Goal: Task Accomplishment & Management: Use online tool/utility

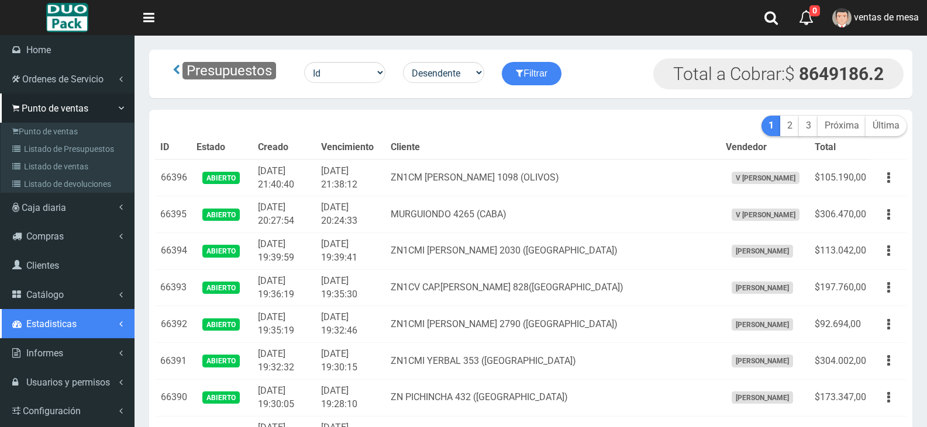
click at [77, 309] on link "Estadisticas" at bounding box center [67, 323] width 134 height 29
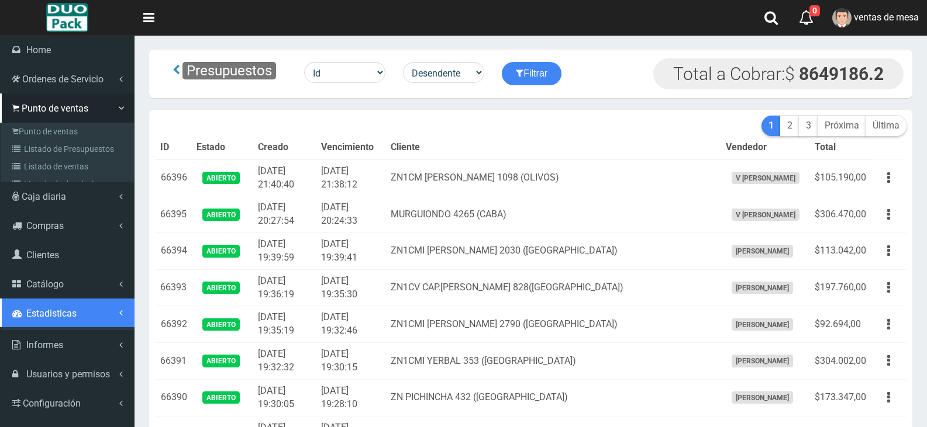
drag, startPoint x: 77, startPoint y: 295, endPoint x: 73, endPoint y: 282, distance: 13.3
click at [76, 299] on li "Estadisticas Finanzas" at bounding box center [67, 315] width 134 height 32
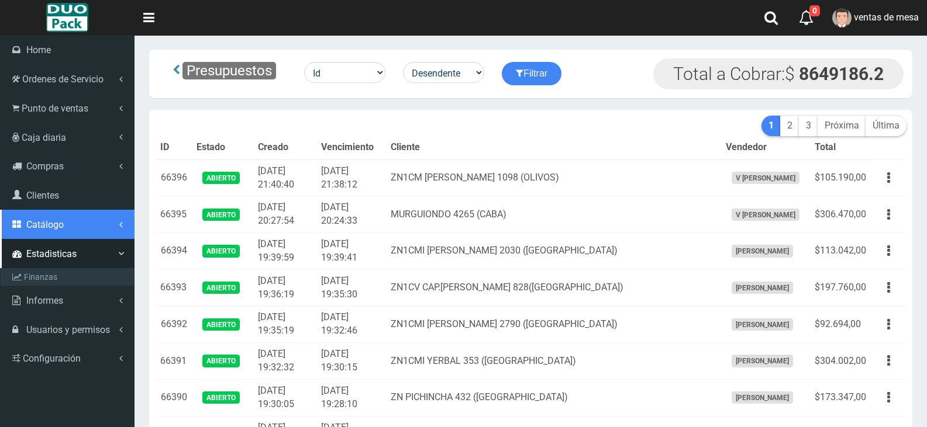
click at [61, 227] on span "Catálogo" at bounding box center [44, 224] width 37 height 11
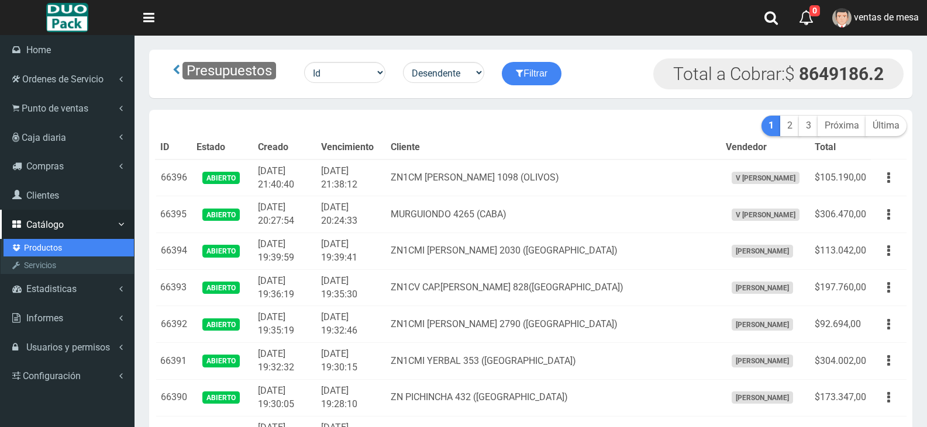
click at [61, 244] on link "Productos" at bounding box center [69, 248] width 130 height 18
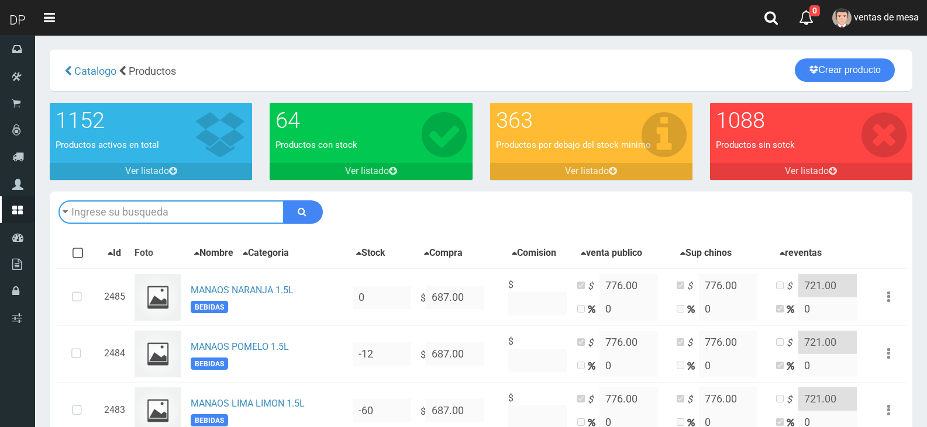
click at [203, 208] on input "text" at bounding box center [171, 212] width 226 height 23
type input "UNILEVER"
click at [284, 201] on button "submit" at bounding box center [303, 212] width 39 height 23
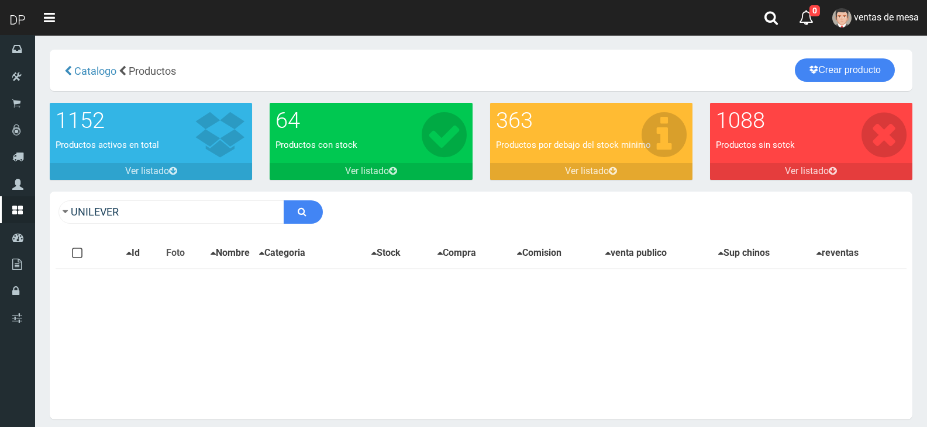
click at [171, 199] on div "UNILEVER Descargar PDF Guardar cambios Imprimir Seleccion 150" at bounding box center [481, 212] width 862 height 41
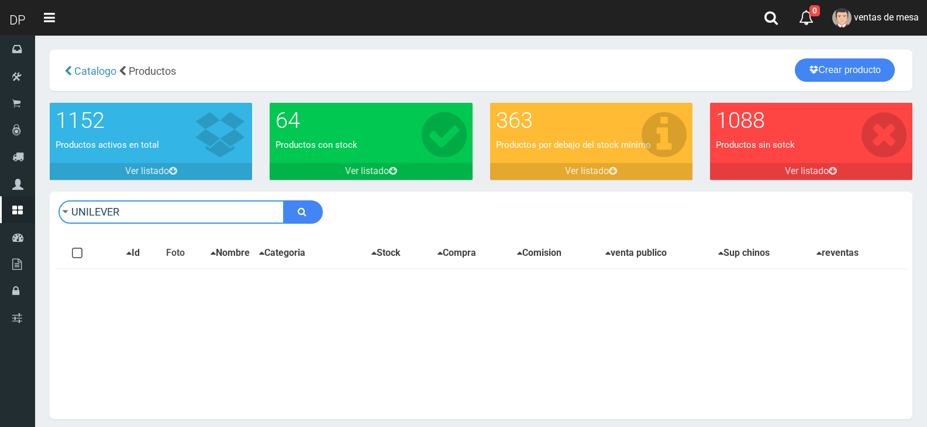
click at [170, 207] on input "UNILEVER" at bounding box center [171, 212] width 226 height 23
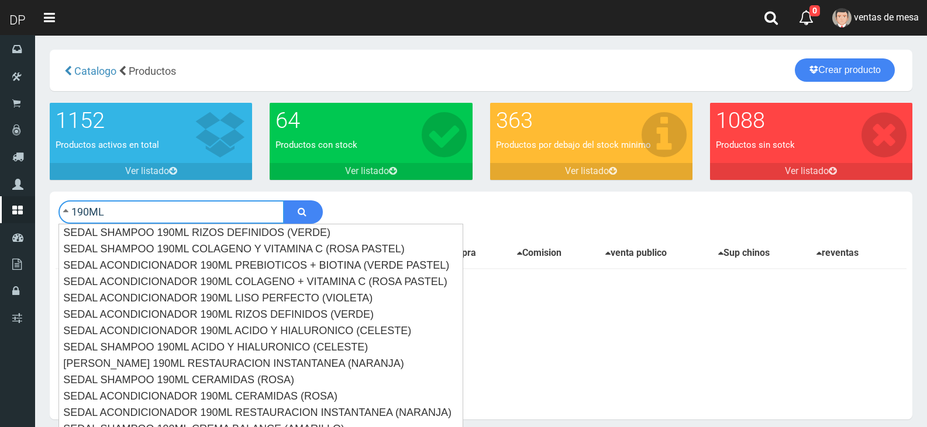
type input "190ML"
click at [284, 201] on button "submit" at bounding box center [303, 212] width 39 height 23
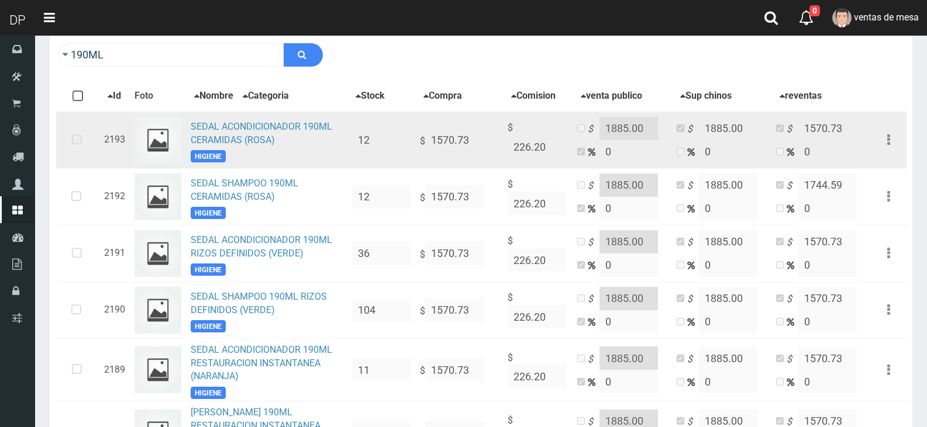
scroll to position [175, 0]
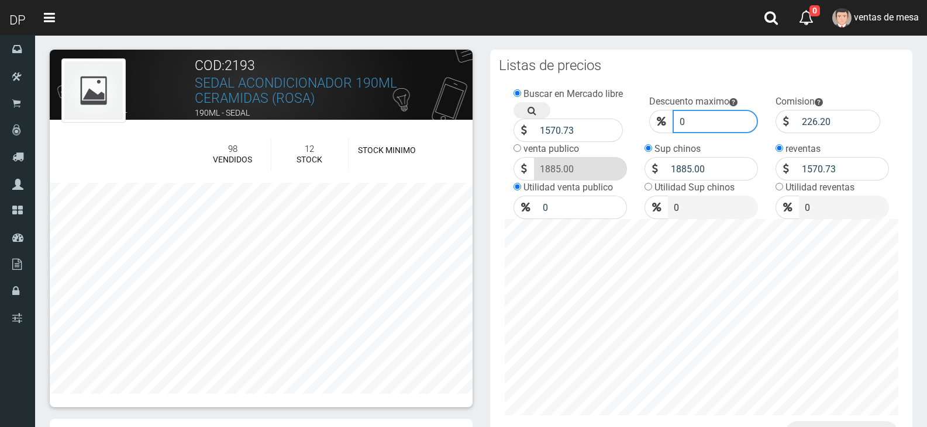
click at [707, 120] on input "0" at bounding box center [715, 121] width 86 height 23
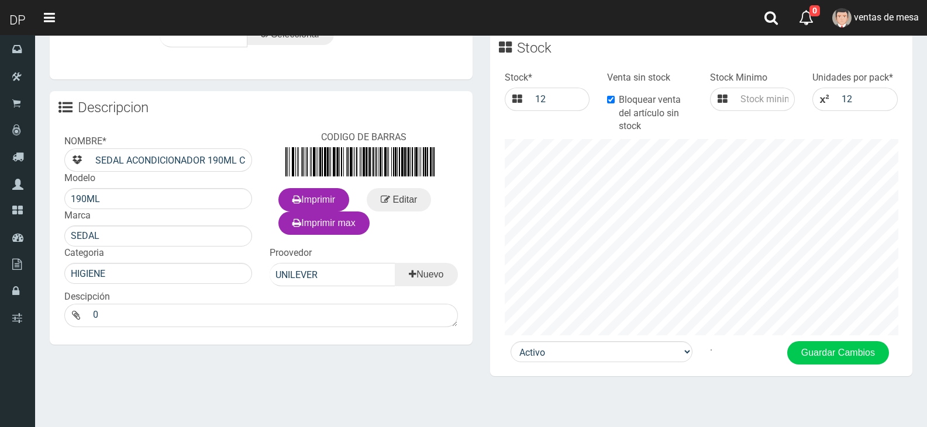
type input "10"
click button "Guardar" at bounding box center [0, 0] width 0 height 0
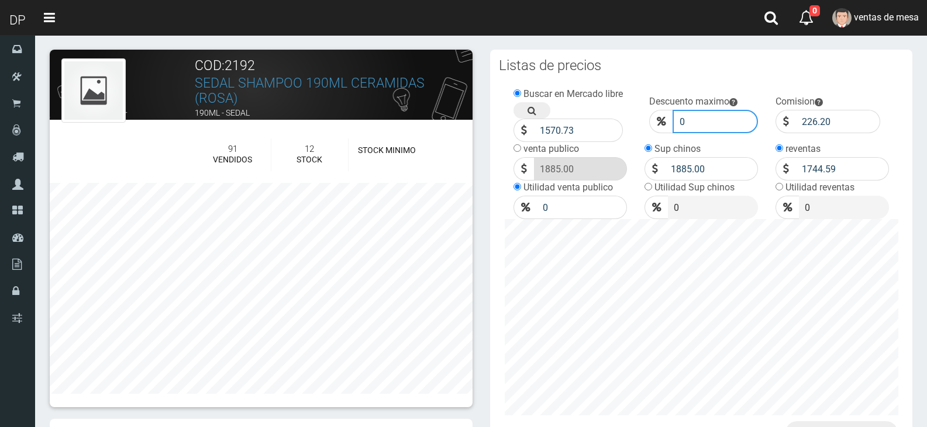
click at [726, 114] on input "0" at bounding box center [715, 121] width 86 height 23
type input "010"
click button "Guardar" at bounding box center [0, 0] width 0 height 0
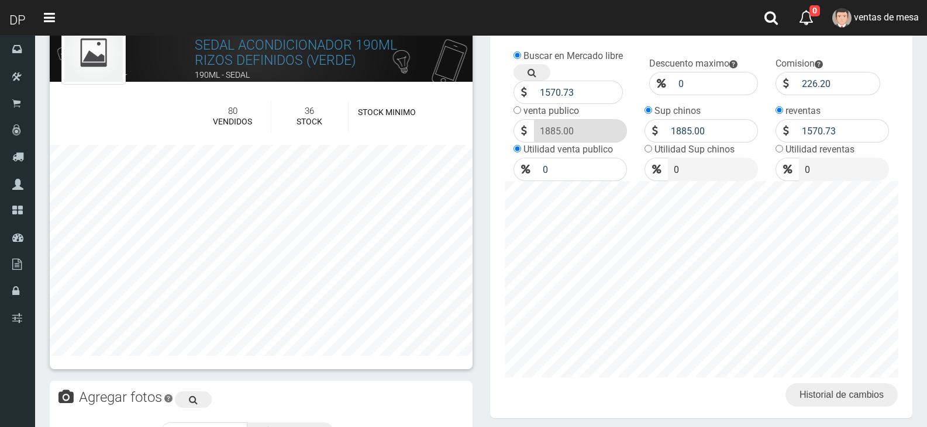
scroll to position [58, 0]
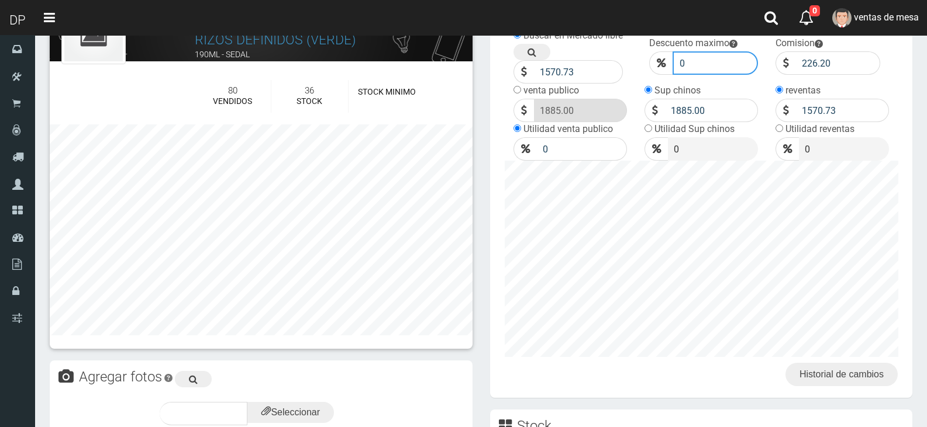
click at [702, 65] on input "0" at bounding box center [715, 62] width 86 height 23
type input "010"
click button "Guardar" at bounding box center [0, 0] width 0 height 0
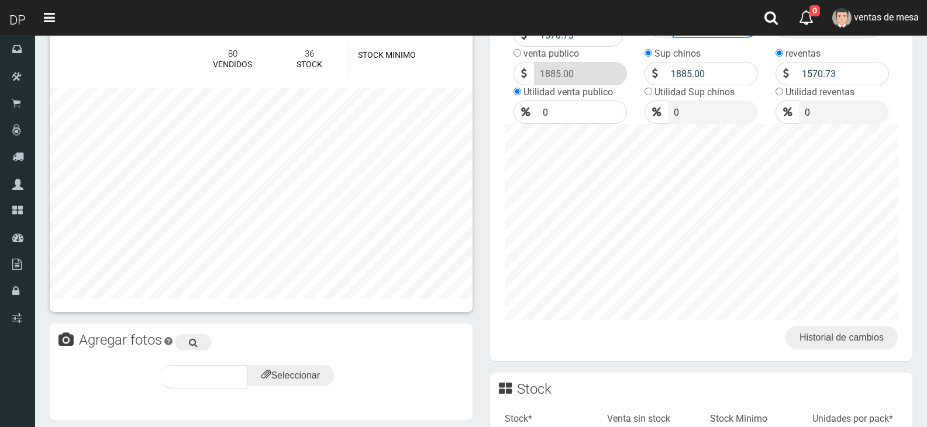
scroll to position [216, 0]
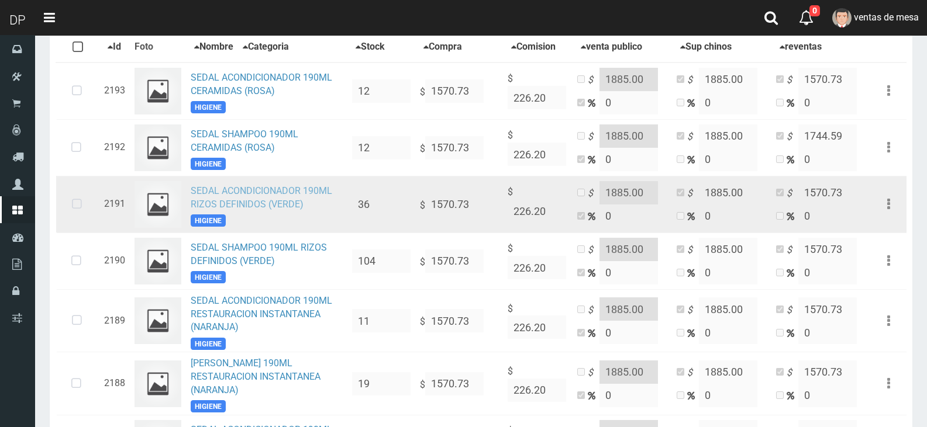
scroll to position [207, 0]
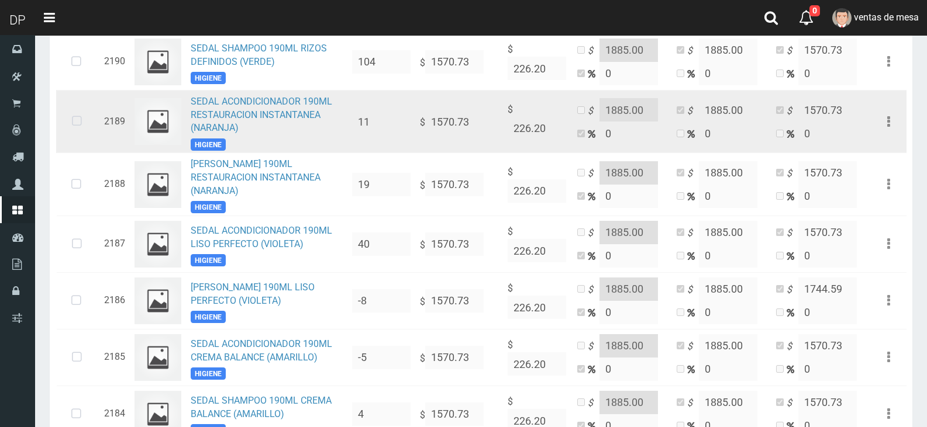
drag, startPoint x: 277, startPoint y: 64, endPoint x: 268, endPoint y: 109, distance: 45.9
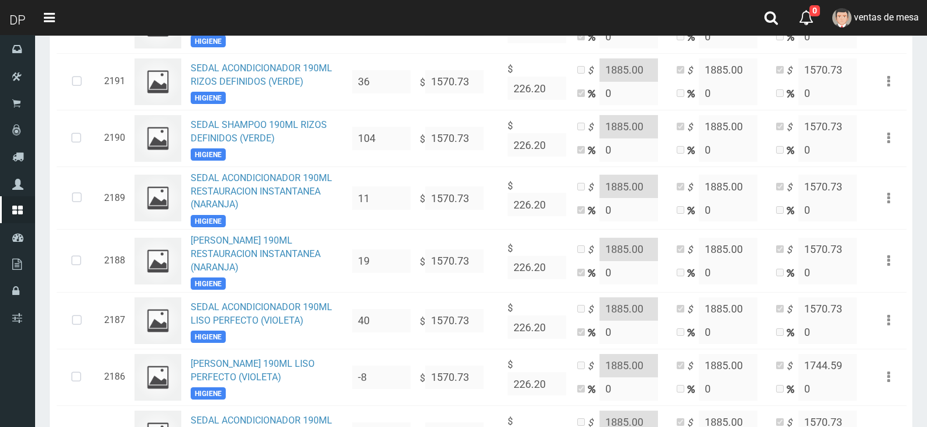
scroll to position [0, 0]
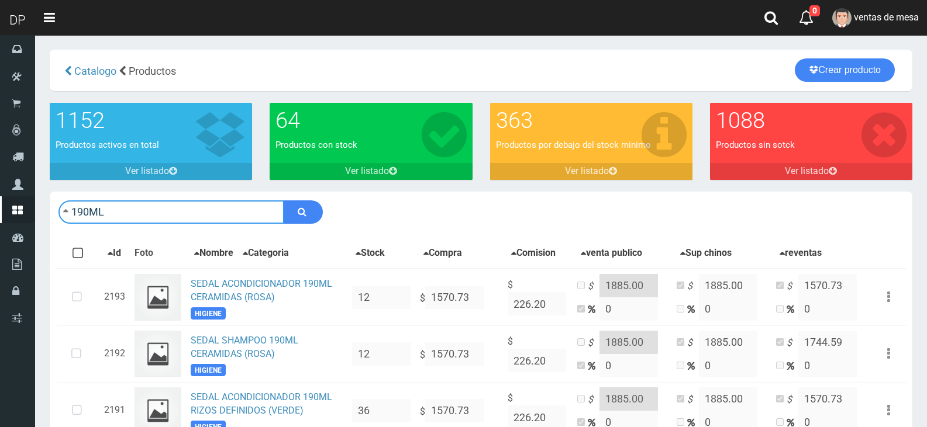
click at [240, 211] on input "190ML" at bounding box center [171, 212] width 226 height 23
type input "1"
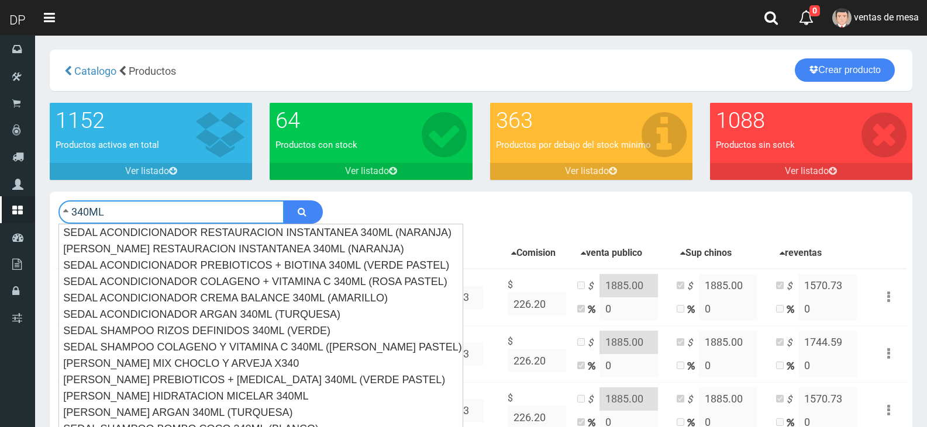
type input "340ML"
click at [284, 201] on button "submit" at bounding box center [303, 212] width 39 height 23
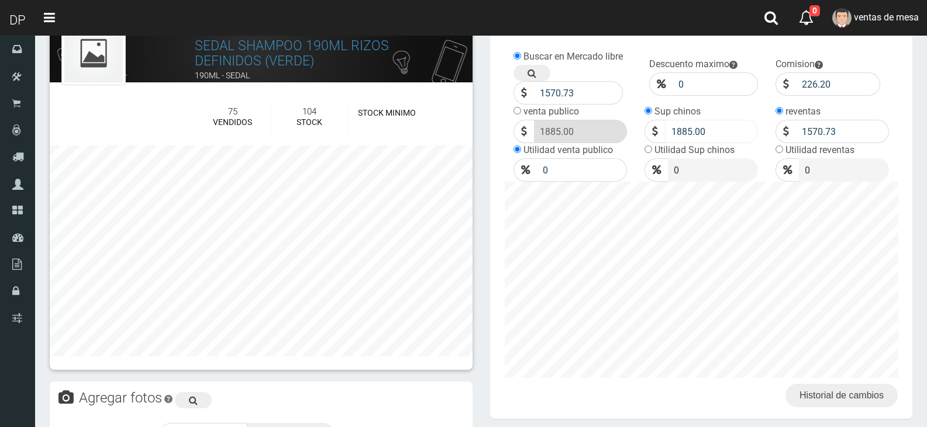
scroll to position [58, 0]
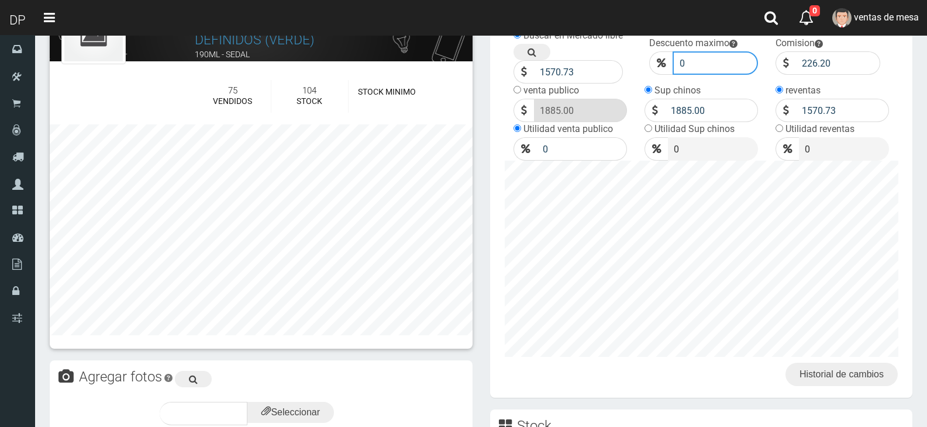
click at [723, 61] on input "0" at bounding box center [715, 62] width 86 height 23
type input "10"
click button "Guardar" at bounding box center [0, 0] width 0 height 0
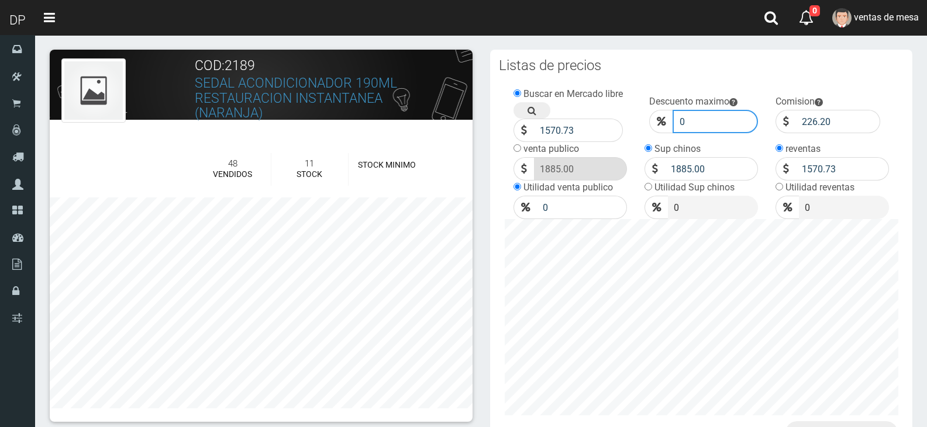
click at [707, 120] on input "0" at bounding box center [715, 121] width 86 height 23
type input "010"
click button "Guardar" at bounding box center [0, 0] width 0 height 0
click at [683, 123] on input "0" at bounding box center [715, 121] width 86 height 23
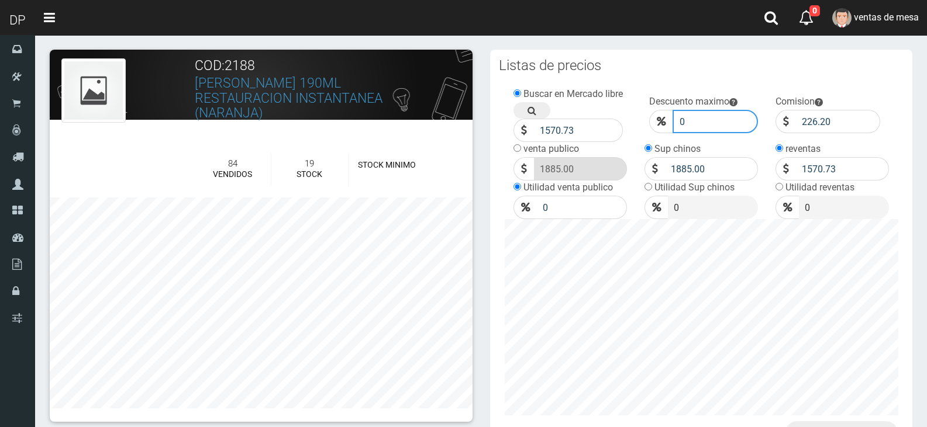
click at [683, 123] on input "0" at bounding box center [715, 121] width 86 height 23
type input "10"
click button "Guardar" at bounding box center [0, 0] width 0 height 0
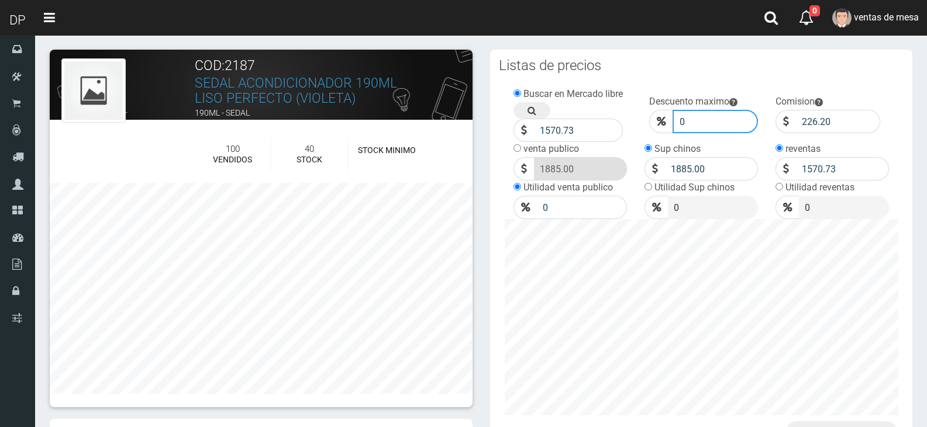
click at [723, 127] on input "0" at bounding box center [715, 121] width 86 height 23
click at [722, 127] on input "0" at bounding box center [715, 121] width 86 height 23
type input "010"
click button "Guardar" at bounding box center [0, 0] width 0 height 0
click at [689, 113] on input "0" at bounding box center [715, 121] width 86 height 23
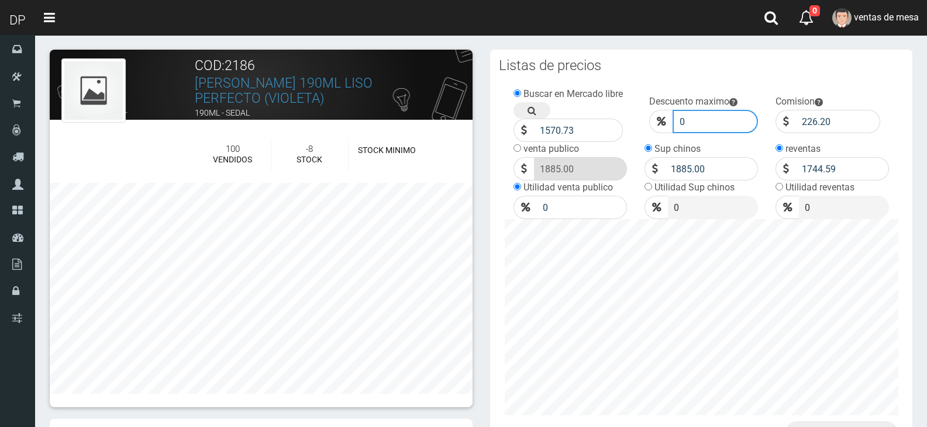
click at [689, 113] on input "0" at bounding box center [715, 121] width 86 height 23
type input "010"
click button "Guardar" at bounding box center [0, 0] width 0 height 0
click at [689, 118] on input "0" at bounding box center [715, 121] width 86 height 23
type input "010"
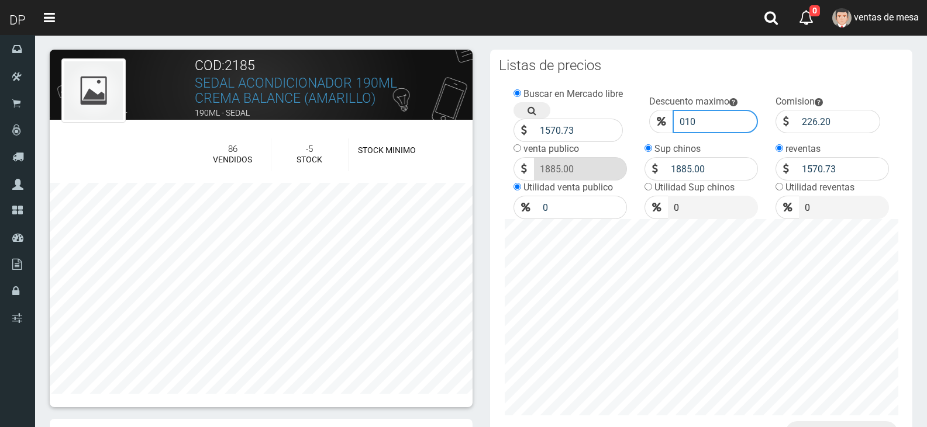
click button "Guardar" at bounding box center [0, 0] width 0 height 0
click at [685, 116] on input "0" at bounding box center [715, 121] width 86 height 23
type input "10"
click button "Guardar" at bounding box center [0, 0] width 0 height 0
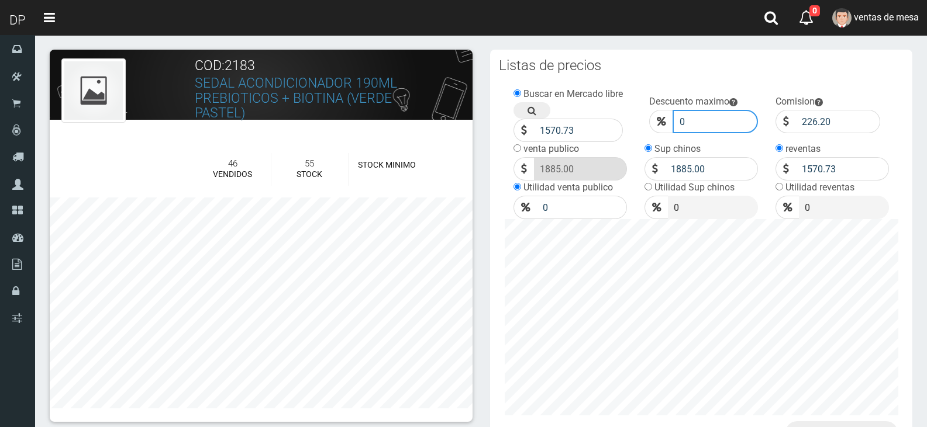
click at [688, 117] on input "0" at bounding box center [715, 121] width 86 height 23
type input "10"
click button "Guardar" at bounding box center [0, 0] width 0 height 0
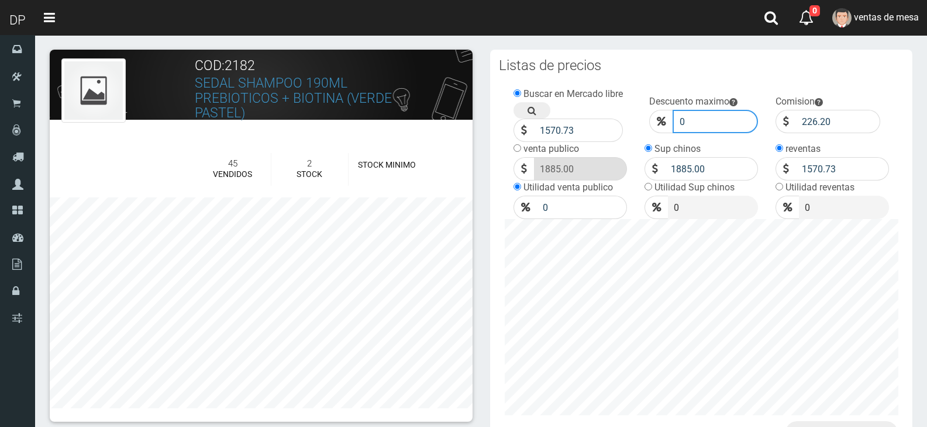
click at [689, 115] on input "0" at bounding box center [715, 121] width 86 height 23
click at [690, 115] on input "0" at bounding box center [715, 121] width 86 height 23
click at [692, 119] on input "0" at bounding box center [715, 121] width 86 height 23
type input "010"
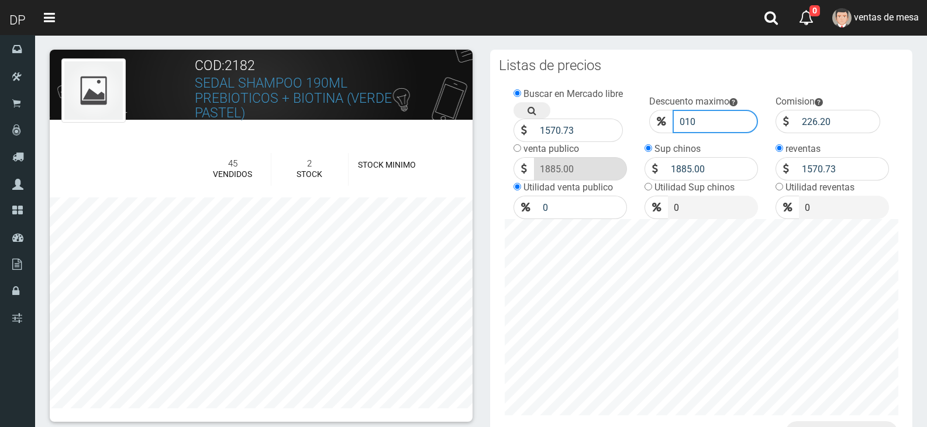
click button "Guardar" at bounding box center [0, 0] width 0 height 0
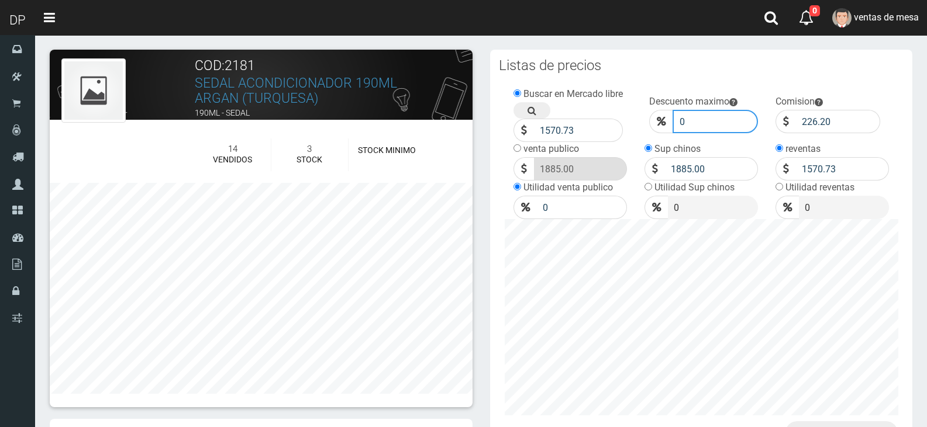
click at [703, 121] on input "0" at bounding box center [715, 121] width 86 height 23
type input "010"
click button "Guardar" at bounding box center [0, 0] width 0 height 0
drag, startPoint x: 705, startPoint y: 130, endPoint x: 662, endPoint y: 130, distance: 43.3
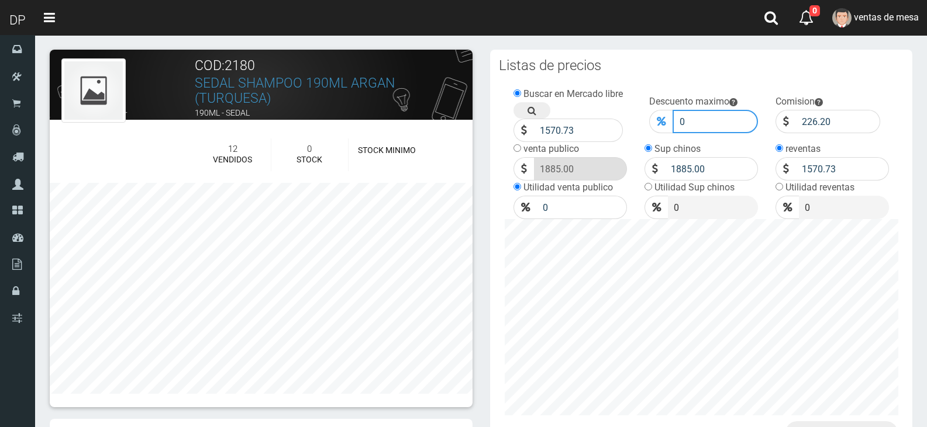
click at [662, 130] on div "0" at bounding box center [703, 121] width 109 height 23
type input "10"
click button "Guardar" at bounding box center [0, 0] width 0 height 0
drag, startPoint x: 710, startPoint y: 119, endPoint x: 654, endPoint y: 126, distance: 56.1
click at [657, 126] on div "0" at bounding box center [703, 121] width 109 height 23
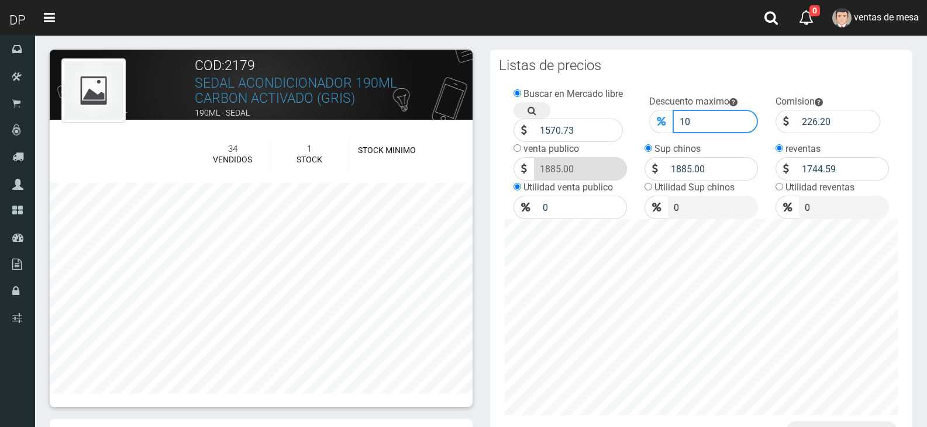
type input "10"
click button "Guardar" at bounding box center [0, 0] width 0 height 0
click at [700, 122] on input "0" at bounding box center [715, 121] width 86 height 23
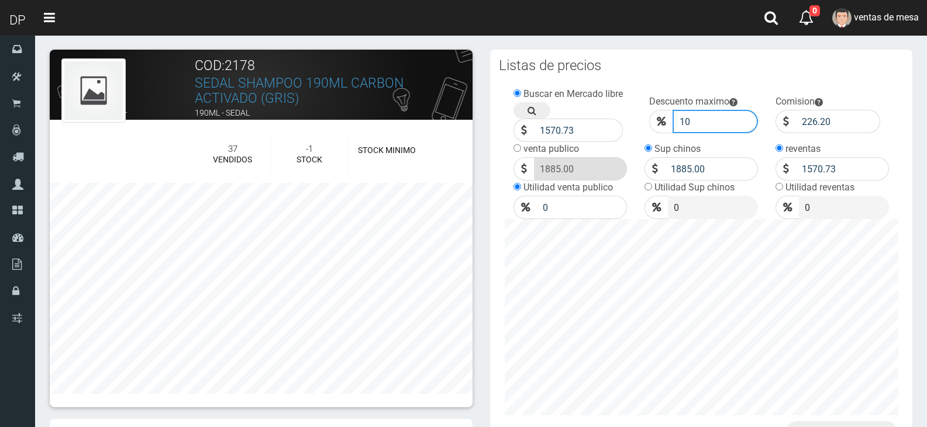
type input "10"
click button "Guardar" at bounding box center [0, 0] width 0 height 0
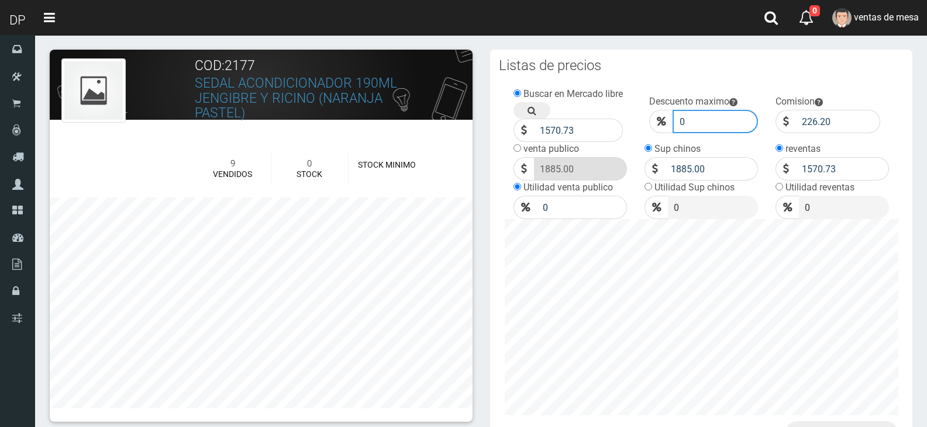
click at [703, 125] on input "0" at bounding box center [715, 121] width 86 height 23
type input "10"
click button "Guardar" at bounding box center [0, 0] width 0 height 0
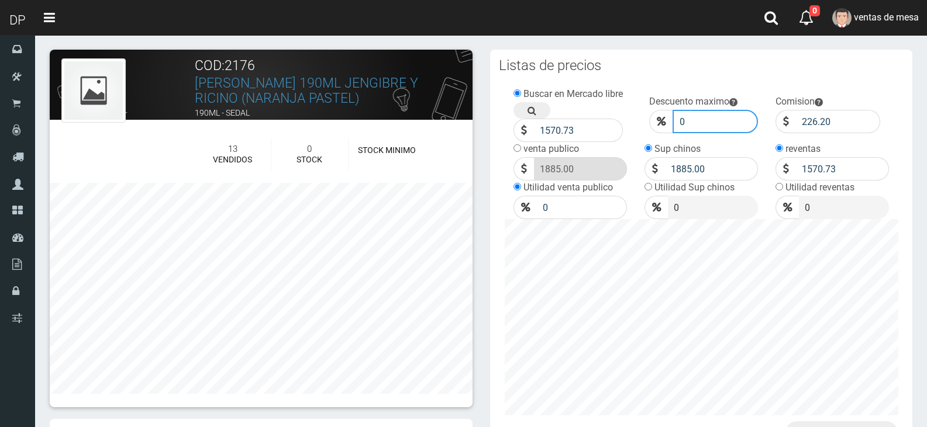
click at [727, 115] on input "0" at bounding box center [715, 121] width 86 height 23
type input "10"
click button "Guardar" at bounding box center [0, 0] width 0 height 0
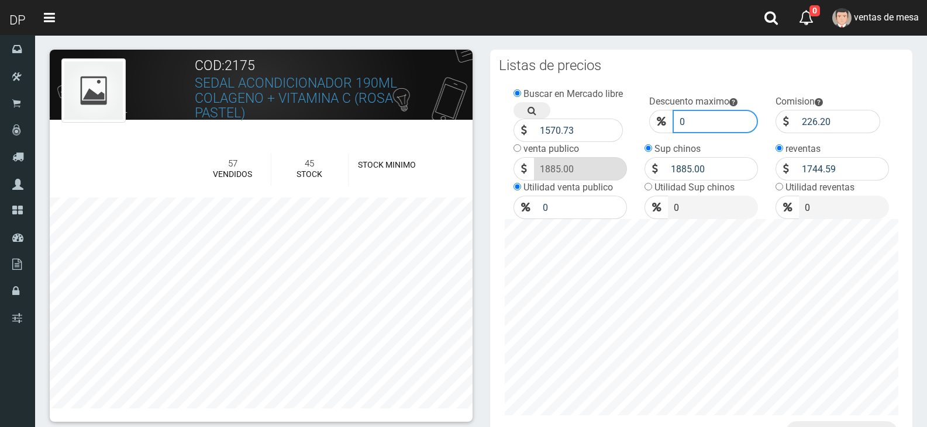
click at [698, 118] on input "0" at bounding box center [715, 121] width 86 height 23
type input "10"
click button "Guardar" at bounding box center [0, 0] width 0 height 0
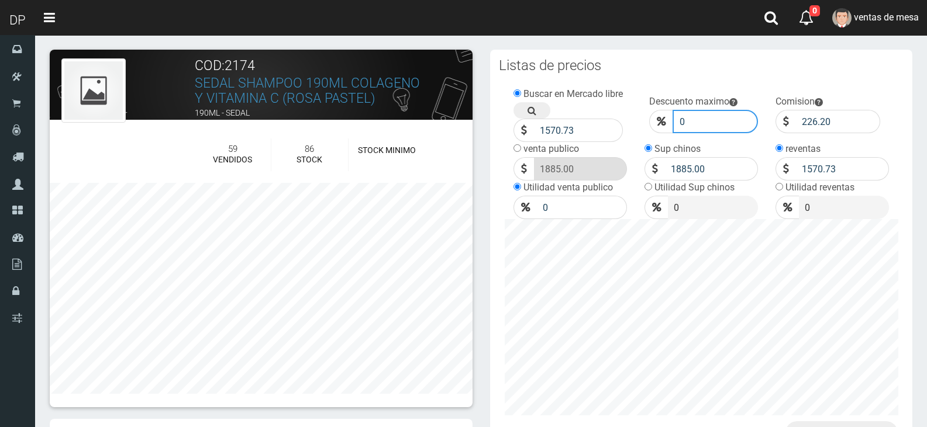
click at [700, 125] on input "0" at bounding box center [715, 121] width 86 height 23
type input "10"
click button "Guardar" at bounding box center [0, 0] width 0 height 0
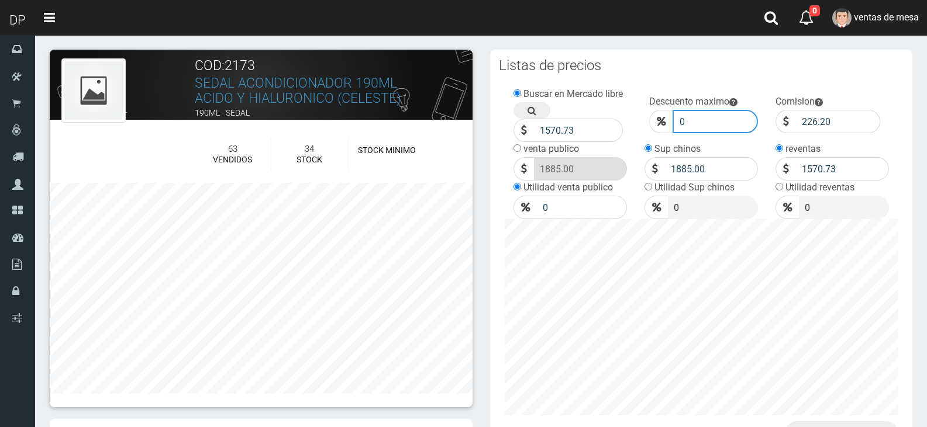
click at [693, 113] on input "0" at bounding box center [715, 121] width 86 height 23
click at [693, 113] on input "01" at bounding box center [715, 121] width 86 height 23
type input "10"
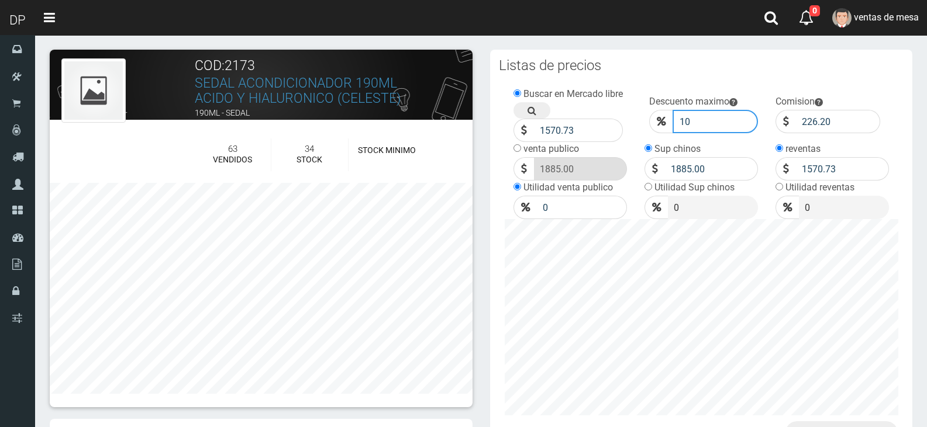
click button "Guardar" at bounding box center [0, 0] width 0 height 0
click at [705, 129] on input "0" at bounding box center [715, 121] width 86 height 23
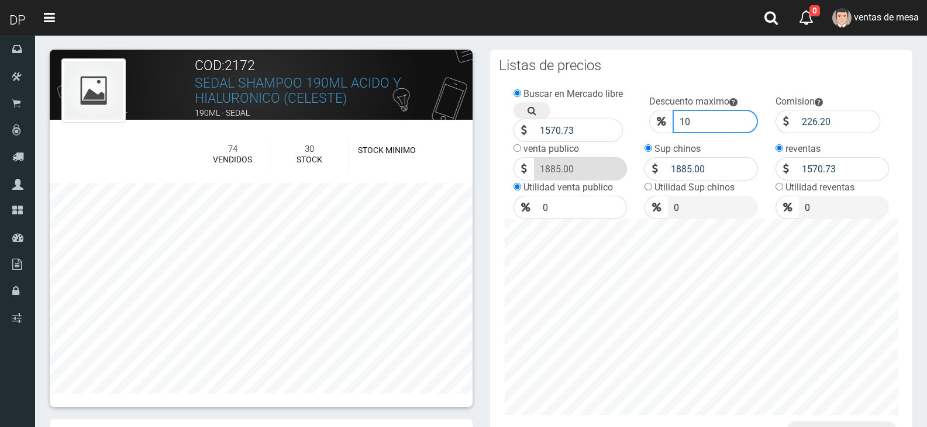
type input "10"
click button "Guardar" at bounding box center [0, 0] width 0 height 0
click at [707, 118] on input "0" at bounding box center [715, 121] width 86 height 23
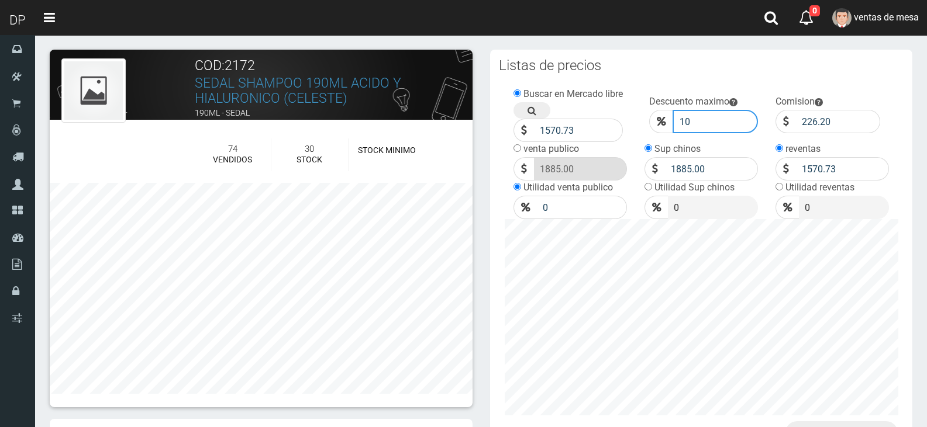
type input "10"
click button "Guardar" at bounding box center [0, 0] width 0 height 0
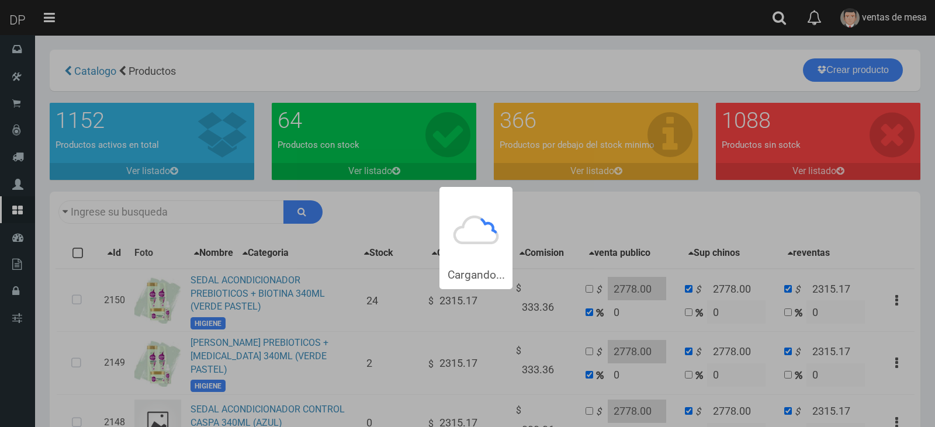
type input "340ML"
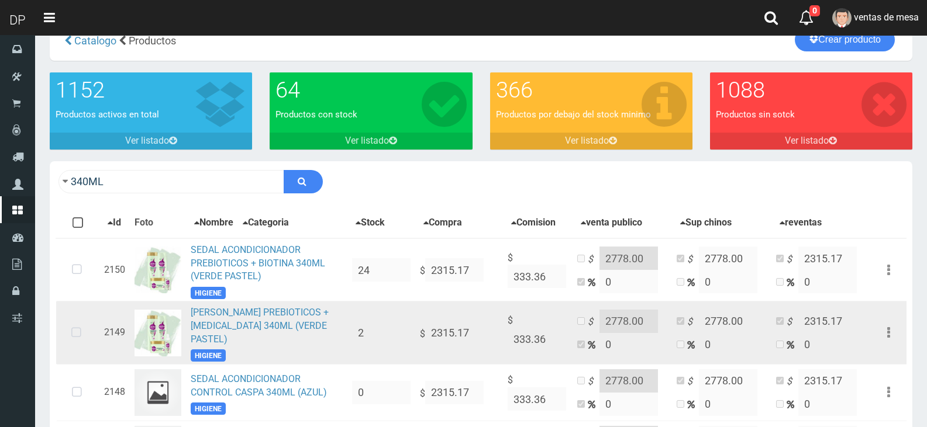
scroll to position [58, 0]
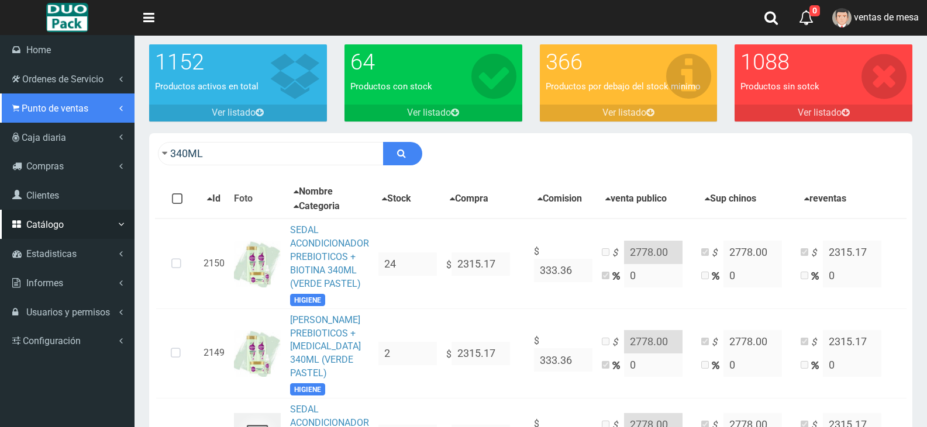
click at [44, 112] on span "Punto de ventas" at bounding box center [55, 108] width 67 height 11
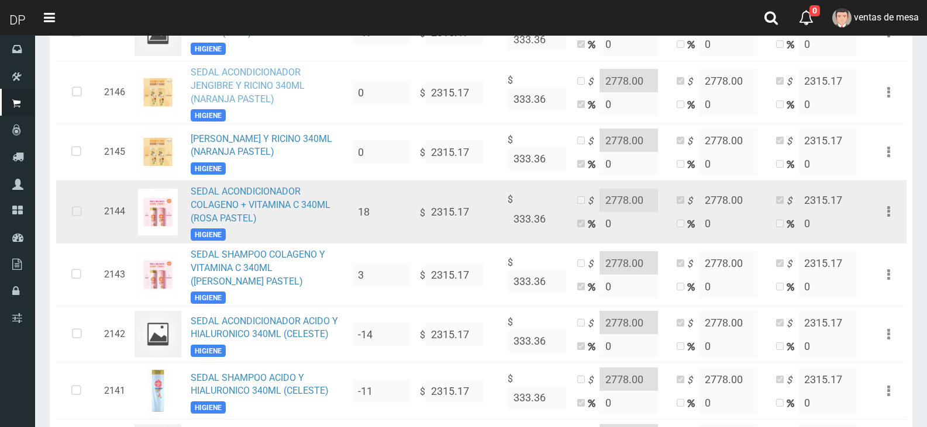
scroll to position [468, 0]
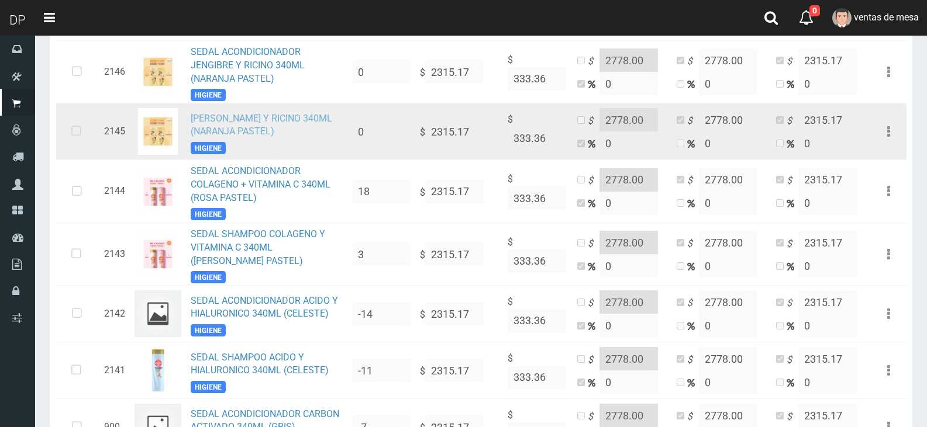
drag, startPoint x: 275, startPoint y: 123, endPoint x: 272, endPoint y: 157, distance: 33.5
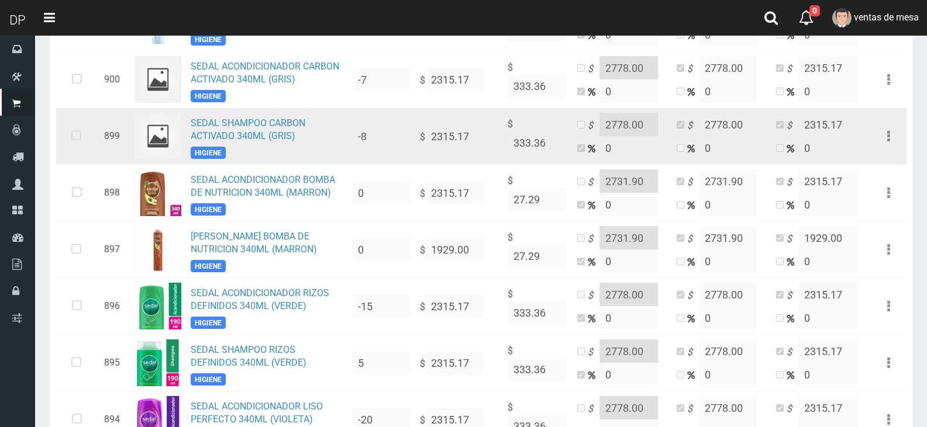
scroll to position [702, 0]
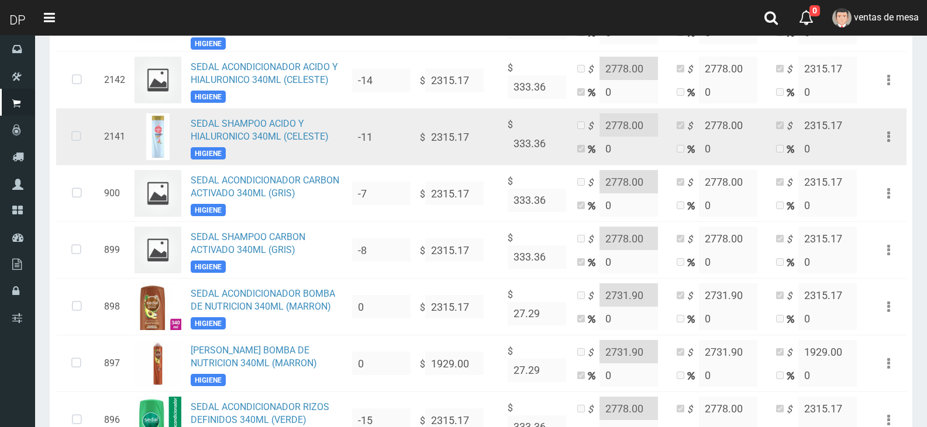
click at [78, 131] on icon at bounding box center [76, 137] width 31 height 39
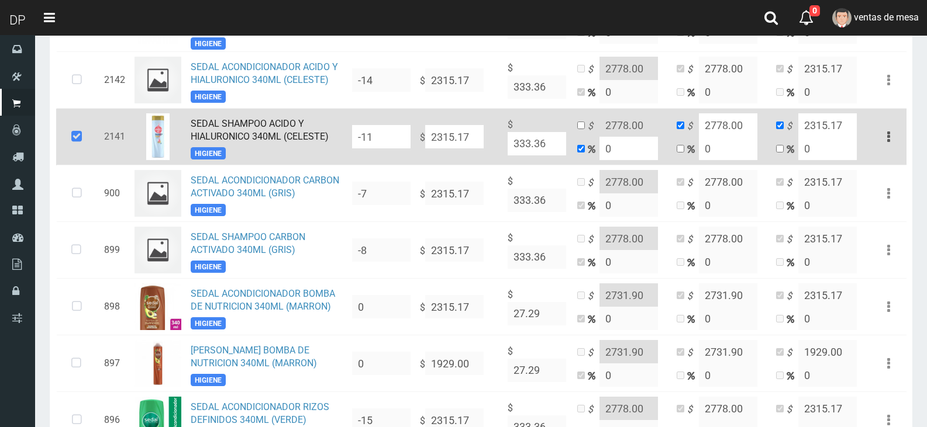
click at [391, 127] on input "-11" at bounding box center [381, 136] width 58 height 23
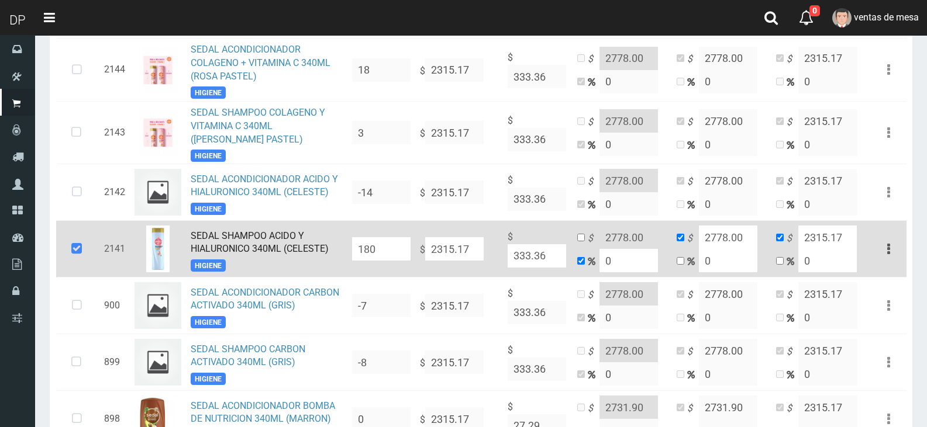
scroll to position [585, 0]
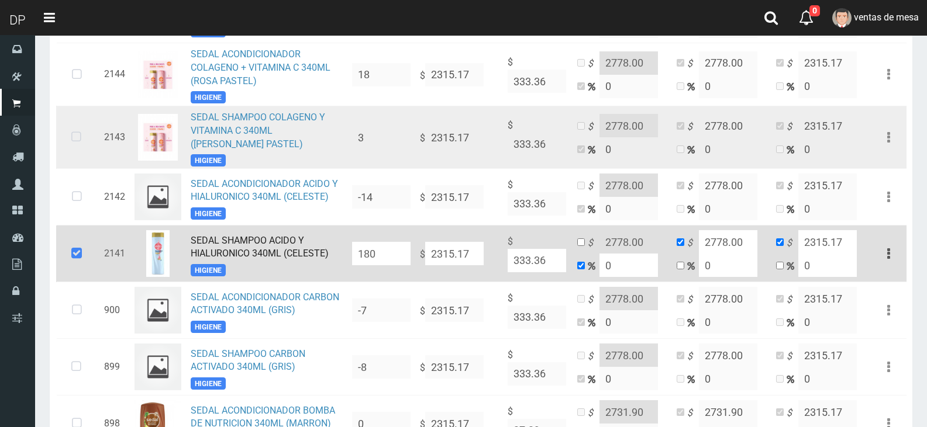
type input "180"
click at [85, 127] on icon at bounding box center [76, 137] width 31 height 39
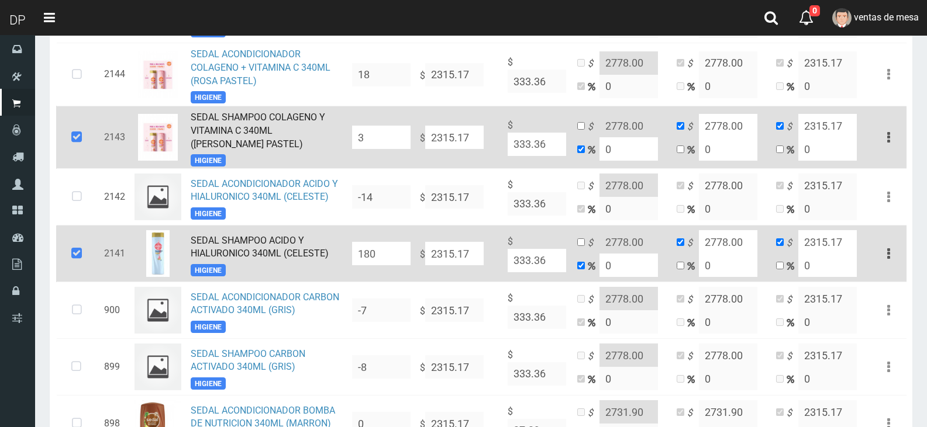
click at [405, 134] on input "3" at bounding box center [381, 137] width 58 height 23
click at [403, 134] on input "3" at bounding box center [381, 137] width 58 height 23
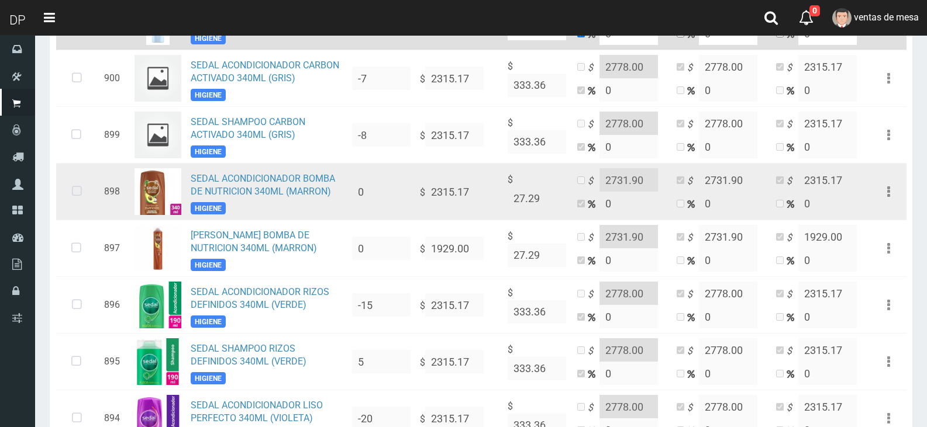
scroll to position [819, 0]
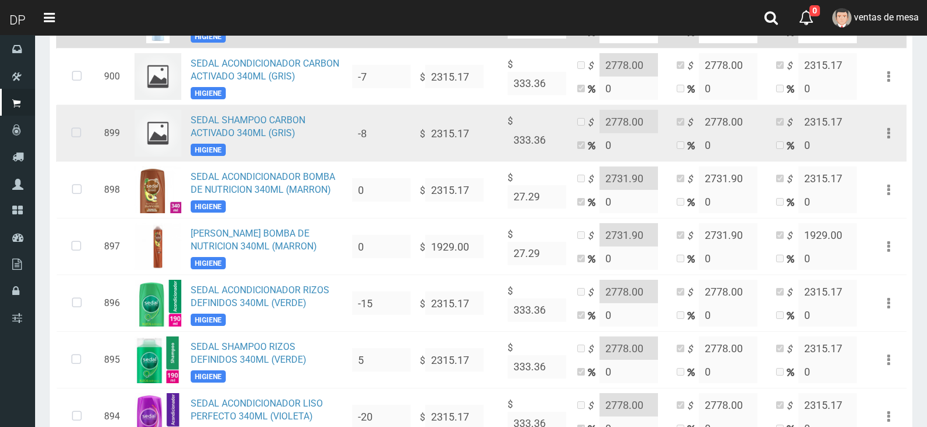
type input "120"
drag, startPoint x: 68, startPoint y: 130, endPoint x: 141, endPoint y: 126, distance: 72.6
click at [70, 130] on icon at bounding box center [76, 133] width 31 height 39
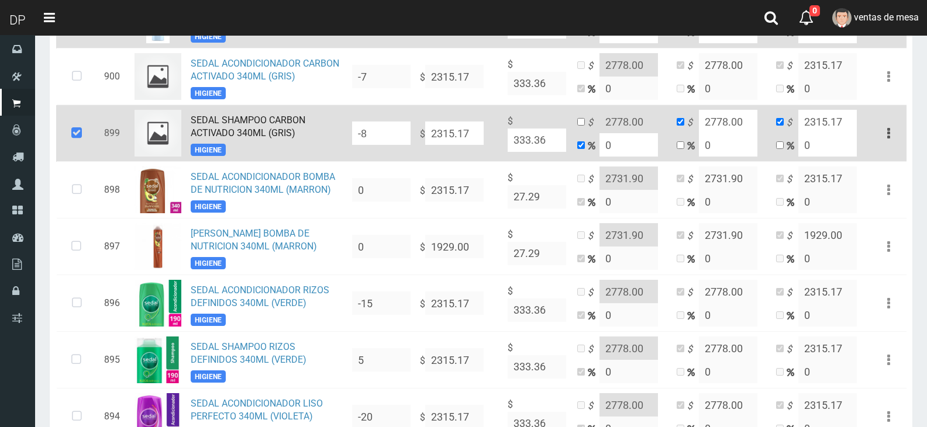
click at [413, 117] on td "-8" at bounding box center [381, 133] width 68 height 57
click at [401, 123] on input "-8" at bounding box center [381, 133] width 58 height 23
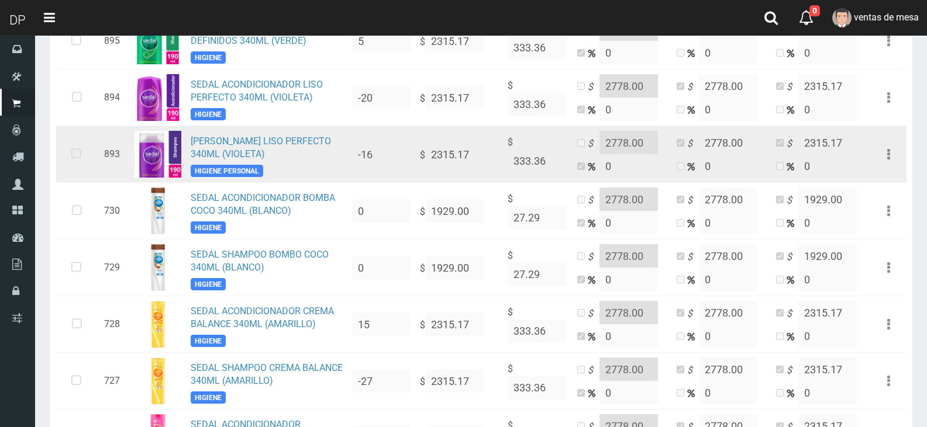
scroll to position [1345, 0]
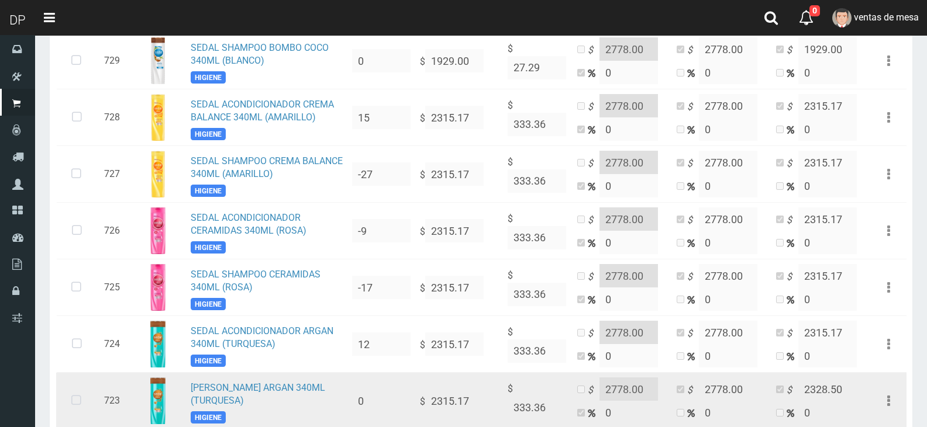
type input "144"
click at [77, 396] on icon at bounding box center [76, 401] width 31 height 39
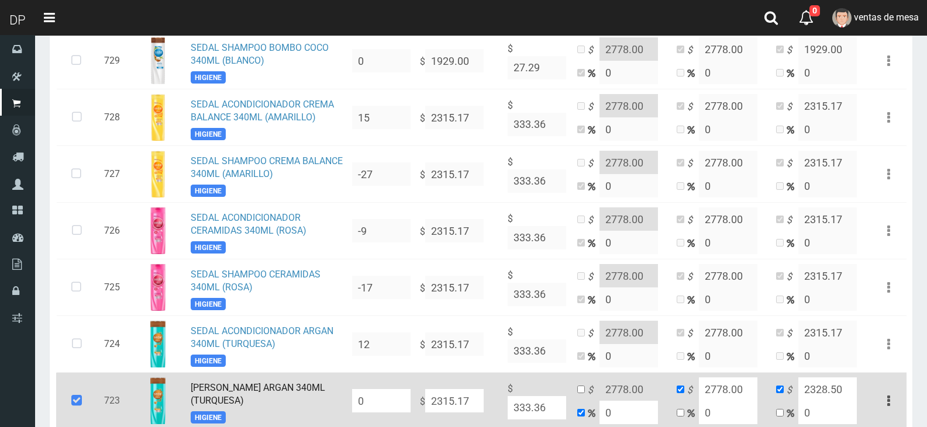
click at [384, 390] on input "0" at bounding box center [381, 400] width 58 height 23
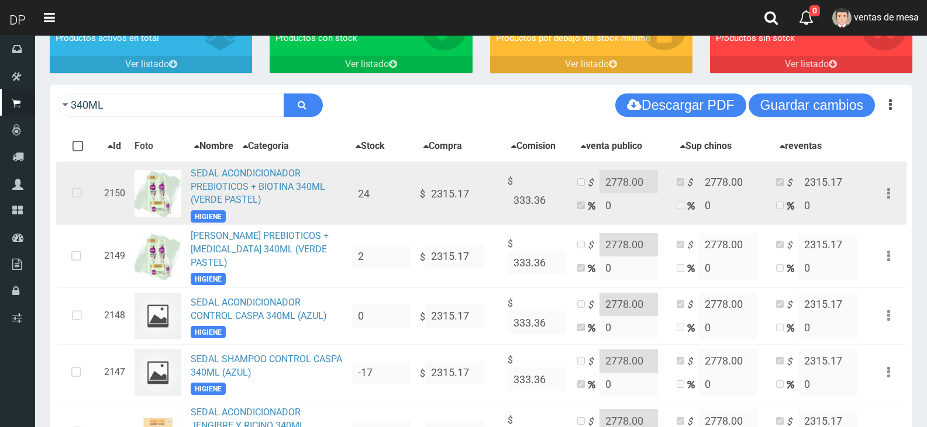
scroll to position [61, 0]
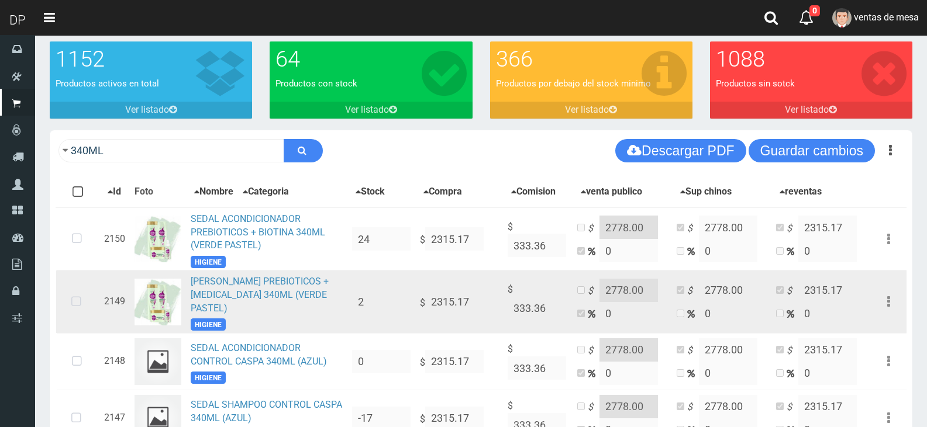
type input "48"
click at [80, 299] on icon at bounding box center [76, 302] width 31 height 39
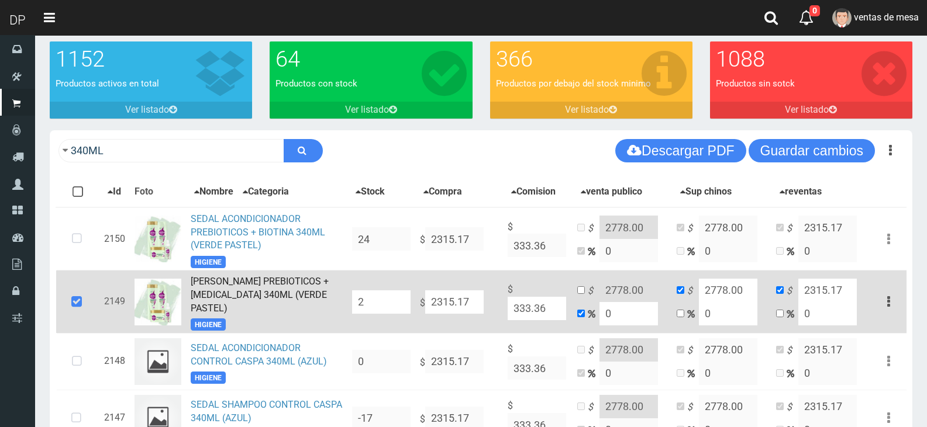
click at [382, 298] on input "2" at bounding box center [381, 302] width 58 height 23
click at [382, 299] on input "2" at bounding box center [381, 302] width 58 height 23
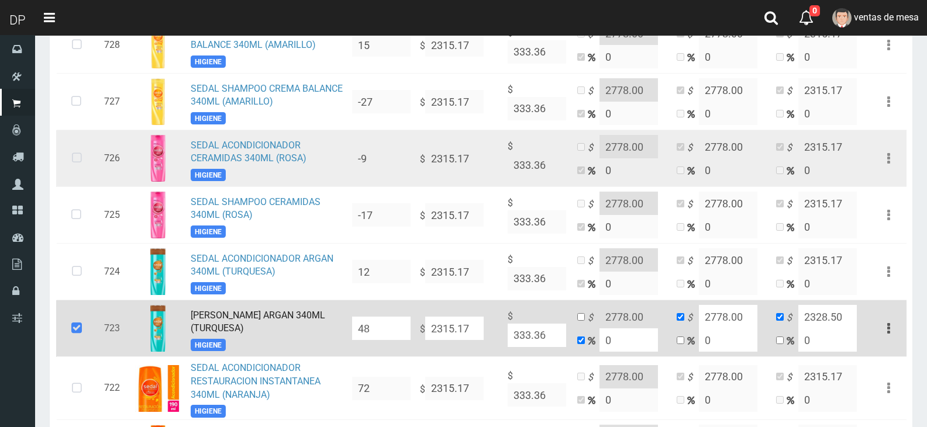
scroll to position [1406, 0]
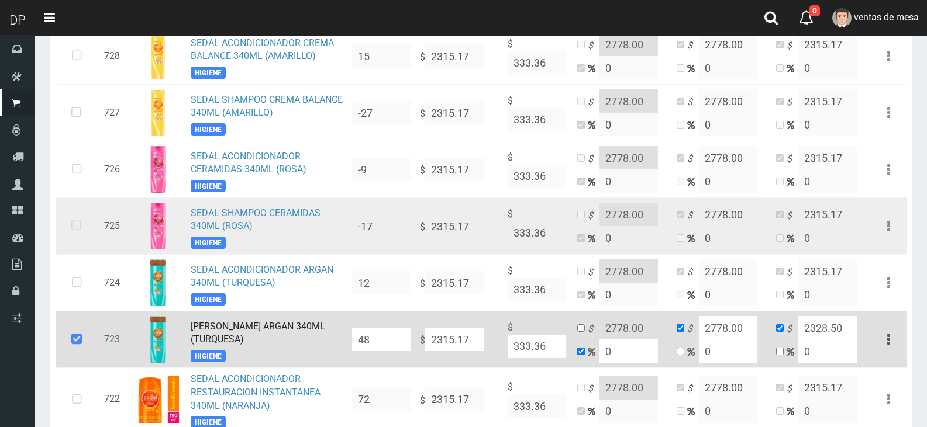
type input "60"
click at [81, 209] on icon at bounding box center [76, 226] width 31 height 39
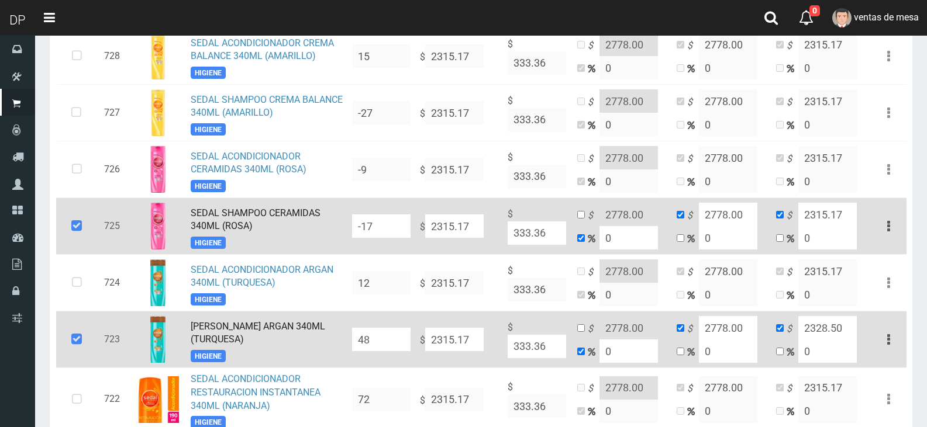
click at [369, 217] on input "-17" at bounding box center [381, 226] width 58 height 23
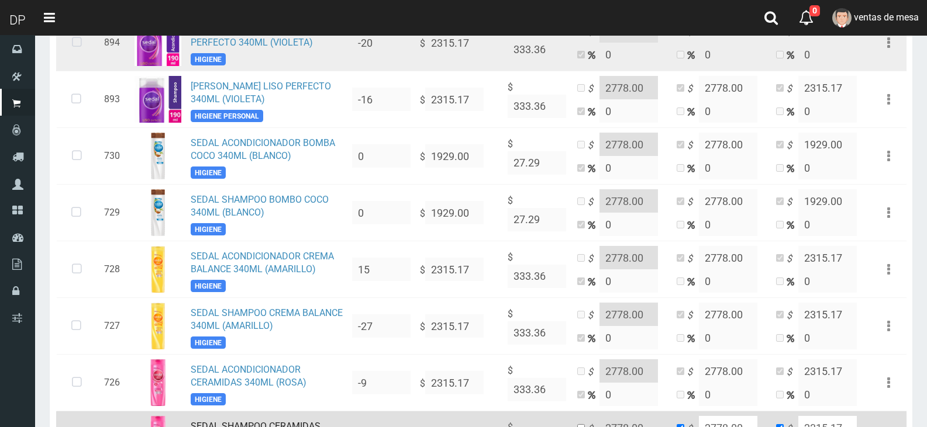
scroll to position [1114, 0]
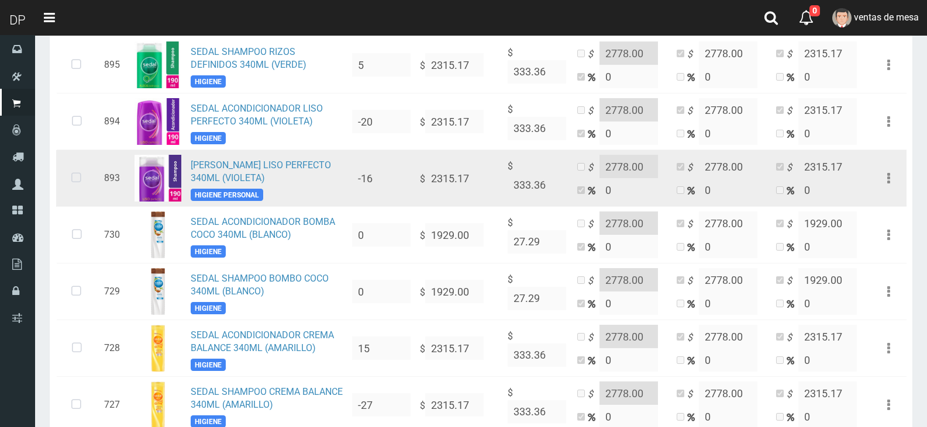
type input "60"
click at [78, 173] on icon at bounding box center [76, 178] width 31 height 39
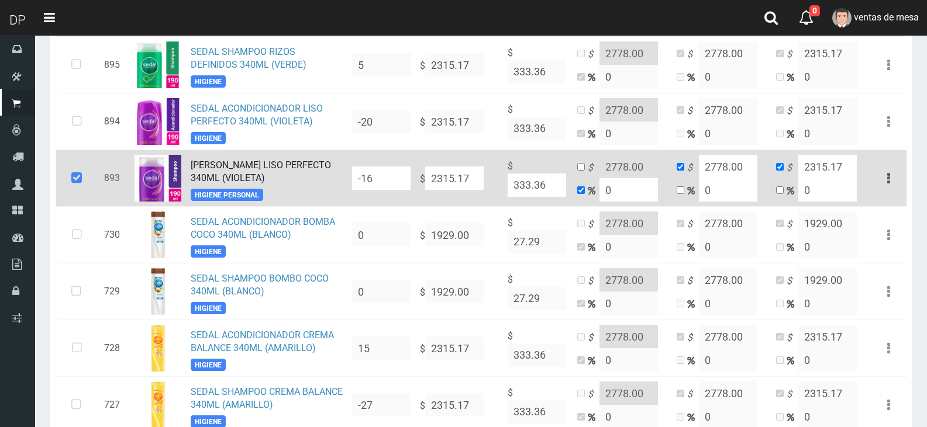
click at [369, 174] on input "-16" at bounding box center [381, 178] width 58 height 23
type input "60"
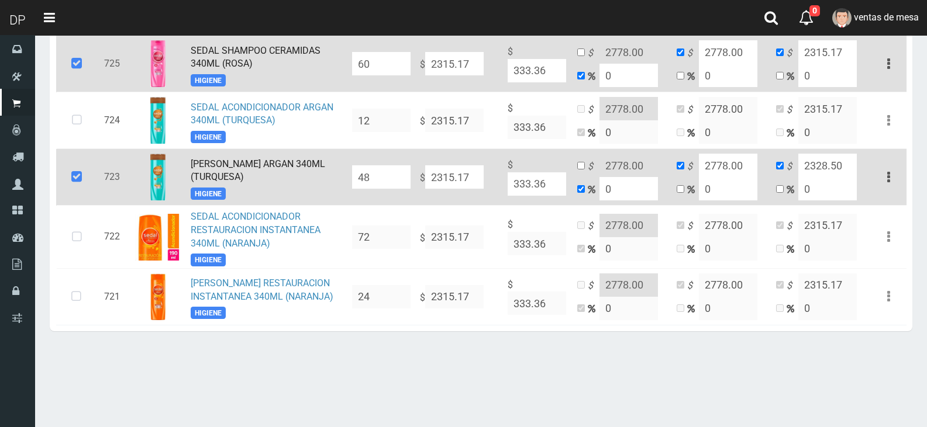
scroll to position [1582, 0]
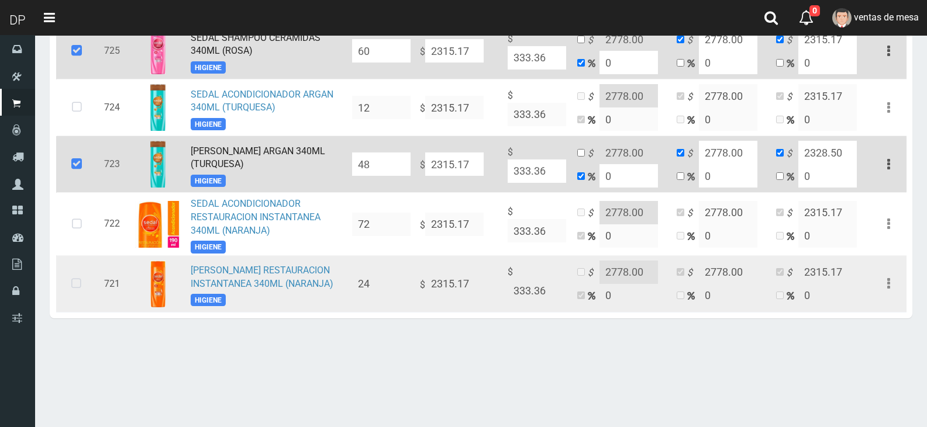
click at [76, 275] on icon at bounding box center [76, 284] width 31 height 39
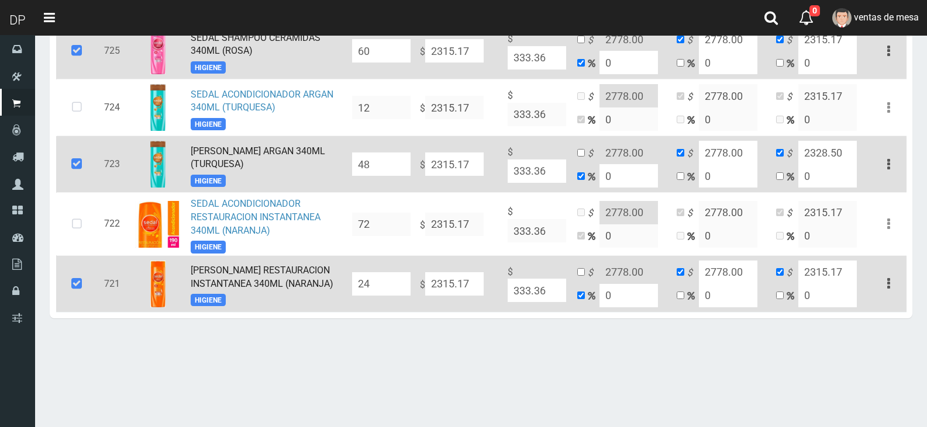
click at [386, 284] on input "24" at bounding box center [381, 283] width 58 height 23
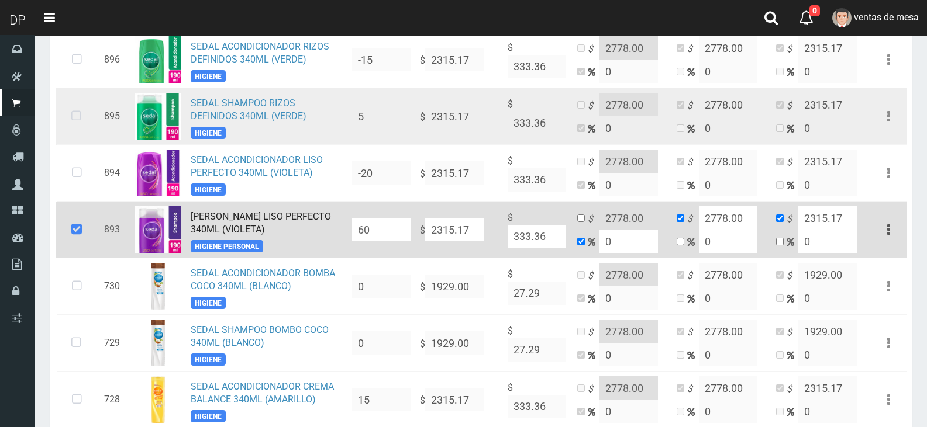
scroll to position [1055, 0]
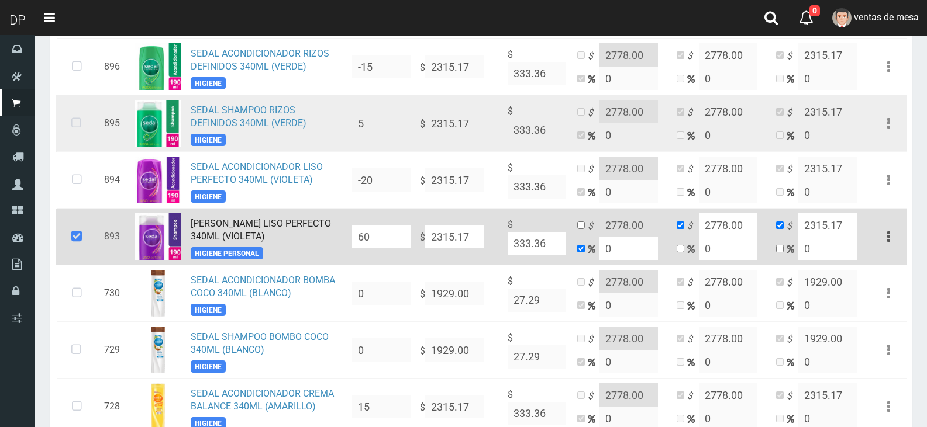
type input "180"
click at [71, 106] on icon at bounding box center [76, 123] width 31 height 39
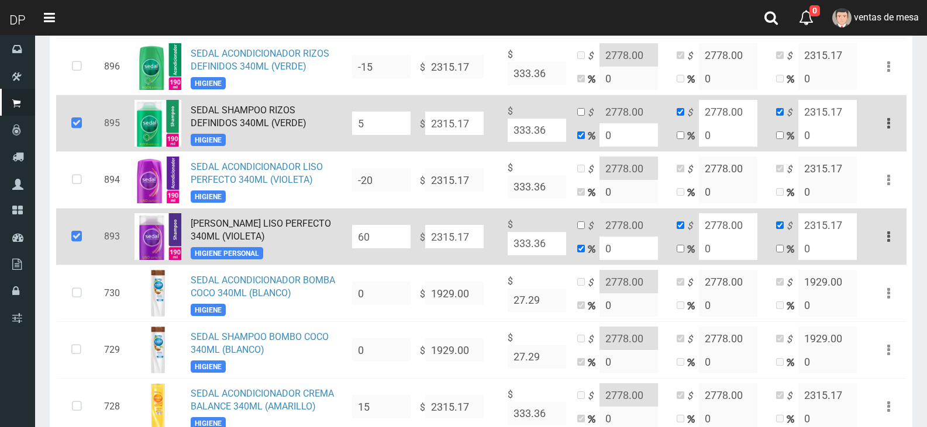
click at [396, 114] on input "5" at bounding box center [381, 123] width 58 height 23
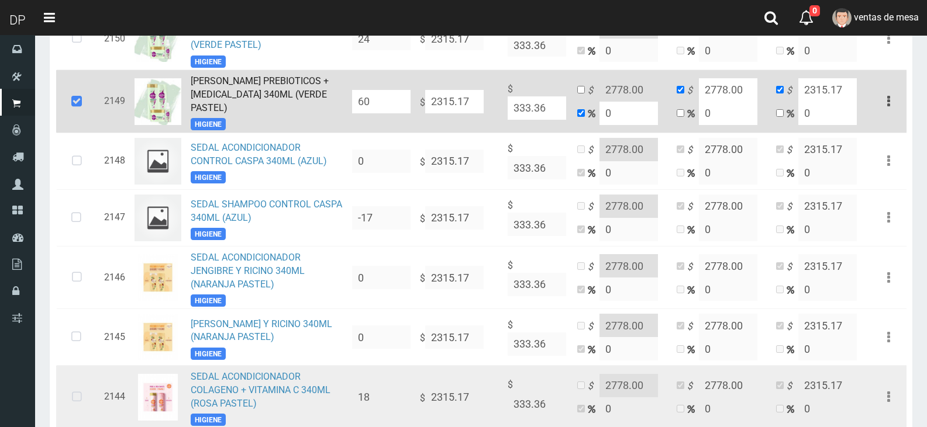
scroll to position [237, 0]
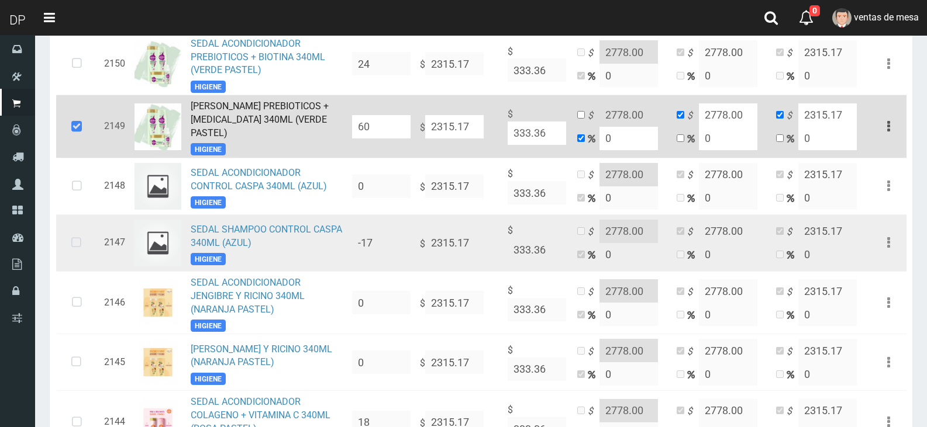
type input "180"
click at [75, 246] on icon at bounding box center [76, 243] width 31 height 39
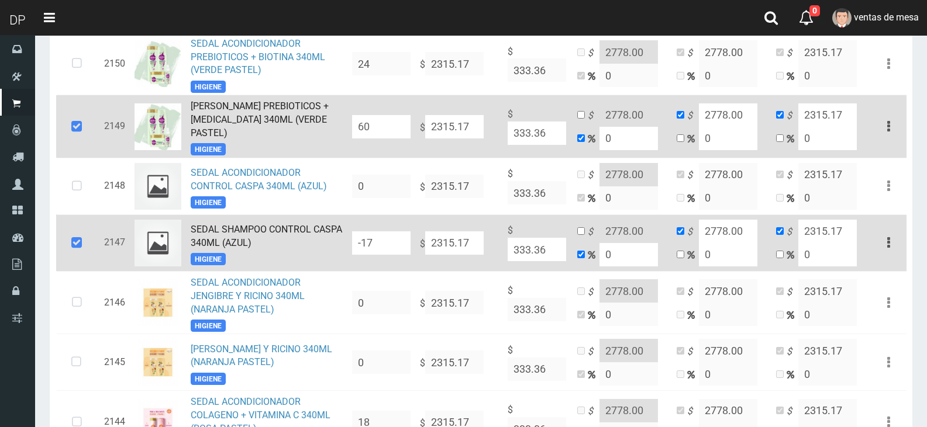
click at [396, 235] on input "-17" at bounding box center [381, 243] width 58 height 23
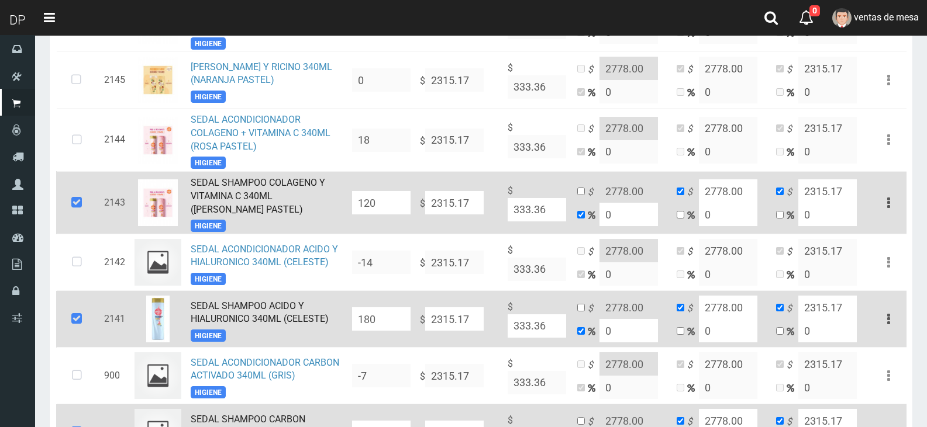
scroll to position [529, 0]
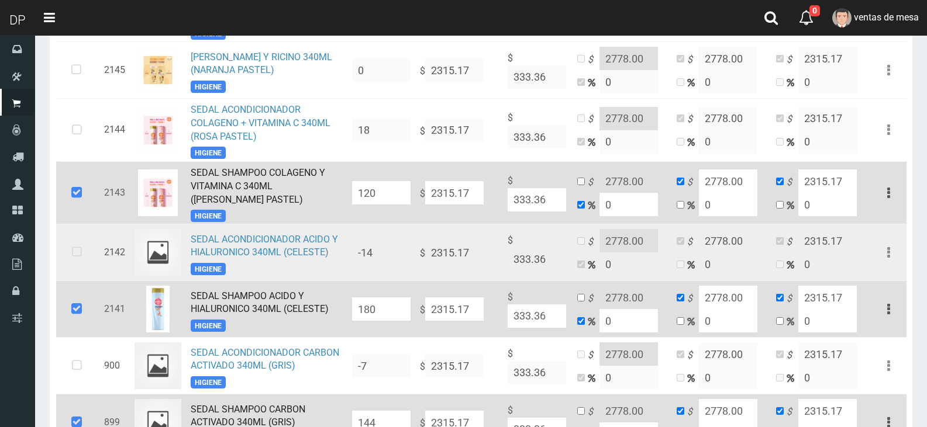
type input "120"
click at [84, 250] on icon at bounding box center [76, 252] width 31 height 39
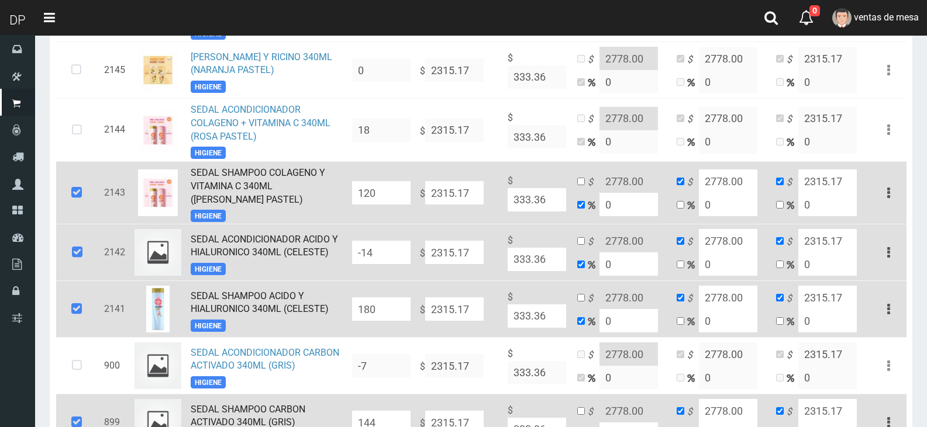
click at [377, 248] on input "-14" at bounding box center [381, 252] width 58 height 23
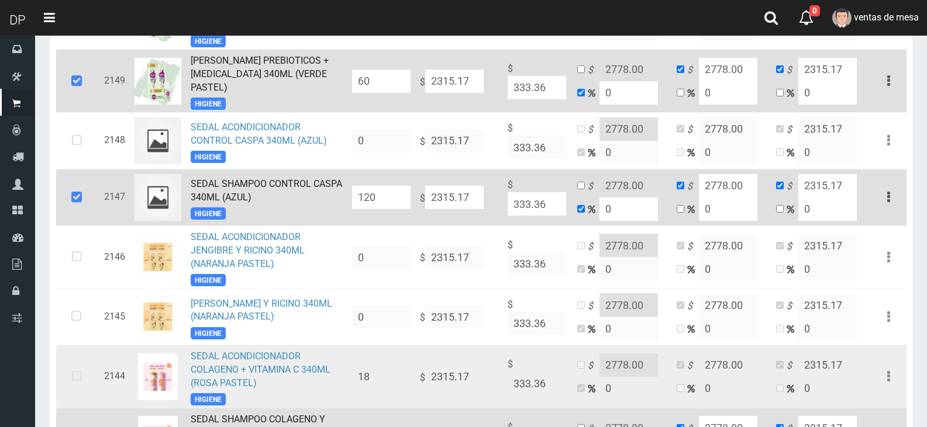
scroll to position [295, 0]
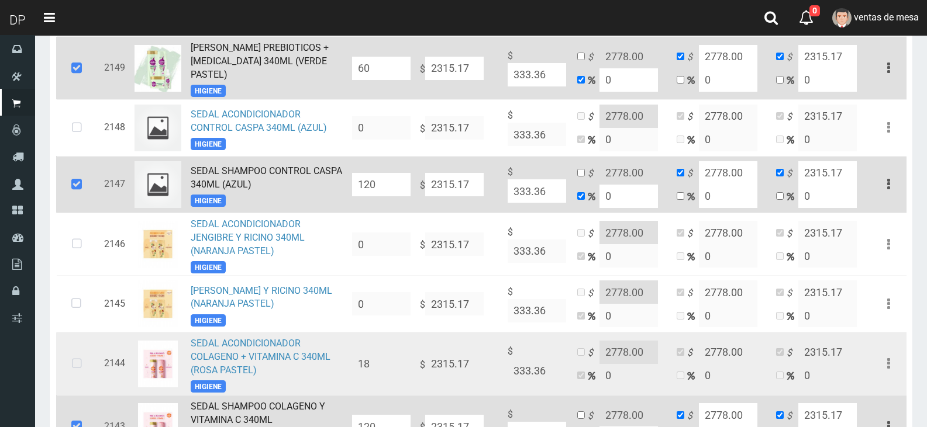
type input "120"
click at [92, 364] on icon at bounding box center [76, 364] width 31 height 39
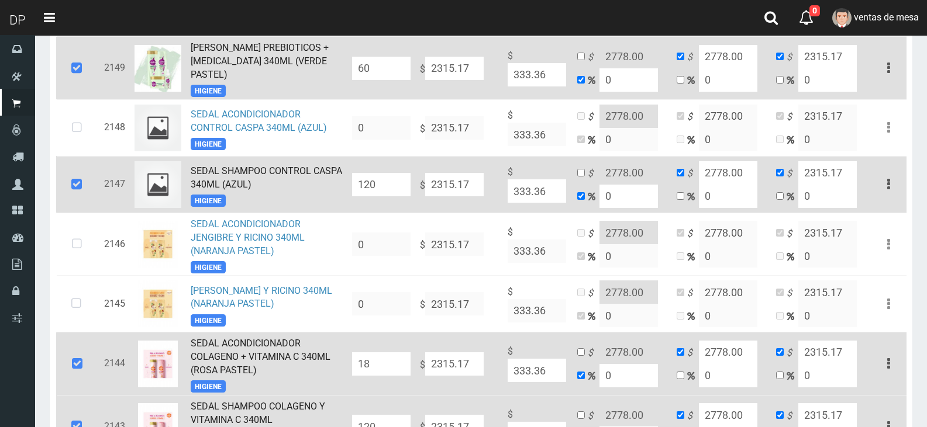
click at [382, 364] on input "18" at bounding box center [381, 364] width 58 height 23
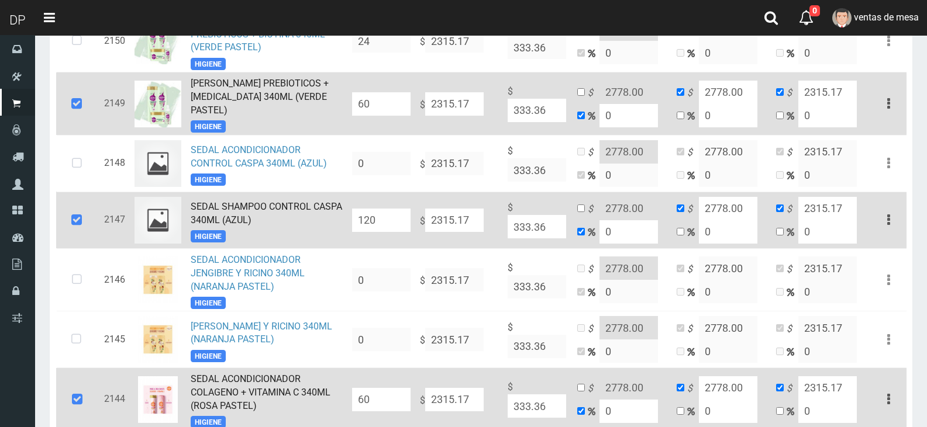
scroll to position [0, 0]
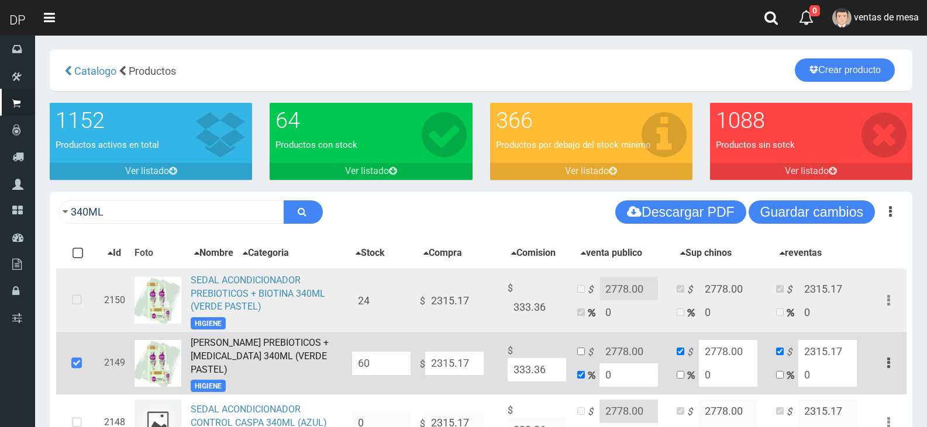
type input "60"
click at [78, 303] on icon at bounding box center [76, 300] width 31 height 39
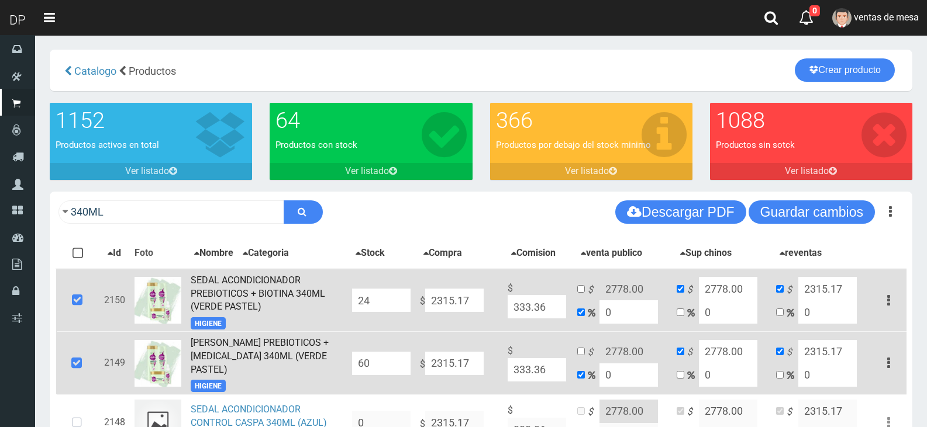
click at [377, 302] on input "24" at bounding box center [381, 300] width 58 height 23
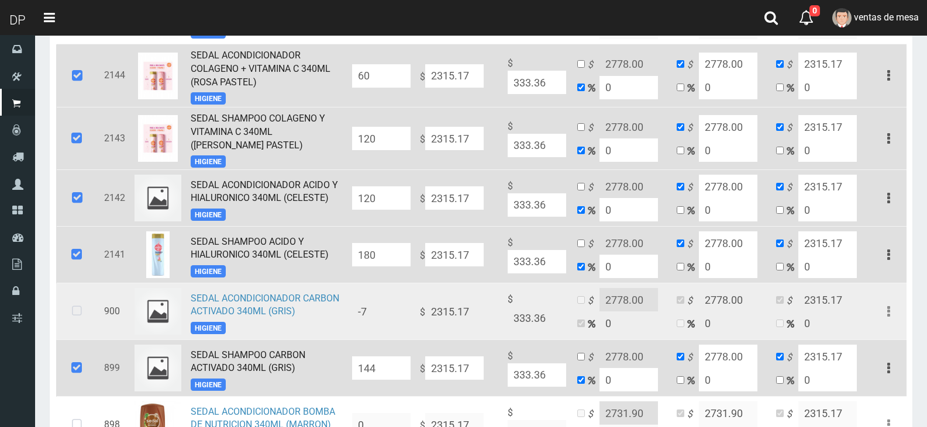
scroll to position [585, 0]
type input "60"
click at [86, 300] on icon at bounding box center [76, 310] width 31 height 39
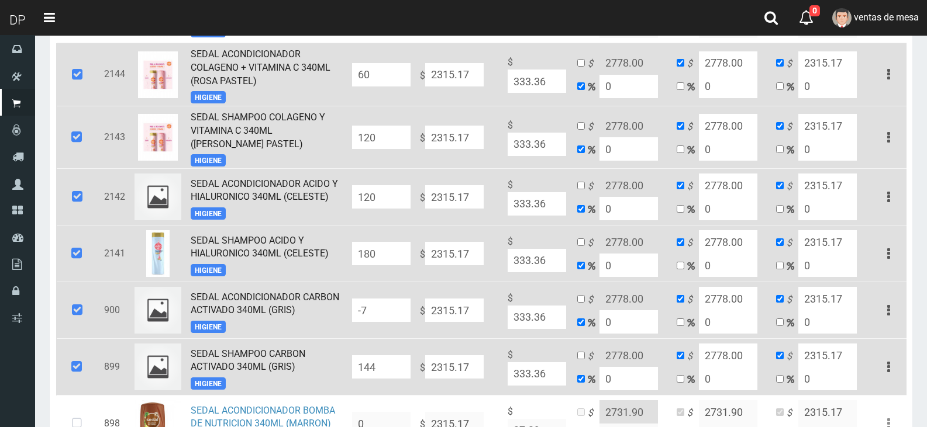
click at [355, 303] on input "-7" at bounding box center [381, 310] width 58 height 23
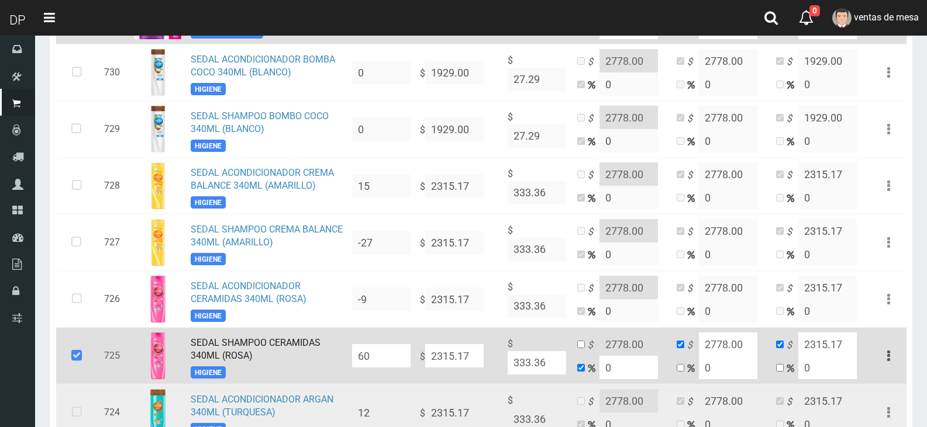
scroll to position [1403, 0]
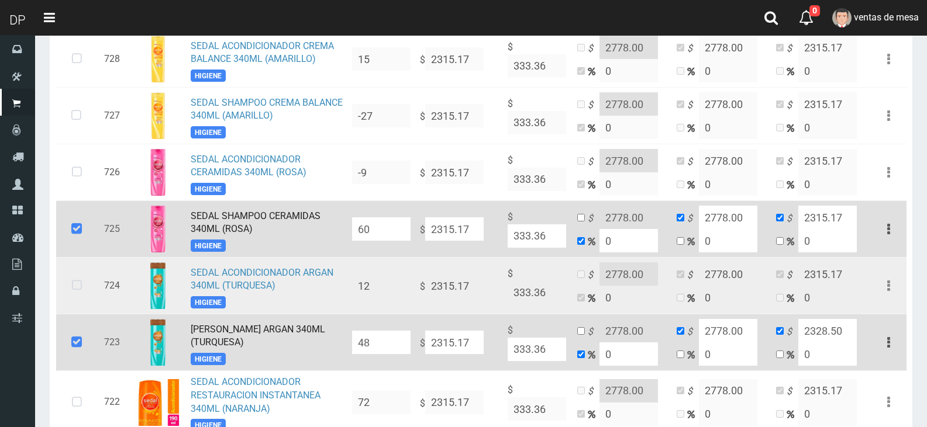
type input "60"
click at [87, 275] on icon at bounding box center [76, 286] width 31 height 39
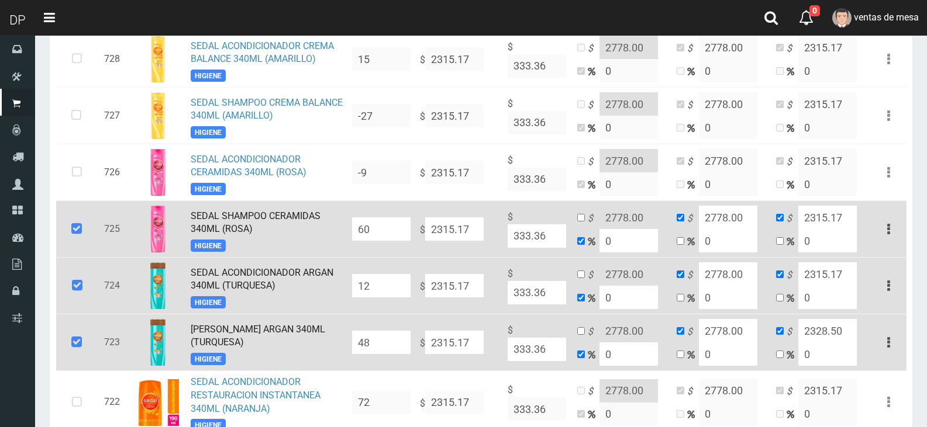
click at [369, 274] on input "12" at bounding box center [381, 285] width 58 height 23
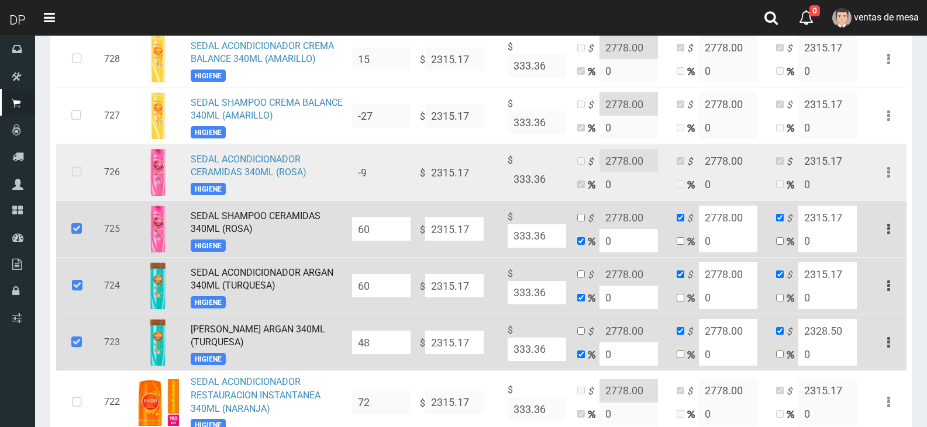
type input "60"
click at [80, 158] on icon at bounding box center [76, 172] width 31 height 39
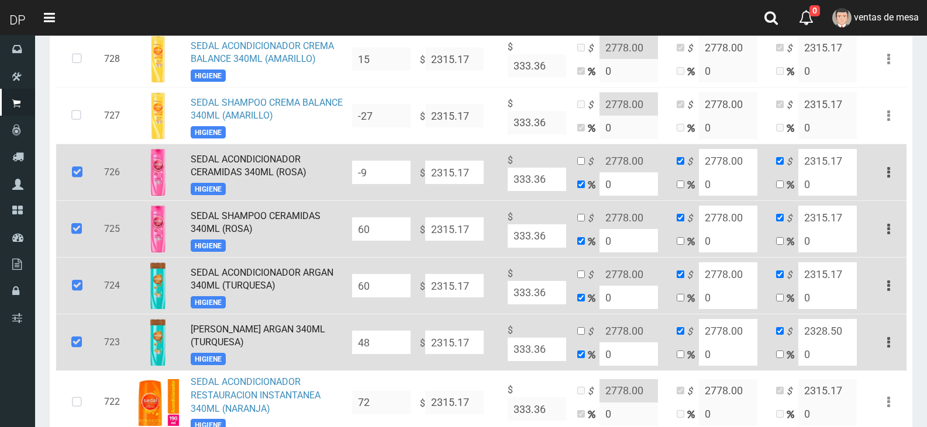
click at [375, 166] on input "-9" at bounding box center [381, 172] width 58 height 23
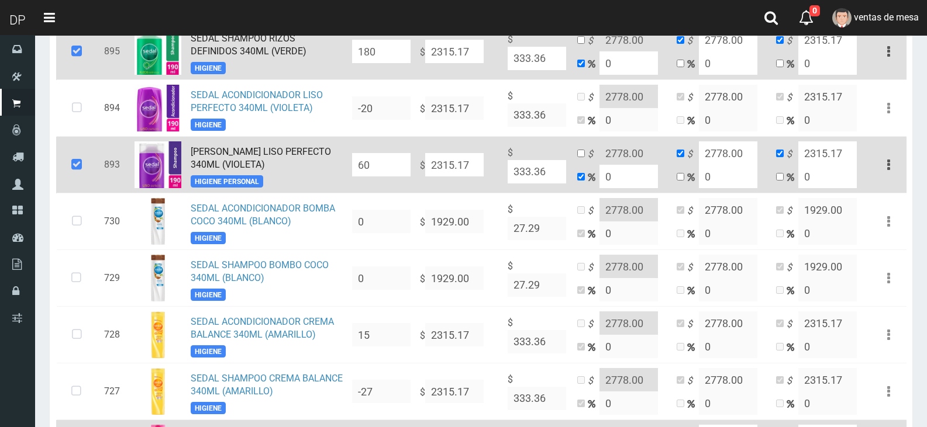
scroll to position [1052, 0]
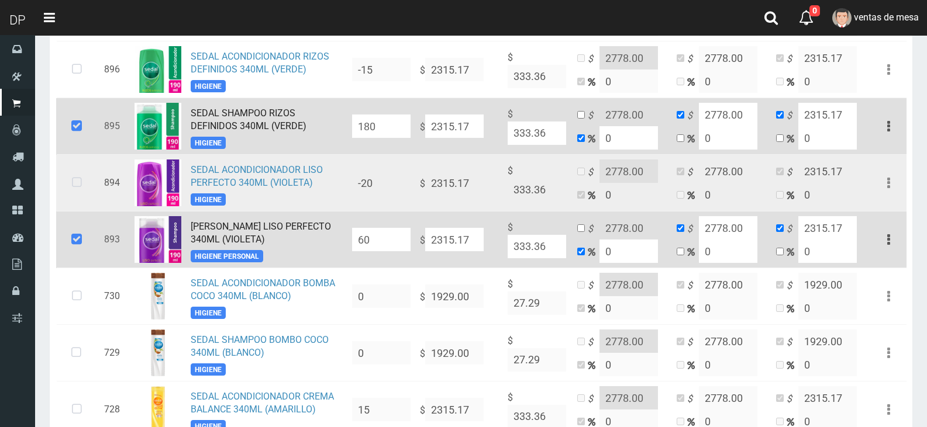
type input "60"
click at [79, 181] on icon at bounding box center [76, 183] width 31 height 39
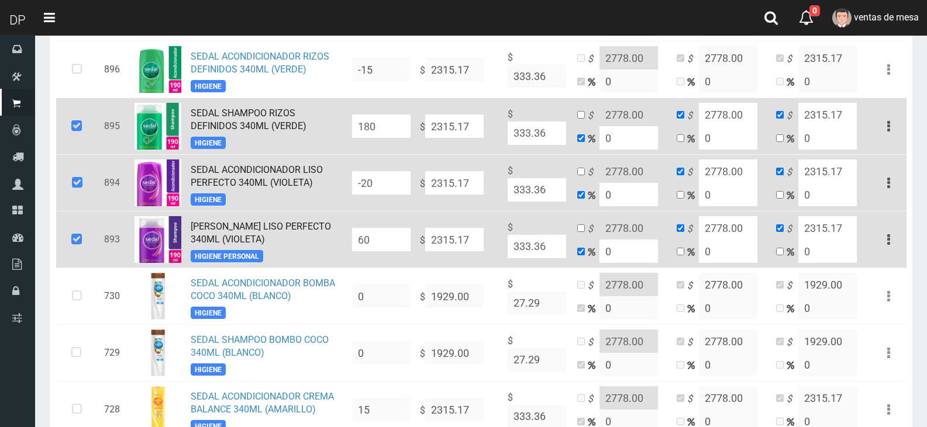
click at [402, 172] on input "-20" at bounding box center [381, 182] width 58 height 23
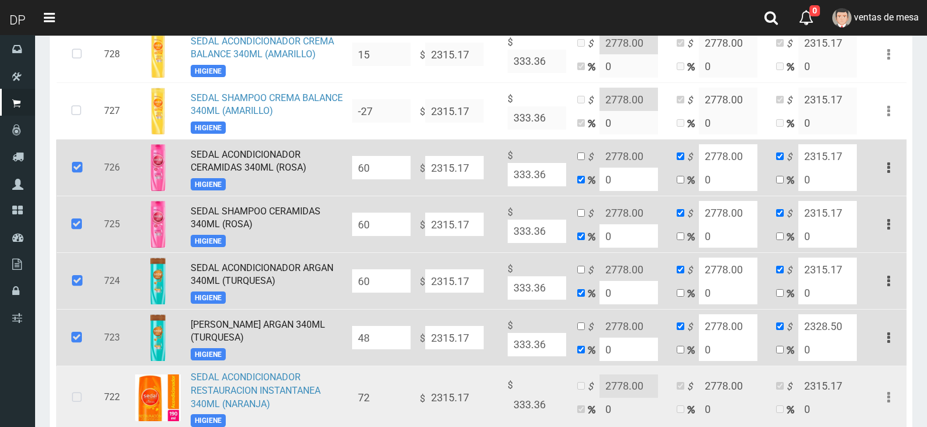
scroll to position [1520, 0]
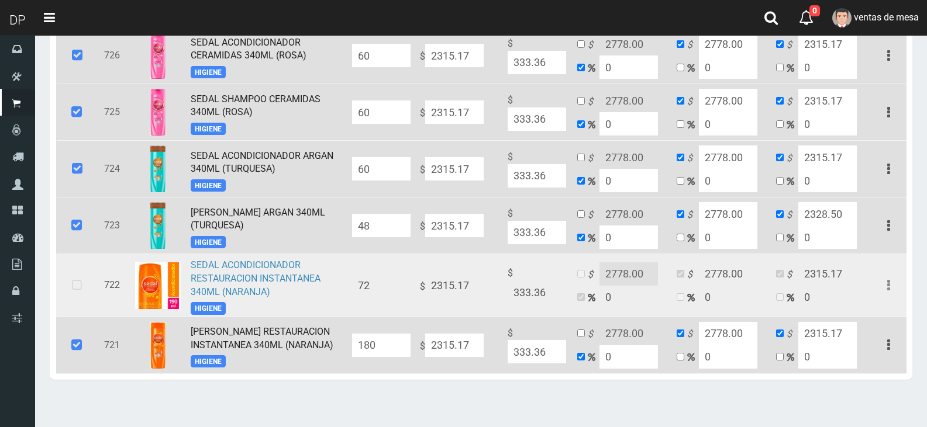
type input "120"
click at [77, 277] on icon at bounding box center [76, 286] width 31 height 39
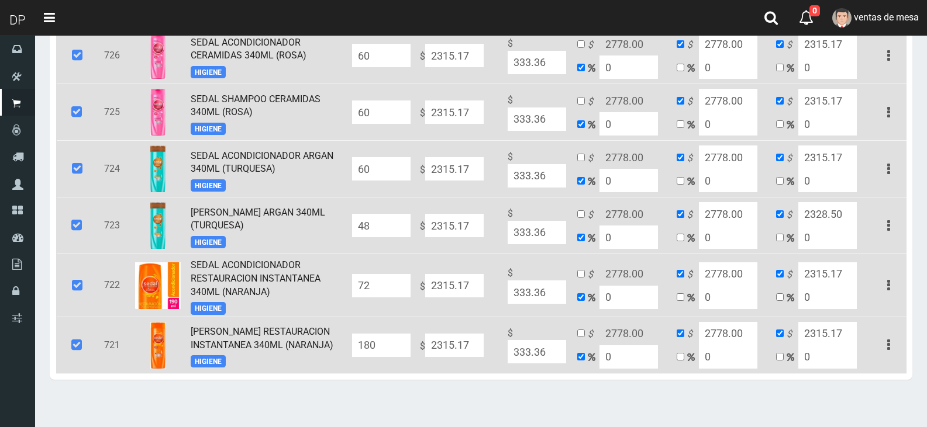
click at [368, 274] on input "72" at bounding box center [381, 285] width 58 height 23
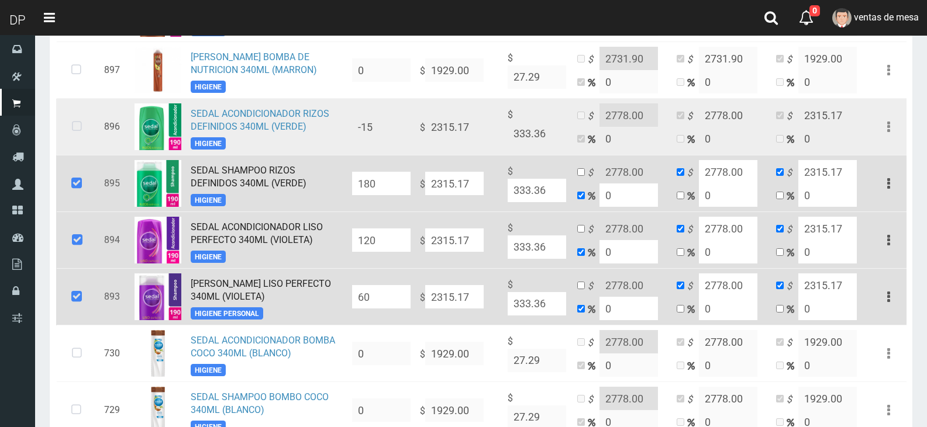
scroll to position [994, 0]
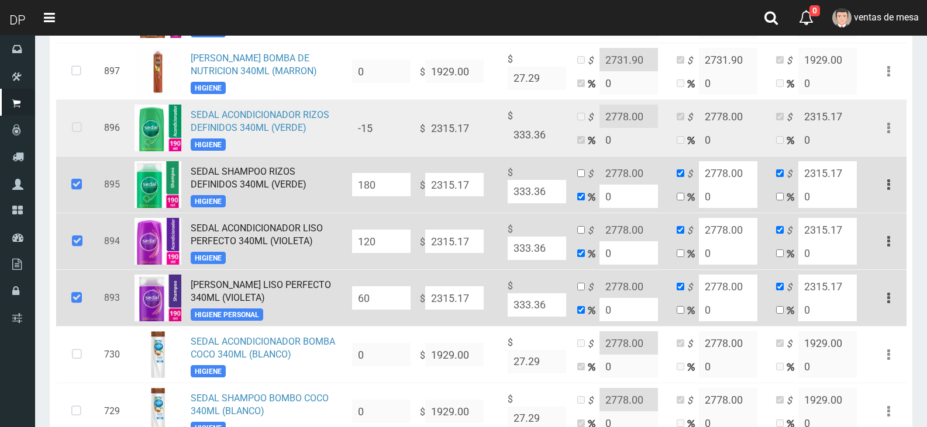
type input "60"
click at [93, 115] on td at bounding box center [77, 128] width 43 height 57
click at [73, 114] on icon at bounding box center [76, 128] width 31 height 39
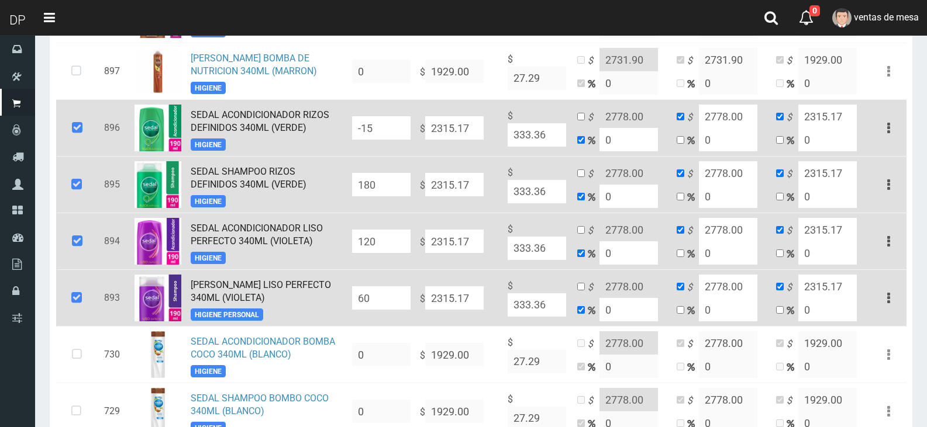
click at [380, 116] on input "-15" at bounding box center [381, 127] width 58 height 23
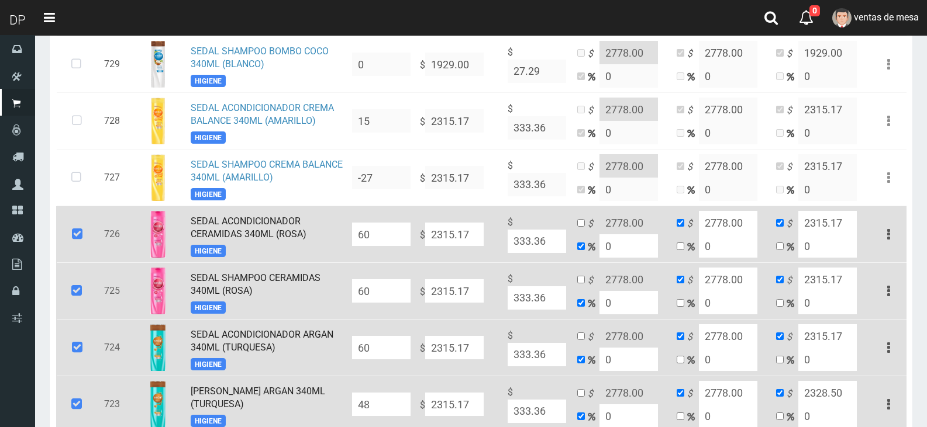
scroll to position [1345, 0]
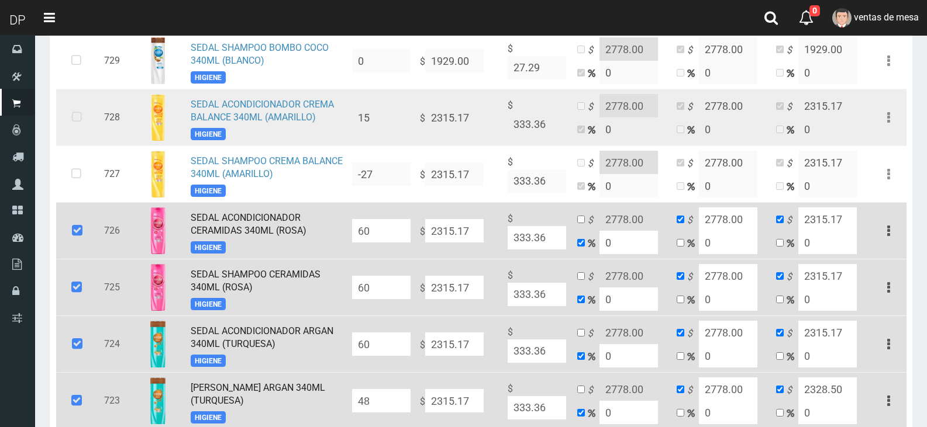
type input "84"
click at [67, 113] on icon at bounding box center [76, 117] width 31 height 39
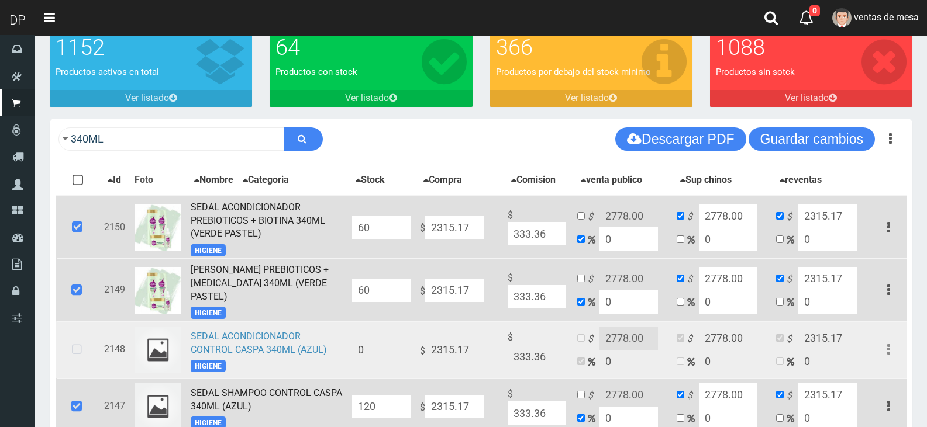
scroll to position [58, 0]
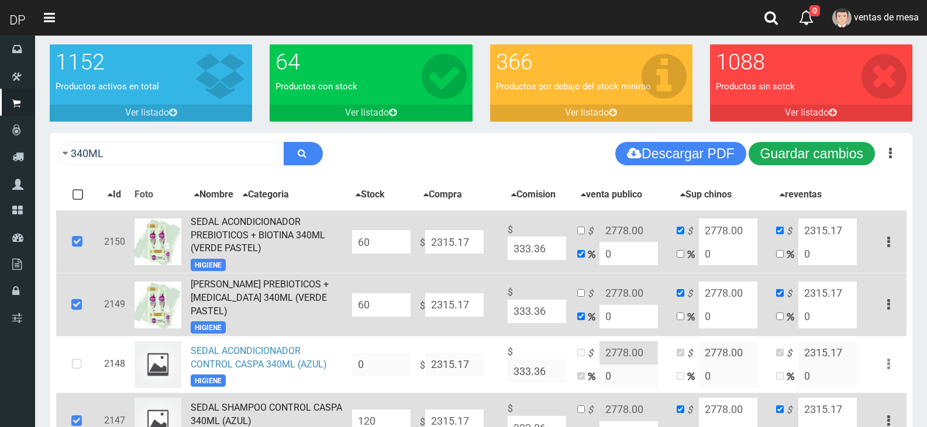
click at [816, 161] on button "Guardar cambios" at bounding box center [811, 153] width 126 height 23
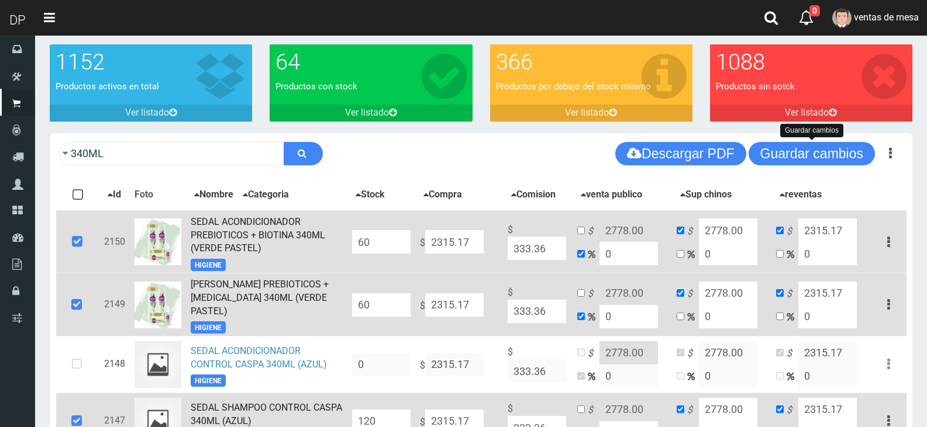
click at [91, 253] on icon at bounding box center [77, 242] width 32 height 39
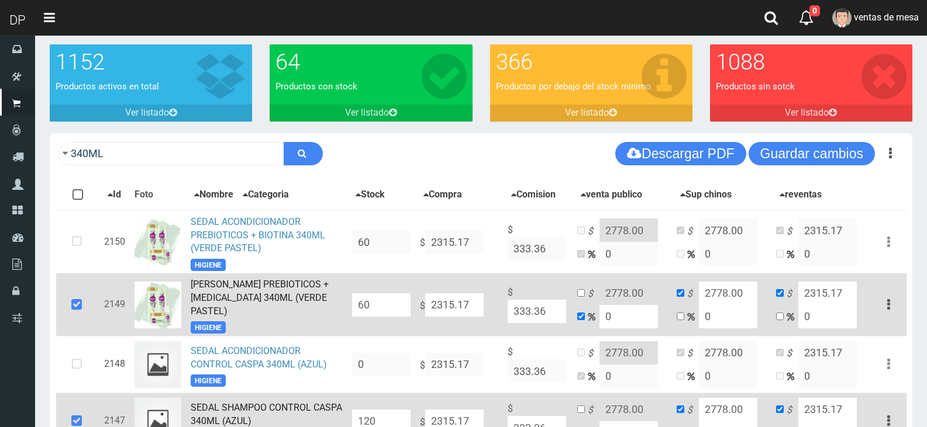
click at [94, 285] on td at bounding box center [77, 305] width 43 height 63
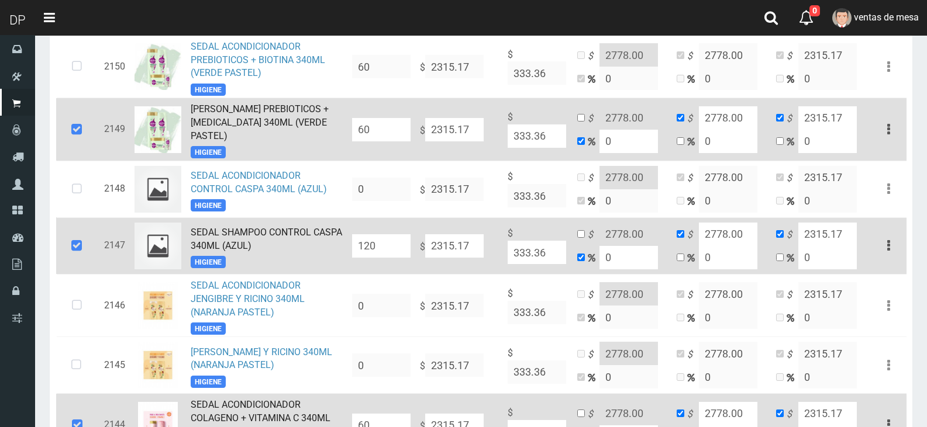
click at [84, 141] on icon at bounding box center [77, 130] width 32 height 39
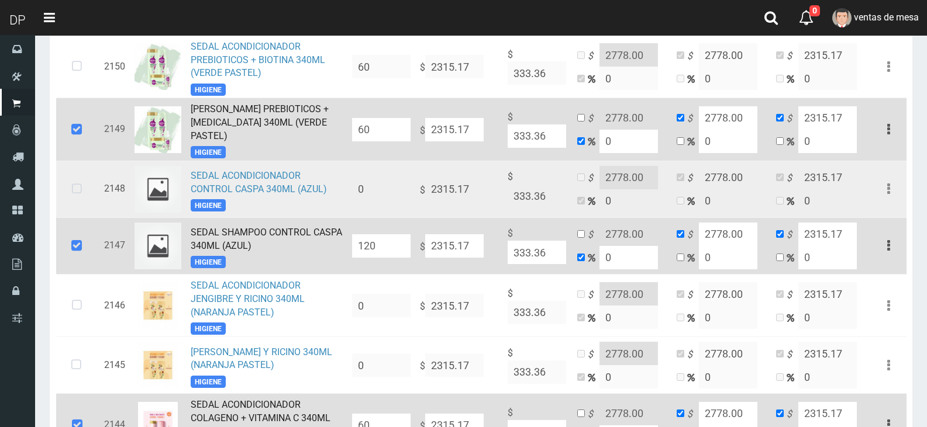
click at [78, 210] on td at bounding box center [77, 189] width 43 height 57
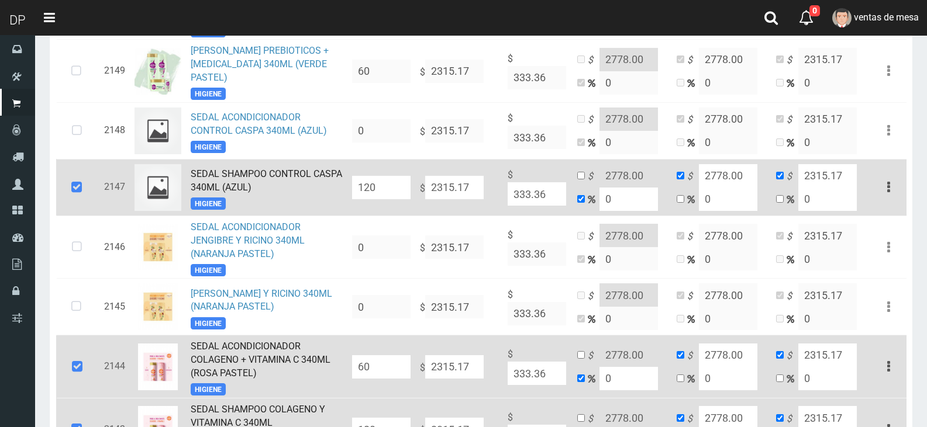
click at [75, 182] on icon at bounding box center [77, 187] width 32 height 39
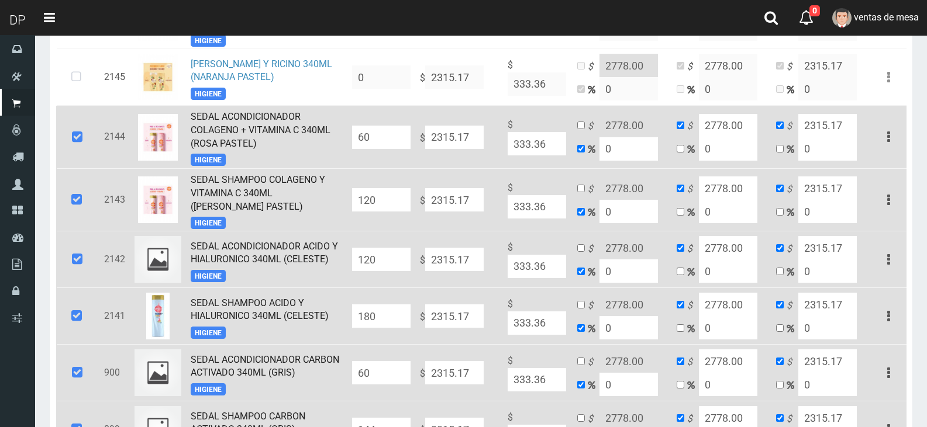
scroll to position [526, 0]
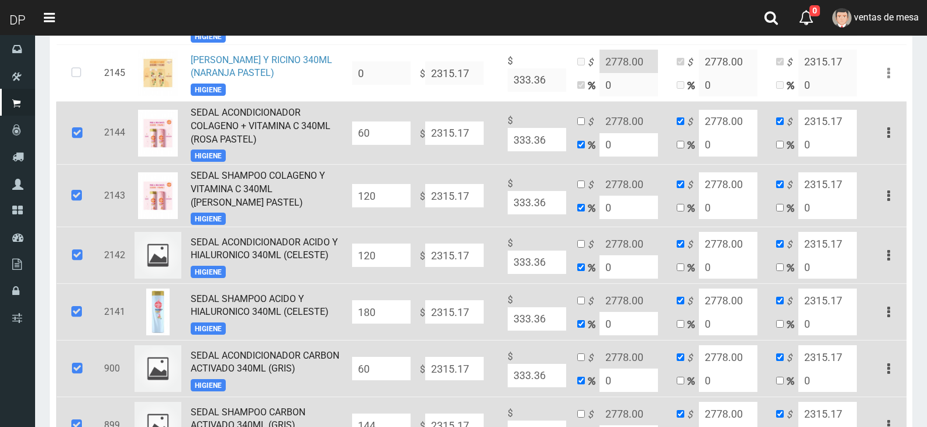
click at [87, 137] on icon at bounding box center [77, 133] width 32 height 39
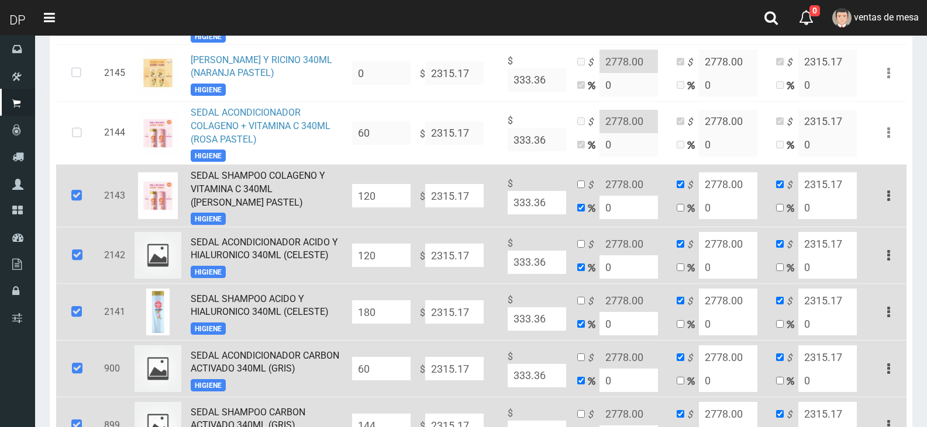
drag, startPoint x: 77, startPoint y: 177, endPoint x: 68, endPoint y: 230, distance: 53.8
click at [76, 178] on icon at bounding box center [77, 196] width 32 height 39
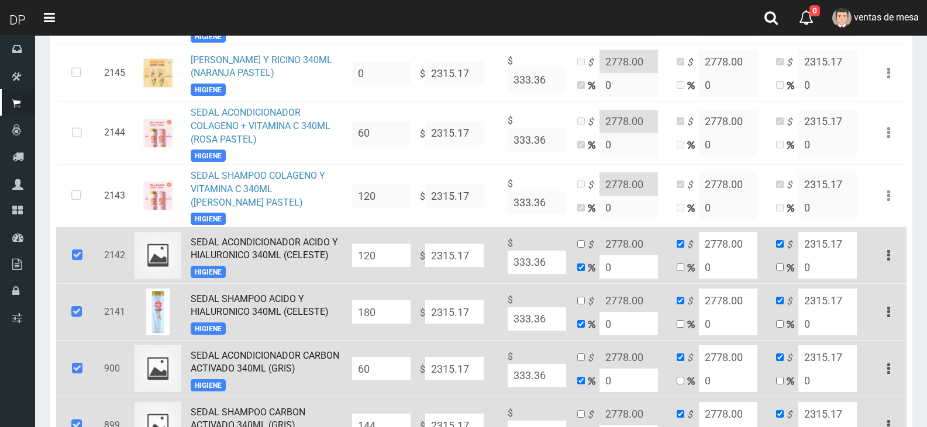
click at [65, 248] on icon at bounding box center [77, 255] width 32 height 39
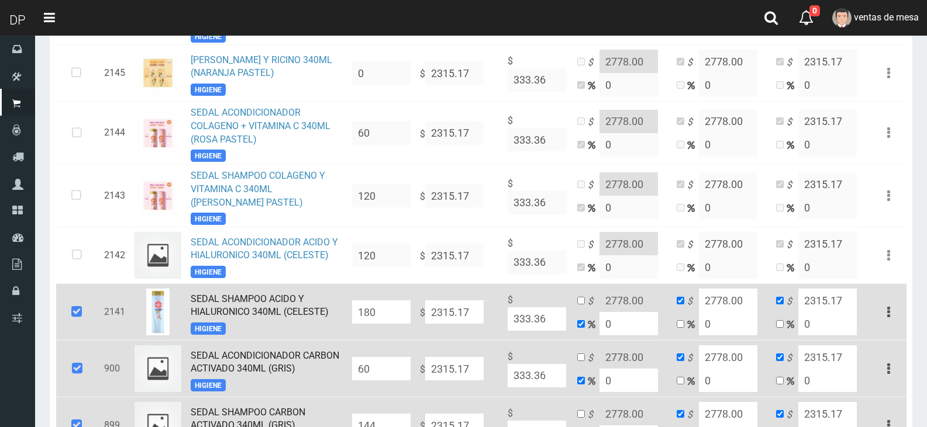
click at [80, 305] on icon at bounding box center [77, 312] width 32 height 39
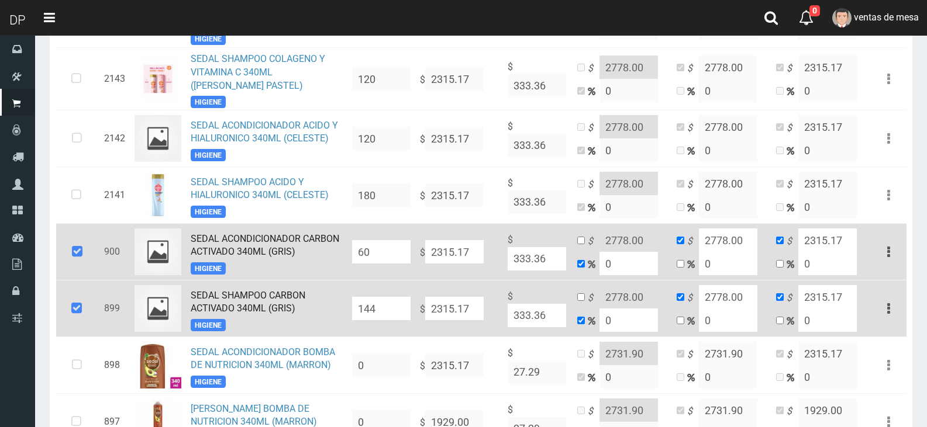
click at [77, 249] on icon at bounding box center [77, 252] width 32 height 39
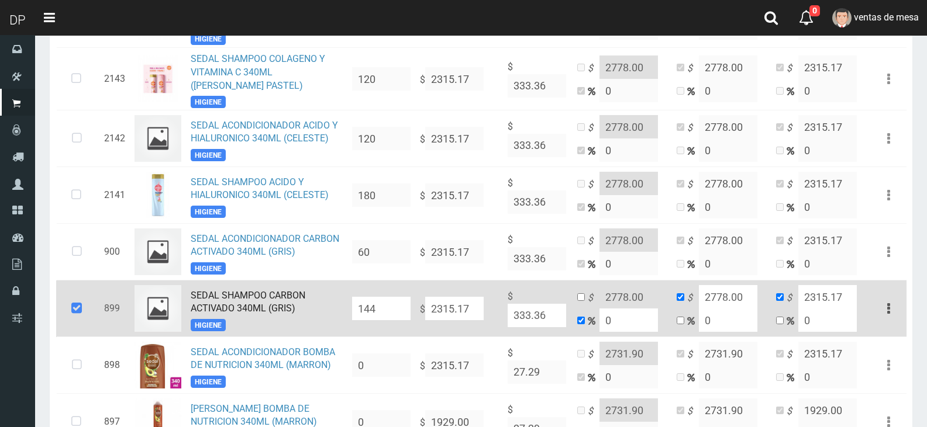
click at [76, 305] on icon at bounding box center [77, 308] width 32 height 39
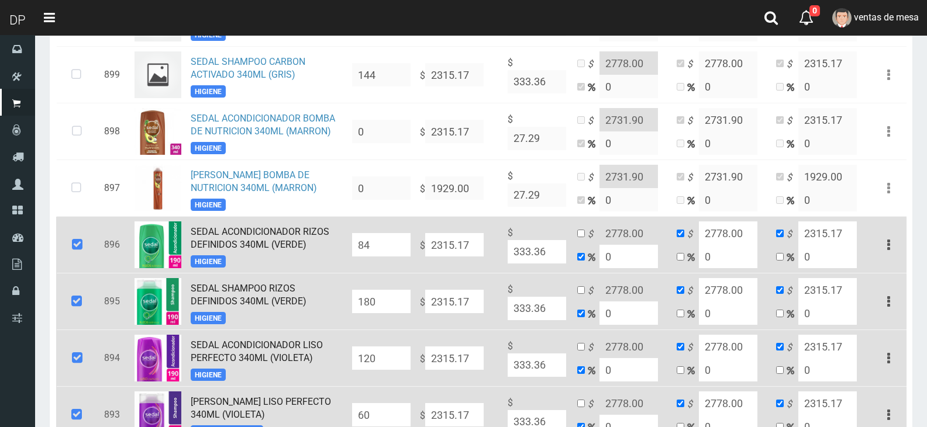
click at [68, 241] on icon at bounding box center [77, 245] width 32 height 39
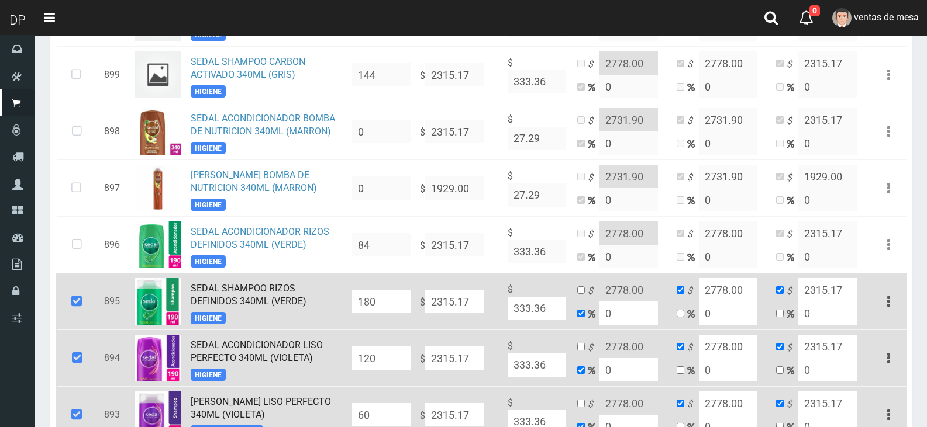
click at [74, 286] on icon at bounding box center [77, 301] width 32 height 39
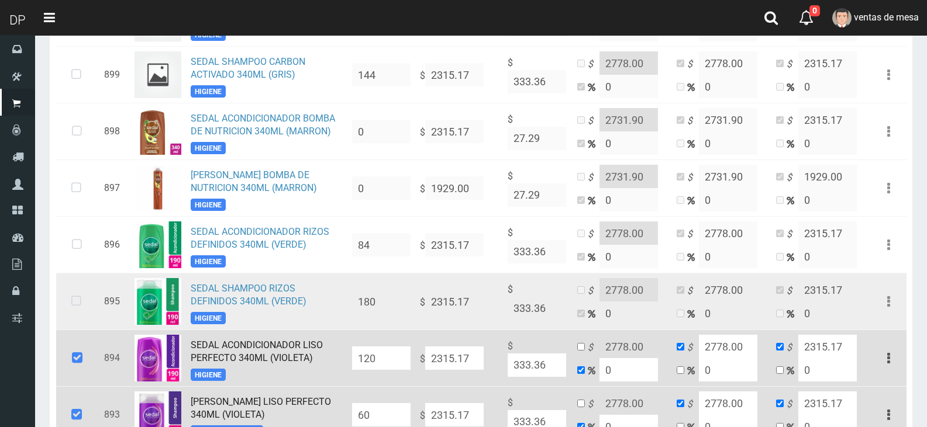
scroll to position [1111, 0]
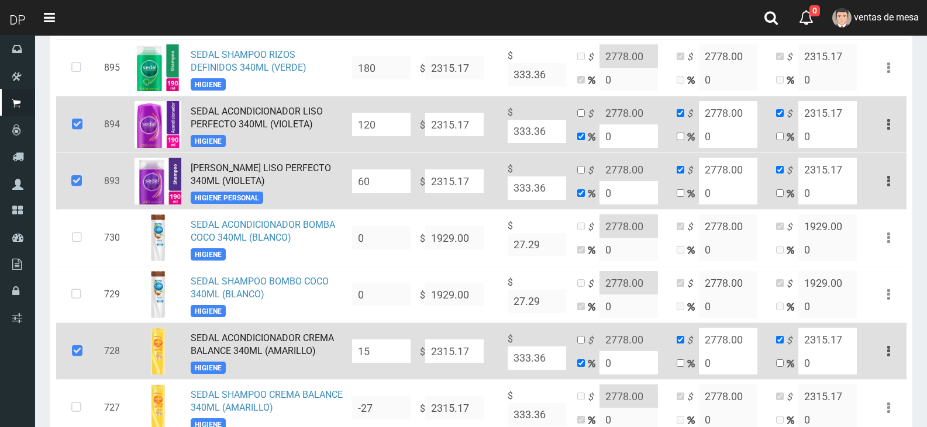
click at [95, 109] on td at bounding box center [77, 124] width 43 height 57
click at [73, 179] on icon at bounding box center [77, 181] width 32 height 39
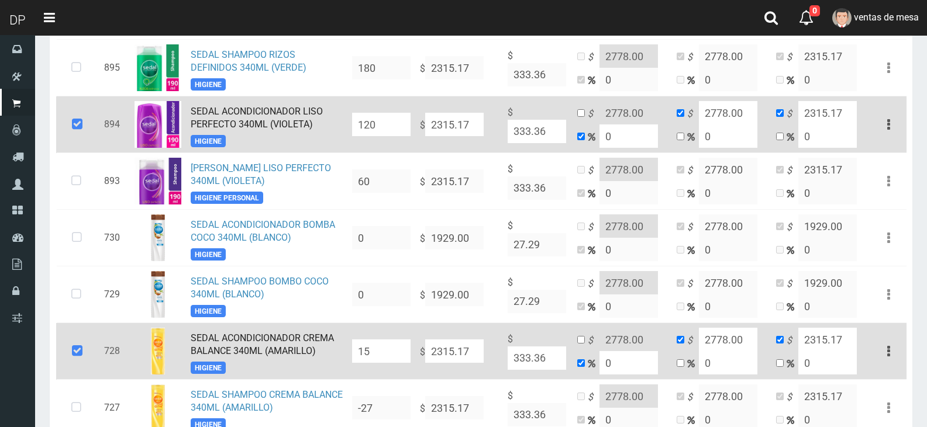
click at [84, 115] on icon at bounding box center [77, 124] width 32 height 39
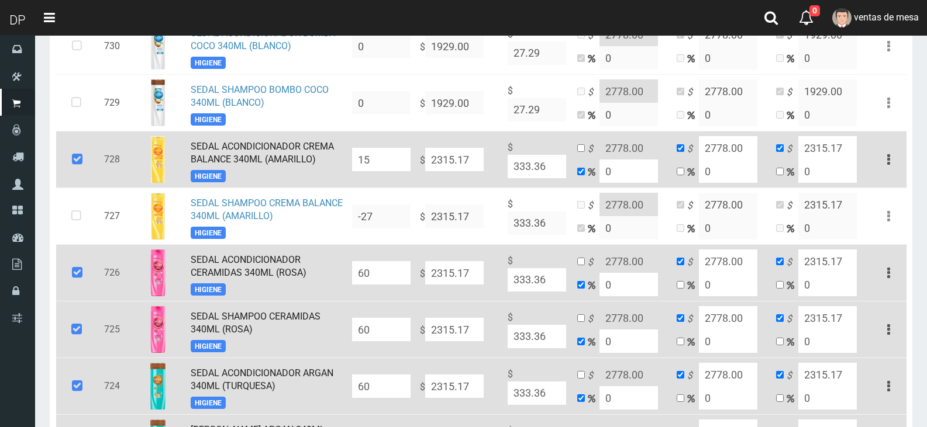
scroll to position [1345, 0]
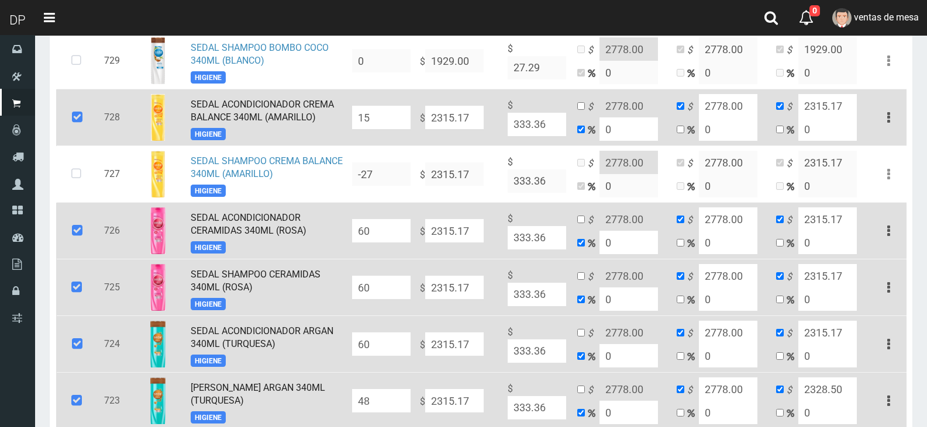
click at [75, 113] on icon at bounding box center [77, 117] width 32 height 39
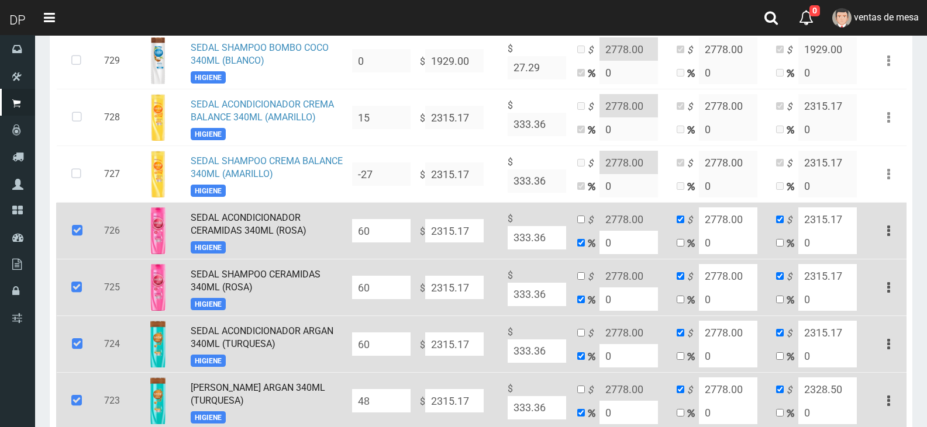
click at [71, 243] on td at bounding box center [77, 231] width 43 height 57
click at [70, 293] on icon at bounding box center [77, 287] width 32 height 39
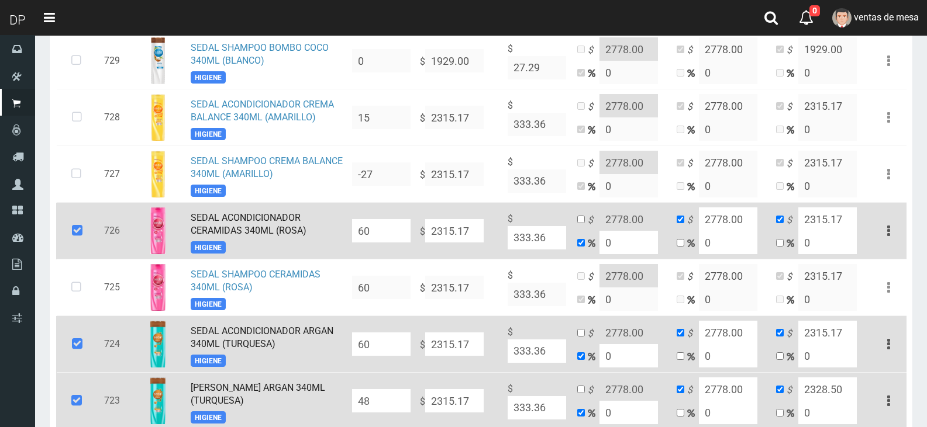
click at [75, 229] on icon at bounding box center [77, 231] width 32 height 39
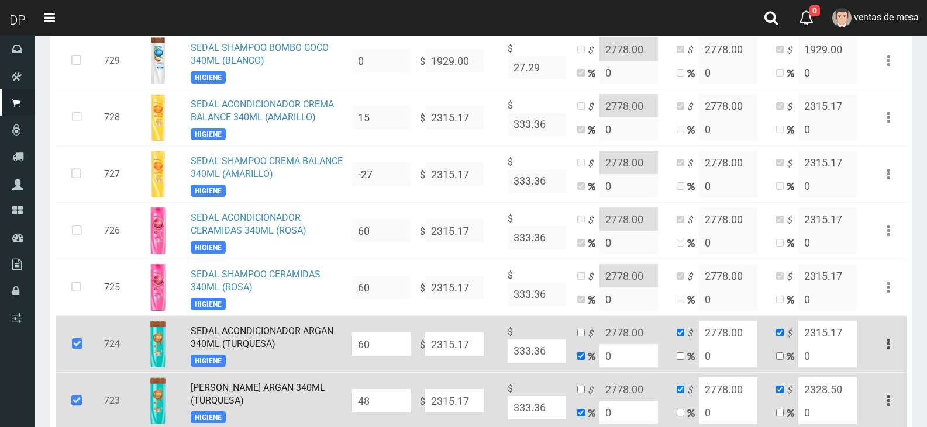
click at [68, 338] on icon at bounding box center [77, 344] width 32 height 39
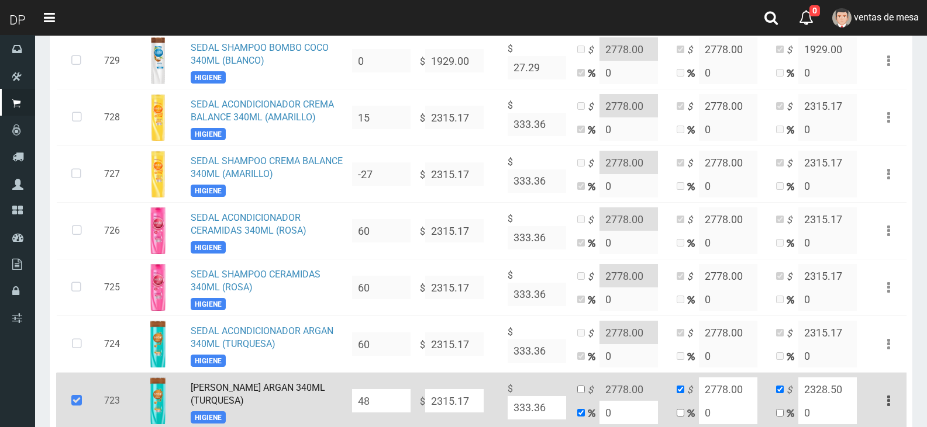
scroll to position [1520, 0]
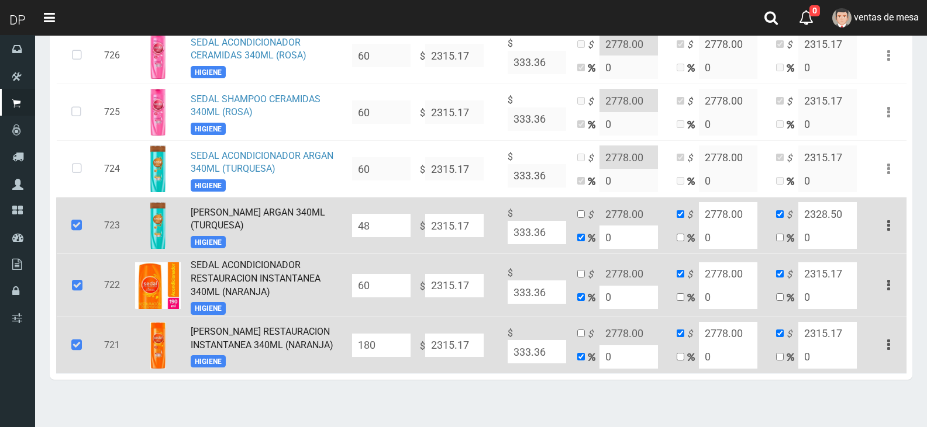
click at [80, 224] on icon at bounding box center [77, 225] width 32 height 39
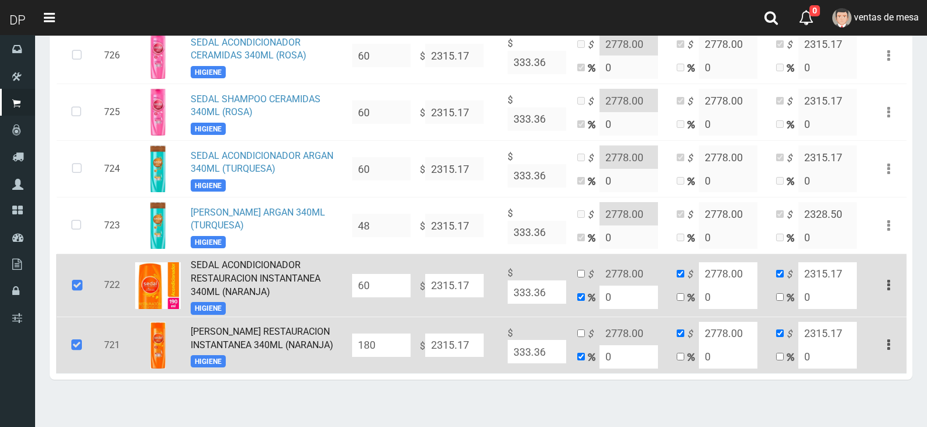
click at [74, 271] on icon at bounding box center [77, 286] width 32 height 39
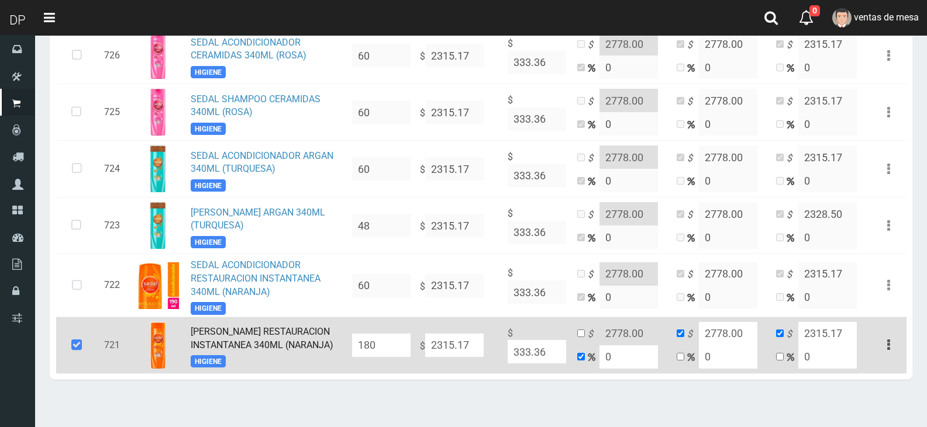
click at [68, 335] on icon at bounding box center [77, 345] width 32 height 39
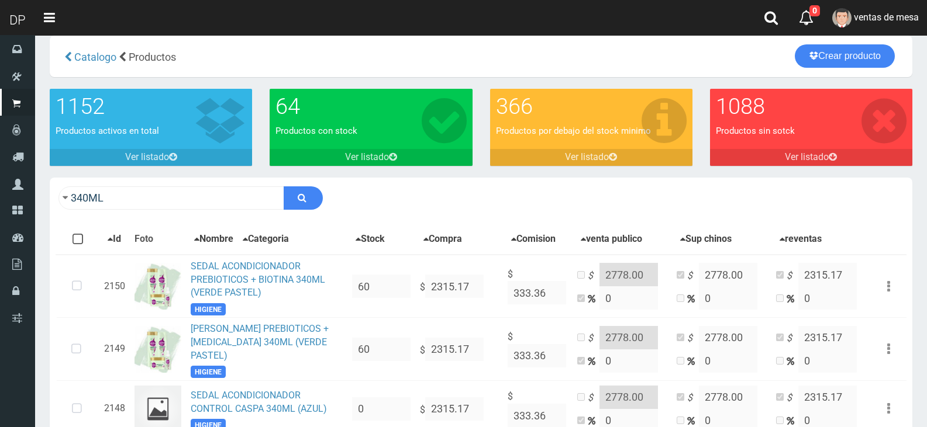
scroll to position [0, 0]
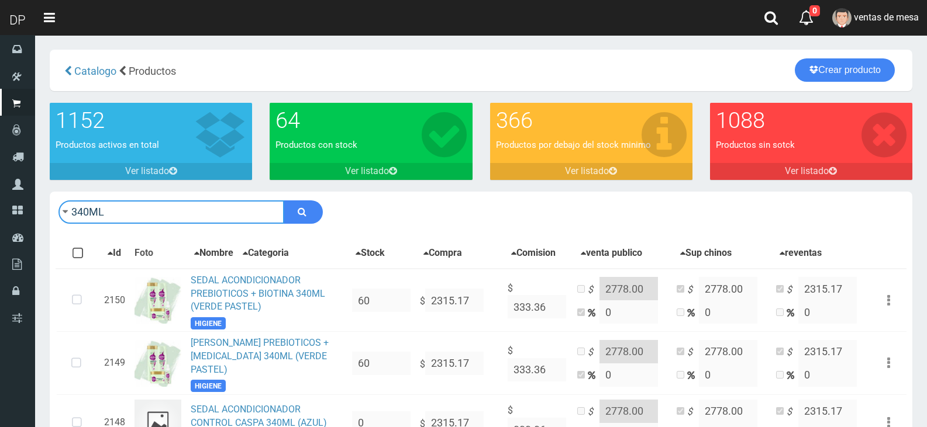
click at [199, 209] on input "340ML" at bounding box center [171, 212] width 226 height 23
click at [199, 210] on input "340ML" at bounding box center [171, 212] width 226 height 23
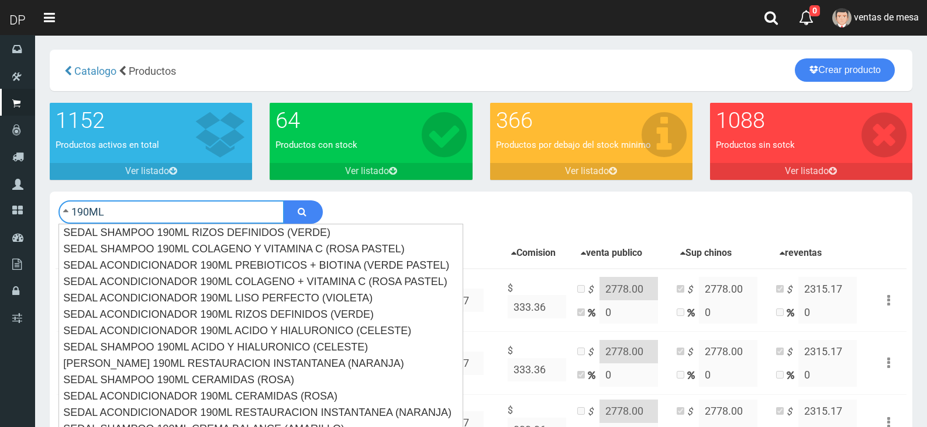
type input "190ML"
click at [284, 201] on button "submit" at bounding box center [303, 212] width 39 height 23
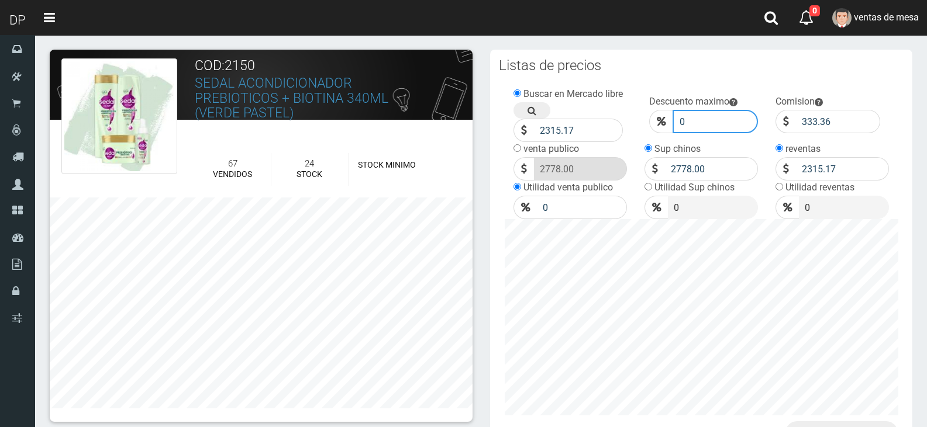
click at [688, 131] on input "0" at bounding box center [715, 121] width 86 height 23
type input "010"
click button "Guardar" at bounding box center [0, 0] width 0 height 0
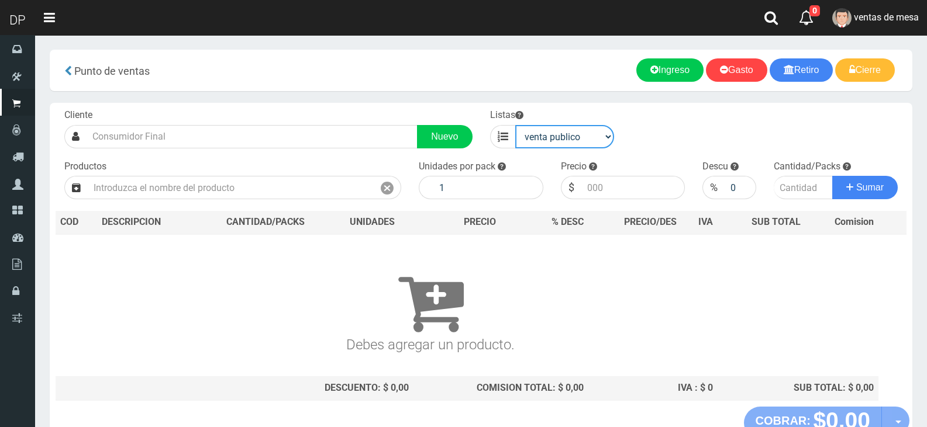
click at [532, 132] on select "venta publico Sup chinos reventas" at bounding box center [564, 136] width 99 height 23
click at [559, 274] on h3 "Debes agregar un producto." at bounding box center [430, 301] width 740 height 101
click at [565, 144] on select "venta publico Sup chinos reventas" at bounding box center [564, 136] width 99 height 23
click at [515, 125] on select "venta publico Sup chinos reventas" at bounding box center [564, 136] width 99 height 23
click at [598, 138] on select "venta publico Sup chinos reventas" at bounding box center [564, 136] width 99 height 23
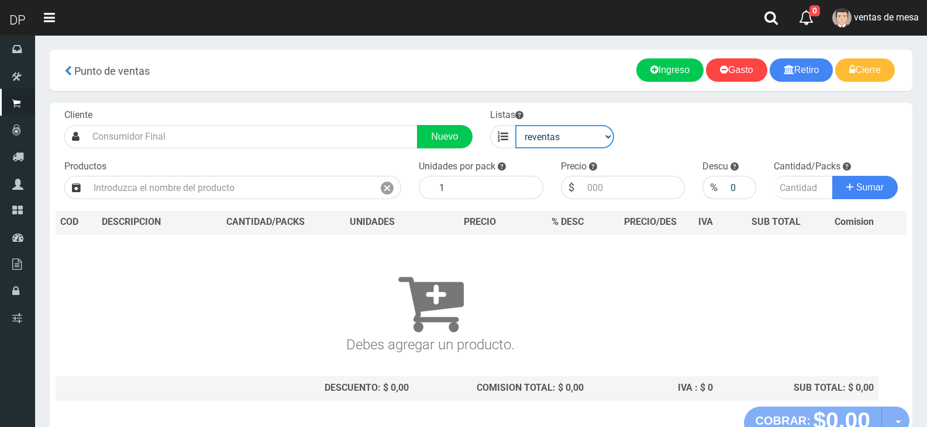
select select "2"
click at [515, 125] on select "venta publico Sup chinos reventas" at bounding box center [564, 136] width 99 height 23
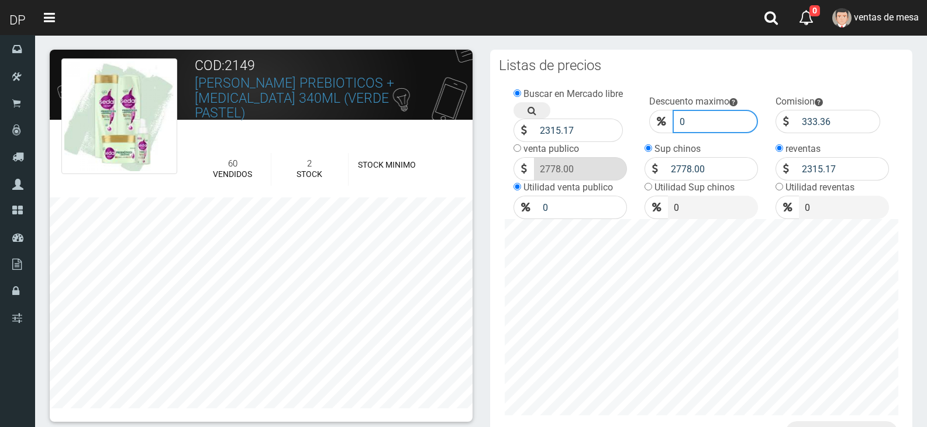
click at [698, 127] on input "0" at bounding box center [715, 121] width 86 height 23
type input "10"
click button "Guardar" at bounding box center [0, 0] width 0 height 0
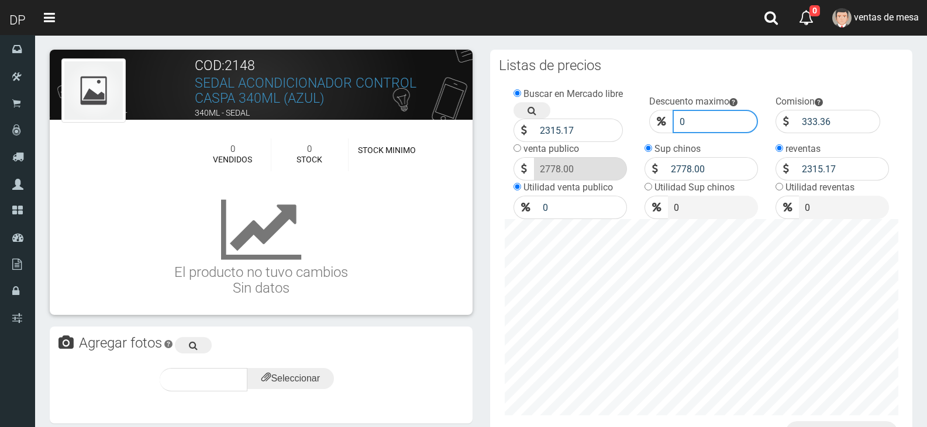
click at [707, 125] on input "0" at bounding box center [715, 121] width 86 height 23
type input "010"
click button "Guardar" at bounding box center [0, 0] width 0 height 0
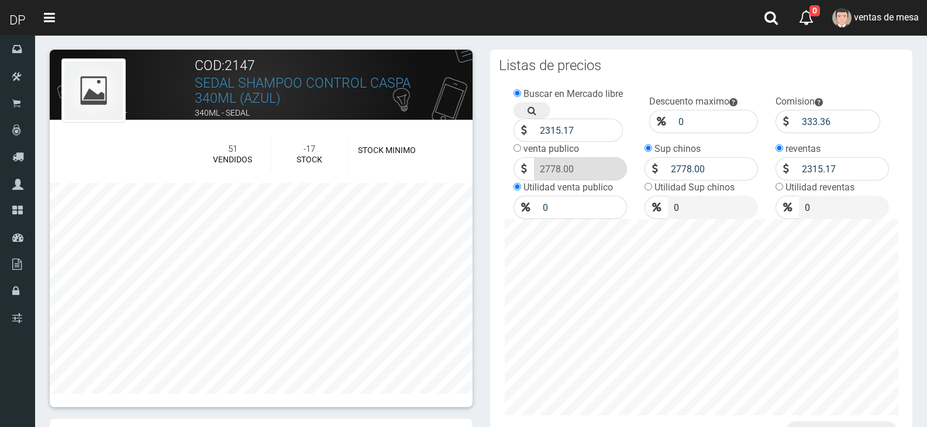
click at [707, 108] on div "Descuento maximo 0" at bounding box center [703, 114] width 126 height 37
click at [708, 115] on input "0" at bounding box center [715, 121] width 86 height 23
type input "010"
click button "Guardar" at bounding box center [0, 0] width 0 height 0
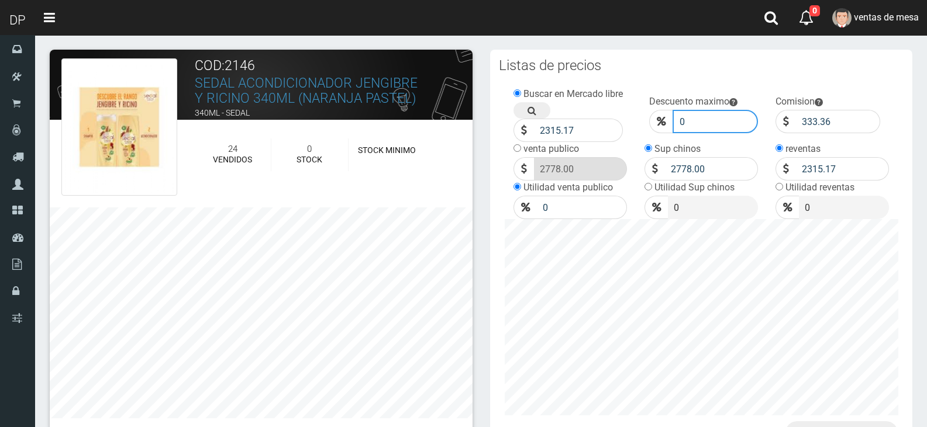
click at [707, 119] on input "0" at bounding box center [715, 121] width 86 height 23
type input "10"
click button "Guardar" at bounding box center [0, 0] width 0 height 0
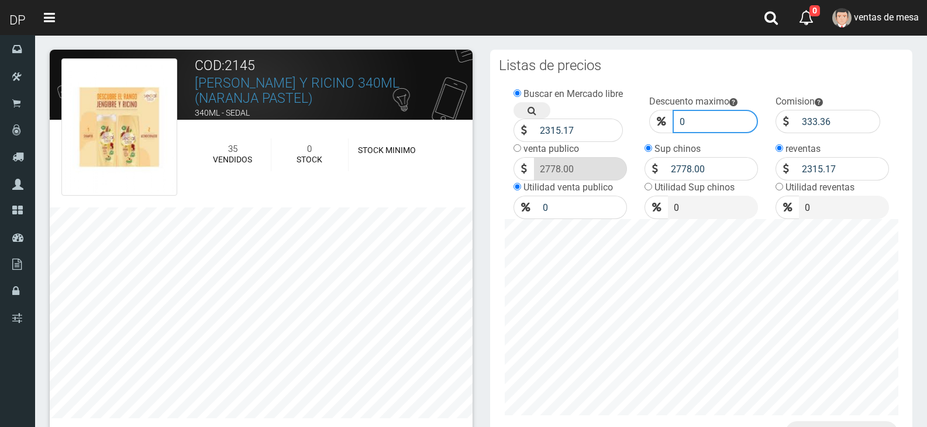
click at [693, 111] on input "0" at bounding box center [715, 121] width 86 height 23
click at [693, 114] on input "0" at bounding box center [715, 121] width 86 height 23
type input "010"
click button "Guardar" at bounding box center [0, 0] width 0 height 0
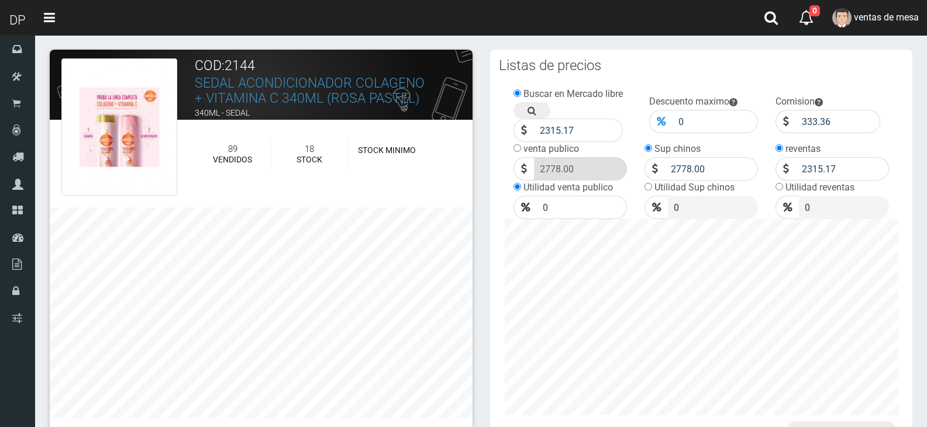
click at [672, 125] on div at bounding box center [660, 121] width 23 height 23
click at [683, 120] on input "0" at bounding box center [715, 121] width 86 height 23
type input "10"
click button "Guardar" at bounding box center [0, 0] width 0 height 0
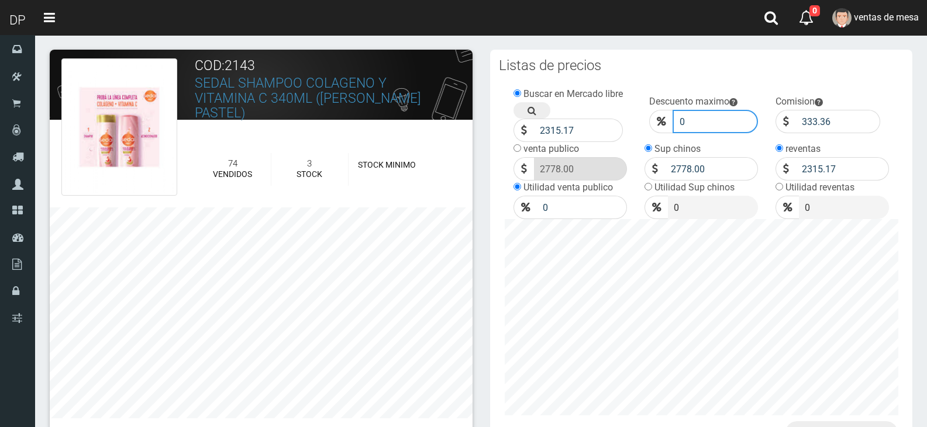
click input "0"
type input "10"
click button "Guardar"
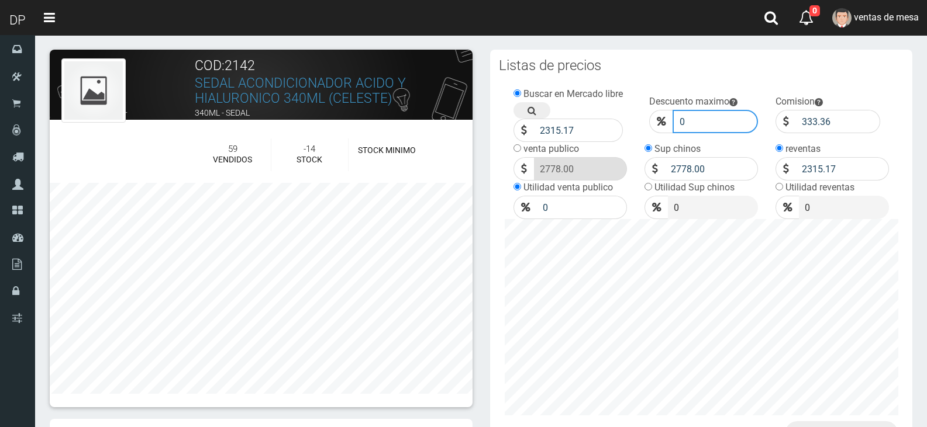
click at [698, 121] on input "0" at bounding box center [715, 121] width 86 height 23
type input "10"
click button "Guardar" at bounding box center [0, 0] width 0 height 0
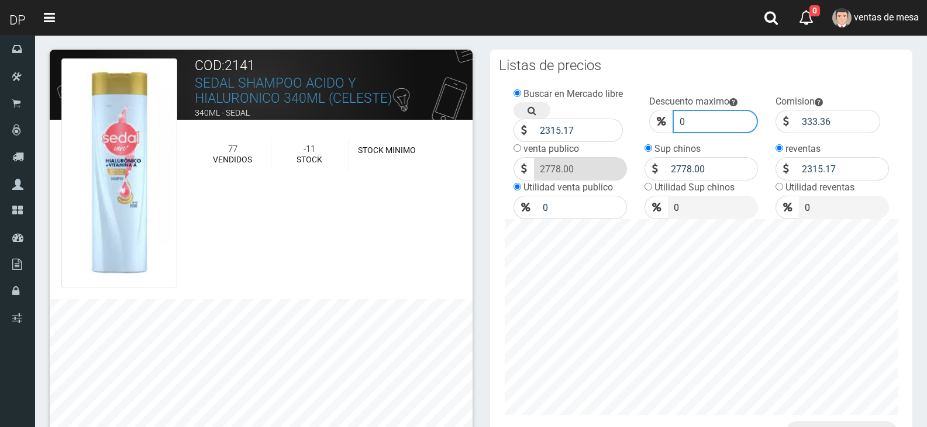
click at [712, 125] on input "0" at bounding box center [715, 121] width 86 height 23
type input "10"
click button "Guardar" at bounding box center [0, 0] width 0 height 0
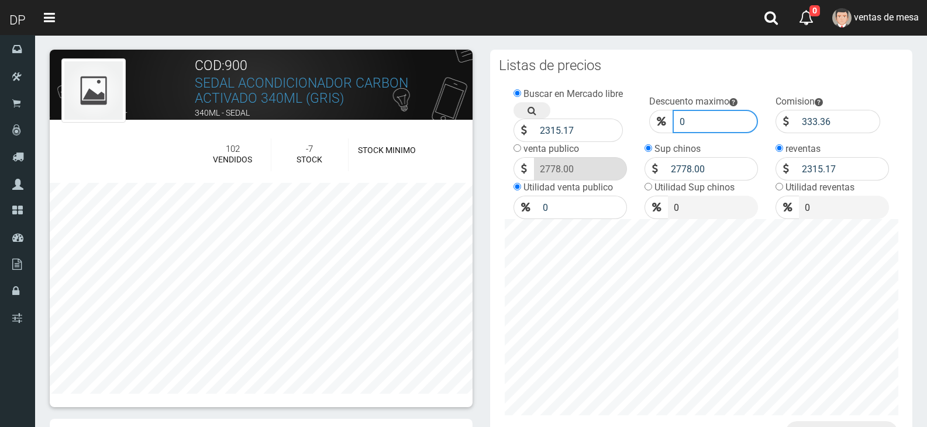
click at [721, 117] on input "0" at bounding box center [715, 121] width 86 height 23
click at [721, 117] on input "1" at bounding box center [715, 121] width 86 height 23
type input "10"
click button "Guardar" at bounding box center [0, 0] width 0 height 0
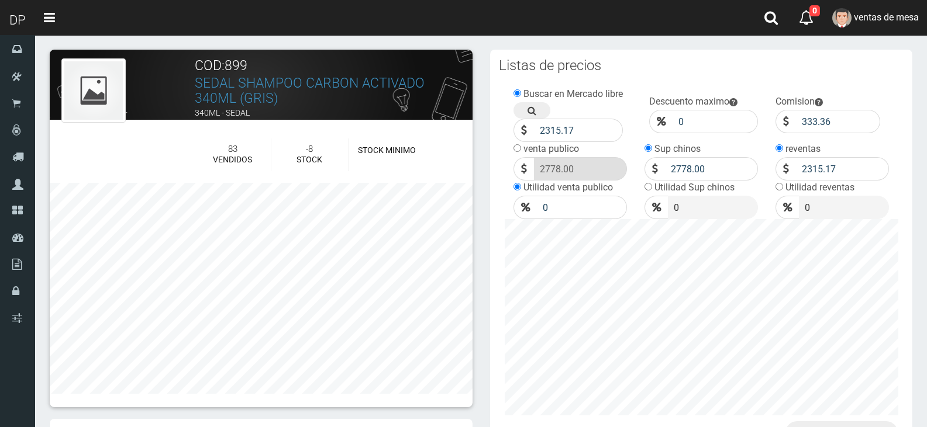
click at [722, 134] on td "Descuento maximo 0" at bounding box center [703, 114] width 126 height 55
click at [716, 128] on input "0" at bounding box center [715, 121] width 86 height 23
type input "10"
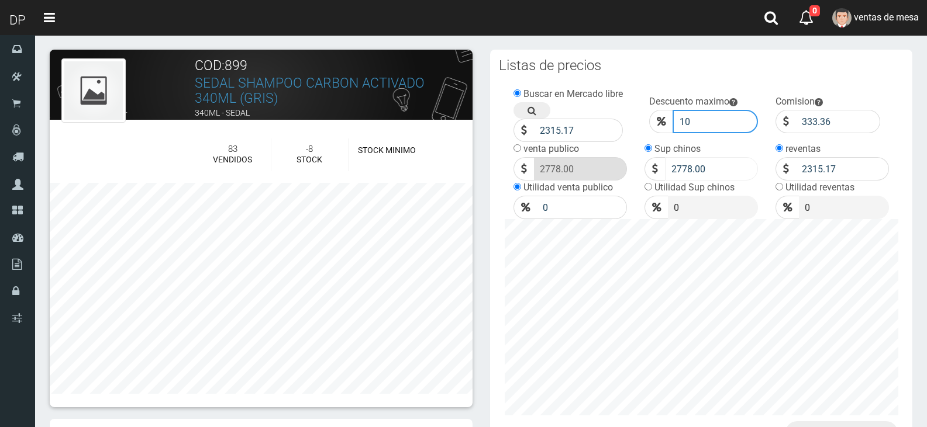
click button "Guardar" at bounding box center [0, 0] width 0 height 0
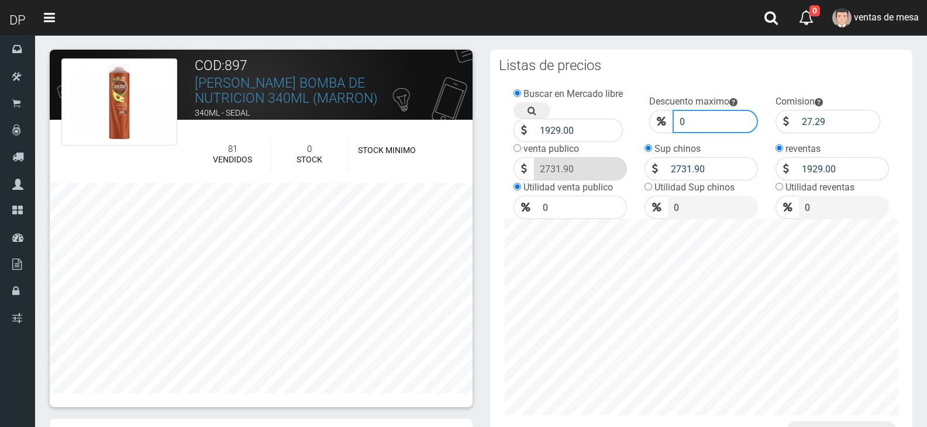
click at [714, 113] on input "0" at bounding box center [715, 121] width 86 height 23
type input "10"
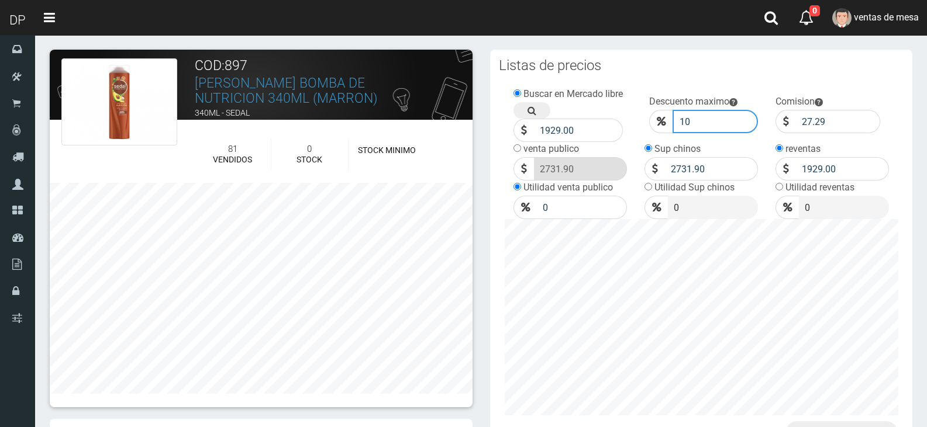
click button "Guardar" at bounding box center [0, 0] width 0 height 0
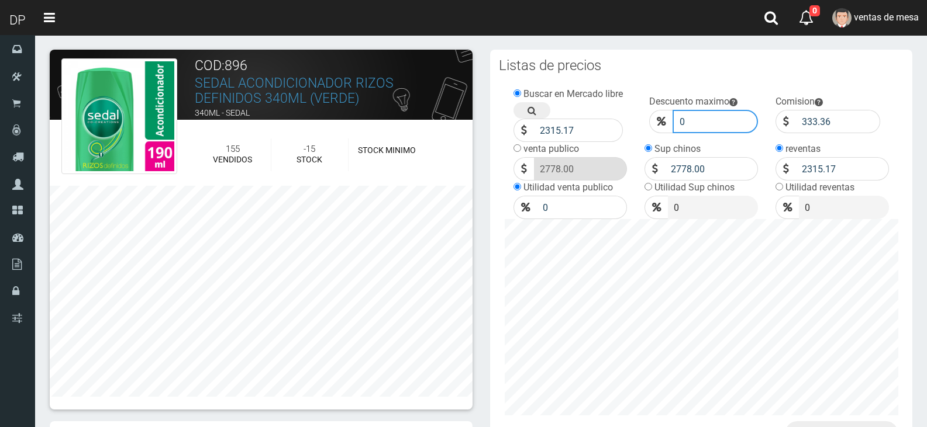
click at [691, 122] on input "0" at bounding box center [715, 121] width 86 height 23
type input "10"
click button "Guardar" at bounding box center [0, 0] width 0 height 0
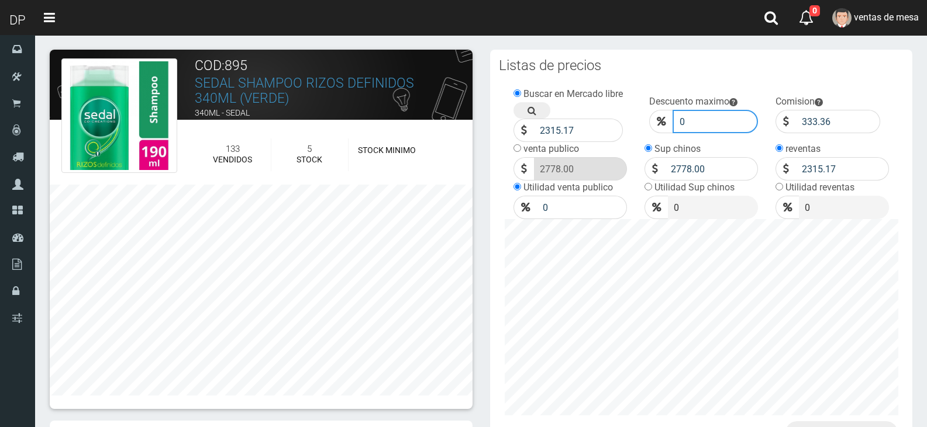
click at [683, 124] on input "0" at bounding box center [715, 121] width 86 height 23
type input "10"
click button "Guardar" at bounding box center [0, 0] width 0 height 0
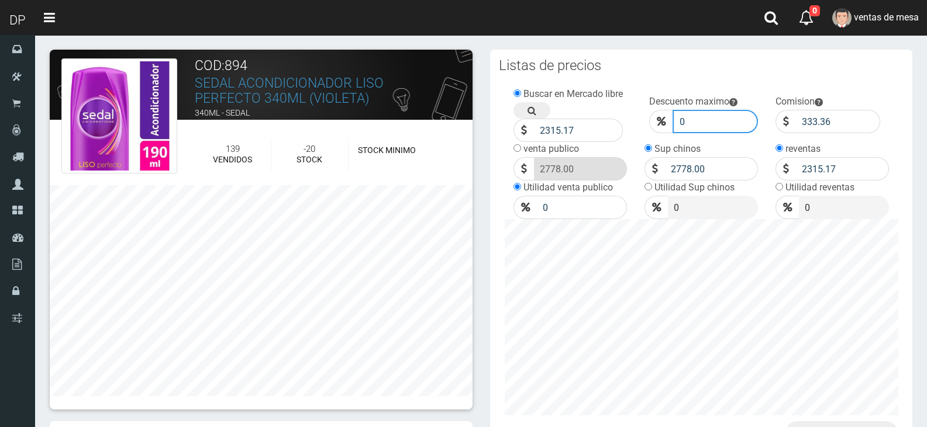
click at [689, 116] on input "0" at bounding box center [715, 121] width 86 height 23
type input "010"
click button "Guardar" at bounding box center [0, 0] width 0 height 0
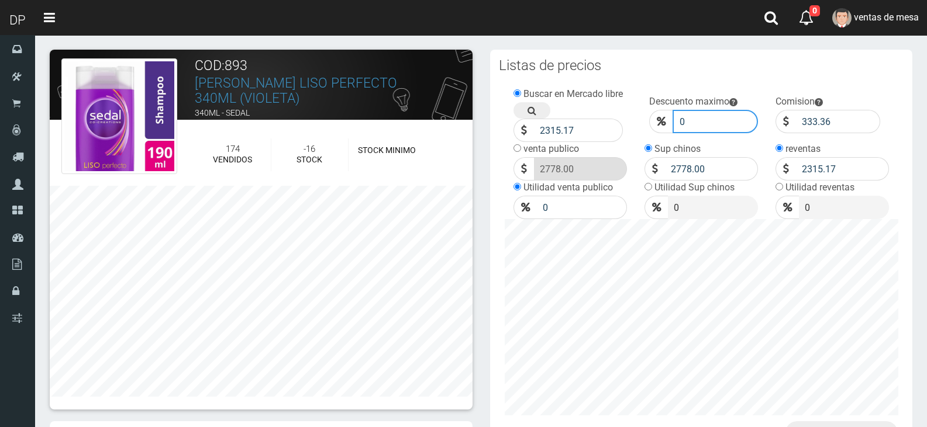
click at [695, 113] on input "0" at bounding box center [715, 121] width 86 height 23
type input "010"
click button "Guardar" at bounding box center [0, 0] width 0 height 0
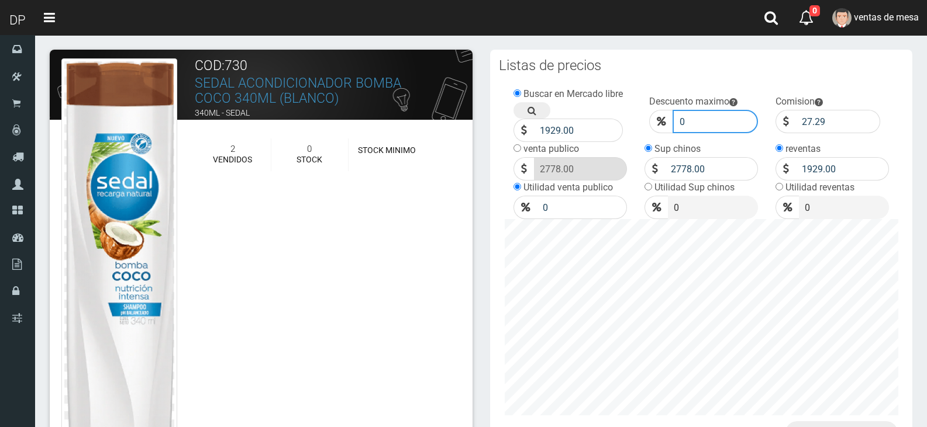
click at [691, 119] on input "0" at bounding box center [715, 121] width 86 height 23
type input "10"
click button "Guardar" at bounding box center [0, 0] width 0 height 0
click at [698, 118] on input "0" at bounding box center [715, 121] width 86 height 23
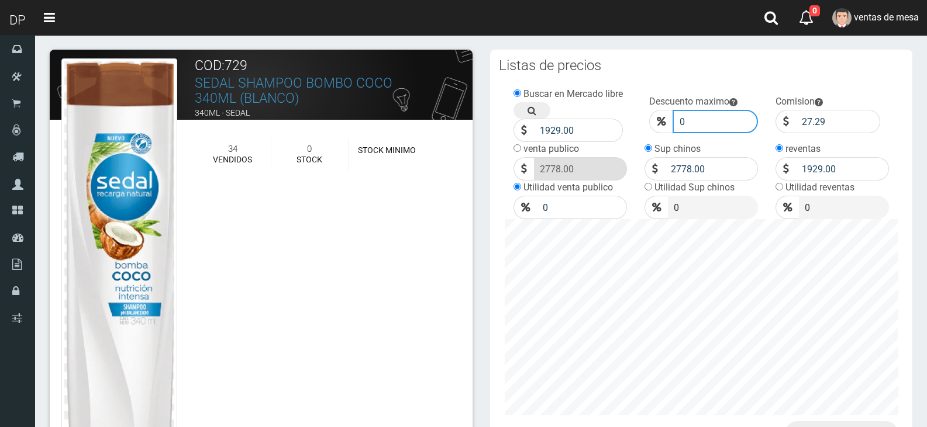
click at [698, 118] on input "0" at bounding box center [715, 121] width 86 height 23
type input "010"
click button "Guardar" at bounding box center [0, 0] width 0 height 0
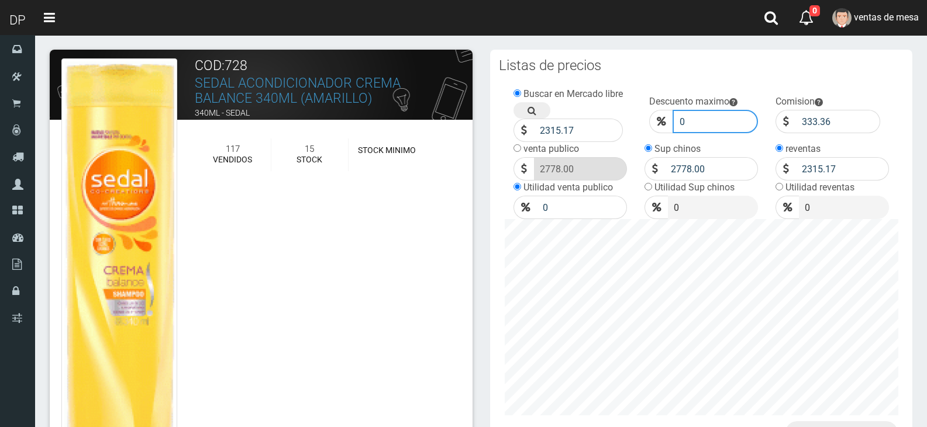
click at [693, 123] on input "0" at bounding box center [715, 121] width 86 height 23
type input "10"
click button "Guardar" at bounding box center [0, 0] width 0 height 0
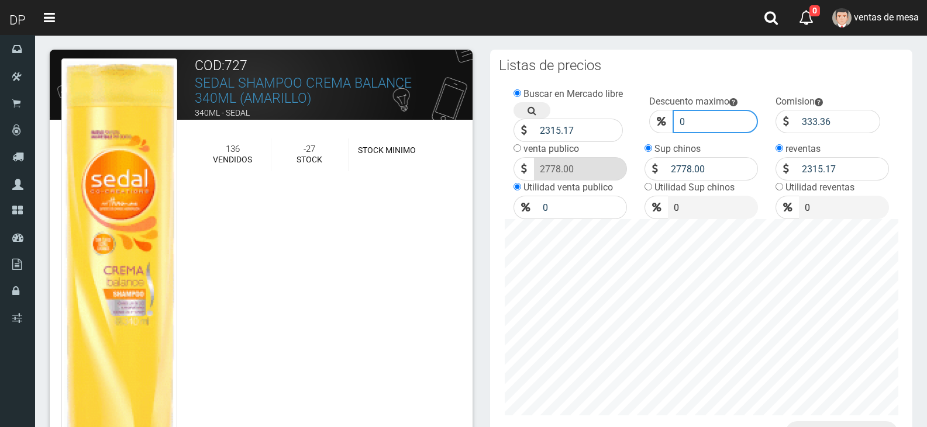
click at [706, 123] on input "0" at bounding box center [715, 121] width 86 height 23
type input "10"
click button "Guardar" at bounding box center [0, 0] width 0 height 0
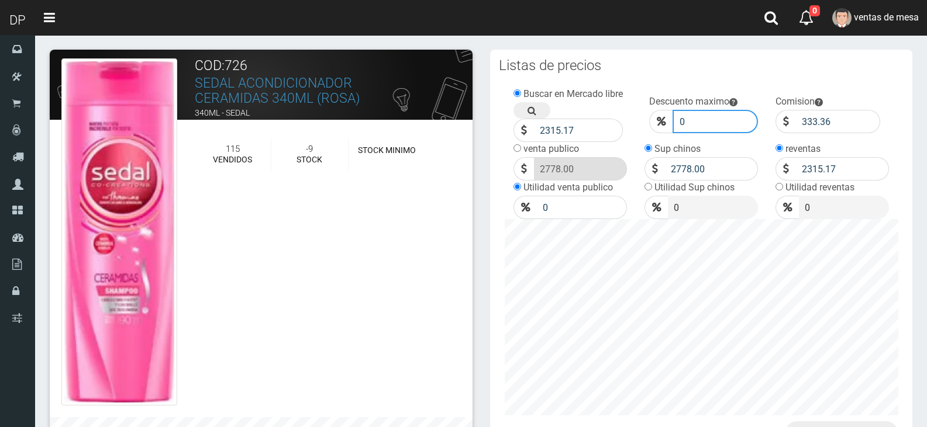
click at [698, 117] on input "0" at bounding box center [715, 121] width 86 height 23
type input "10"
click button "Guardar" at bounding box center [0, 0] width 0 height 0
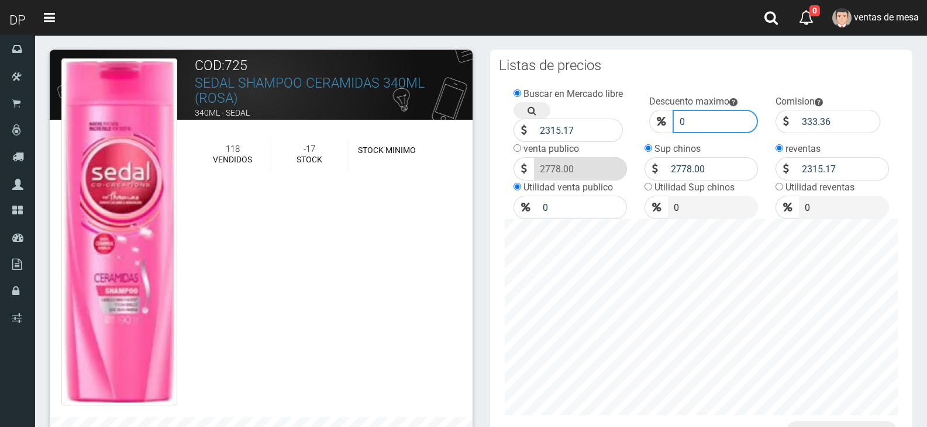
click at [703, 111] on input "0" at bounding box center [715, 121] width 86 height 23
type input "10"
click button "Guardar" at bounding box center [0, 0] width 0 height 0
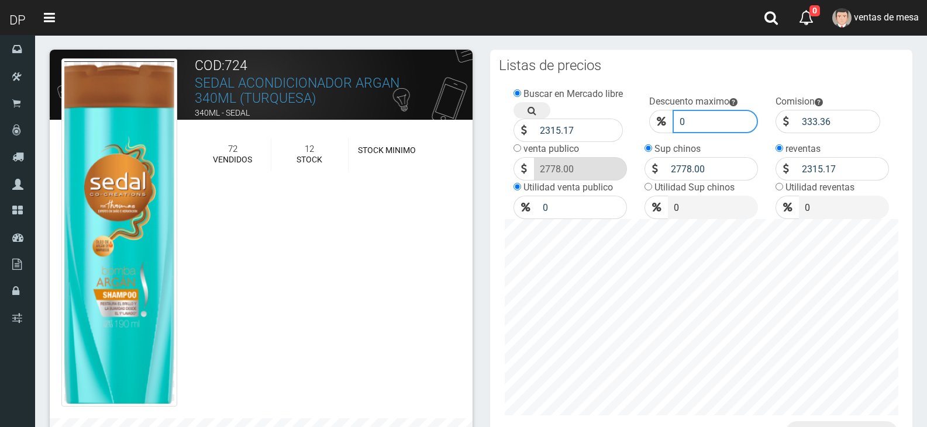
click at [680, 128] on input "0" at bounding box center [715, 121] width 86 height 23
click at [681, 126] on input "0" at bounding box center [715, 121] width 86 height 23
type input "10"
click button "Guardar" at bounding box center [0, 0] width 0 height 0
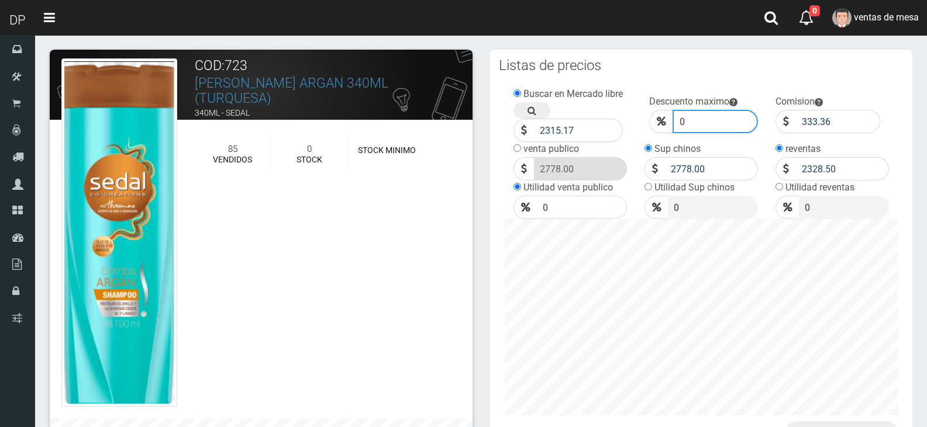
click at [699, 129] on input "0" at bounding box center [715, 121] width 86 height 23
type input "010"
click button "Guardar" at bounding box center [0, 0] width 0 height 0
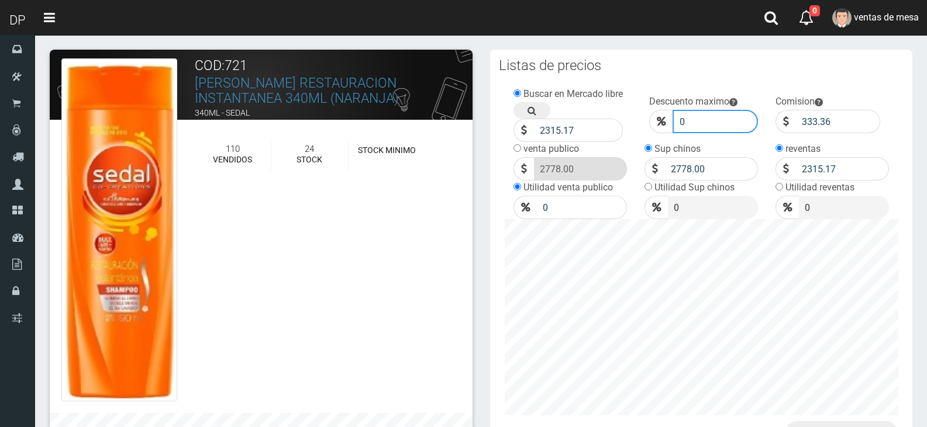
click at [717, 118] on input "0" at bounding box center [715, 121] width 86 height 23
type input "010"
click button "Guardar" at bounding box center [0, 0] width 0 height 0
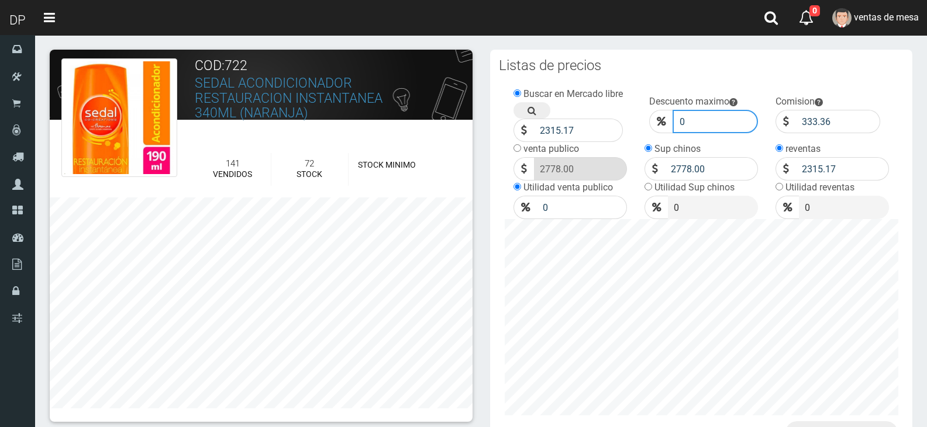
click at [723, 130] on input "0" at bounding box center [715, 121] width 86 height 23
type input "10"
click button "Guardar" at bounding box center [0, 0] width 0 height 0
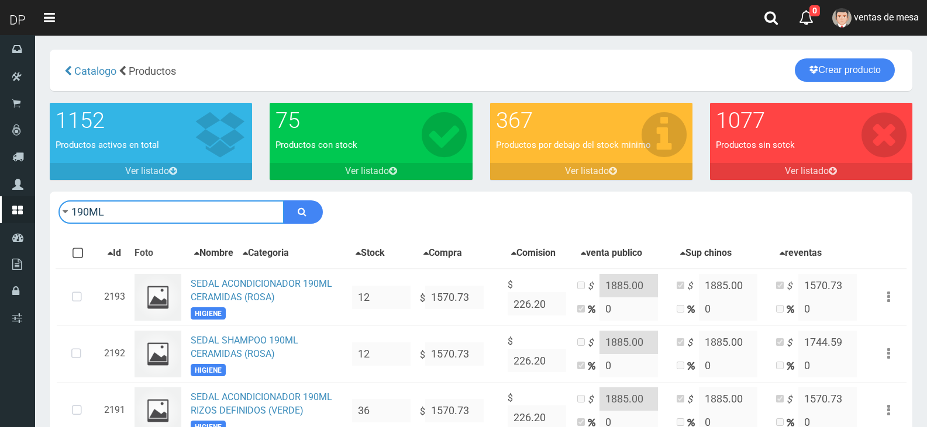
click at [199, 216] on input "190ML" at bounding box center [171, 212] width 226 height 23
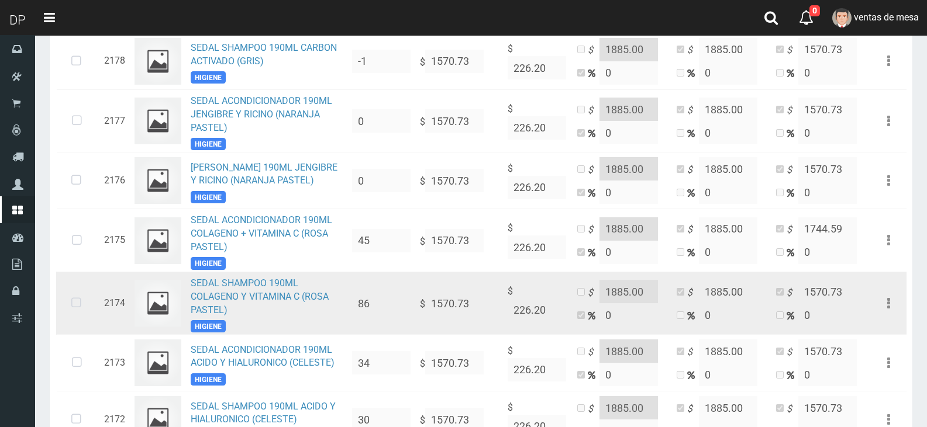
scroll to position [1111, 0]
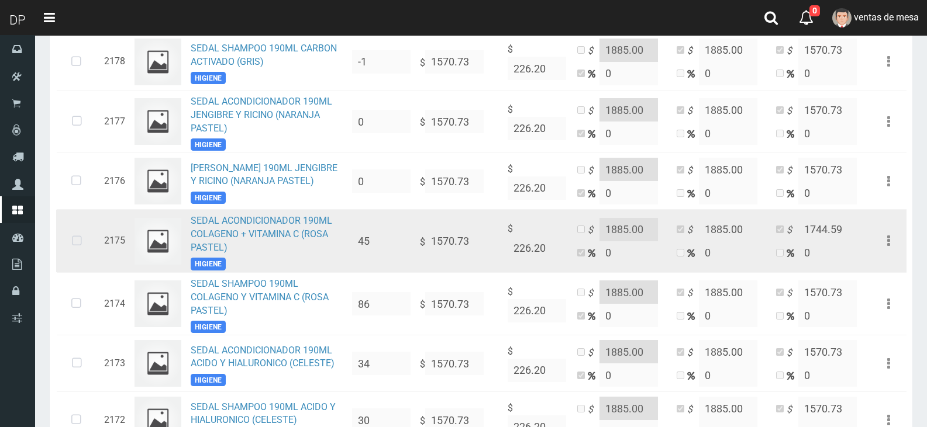
click at [91, 258] on icon at bounding box center [76, 241] width 31 height 39
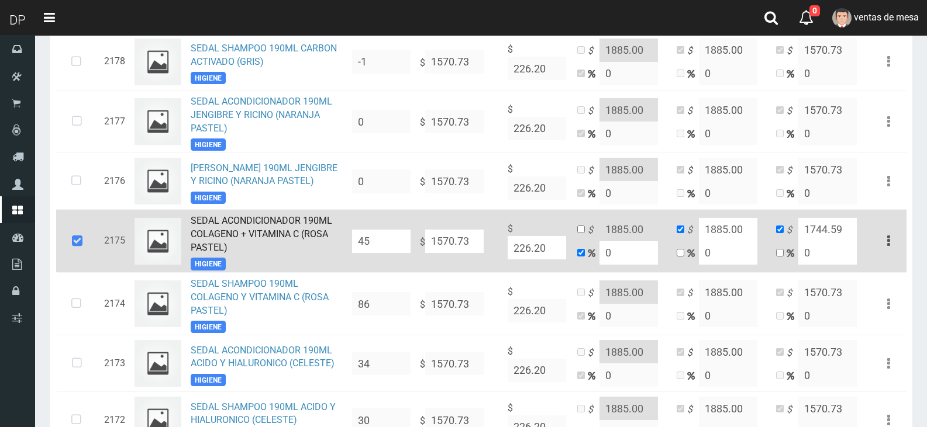
click at [409, 253] on input "45" at bounding box center [381, 241] width 58 height 23
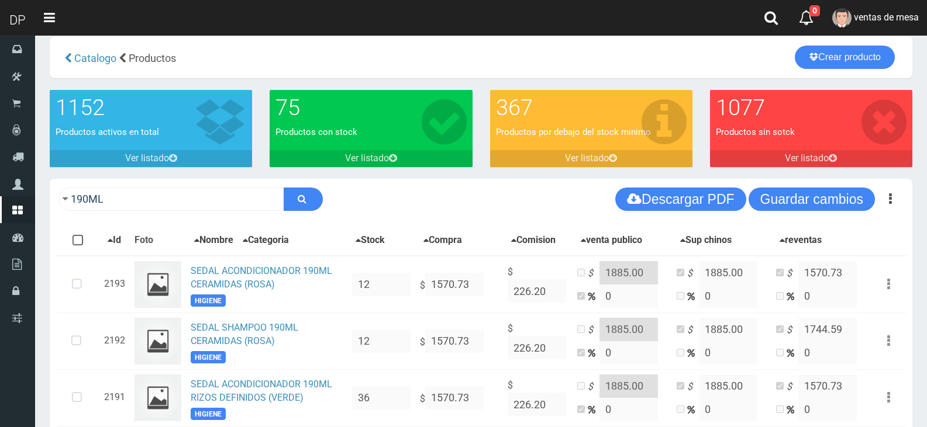
scroll to position [0, 0]
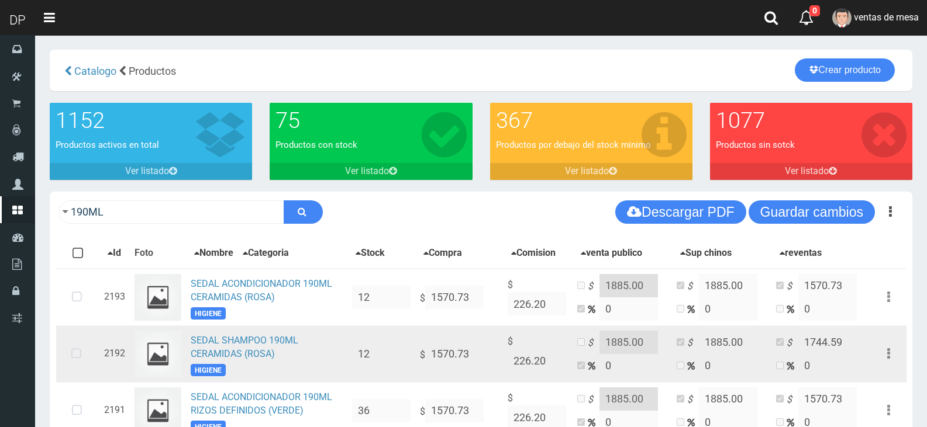
type input "60"
click at [79, 365] on icon at bounding box center [76, 354] width 31 height 39
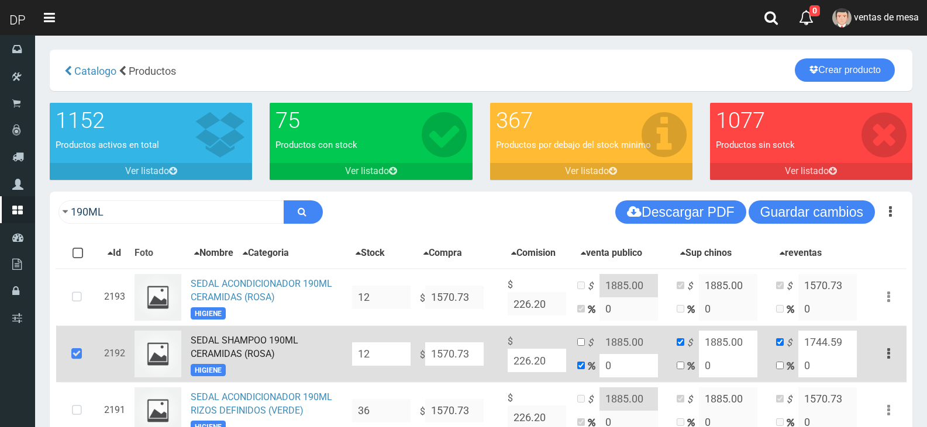
click at [370, 359] on input "12" at bounding box center [381, 354] width 58 height 23
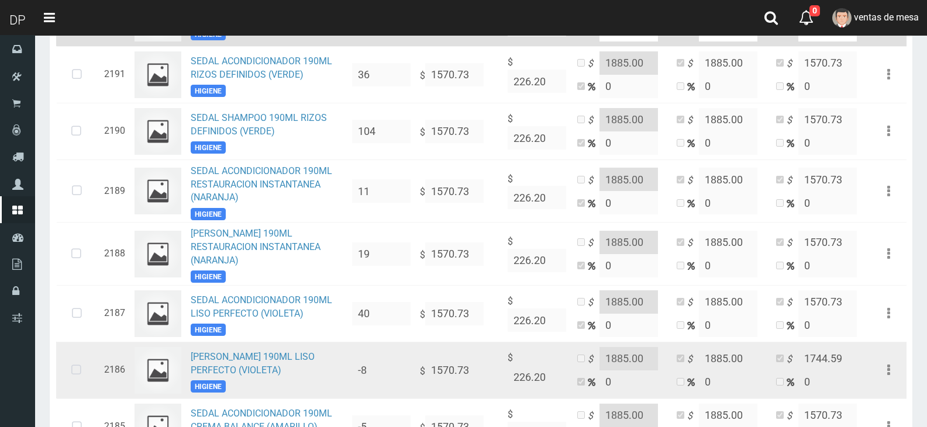
scroll to position [409, 0]
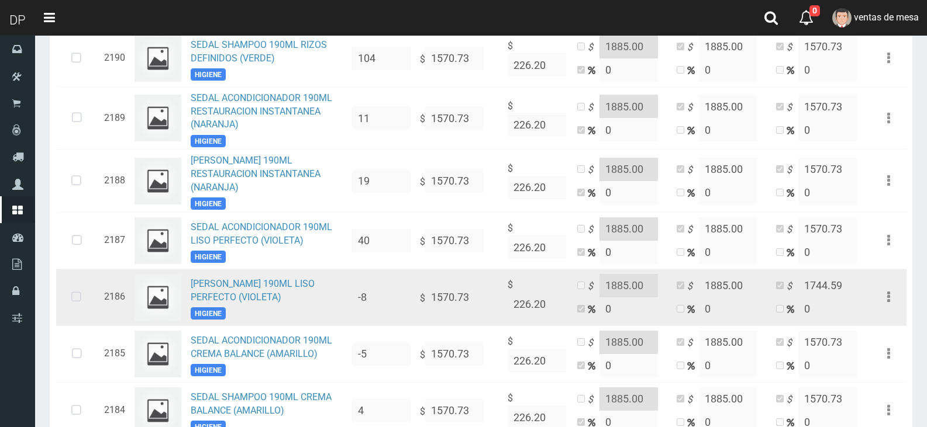
type input "60"
click at [82, 302] on icon at bounding box center [76, 297] width 31 height 39
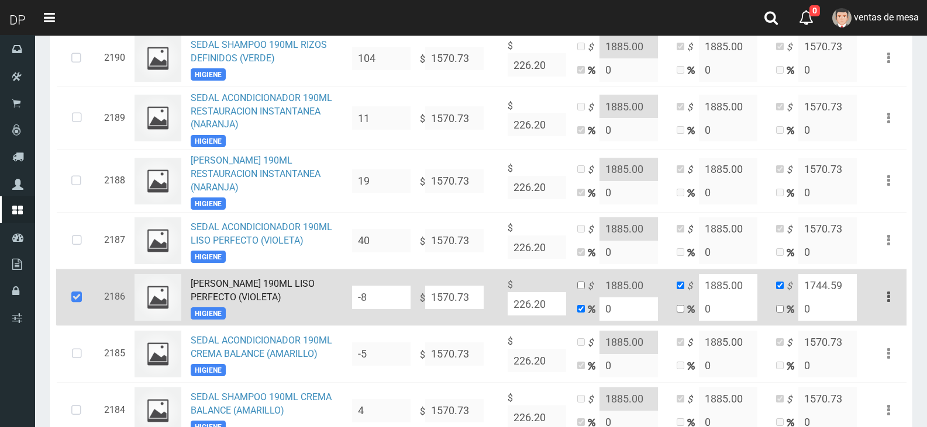
click at [391, 305] on input "-8" at bounding box center [381, 297] width 58 height 23
type input "60"
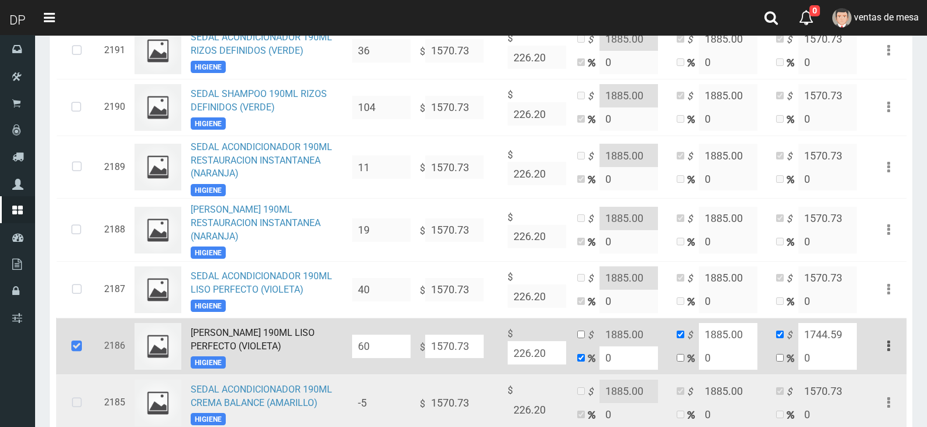
scroll to position [329, 0]
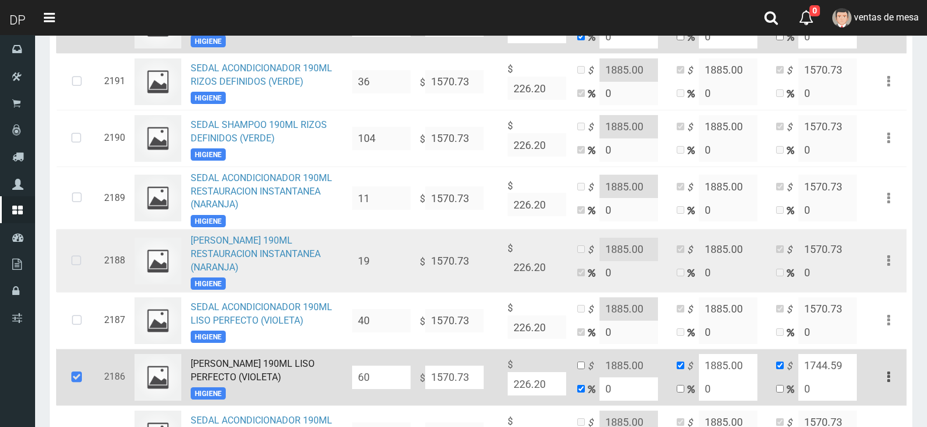
drag, startPoint x: 71, startPoint y: 263, endPoint x: 101, endPoint y: 263, distance: 30.4
click at [71, 263] on icon at bounding box center [76, 261] width 31 height 39
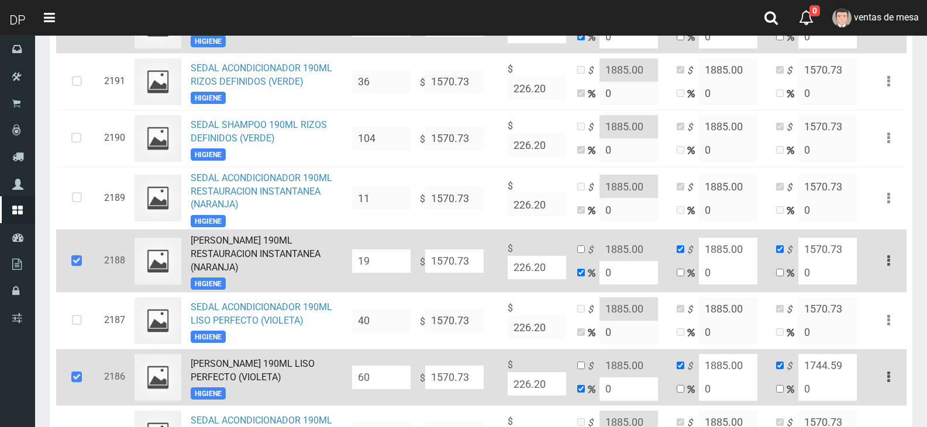
click at [399, 269] on input "19" at bounding box center [381, 261] width 58 height 23
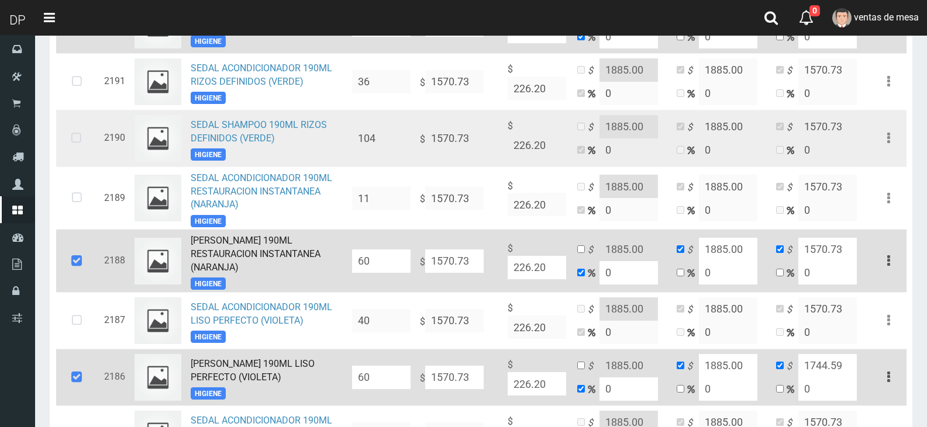
type input "60"
click at [98, 139] on td at bounding box center [77, 138] width 43 height 57
click at [82, 140] on icon at bounding box center [76, 138] width 31 height 39
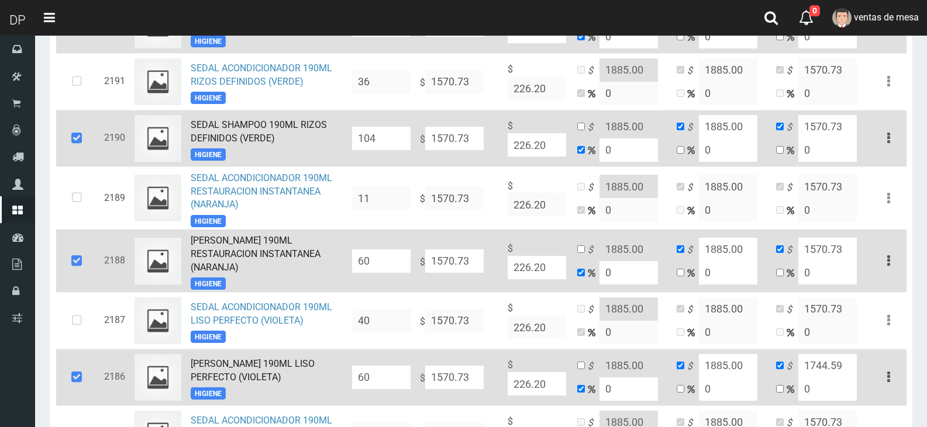
click at [373, 138] on input "104" at bounding box center [381, 138] width 58 height 23
type input "120"
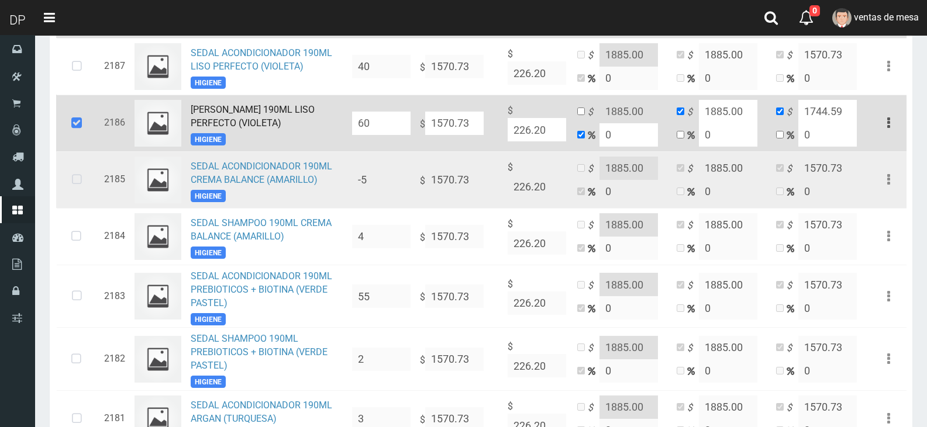
scroll to position [585, 0]
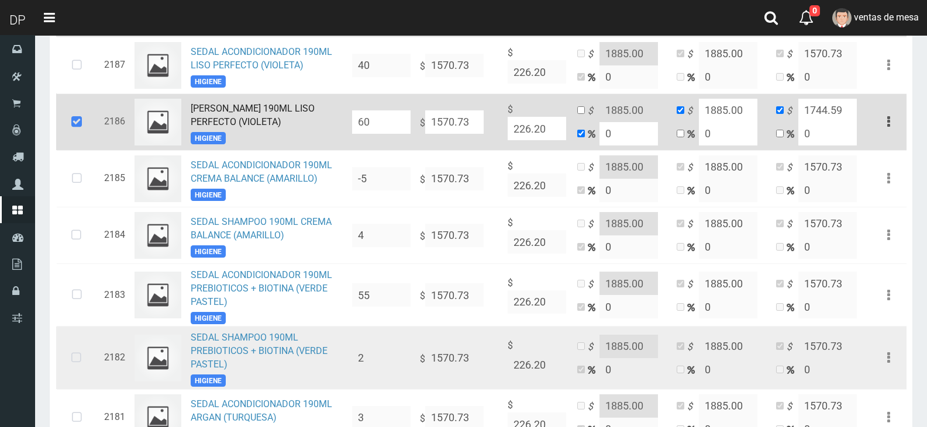
click at [97, 355] on td at bounding box center [77, 358] width 43 height 63
click at [87, 368] on icon at bounding box center [76, 358] width 31 height 39
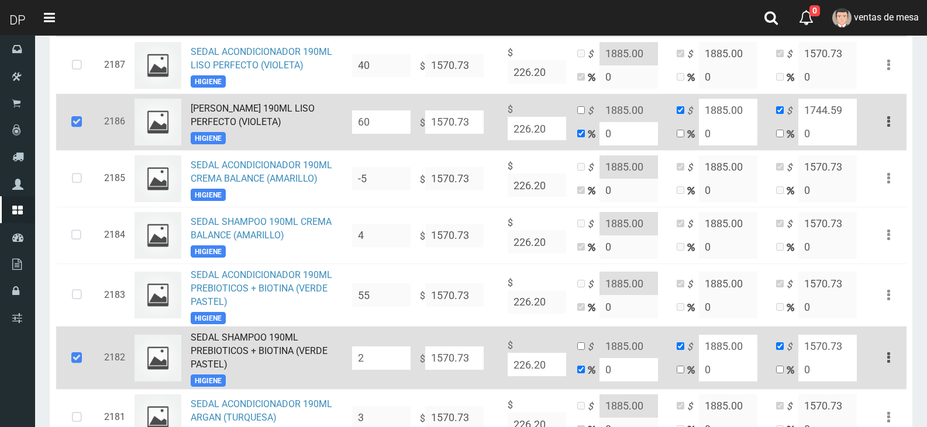
click at [378, 360] on input "2" at bounding box center [381, 358] width 58 height 23
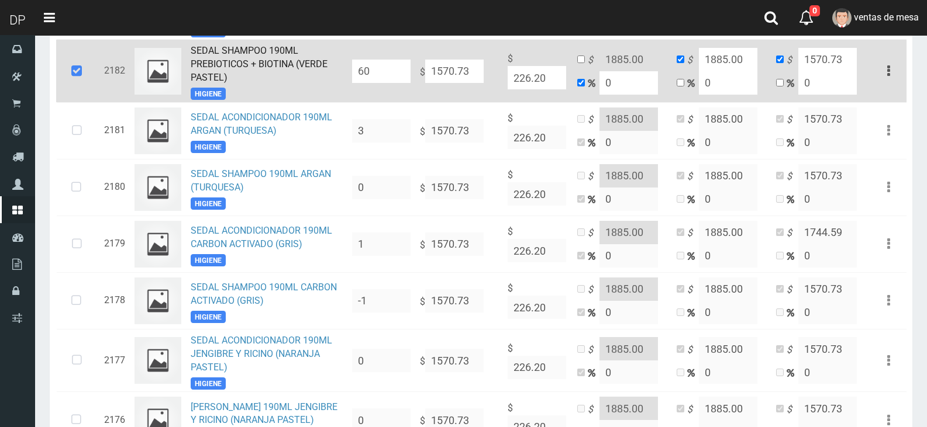
scroll to position [877, 0]
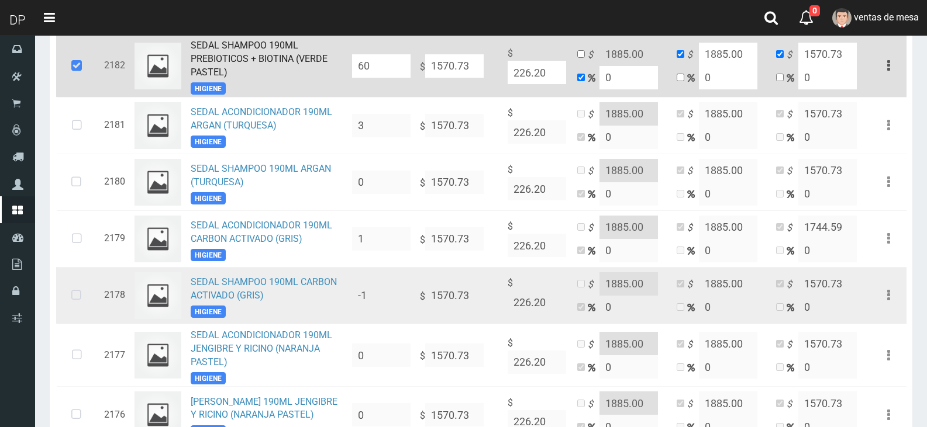
type input "60"
click at [87, 301] on icon at bounding box center [76, 296] width 31 height 39
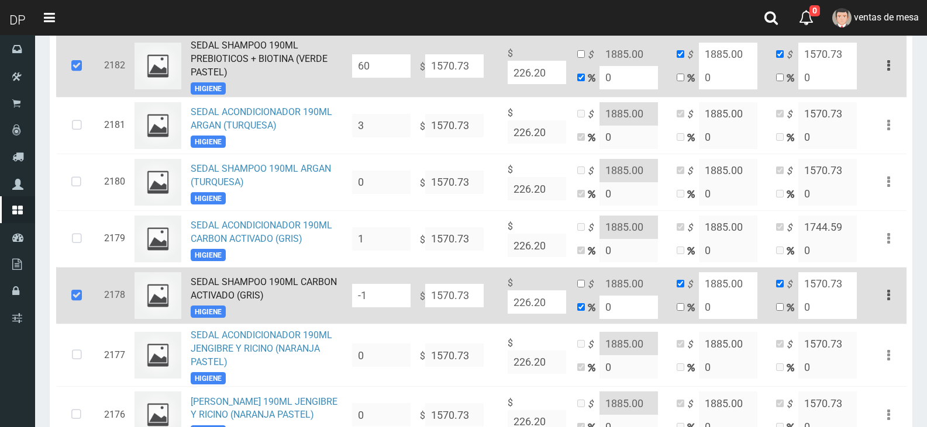
click at [391, 316] on td "-1" at bounding box center [381, 295] width 68 height 57
click at [390, 308] on input "-1" at bounding box center [381, 295] width 58 height 23
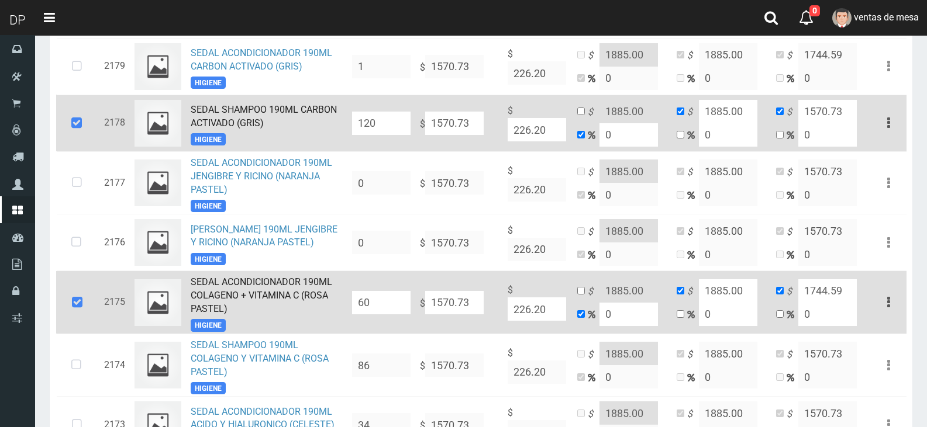
scroll to position [1169, 0]
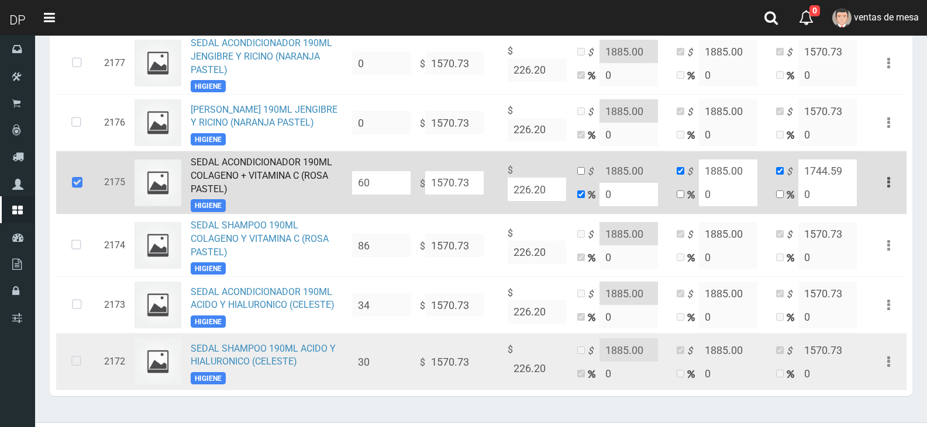
type input "120"
click at [85, 351] on td at bounding box center [77, 362] width 43 height 57
click at [73, 368] on icon at bounding box center [76, 362] width 31 height 39
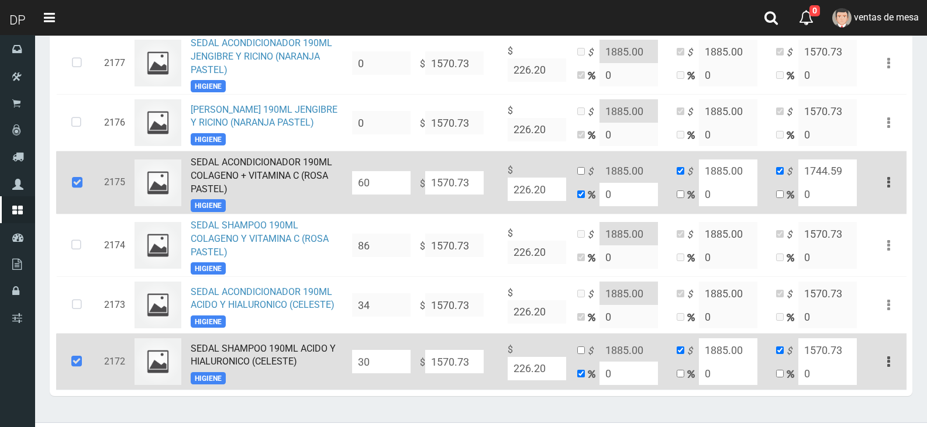
click at [387, 374] on input "30" at bounding box center [381, 361] width 58 height 23
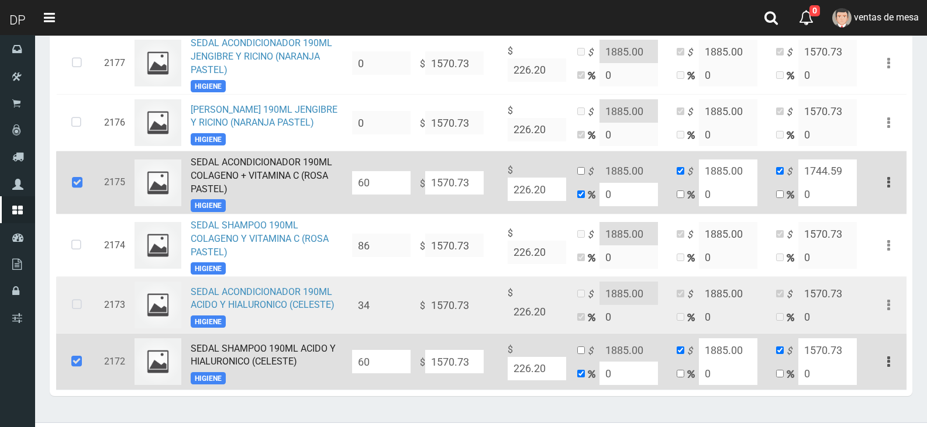
type input "60"
click at [86, 315] on icon at bounding box center [76, 305] width 31 height 39
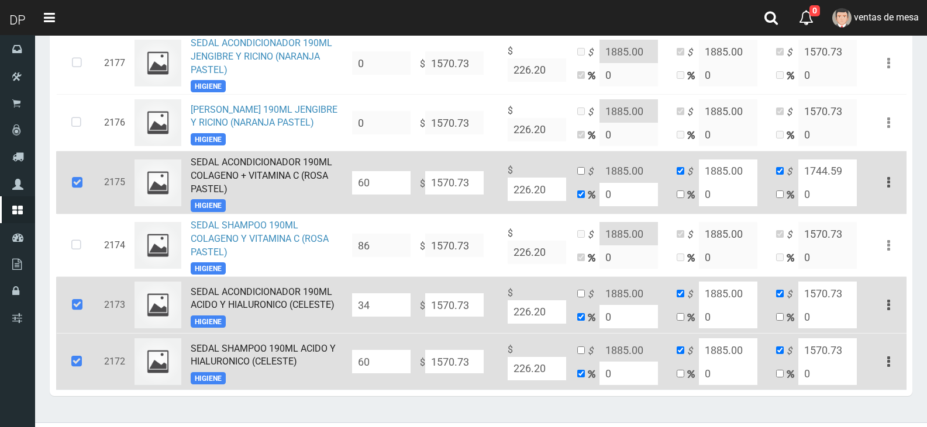
click at [382, 306] on input "34" at bounding box center [381, 305] width 58 height 23
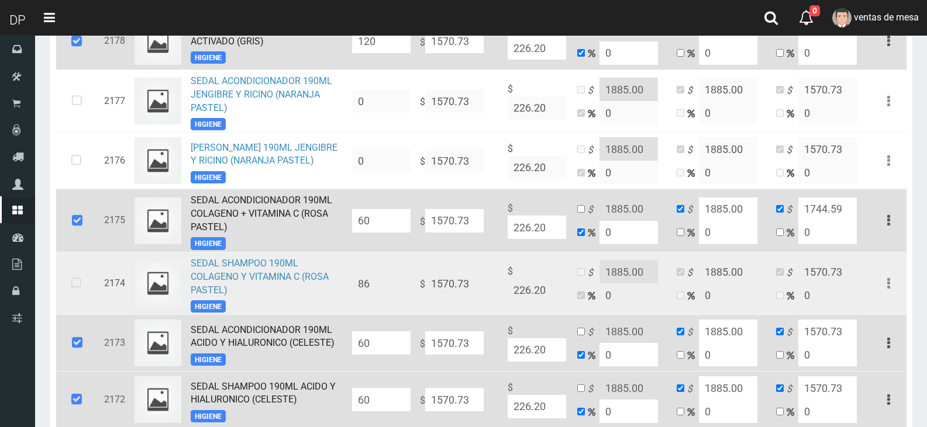
scroll to position [1111, 0]
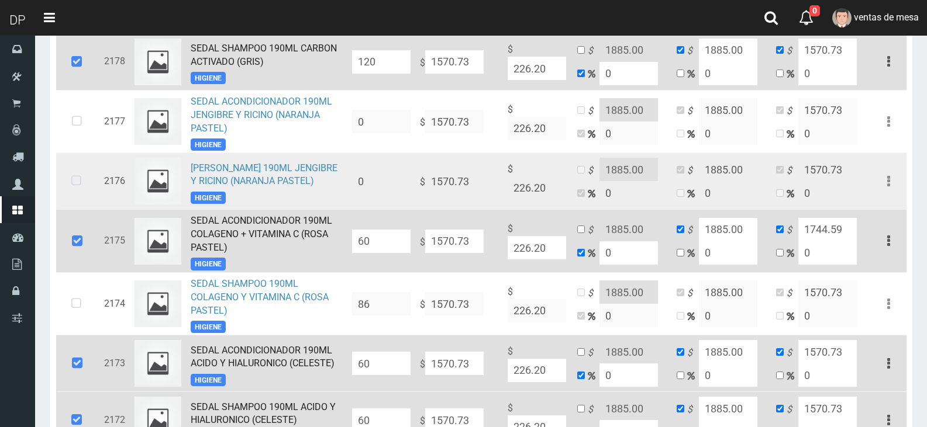
type input "60"
click at [75, 187] on icon at bounding box center [76, 181] width 31 height 39
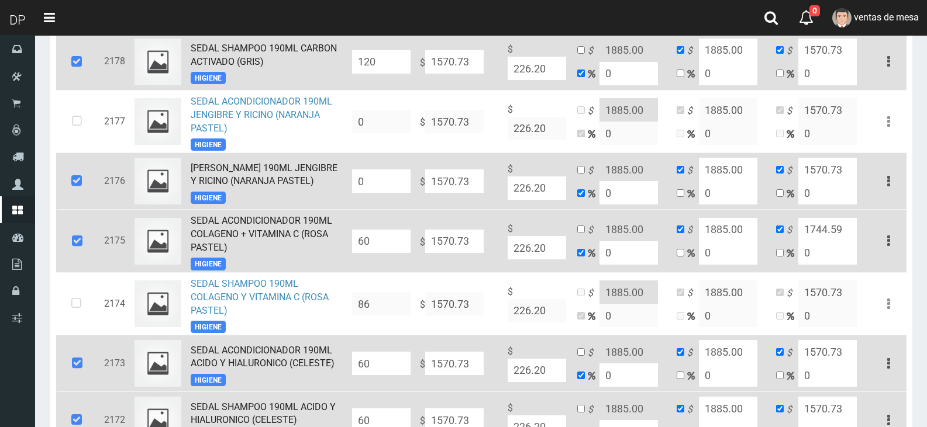
click at [381, 185] on input "0" at bounding box center [381, 181] width 58 height 23
drag, startPoint x: 381, startPoint y: 185, endPoint x: 386, endPoint y: 185, distance: 5.9
click at [382, 185] on input "0" at bounding box center [381, 181] width 58 height 23
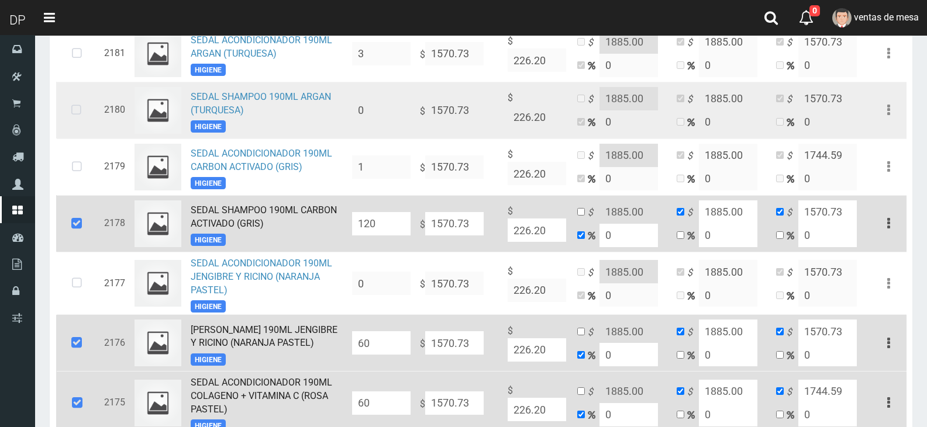
scroll to position [935, 0]
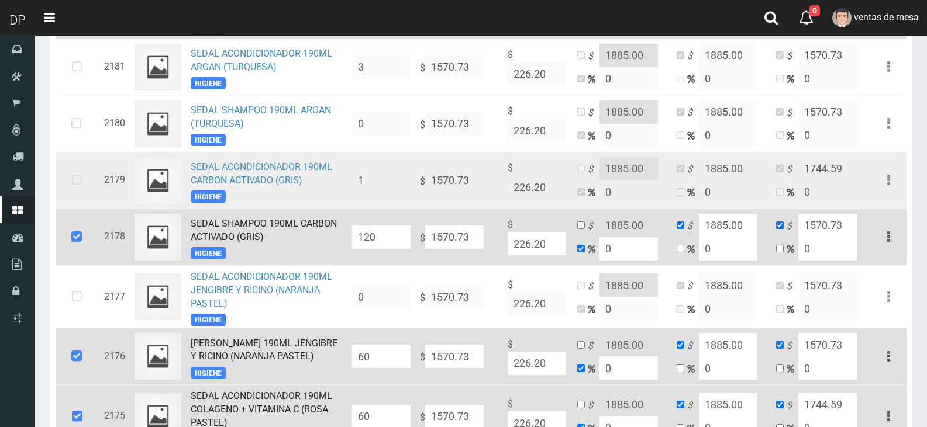
type input "60"
click at [85, 178] on icon at bounding box center [76, 180] width 31 height 39
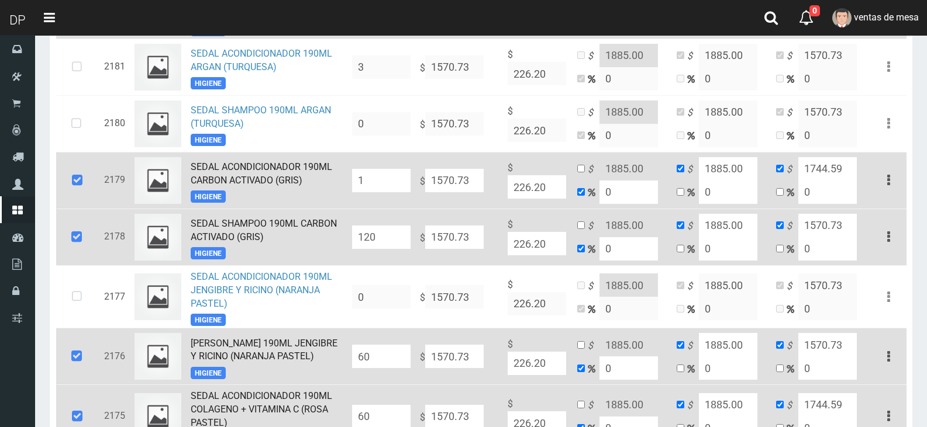
click at [373, 185] on input "1" at bounding box center [381, 180] width 58 height 23
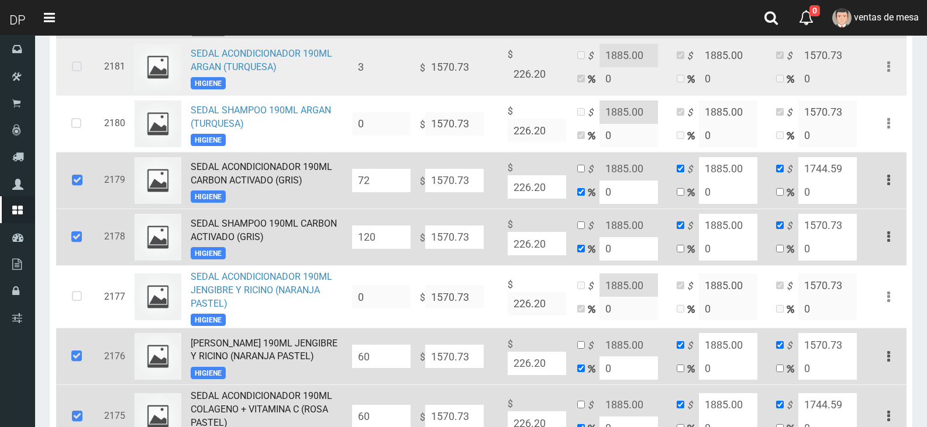
type input "72"
click at [92, 80] on icon at bounding box center [76, 67] width 31 height 39
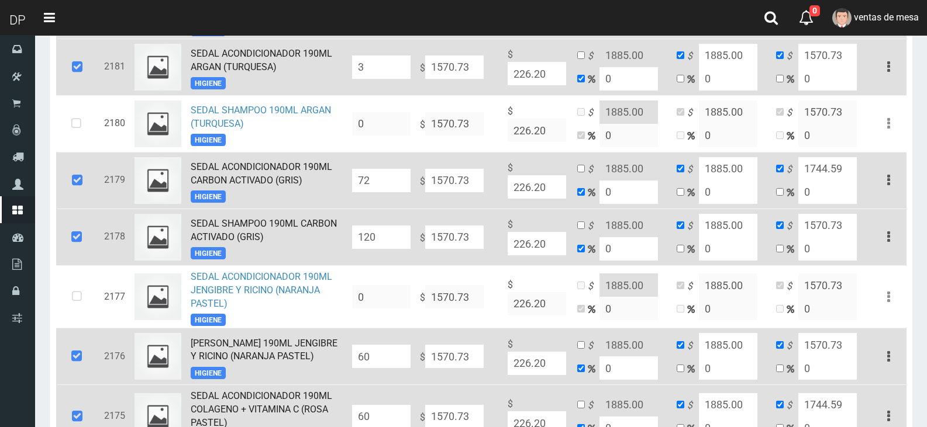
click at [377, 69] on input "3" at bounding box center [381, 67] width 58 height 23
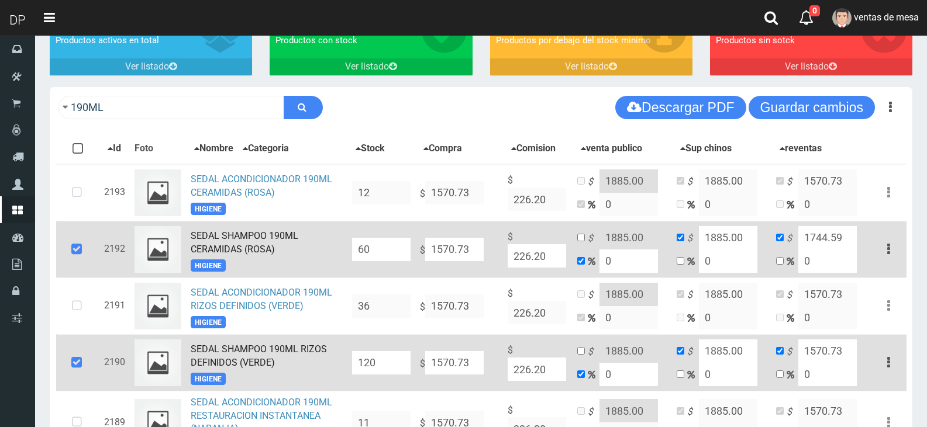
scroll to position [37, 0]
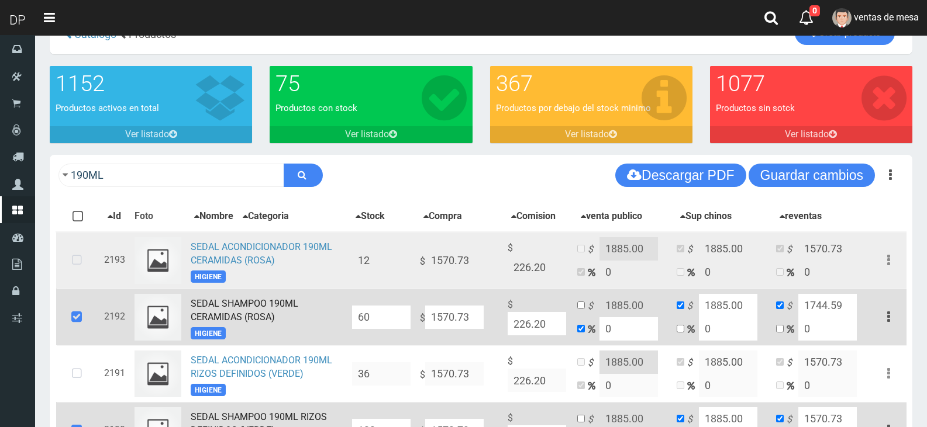
type input "48"
click at [57, 272] on td at bounding box center [77, 260] width 43 height 57
click at [70, 261] on icon at bounding box center [76, 260] width 31 height 39
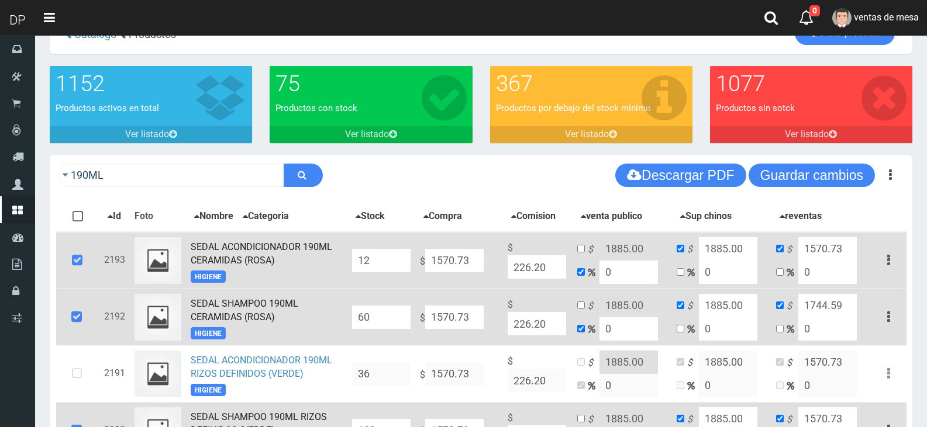
click at [372, 268] on input "12" at bounding box center [381, 260] width 58 height 23
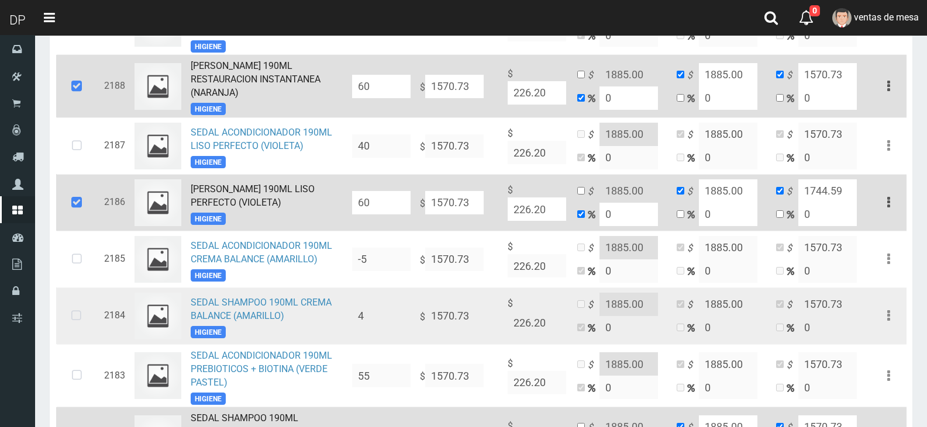
scroll to position [505, 0]
type input "60"
click at [65, 319] on icon at bounding box center [76, 315] width 31 height 39
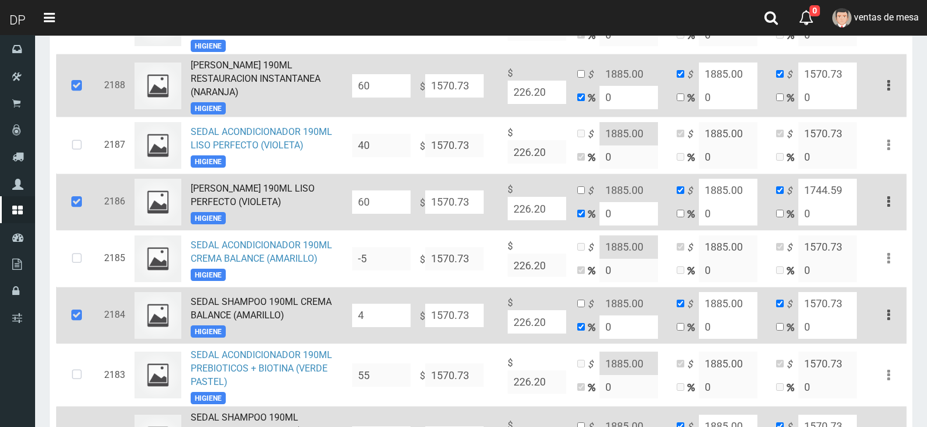
click at [49, 313] on div "190ML Descargar PDF Guardar cambios 60" at bounding box center [481, 380] width 880 height 1386
click at [58, 306] on td at bounding box center [77, 315] width 43 height 57
click at [81, 318] on icon at bounding box center [77, 315] width 32 height 39
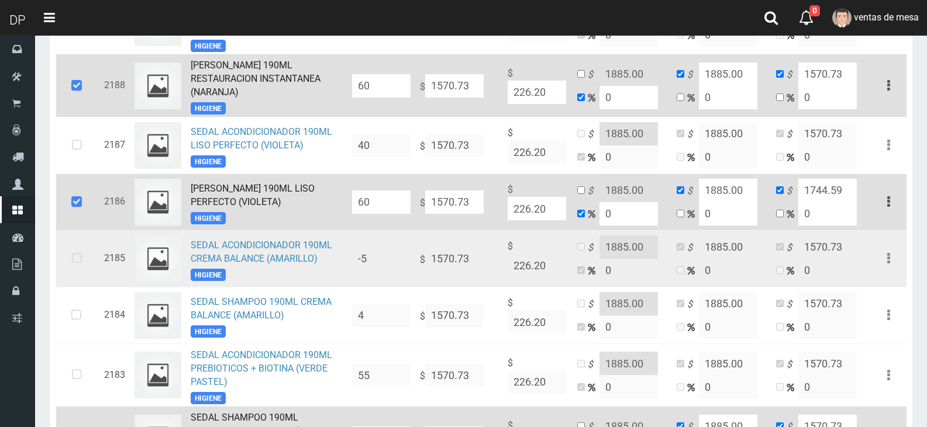
click at [73, 270] on icon at bounding box center [76, 259] width 31 height 39
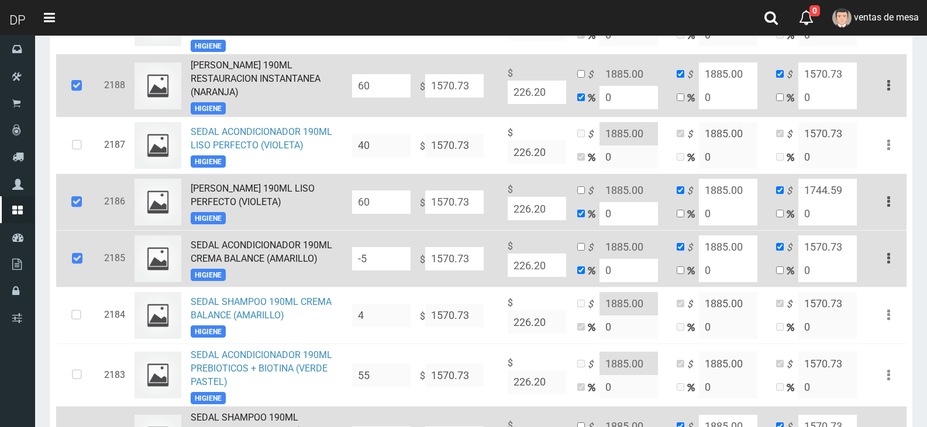
click at [395, 257] on input "-5" at bounding box center [381, 258] width 58 height 23
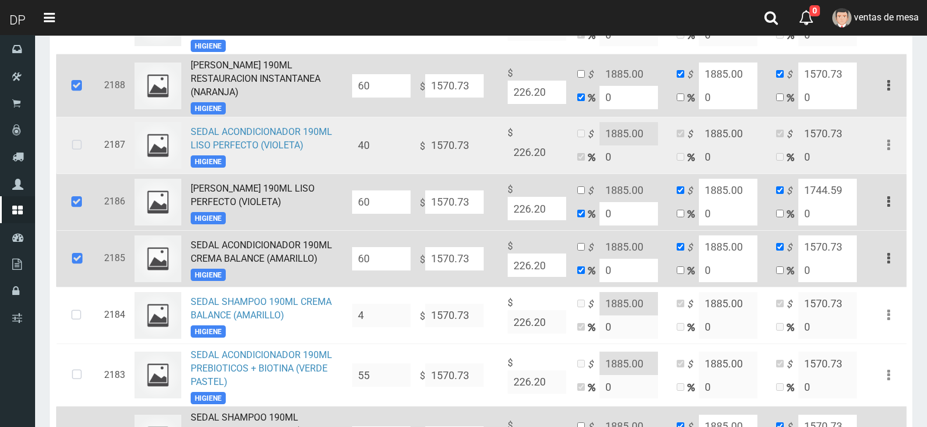
type input "60"
click at [89, 148] on icon at bounding box center [76, 145] width 31 height 39
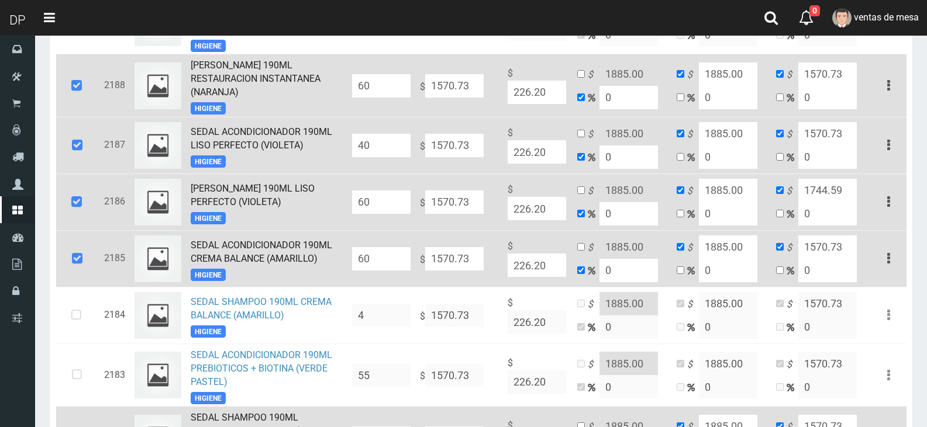
click at [402, 151] on input "40" at bounding box center [381, 145] width 58 height 23
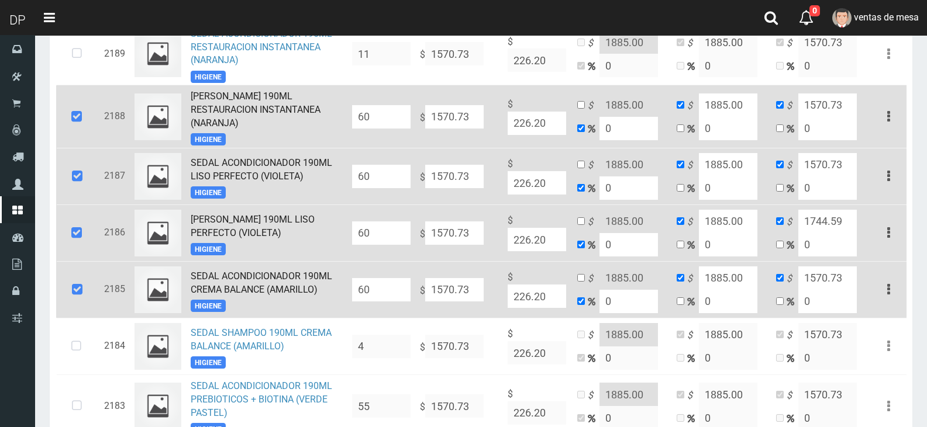
scroll to position [446, 0]
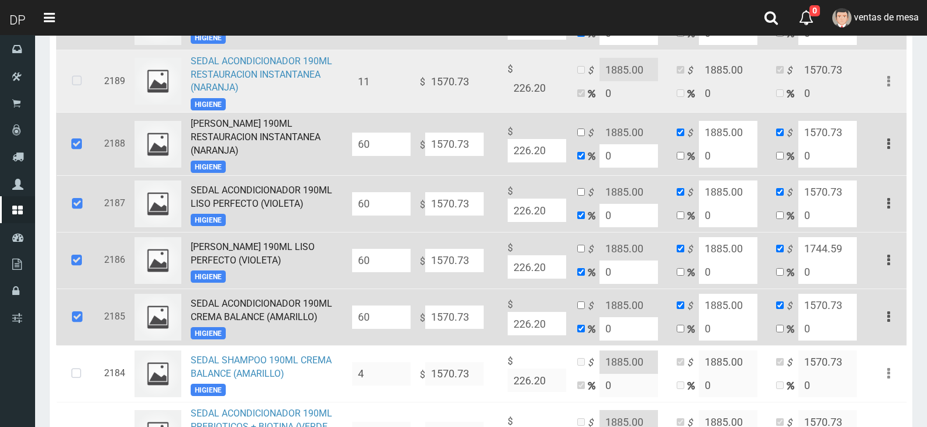
type input "60"
click at [67, 87] on icon at bounding box center [76, 81] width 31 height 39
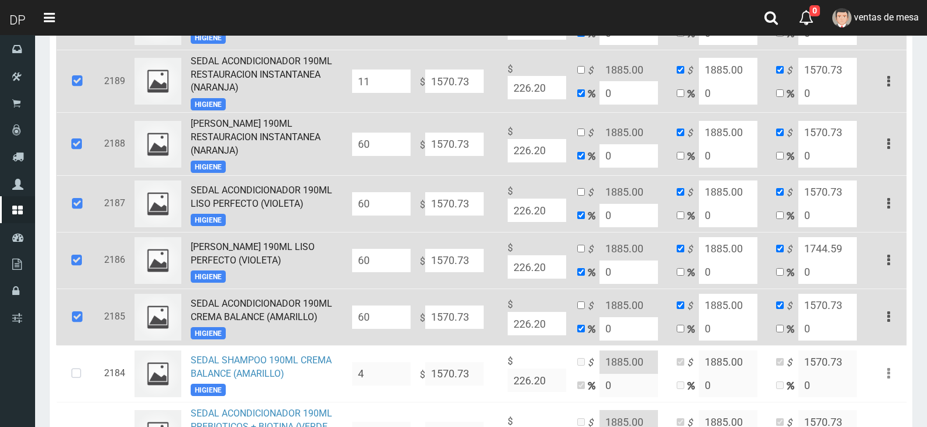
click at [371, 87] on input "11" at bounding box center [381, 81] width 58 height 23
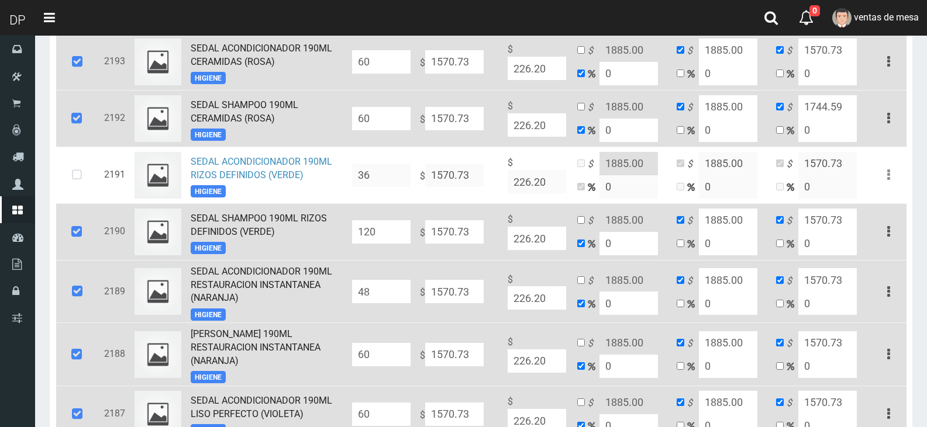
scroll to position [212, 0]
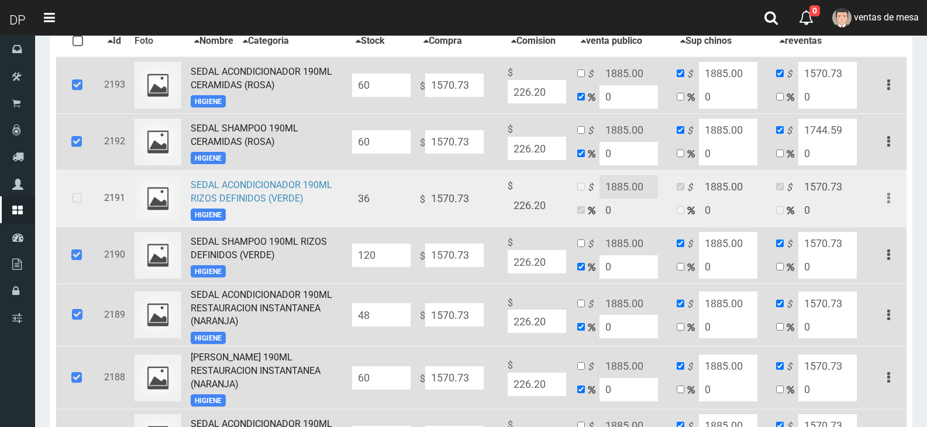
type input "48"
click at [61, 199] on icon at bounding box center [76, 198] width 31 height 39
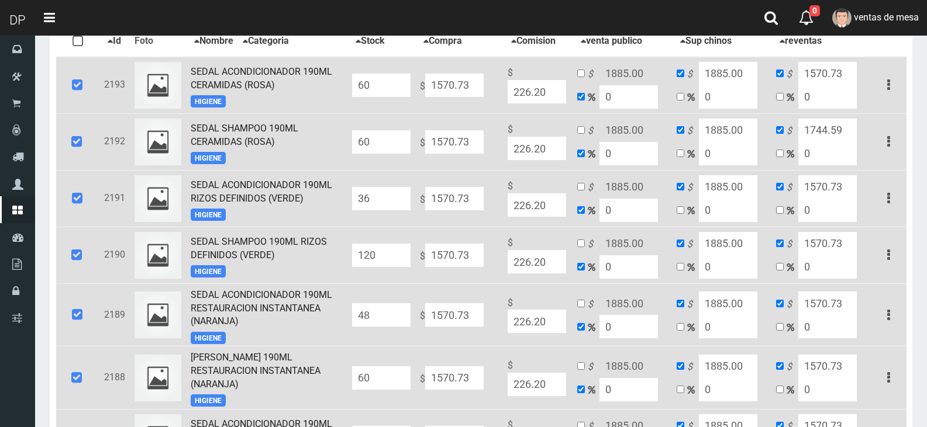
click at [367, 197] on input "36" at bounding box center [381, 198] width 58 height 23
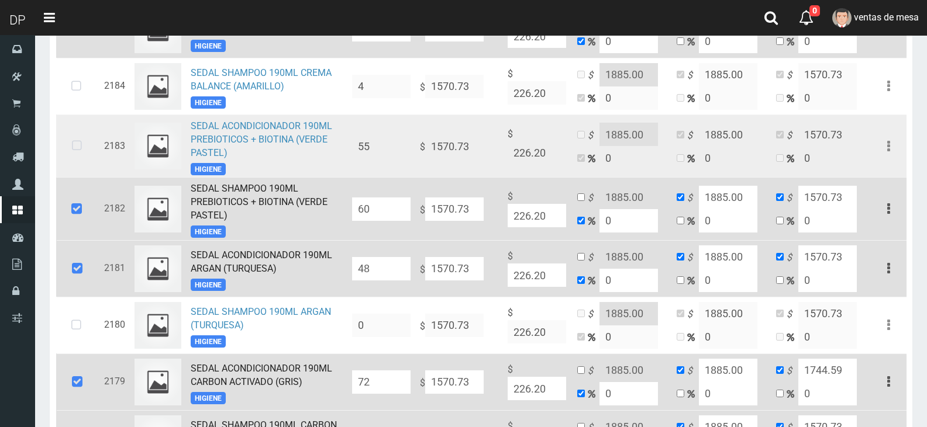
scroll to position [680, 0]
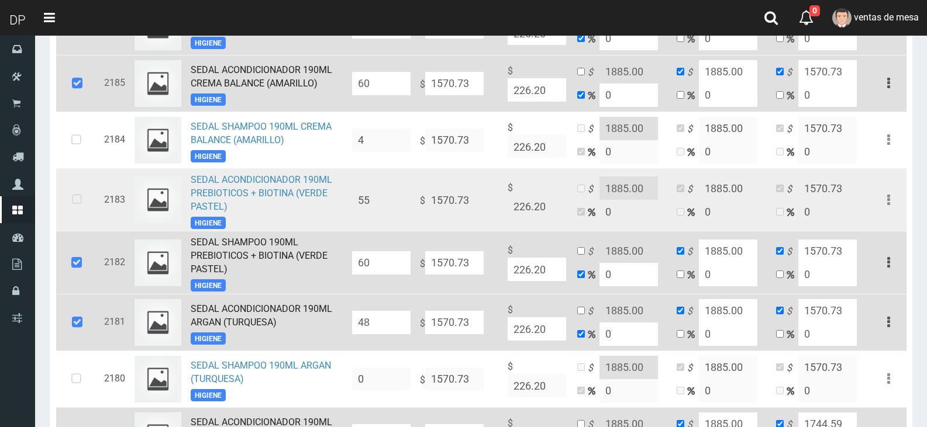
type input "60"
click at [65, 212] on icon at bounding box center [76, 200] width 31 height 39
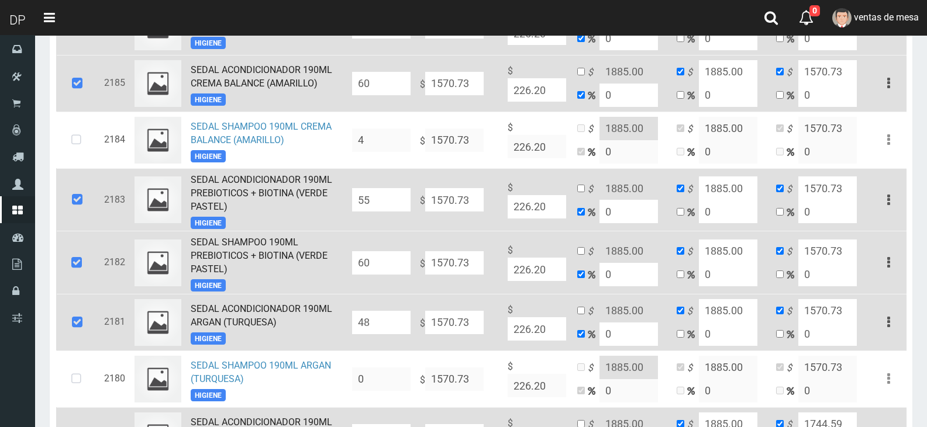
click at [399, 200] on input "55" at bounding box center [381, 199] width 58 height 23
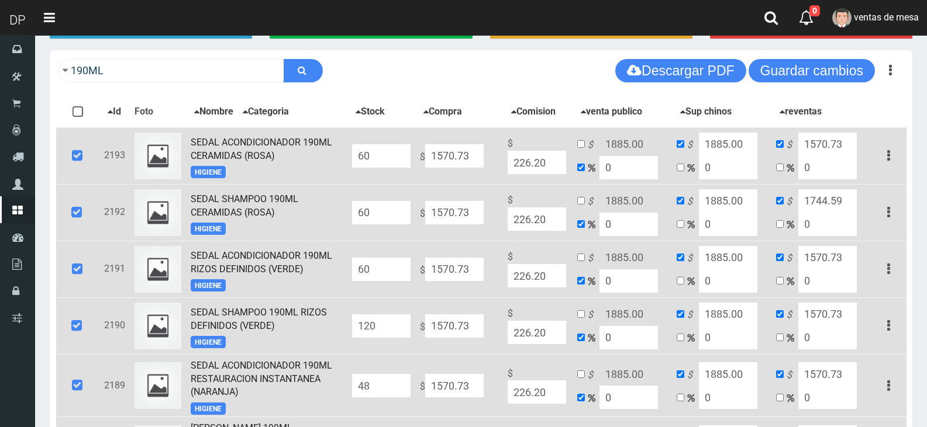
scroll to position [37, 0]
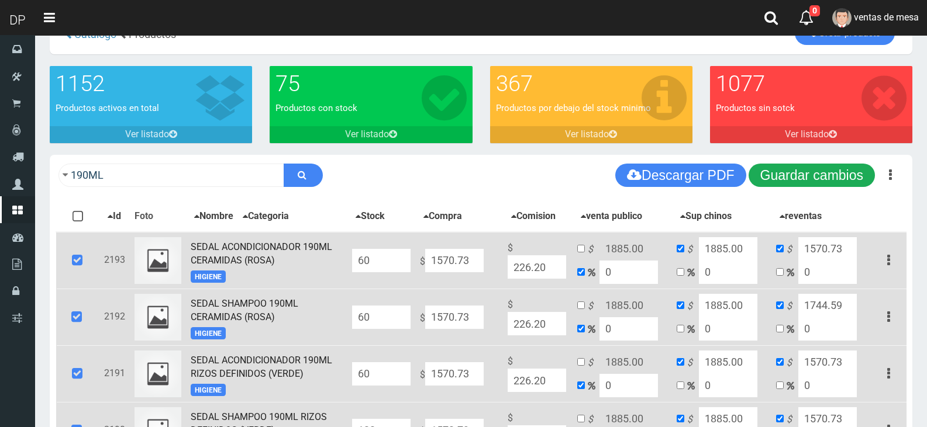
type input "60"
click at [807, 165] on button "Guardar cambios" at bounding box center [811, 175] width 126 height 23
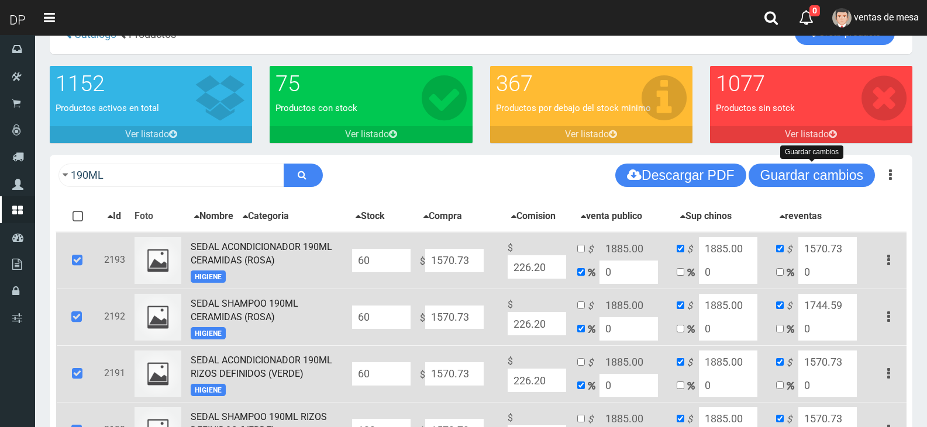
click at [788, 188] on div "190ML Descargar PDF Guardar cambios Guardar cambios 150" at bounding box center [481, 175] width 862 height 41
click at [788, 188] on div "190ML Descargar PDF Guardar cambios" at bounding box center [481, 175] width 862 height 41
click at [789, 183] on button "Guardar cambios" at bounding box center [811, 175] width 126 height 23
click at [85, 265] on icon at bounding box center [77, 260] width 32 height 39
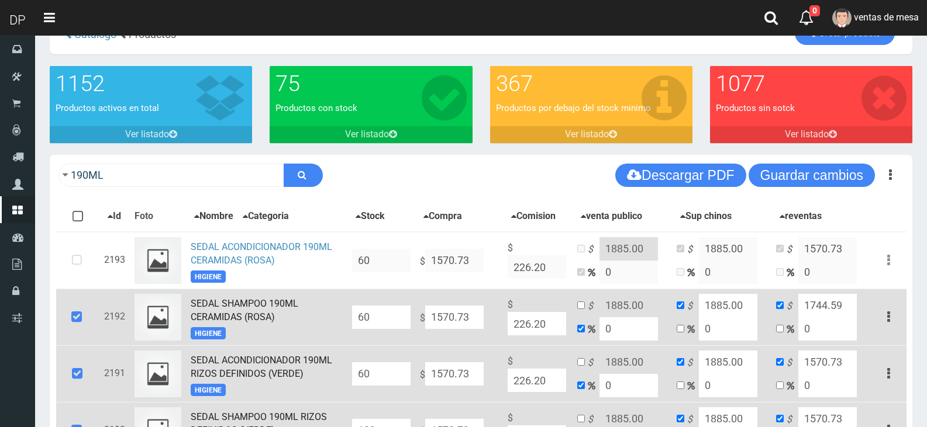
click at [80, 312] on icon at bounding box center [77, 317] width 32 height 39
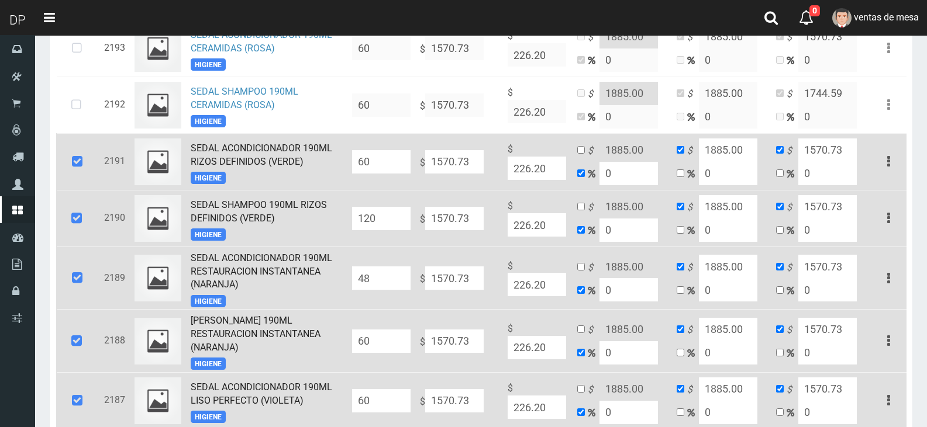
scroll to position [271, 0]
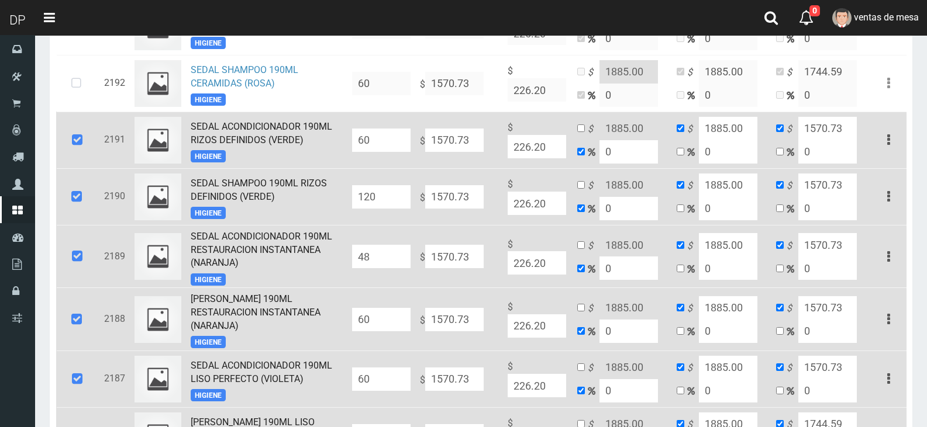
click at [78, 129] on icon at bounding box center [77, 140] width 32 height 39
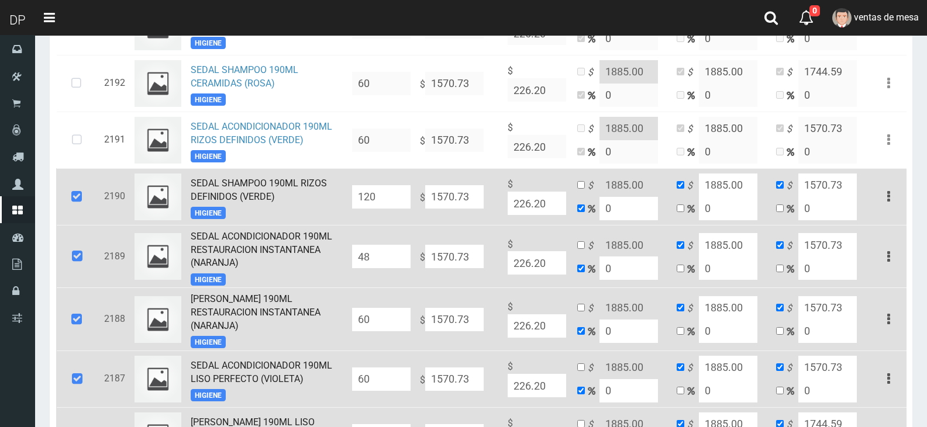
click at [68, 189] on icon at bounding box center [77, 197] width 32 height 39
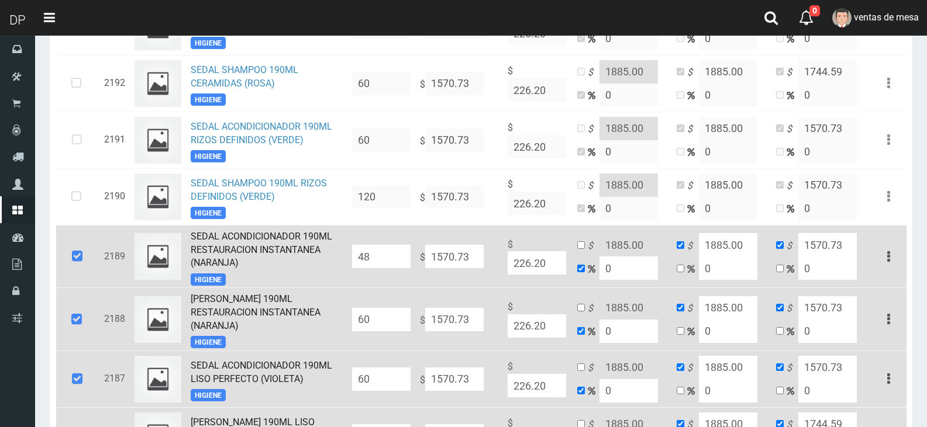
click at [76, 249] on icon at bounding box center [77, 256] width 32 height 39
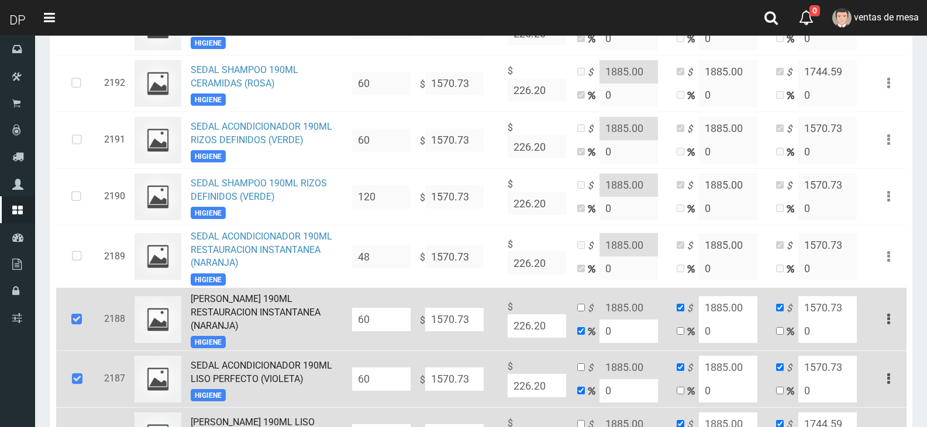
click at [74, 298] on td at bounding box center [77, 319] width 43 height 63
click at [74, 310] on icon at bounding box center [77, 320] width 32 height 39
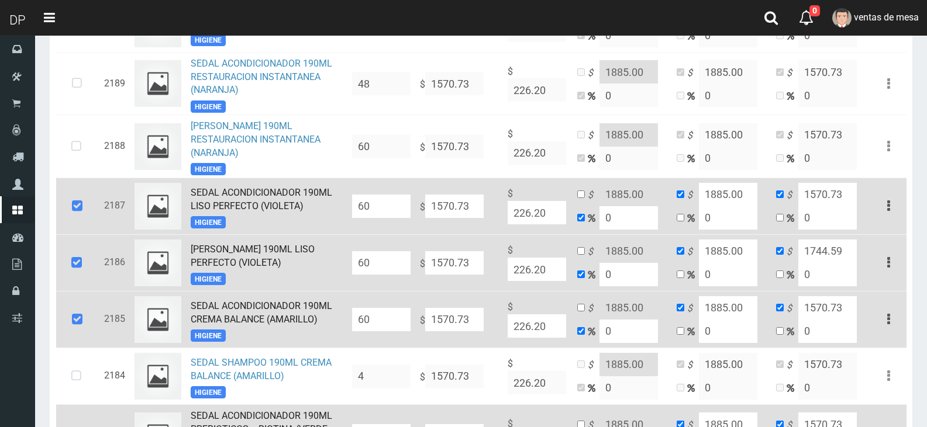
scroll to position [446, 0]
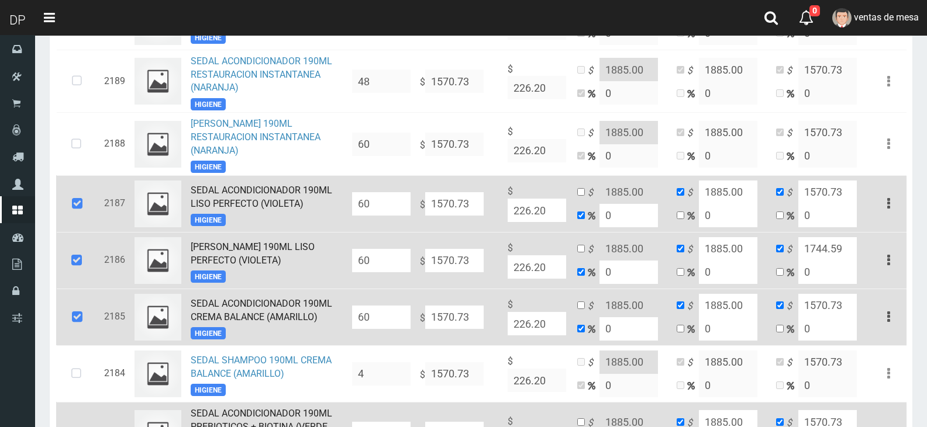
click at [82, 216] on icon at bounding box center [77, 204] width 32 height 39
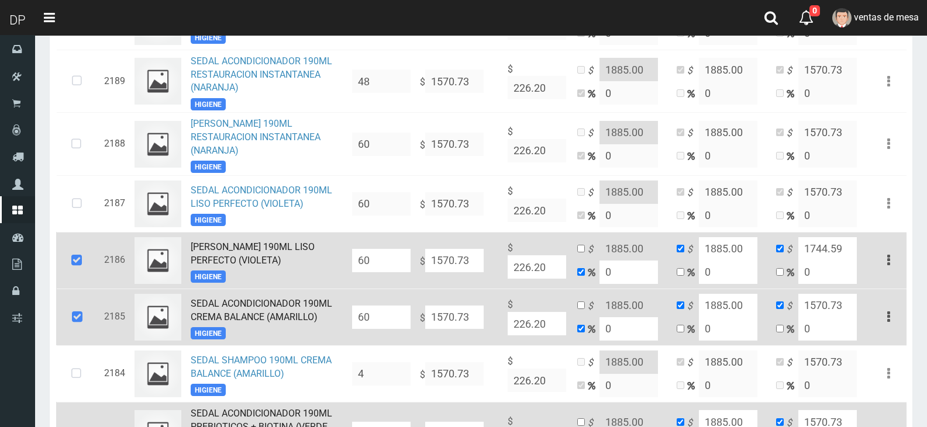
click at [75, 268] on icon at bounding box center [77, 260] width 32 height 39
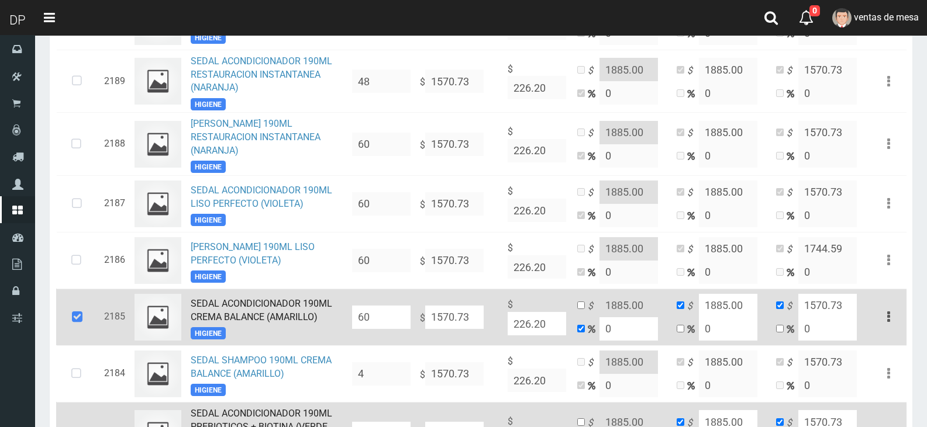
click at [84, 321] on icon at bounding box center [77, 317] width 32 height 39
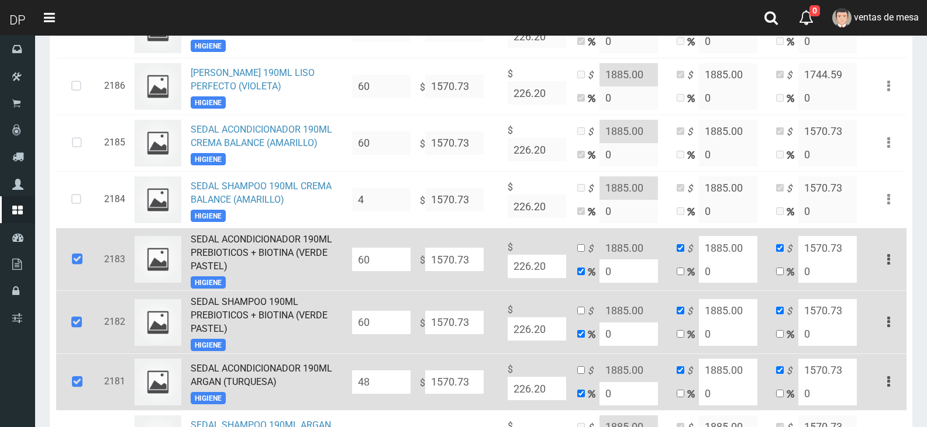
scroll to position [622, 0]
click at [81, 261] on icon at bounding box center [77, 258] width 32 height 39
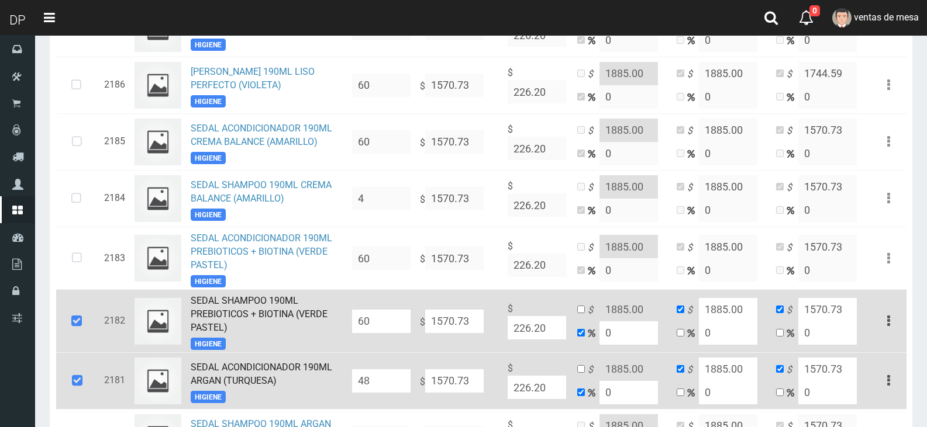
click at [78, 309] on td at bounding box center [77, 321] width 43 height 63
click at [77, 318] on icon at bounding box center [77, 321] width 32 height 39
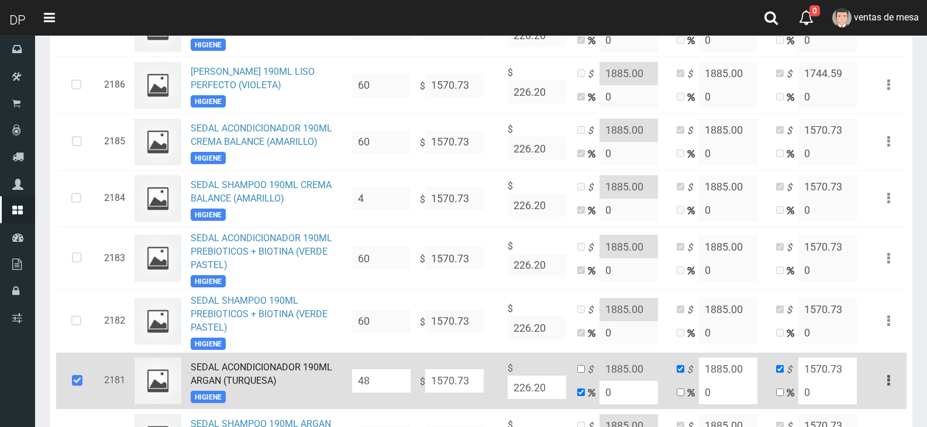
scroll to position [797, 0]
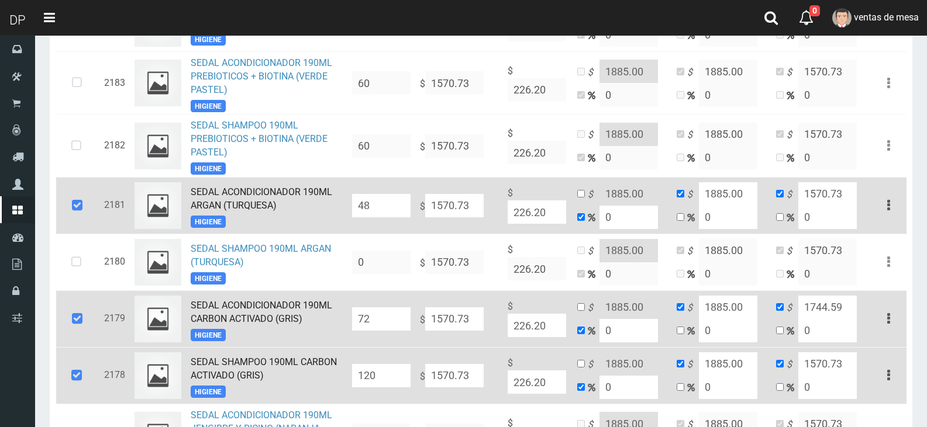
click at [89, 217] on icon at bounding box center [77, 206] width 32 height 39
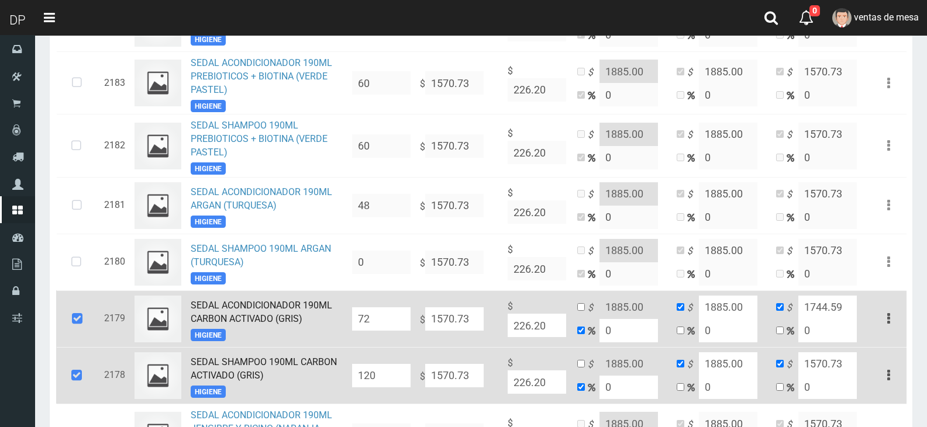
click at [81, 314] on icon at bounding box center [77, 319] width 32 height 39
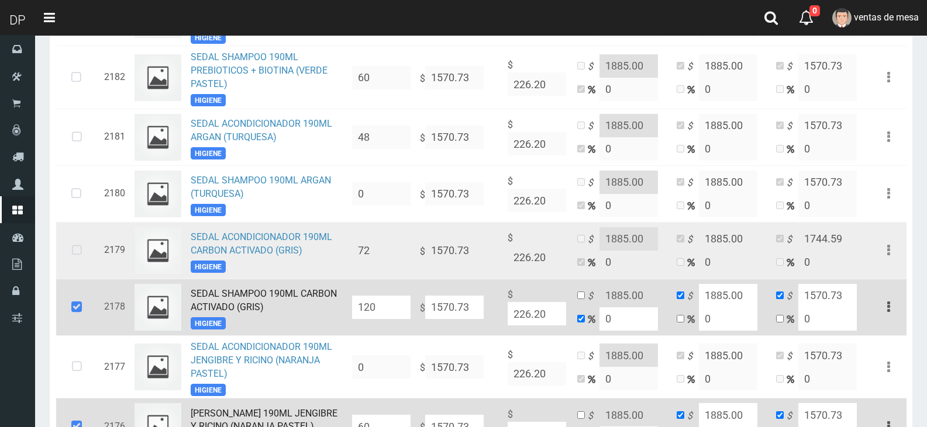
scroll to position [972, 0]
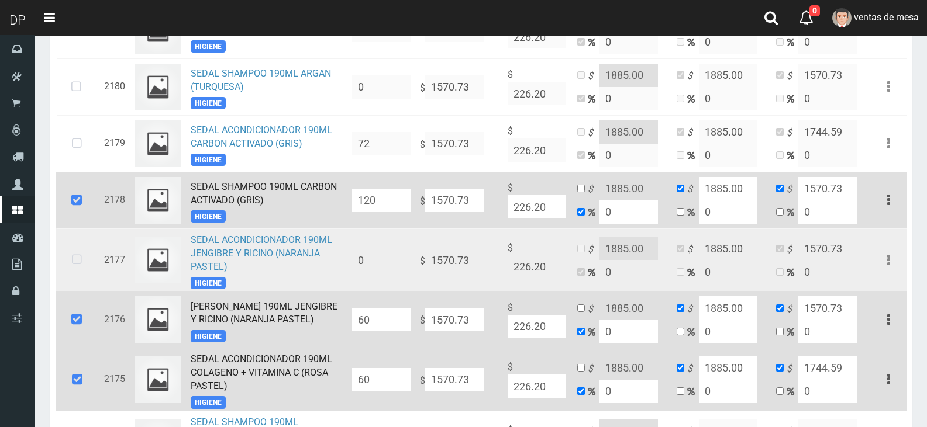
click at [79, 291] on td at bounding box center [77, 260] width 43 height 63
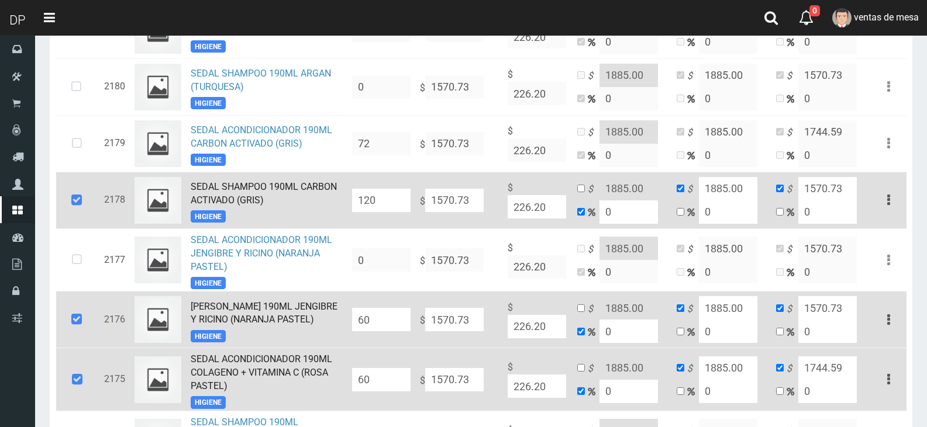
click at [90, 194] on icon at bounding box center [77, 200] width 32 height 39
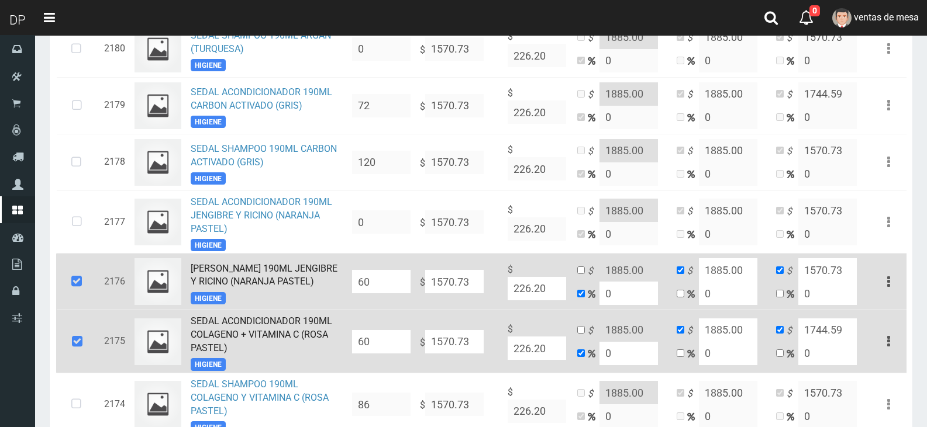
scroll to position [1031, 0]
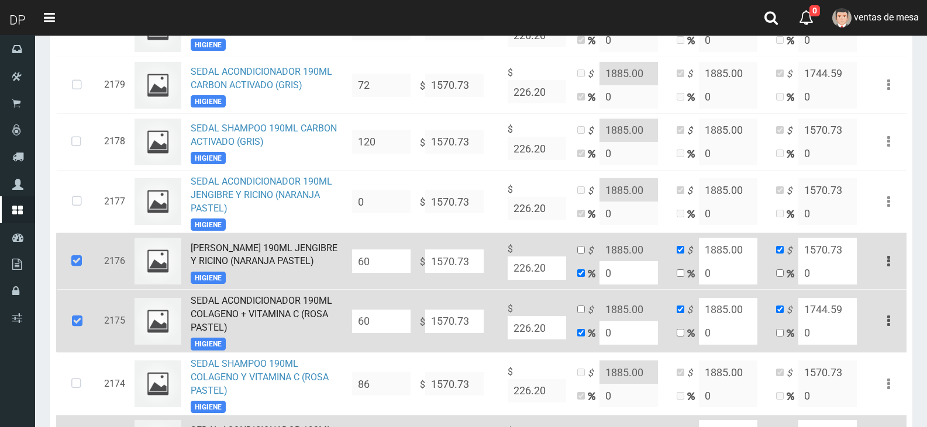
drag, startPoint x: 78, startPoint y: 262, endPoint x: 77, endPoint y: 274, distance: 12.3
click at [78, 263] on icon at bounding box center [77, 261] width 32 height 39
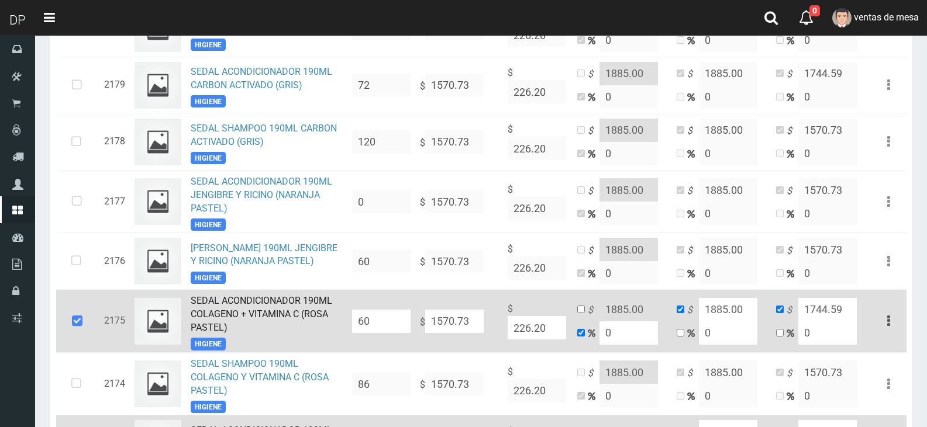
click at [77, 321] on icon at bounding box center [77, 321] width 32 height 39
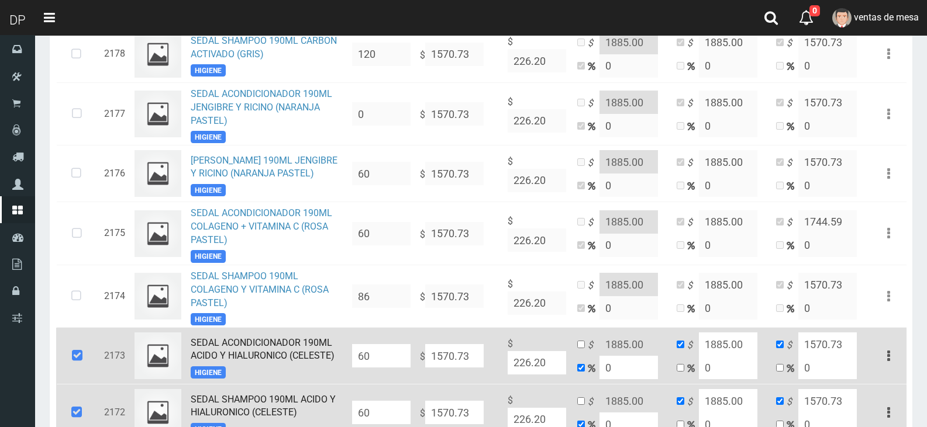
scroll to position [1206, 0]
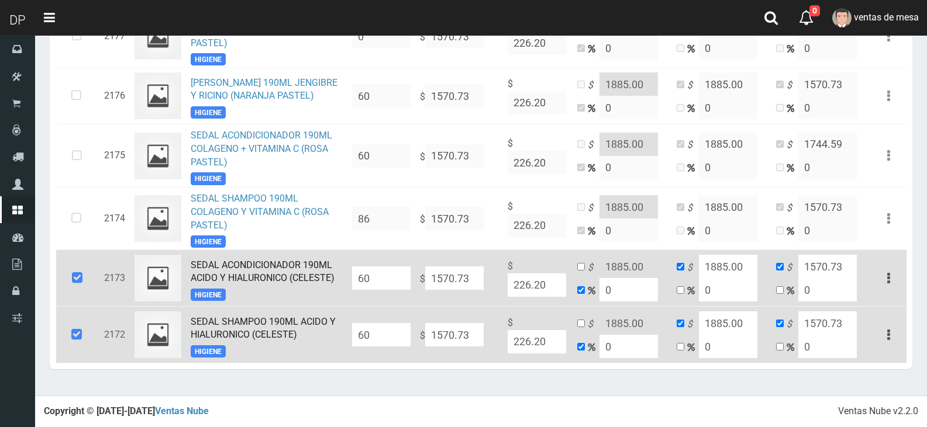
click at [80, 291] on icon at bounding box center [77, 278] width 32 height 39
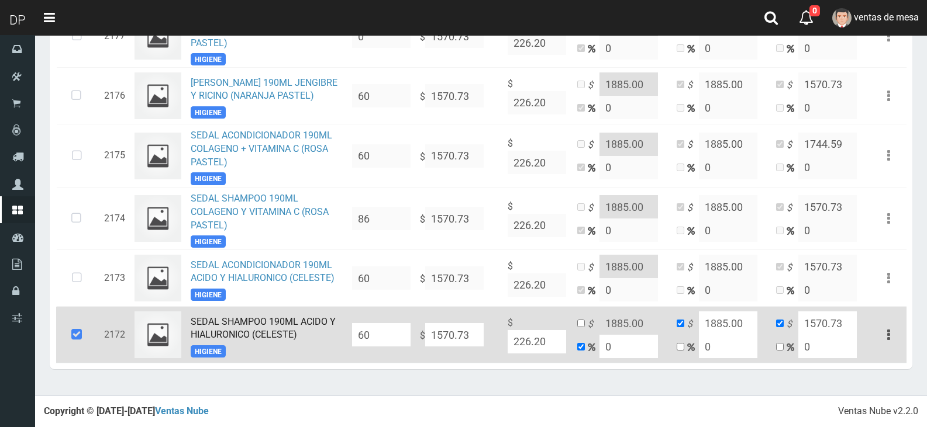
click at [74, 337] on icon at bounding box center [77, 335] width 32 height 39
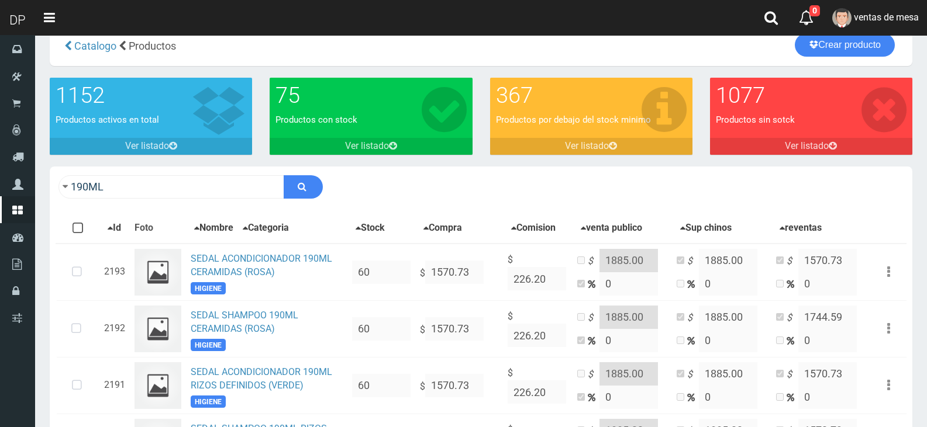
scroll to position [0, 0]
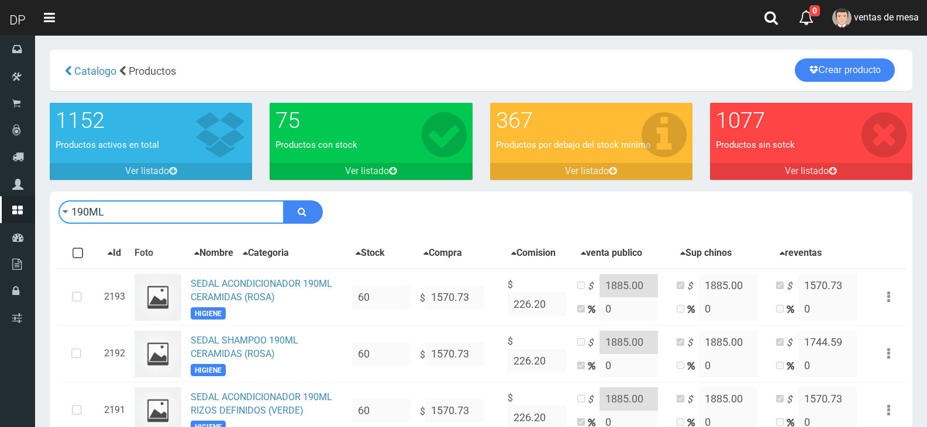
click at [175, 222] on input "190ML" at bounding box center [171, 212] width 226 height 23
click at [174, 223] on input "190ML" at bounding box center [171, 212] width 226 height 23
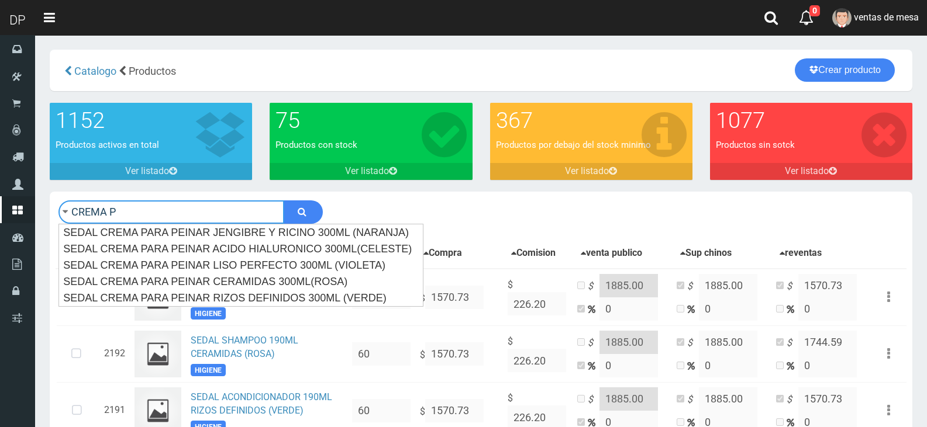
type input "CREMA P"
click at [284, 201] on button "submit" at bounding box center [303, 212] width 39 height 23
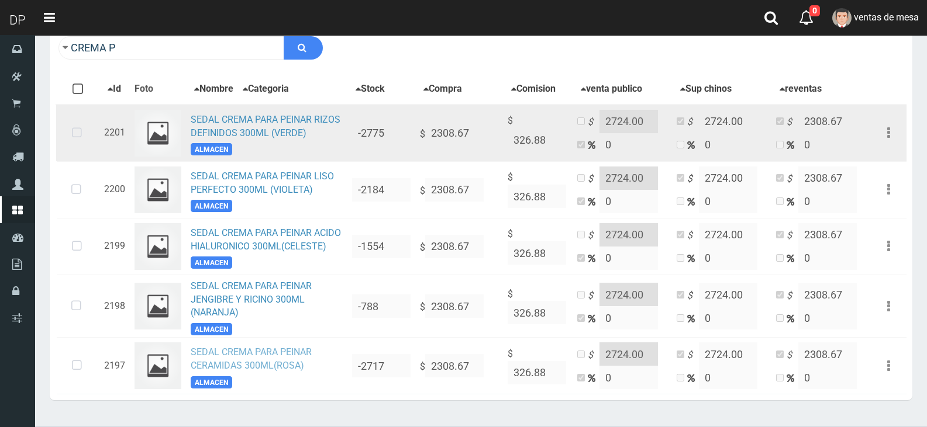
scroll to position [147, 0]
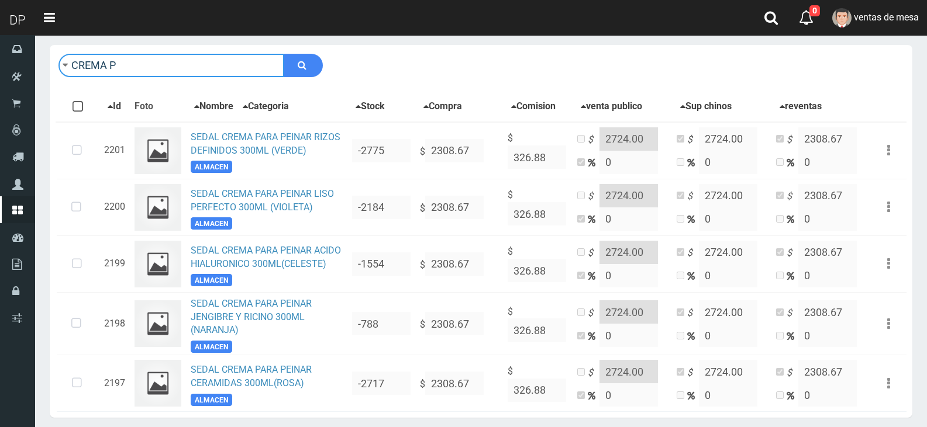
click at [188, 69] on input "CREMA P" at bounding box center [171, 65] width 226 height 23
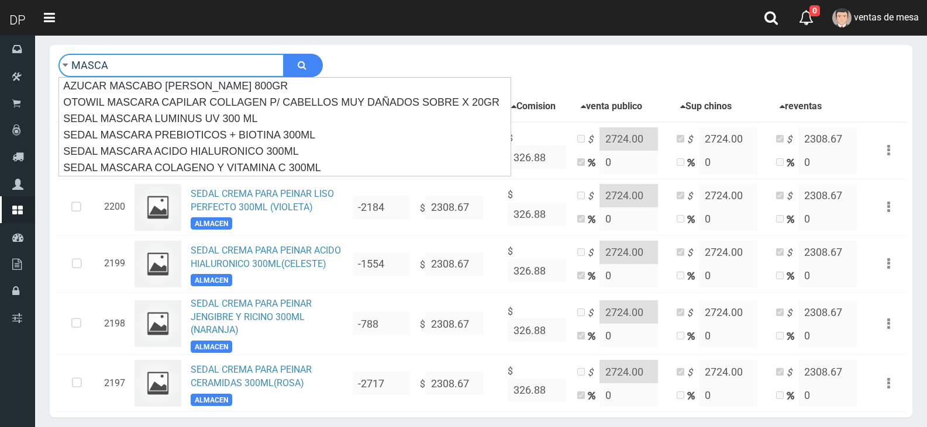
type input "MASCA"
click at [284, 54] on button "submit" at bounding box center [303, 65] width 39 height 23
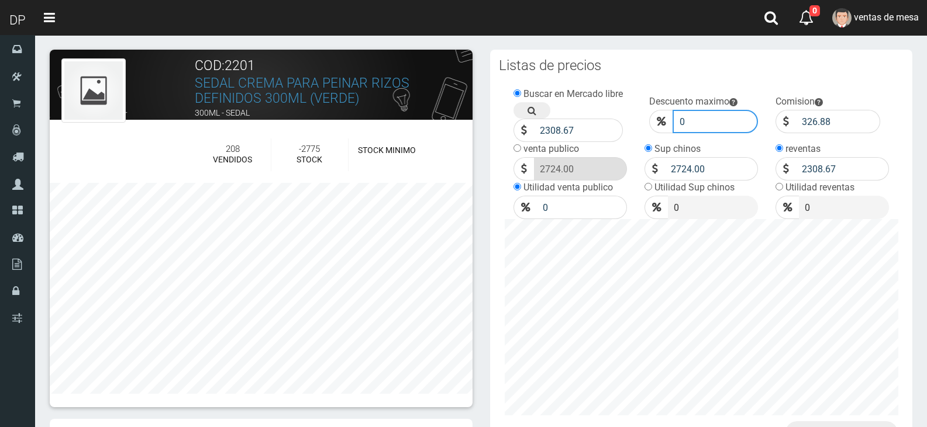
click at [717, 123] on input "0" at bounding box center [715, 121] width 86 height 23
type input "010"
click button "Guardar" at bounding box center [0, 0] width 0 height 0
click at [706, 119] on input "0" at bounding box center [715, 121] width 86 height 23
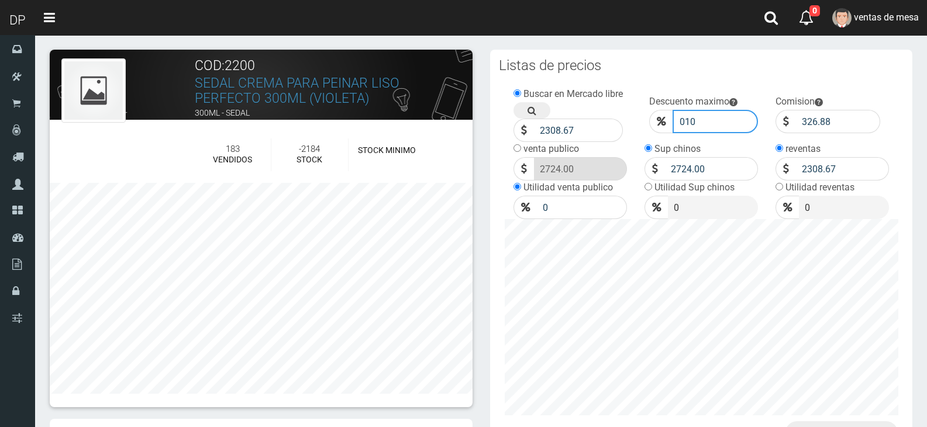
type input "010"
click button "Guardar" at bounding box center [0, 0] width 0 height 0
click at [684, 119] on input "0" at bounding box center [715, 121] width 86 height 23
type input "10"
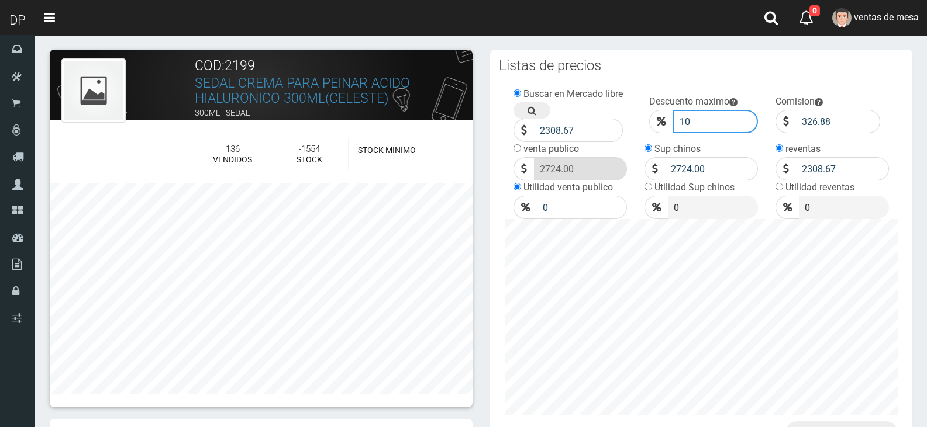
click button "Guardar" at bounding box center [0, 0] width 0 height 0
click at [705, 117] on input "0" at bounding box center [715, 121] width 86 height 23
type input "10"
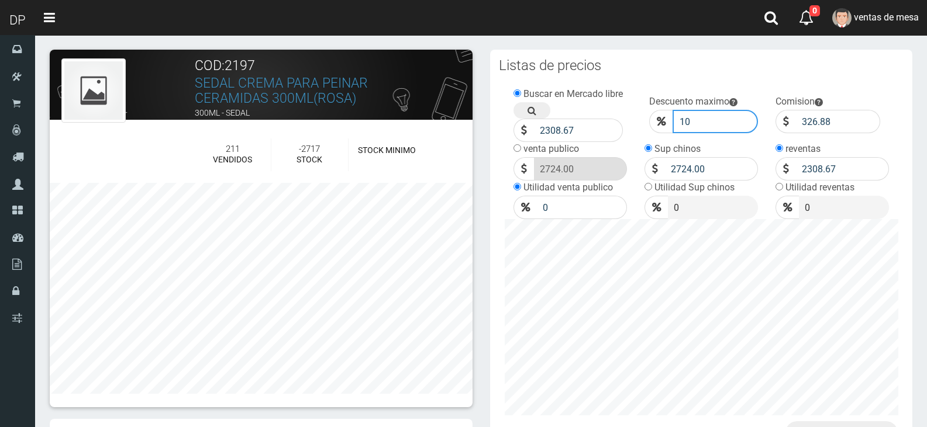
click button "Guardar" at bounding box center [0, 0] width 0 height 0
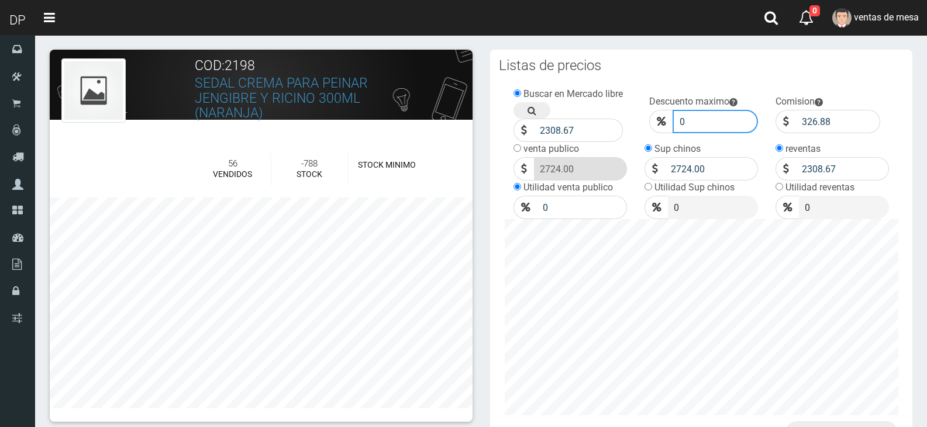
click at [721, 119] on input "0" at bounding box center [715, 121] width 86 height 23
type input "010"
click button "Guardar" at bounding box center [0, 0] width 0 height 0
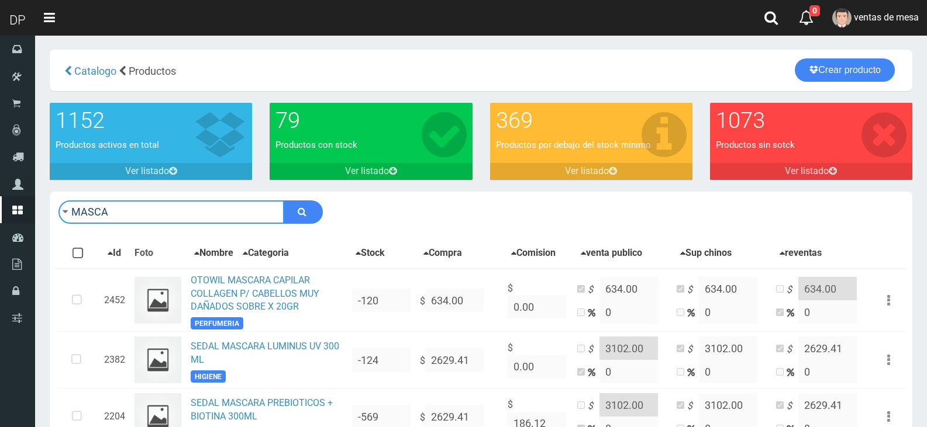
click at [222, 206] on input "MASCA" at bounding box center [171, 212] width 226 height 23
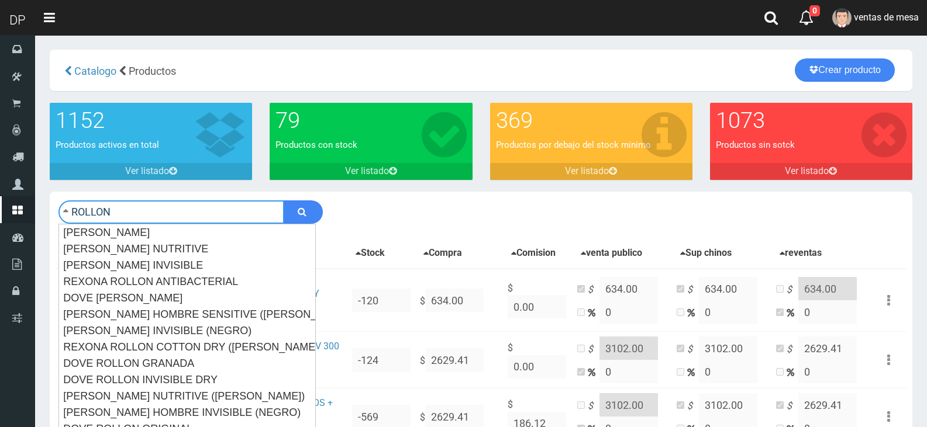
type input "ROLLON"
click at [284, 201] on button "submit" at bounding box center [303, 212] width 39 height 23
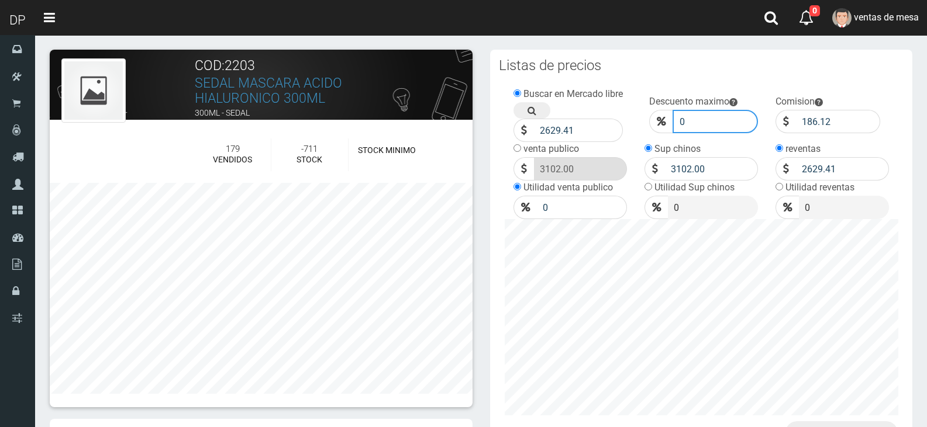
click at [728, 129] on input "0" at bounding box center [715, 121] width 86 height 23
click at [723, 124] on input "0" at bounding box center [715, 121] width 86 height 23
type input "010"
click button "Guardar" at bounding box center [0, 0] width 0 height 0
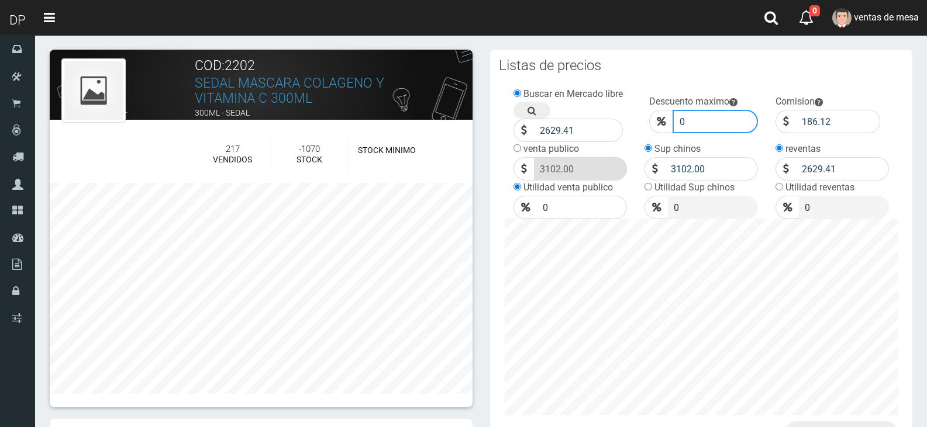
click at [700, 114] on input "0" at bounding box center [715, 121] width 86 height 23
type input "10"
click button "Guardar" at bounding box center [0, 0] width 0 height 0
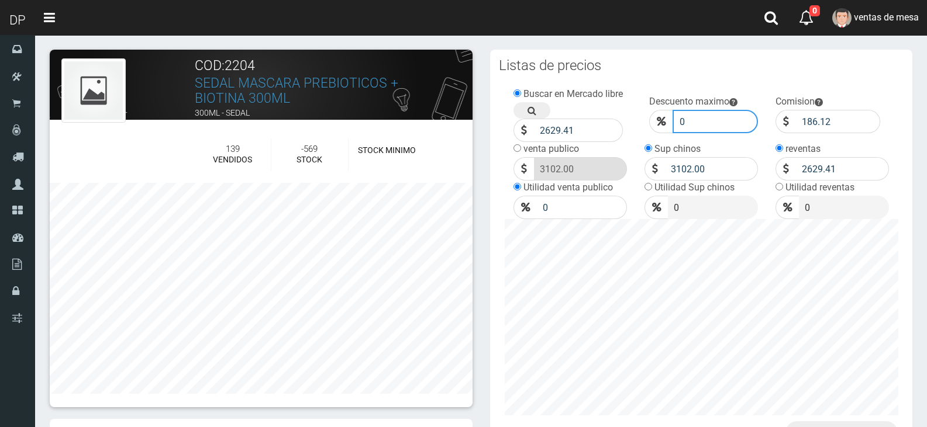
click at [699, 117] on input "0" at bounding box center [715, 121] width 86 height 23
type input "10"
click button "Guardar" at bounding box center [0, 0] width 0 height 0
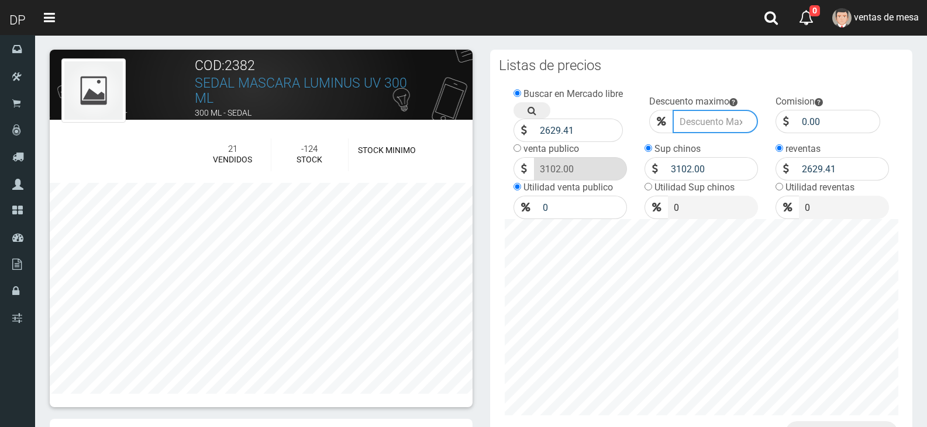
click at [696, 126] on input "Venta sin stock" at bounding box center [715, 121] width 86 height 23
type input "10"
click button "Guardar" at bounding box center [0, 0] width 0 height 0
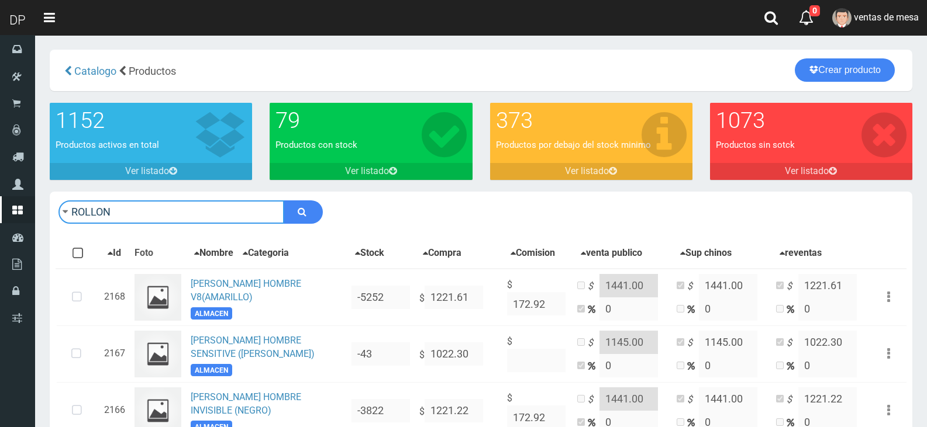
click at [203, 215] on input "ROLLON" at bounding box center [171, 212] width 226 height 23
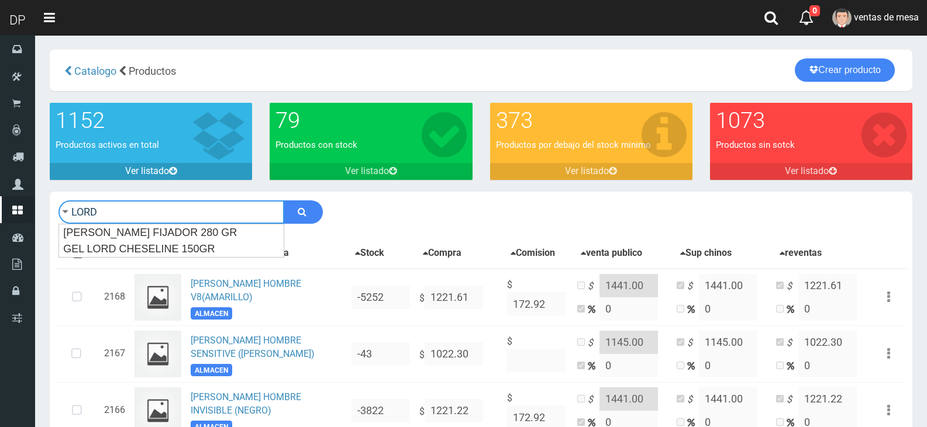
type input "LORD"
click at [284, 201] on button "submit" at bounding box center [303, 212] width 39 height 23
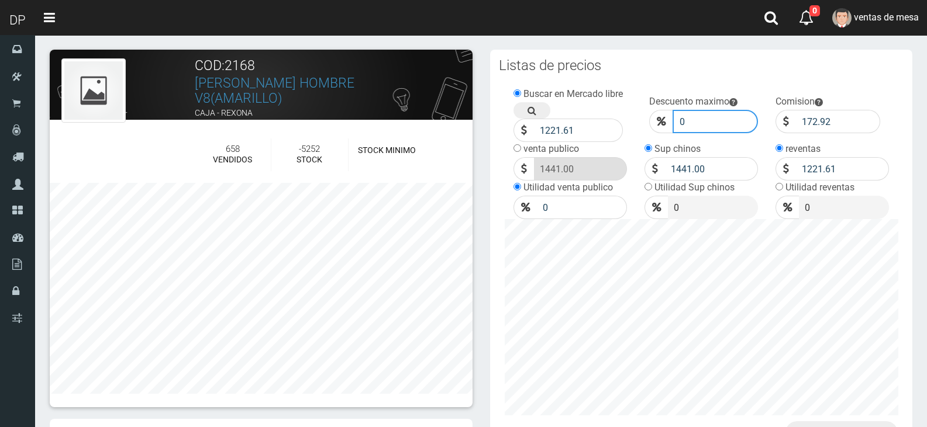
click at [734, 125] on input "0" at bounding box center [715, 121] width 86 height 23
click at [733, 124] on input "0" at bounding box center [715, 121] width 86 height 23
type input "10"
click button "Guardar" at bounding box center [0, 0] width 0 height 0
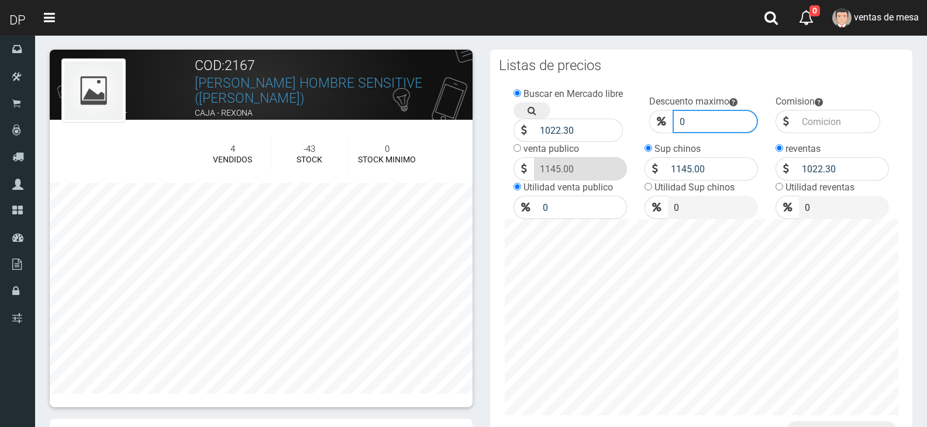
click at [676, 126] on input "0" at bounding box center [715, 121] width 86 height 23
click at [684, 122] on input "0" at bounding box center [715, 121] width 86 height 23
type input "10"
click button "Guardar" at bounding box center [0, 0] width 0 height 0
click at [726, 130] on input "0" at bounding box center [715, 121] width 86 height 23
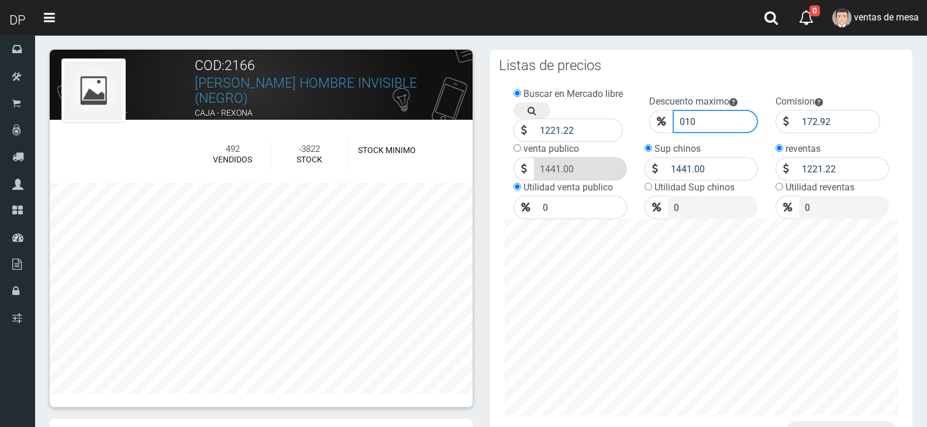
type input "010"
click button "Guardar" at bounding box center [0, 0] width 0 height 0
click at [695, 119] on input "0" at bounding box center [715, 121] width 86 height 23
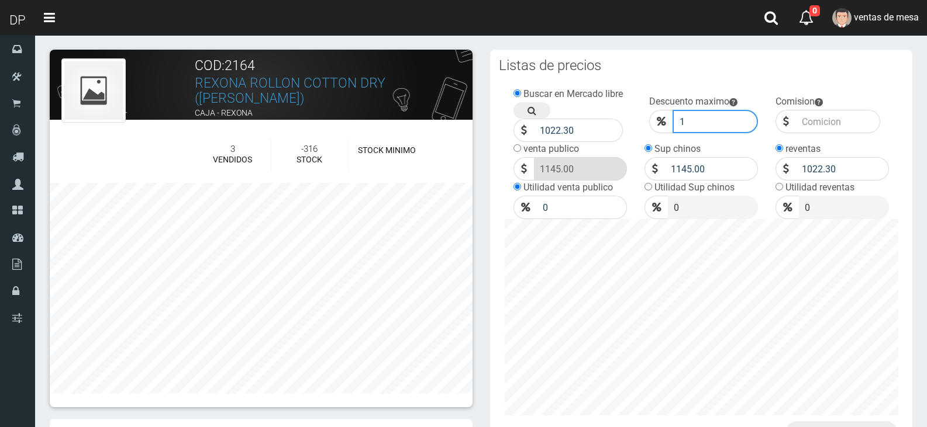
type input "10"
click button "Guardar" at bounding box center [0, 0] width 0 height 0
click at [703, 122] on input "0" at bounding box center [715, 121] width 86 height 23
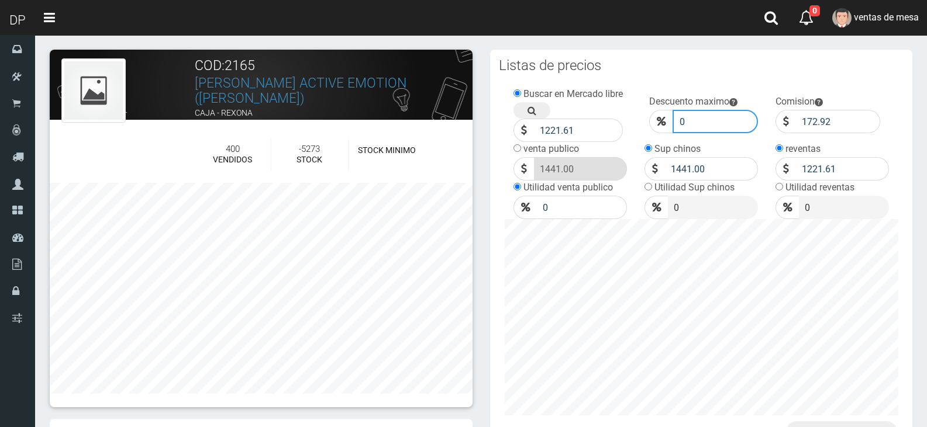
click at [703, 122] on input "0" at bounding box center [715, 121] width 86 height 23
type input "10"
click button "Guardar" at bounding box center [0, 0] width 0 height 0
click at [706, 126] on input "0" at bounding box center [715, 121] width 86 height 23
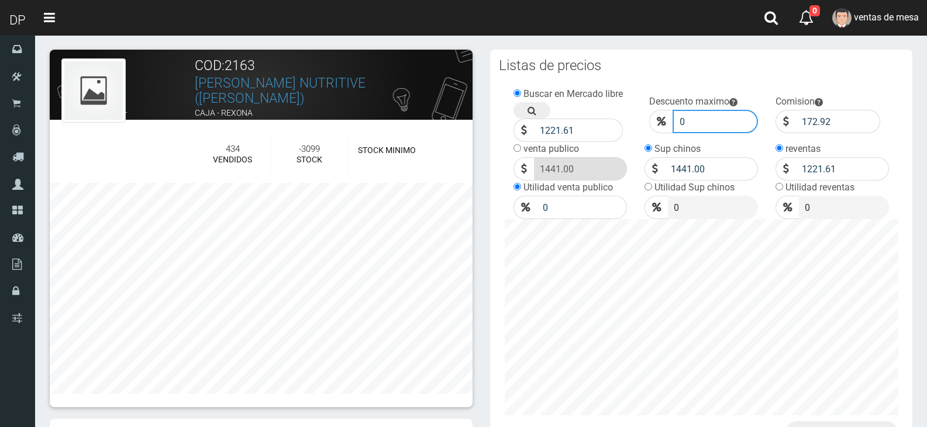
click at [706, 126] on input "0" at bounding box center [715, 121] width 86 height 23
type input "010"
click button "Guardar" at bounding box center [0, 0] width 0 height 0
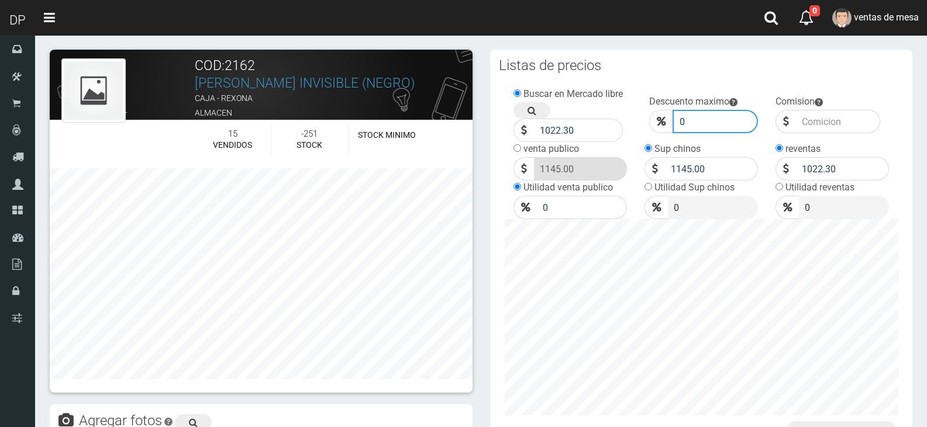
click at [702, 123] on input "0" at bounding box center [715, 121] width 86 height 23
type input "10"
click button "Guardar" at bounding box center [0, 0] width 0 height 0
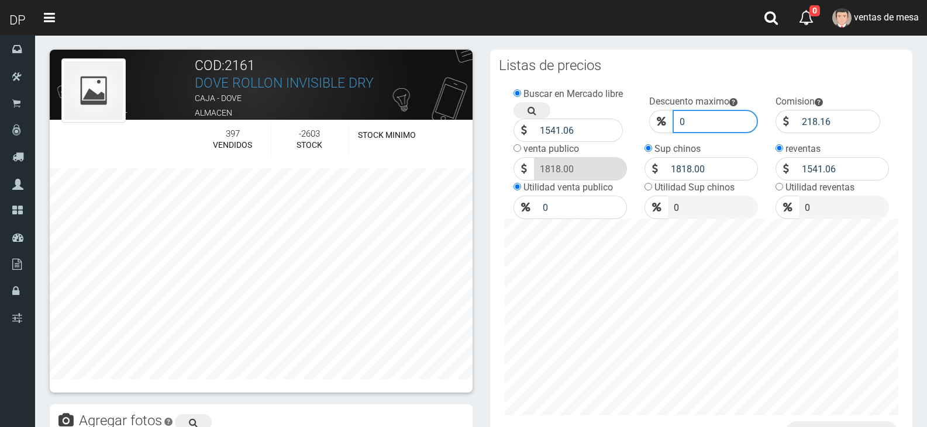
click at [698, 121] on input "0" at bounding box center [715, 121] width 86 height 23
type input "10"
click button "Guardar" at bounding box center [0, 0] width 0 height 0
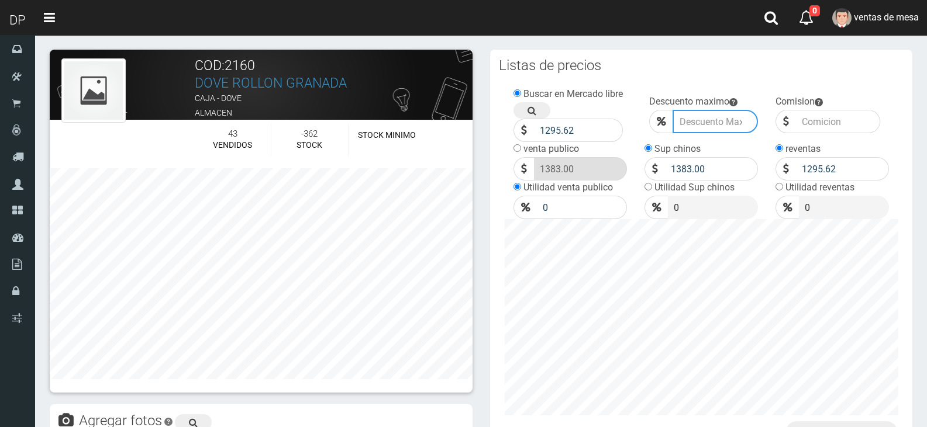
click at [698, 120] on input "Venta sin stock" at bounding box center [715, 121] width 86 height 23
type input "10"
click button "Guardar" at bounding box center [0, 0] width 0 height 0
click at [693, 126] on input "0" at bounding box center [715, 121] width 86 height 23
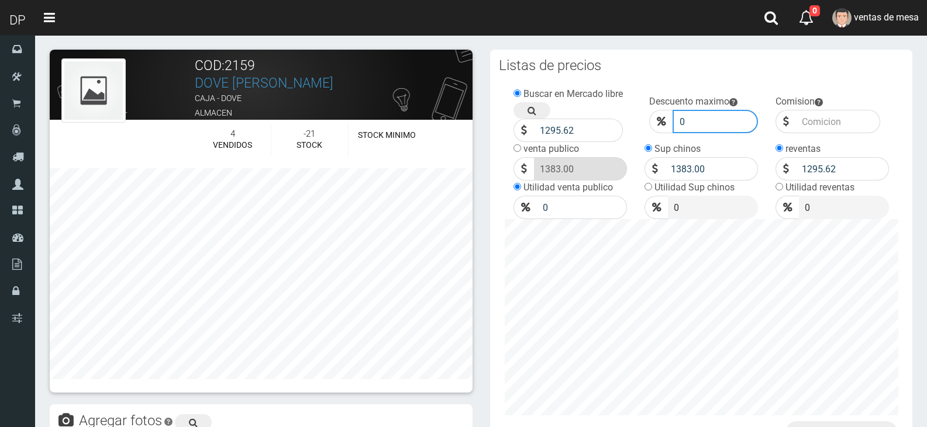
click at [693, 126] on input "0" at bounding box center [715, 121] width 86 height 23
type input "10"
click button "Guardar" at bounding box center [0, 0] width 0 height 0
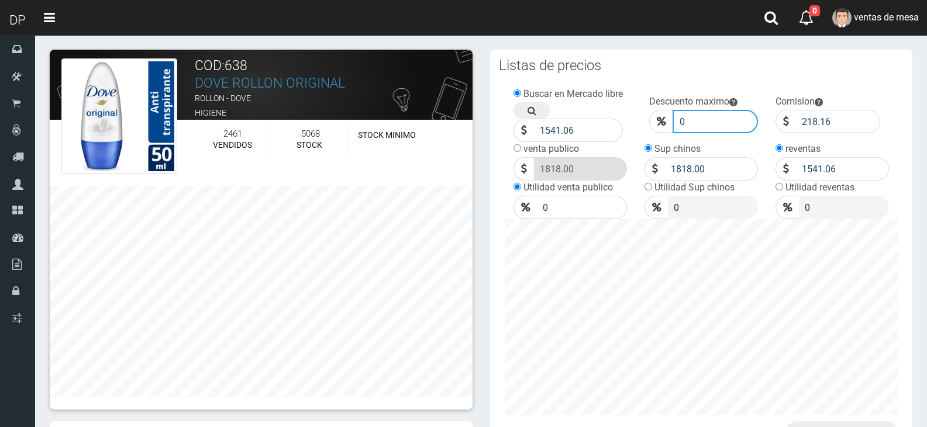
click at [697, 124] on input "0" at bounding box center [715, 121] width 86 height 23
type input "10"
click button "Guardar" at bounding box center [0, 0] width 0 height 0
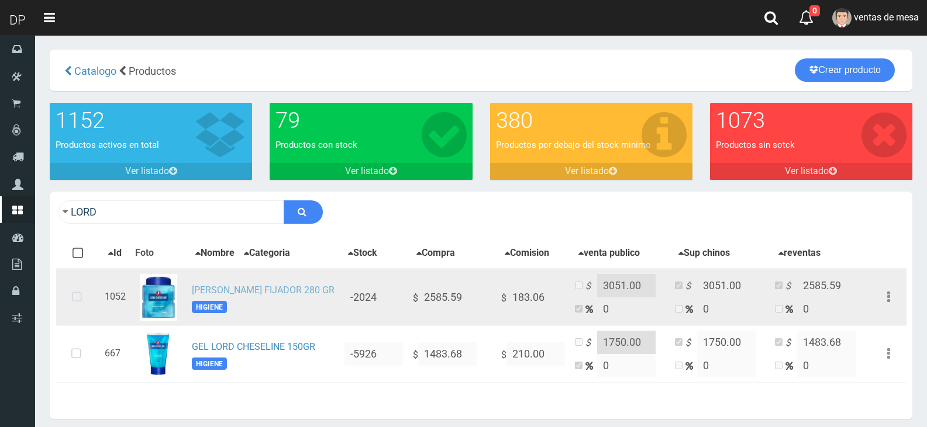
drag, startPoint x: 247, startPoint y: 285, endPoint x: 248, endPoint y: 298, distance: 12.3
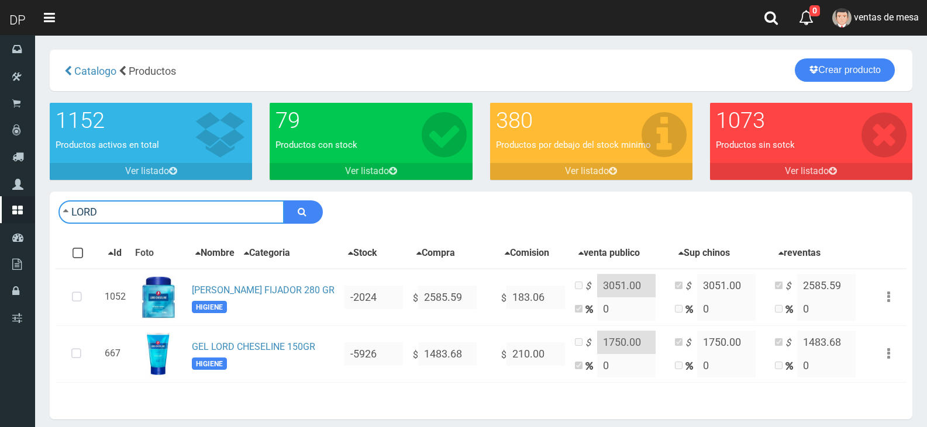
click at [260, 213] on input "LORD" at bounding box center [171, 212] width 226 height 23
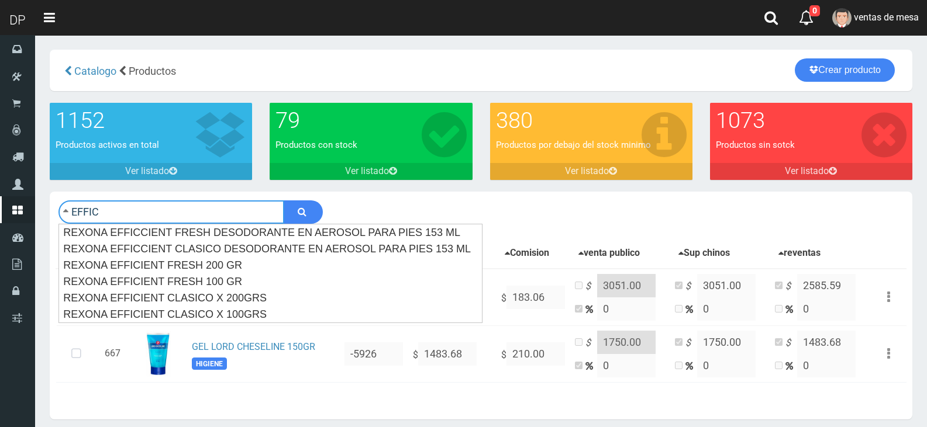
type input "EFFIC"
click at [284, 201] on button "submit" at bounding box center [303, 212] width 39 height 23
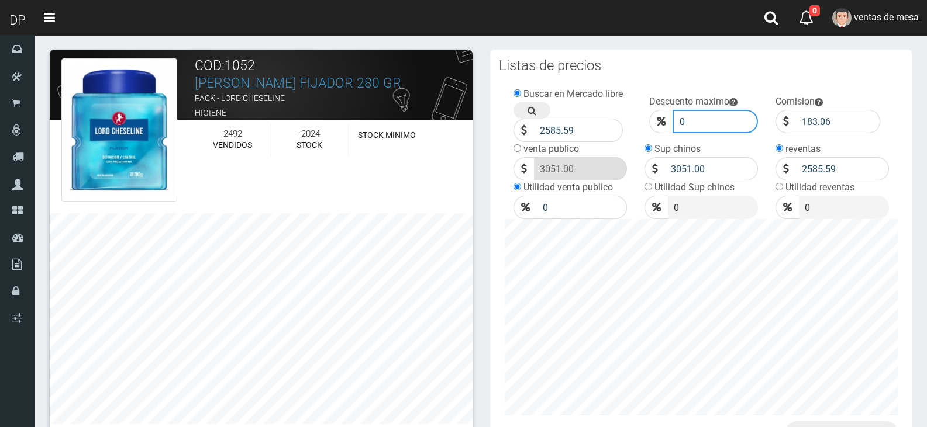
click at [685, 123] on input "0" at bounding box center [715, 121] width 86 height 23
type input "10"
click button "Guardar" at bounding box center [0, 0] width 0 height 0
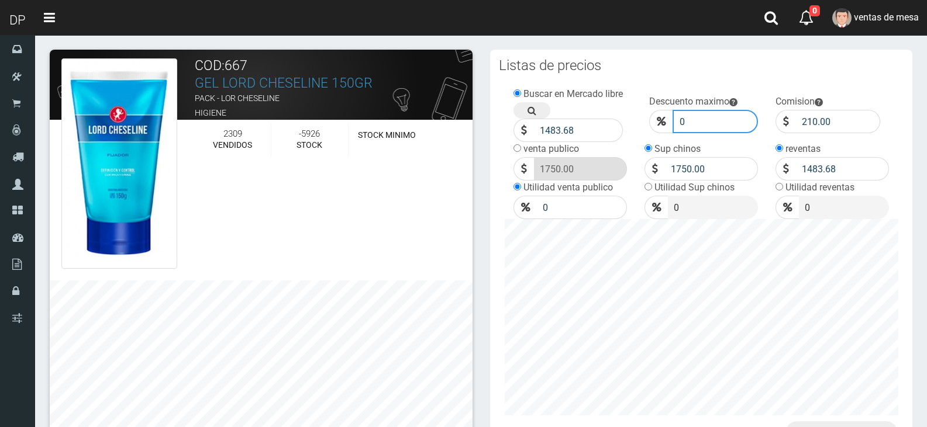
click at [693, 125] on input "0" at bounding box center [715, 121] width 86 height 23
type input "10"
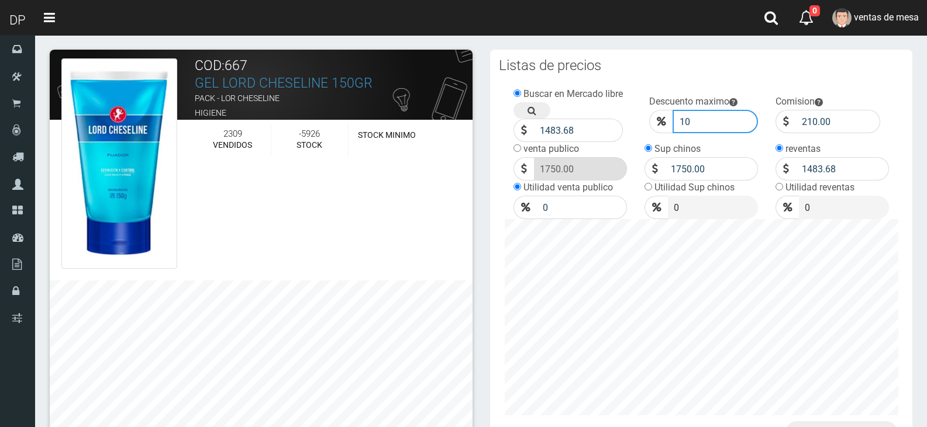
click button "Guardar" at bounding box center [0, 0] width 0 height 0
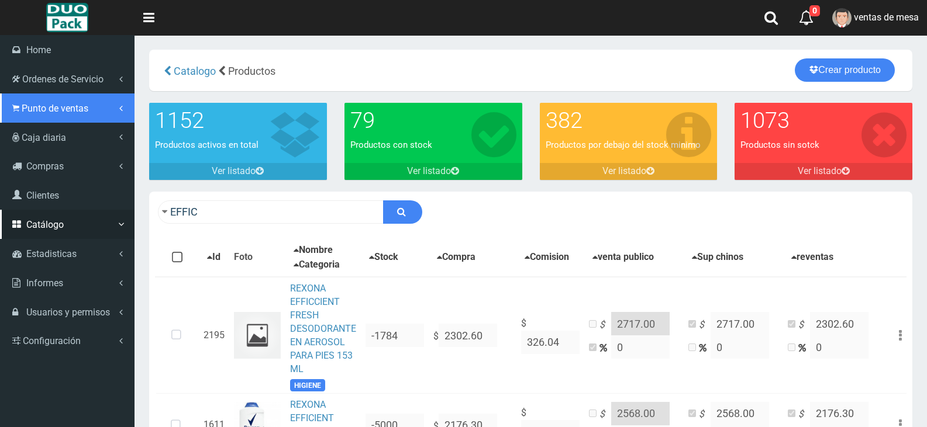
click at [53, 118] on link "Punto de ventas" at bounding box center [67, 108] width 134 height 29
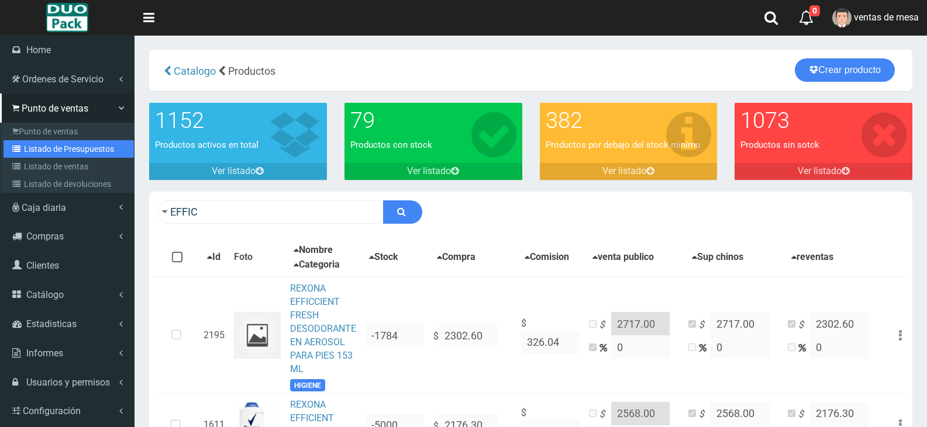
click at [68, 144] on link "Listado de Presupuestos" at bounding box center [69, 149] width 130 height 18
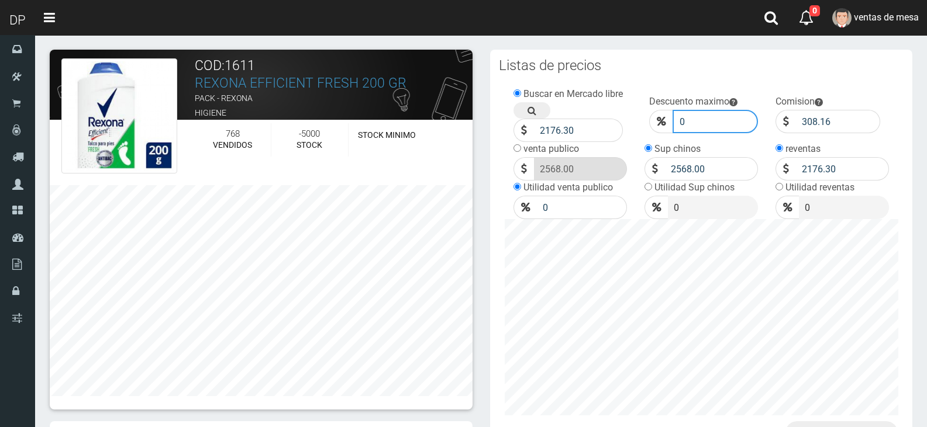
click at [706, 124] on input "0" at bounding box center [715, 121] width 86 height 23
click at [706, 123] on input "0" at bounding box center [715, 121] width 86 height 23
type input "10"
click button "Guardar" at bounding box center [0, 0] width 0 height 0
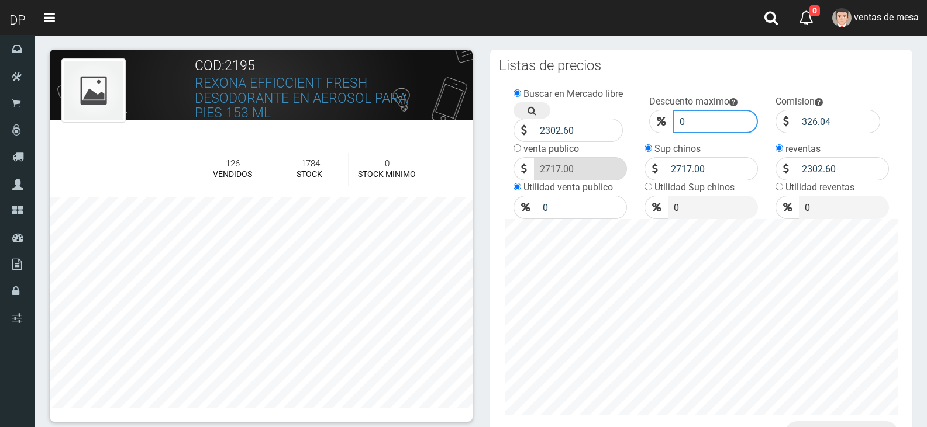
click at [686, 113] on input "0" at bounding box center [715, 121] width 86 height 23
type input "010"
click button "Guardar" at bounding box center [0, 0] width 0 height 0
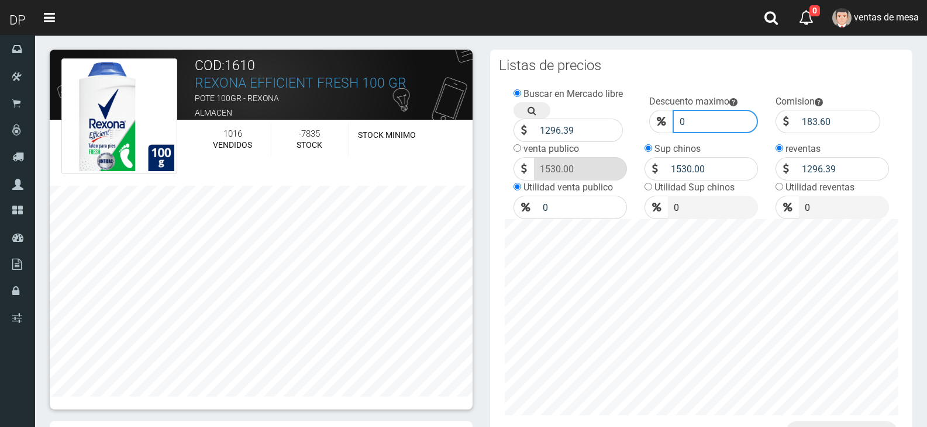
click at [702, 123] on input "0" at bounding box center [715, 121] width 86 height 23
type input "10"
click button "Guardar" at bounding box center [0, 0] width 0 height 0
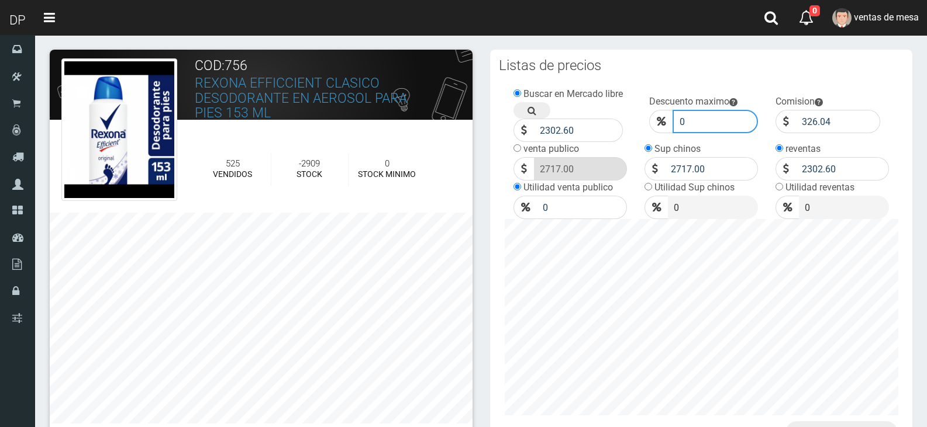
click at [715, 122] on input "0" at bounding box center [715, 121] width 86 height 23
type input "10"
click button "Guardar" at bounding box center [0, 0] width 0 height 0
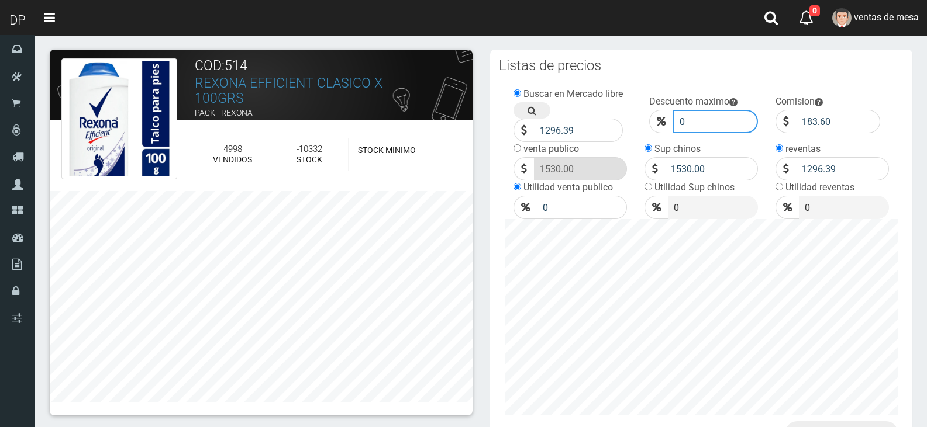
click at [716, 126] on input "0" at bounding box center [715, 121] width 86 height 23
type input "10"
click button "Guardar" at bounding box center [0, 0] width 0 height 0
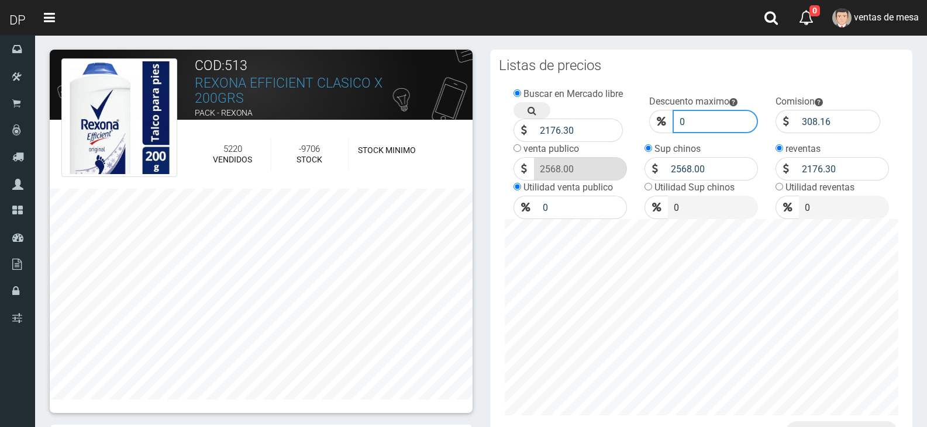
click at [691, 117] on input "0" at bounding box center [715, 121] width 86 height 23
type input "10"
click button "Guardar" at bounding box center [0, 0] width 0 height 0
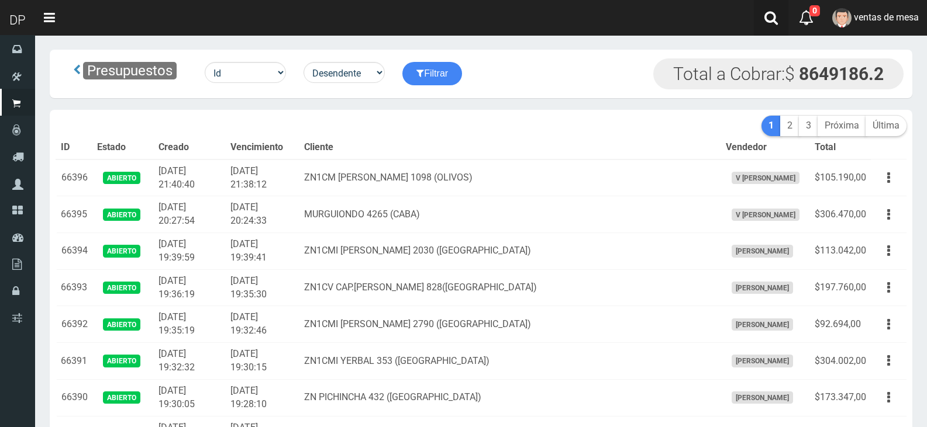
click at [782, 26] on link at bounding box center [771, 18] width 34 height 36
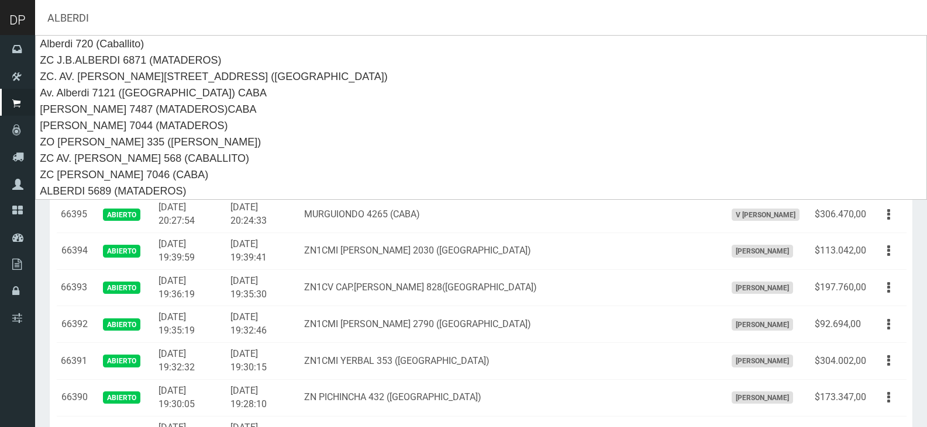
type input "ALBERDI"
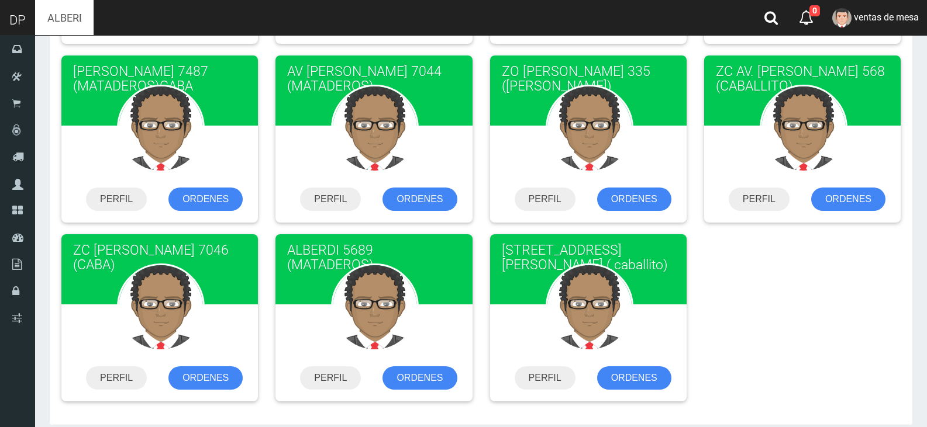
scroll to position [14, 0]
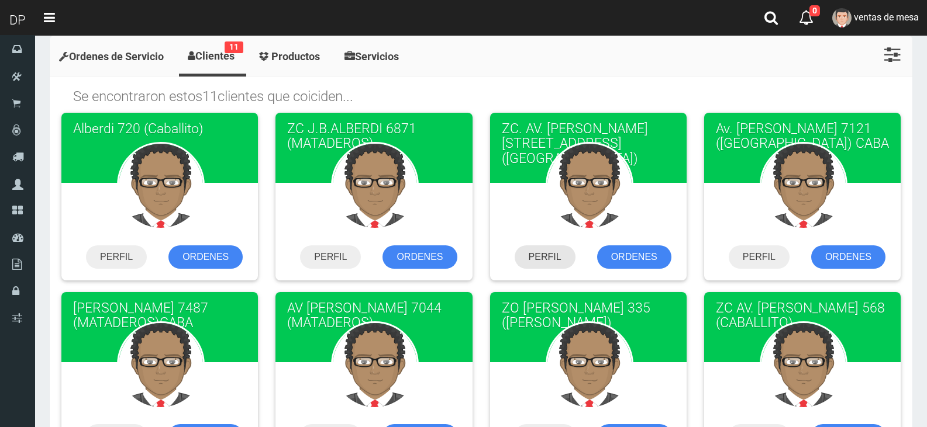
drag, startPoint x: 555, startPoint y: 254, endPoint x: 558, endPoint y: 243, distance: 10.9
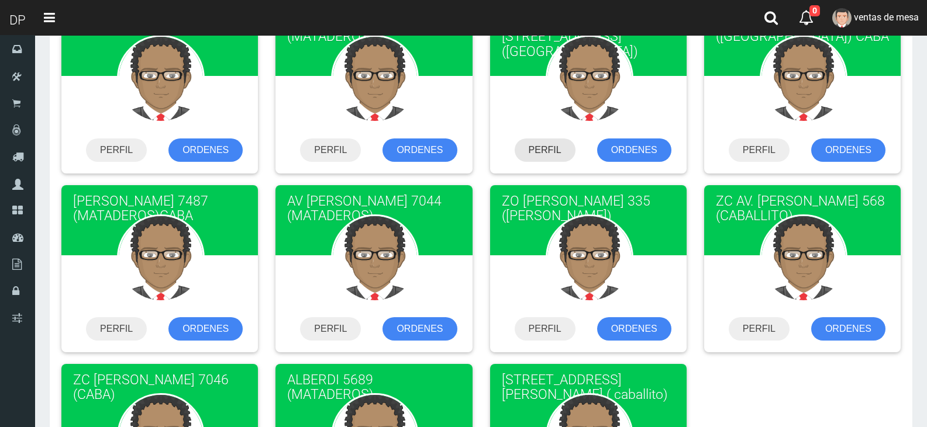
scroll to position [131, 0]
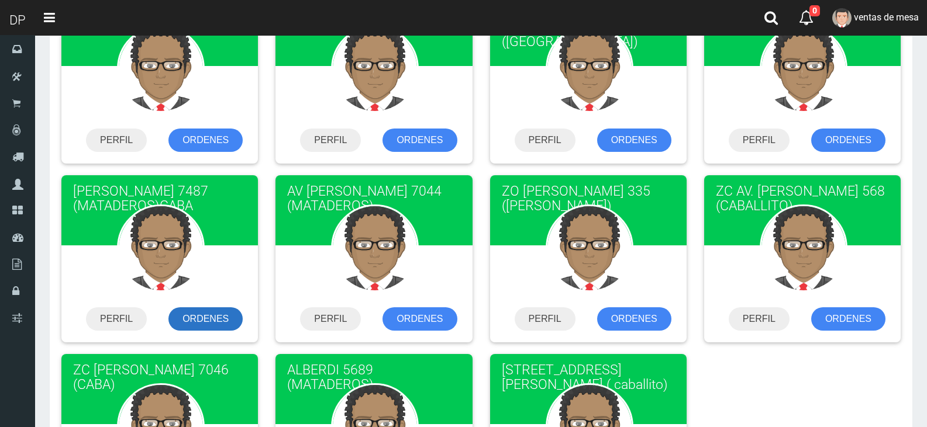
click at [219, 320] on link "ORDENES" at bounding box center [205, 319] width 74 height 23
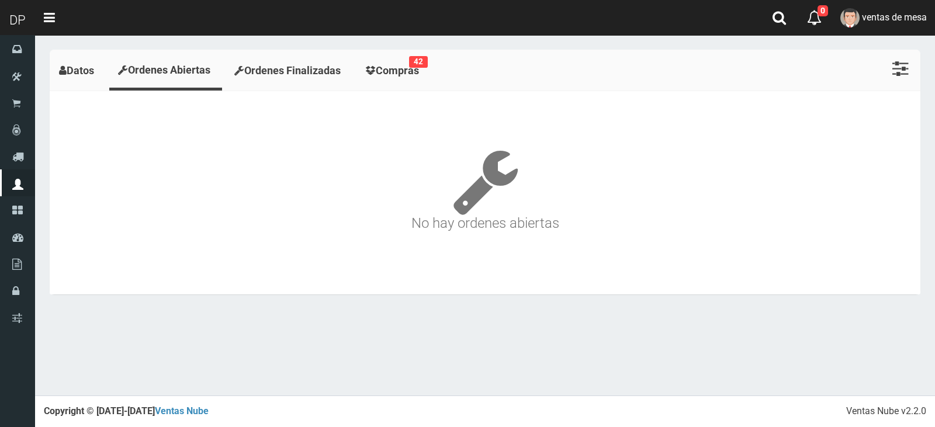
click at [419, 72] on span "Compras" at bounding box center [397, 70] width 43 height 12
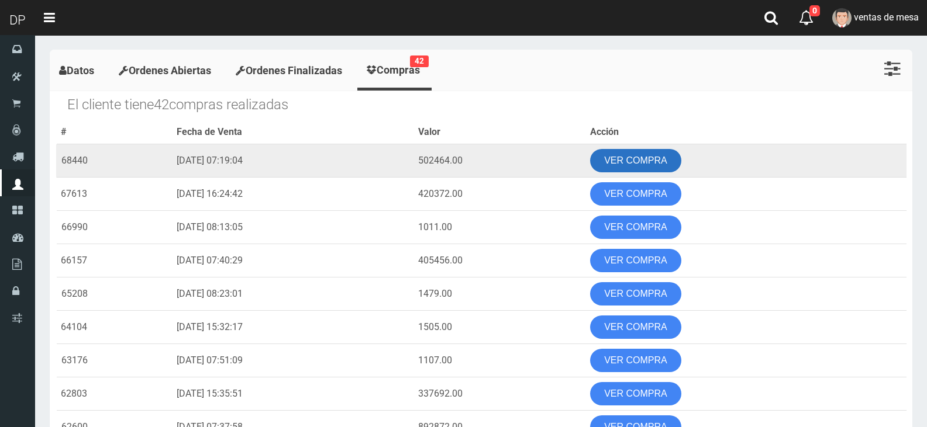
click at [647, 168] on link "VER COMPRA" at bounding box center [635, 160] width 91 height 23
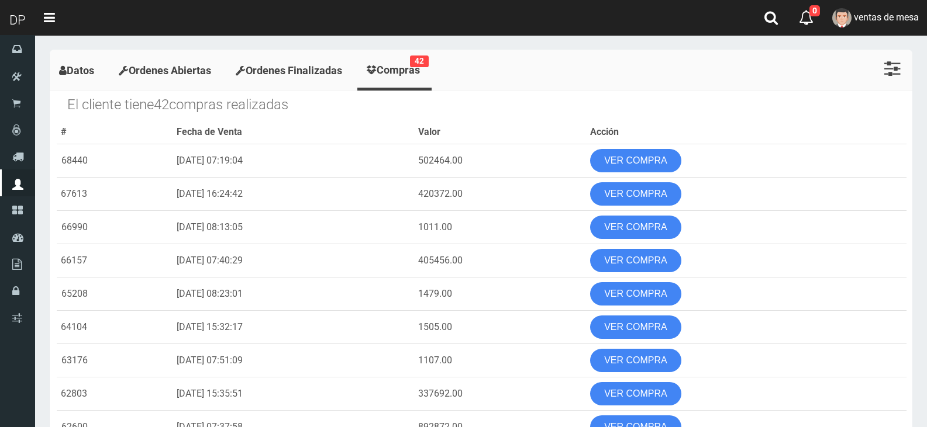
click at [81, 71] on span "Datos" at bounding box center [80, 70] width 27 height 12
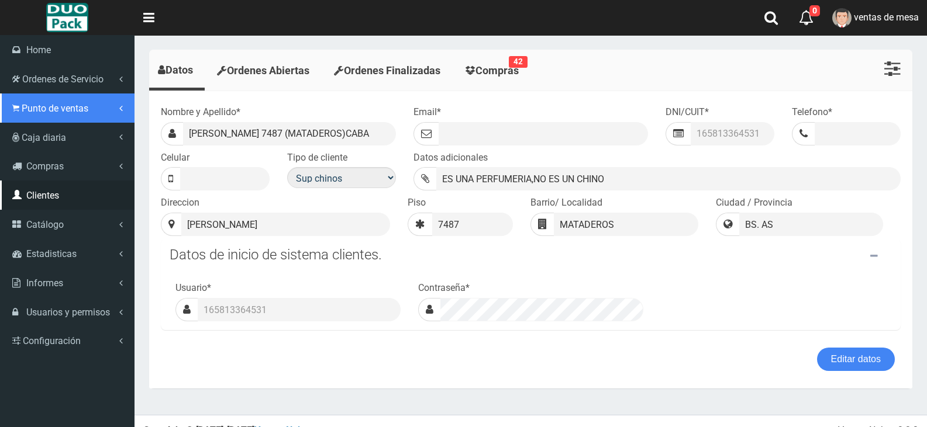
click at [53, 95] on link "Punto de ventas" at bounding box center [67, 108] width 134 height 29
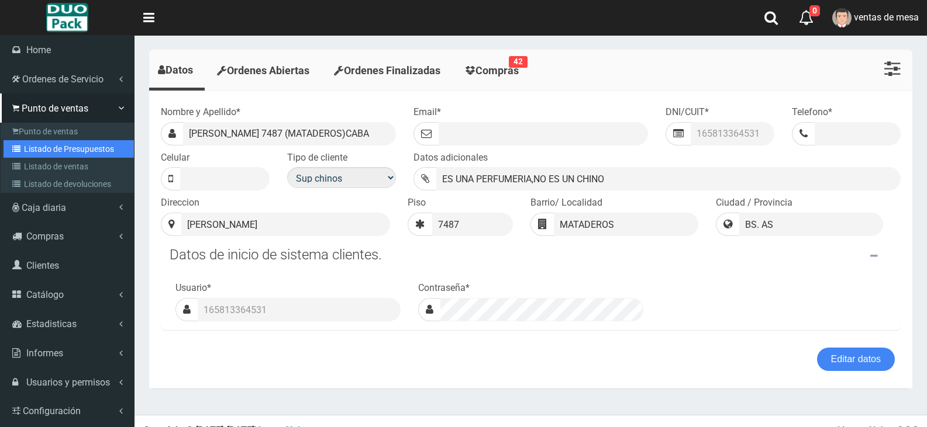
click at [78, 154] on link "Listado de Presupuestos" at bounding box center [69, 149] width 130 height 18
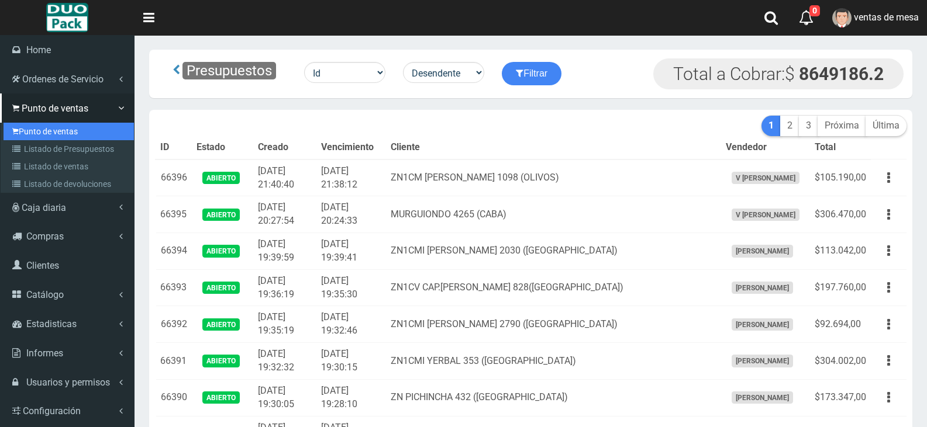
click at [44, 132] on link "Punto de ventas" at bounding box center [69, 132] width 130 height 18
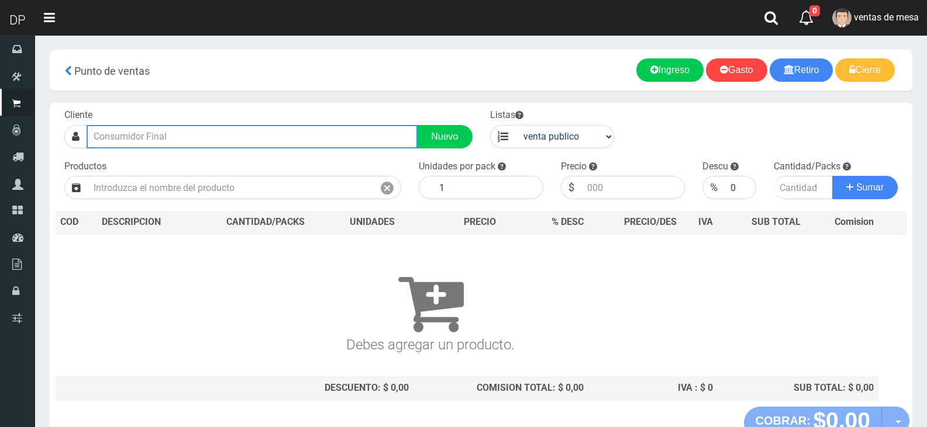
click at [192, 137] on input "text" at bounding box center [252, 136] width 331 height 23
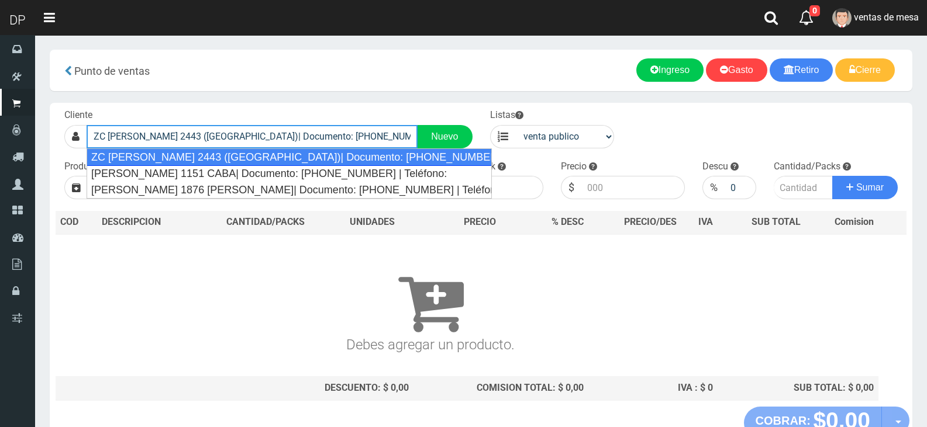
type input "ZC [PERSON_NAME] 2443 ([GEOGRAPHIC_DATA])| Documento: [PHONE_NUMBER] | Teléfono:"
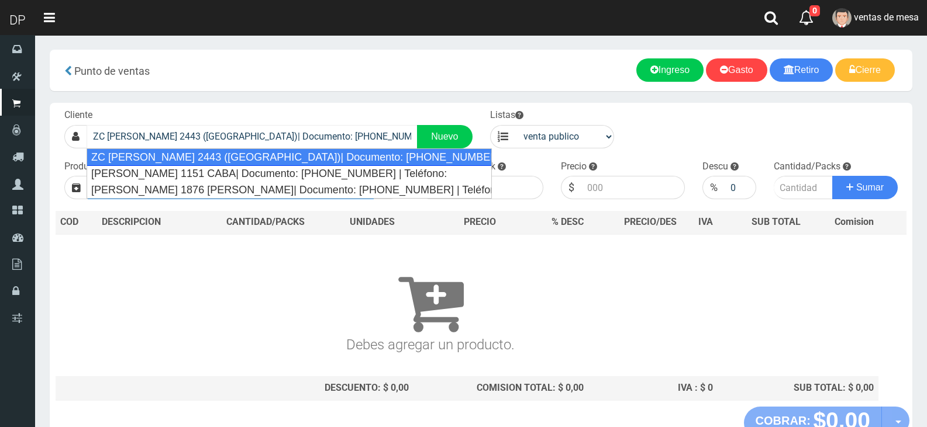
select select "2"
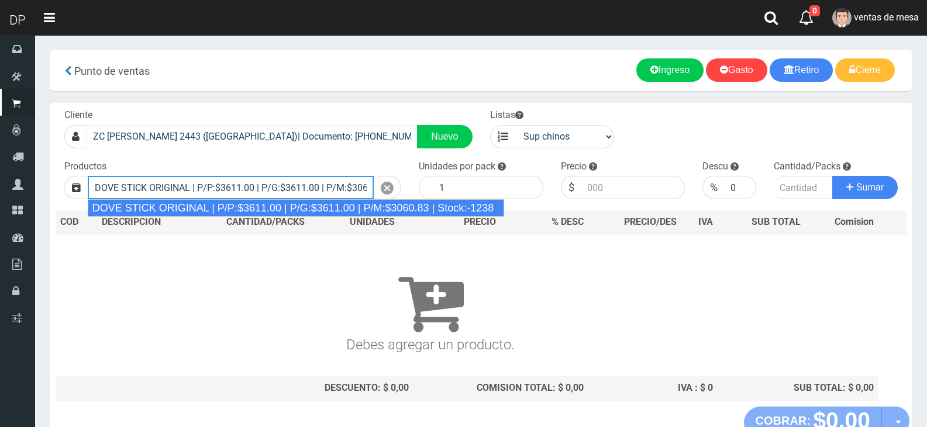
type input "DOVE STICK ORIGINAL | P/P:$3611.00 | P/G:$3611.00 | P/M:$3060.83 | Stock:-1238"
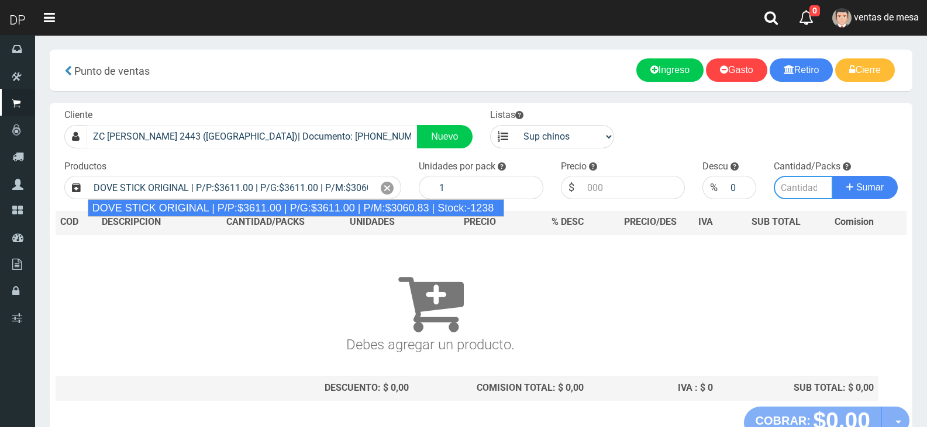
type input "12"
type input "3611.00"
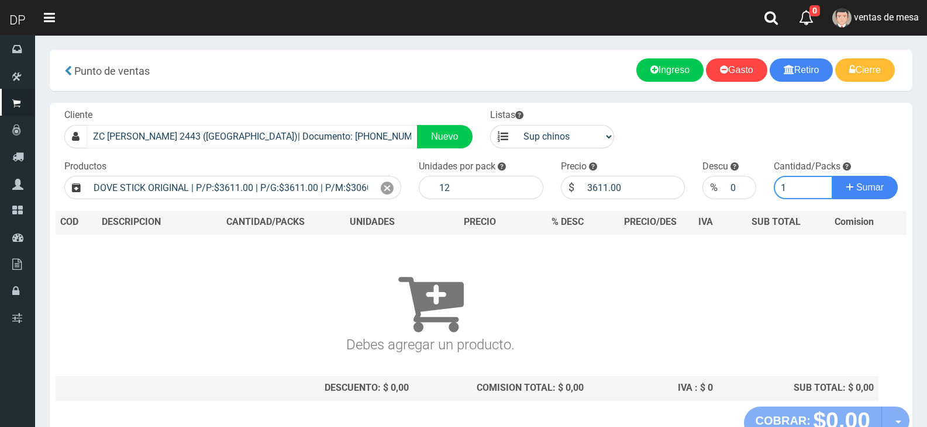
type input "1"
click at [832, 176] on button "Sumar" at bounding box center [864, 187] width 65 height 23
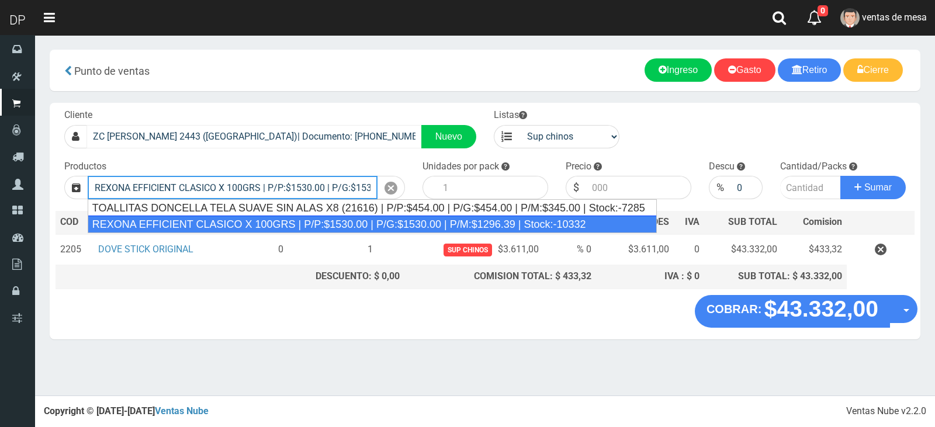
type input "REXONA EFFICIENT CLASICO X 100GRS | P/P:$1530.00 | P/G:$1530.00 | P/M:$1296.39 …"
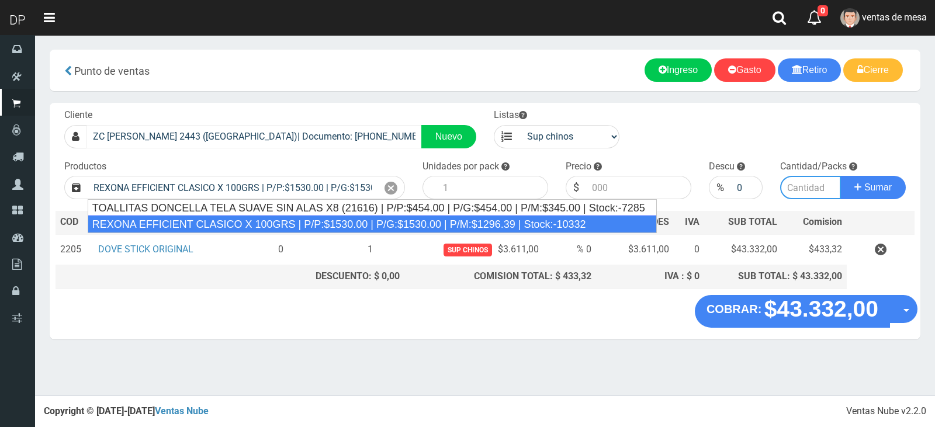
type input "12"
type input "1530.00"
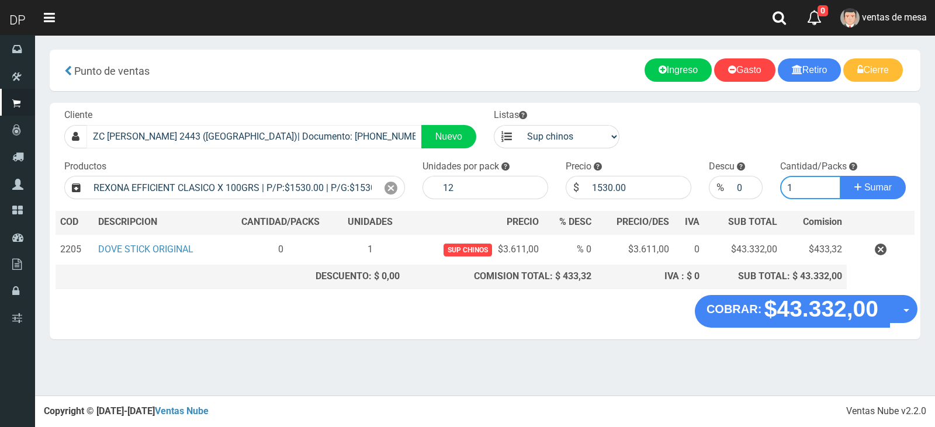
type input "1"
click at [841, 176] on button "Sumar" at bounding box center [873, 187] width 65 height 23
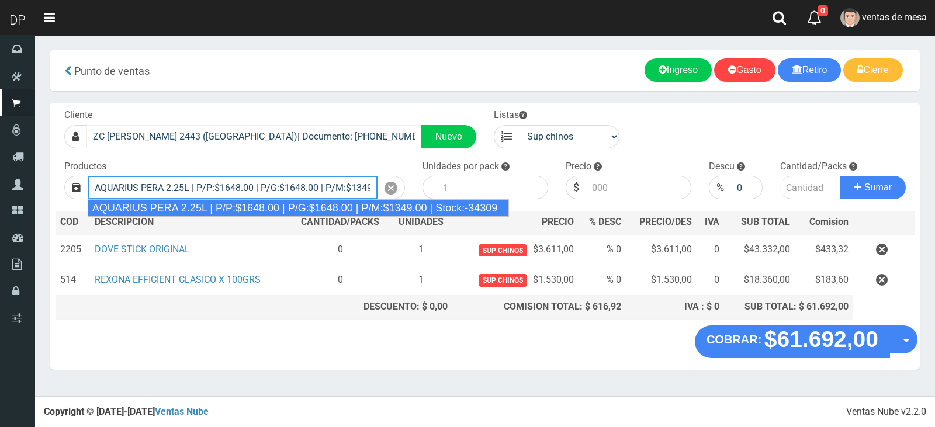
type input "AQUARIUS PERA 2.25L | P/P:$1648.00 | P/G:$1648.00 | P/M:$1349.00 | Stock:-34309"
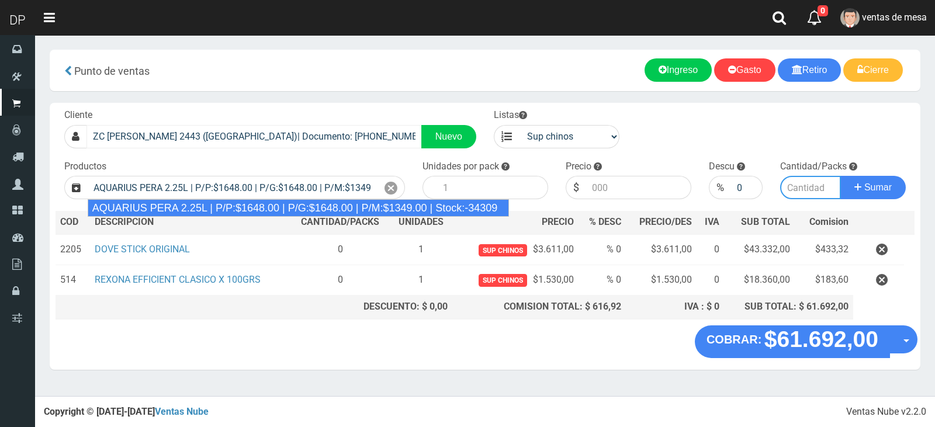
type input "6"
type input "1648.00"
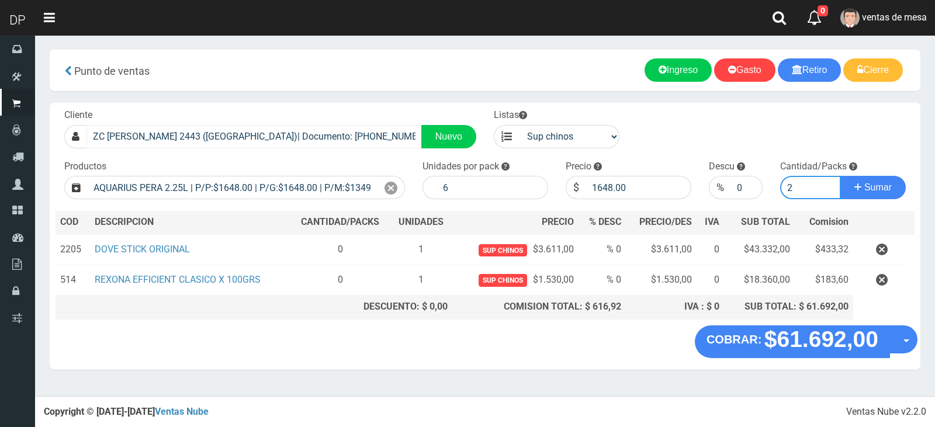
type input "2"
click at [841, 176] on button "Sumar" at bounding box center [873, 187] width 65 height 23
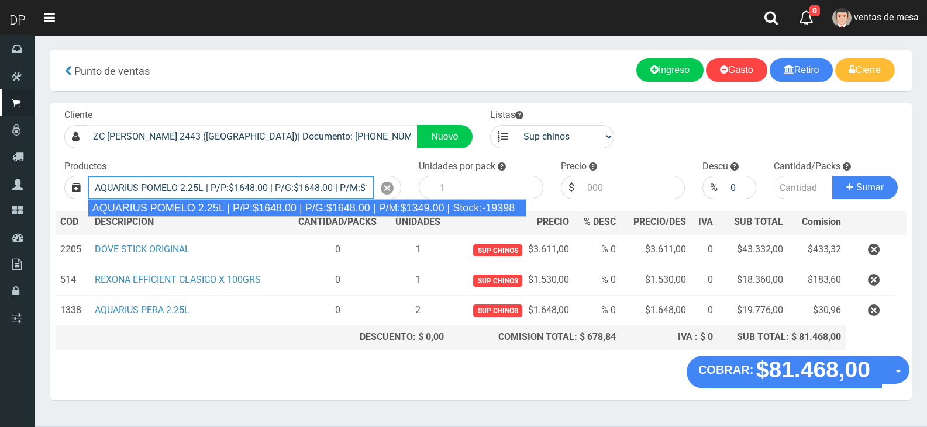
type input "AQUARIUS POMELO 2.25L | P/P:$1648.00 | P/G:$1648.00 | P/M:$1349.00 | Stock:-193…"
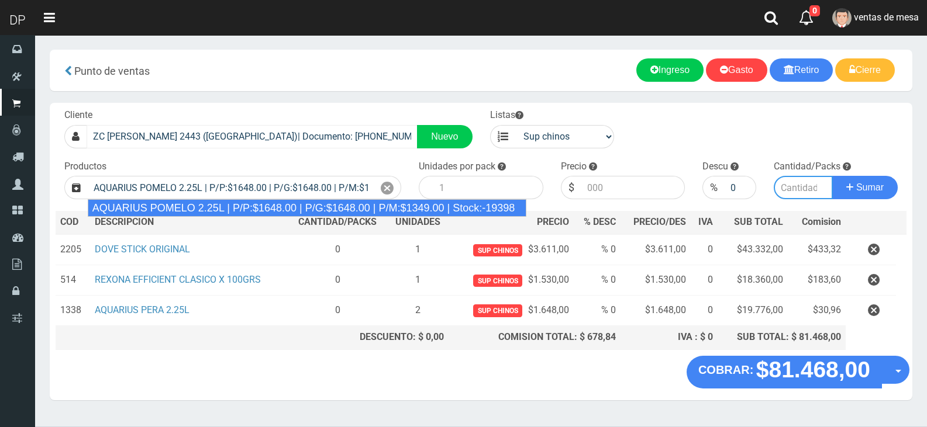
type input "6"
type input "1648.00"
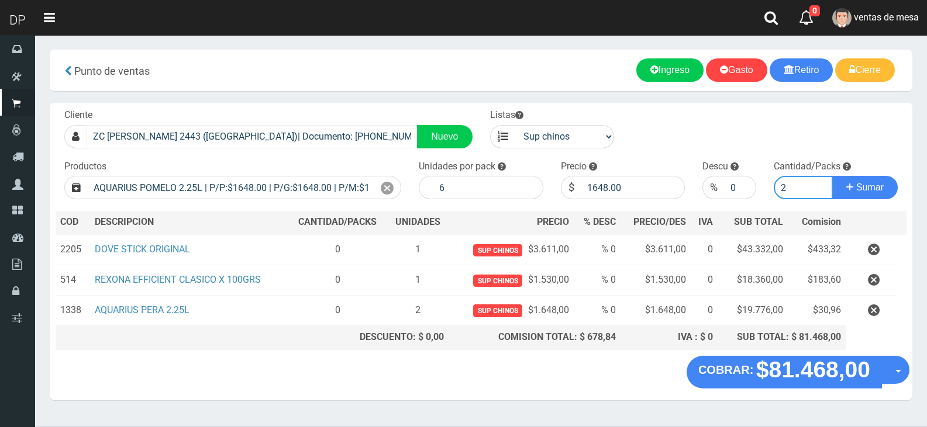
type input "2"
click at [832, 176] on button "Sumar" at bounding box center [864, 187] width 65 height 23
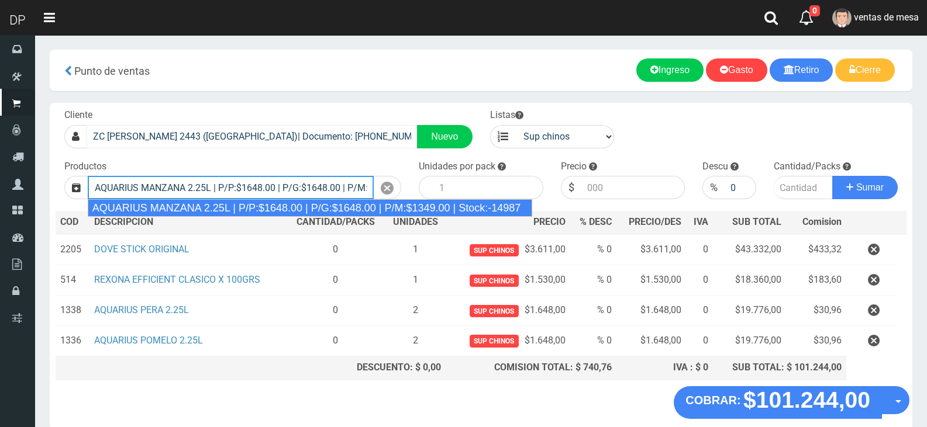
type input "AQUARIUS MANZANA 2.25L | P/P:$1648.00 | P/G:$1648.00 | P/M:$1349.00 | Stock:-14…"
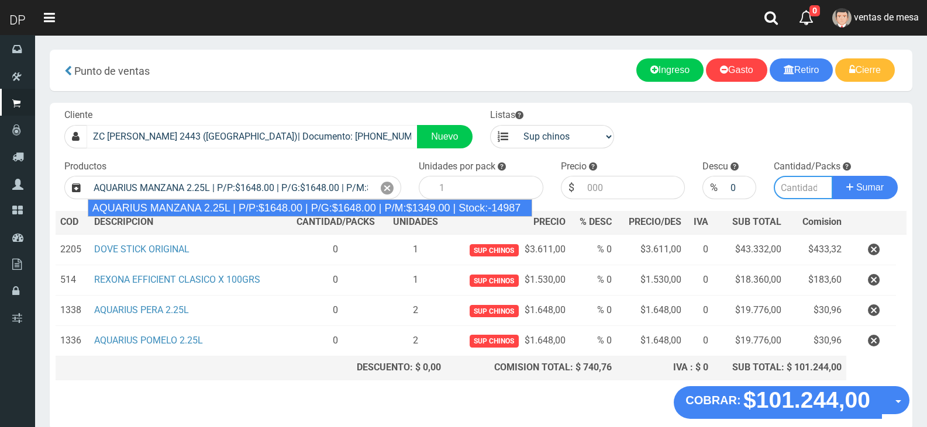
type input "6"
type input "1648.00"
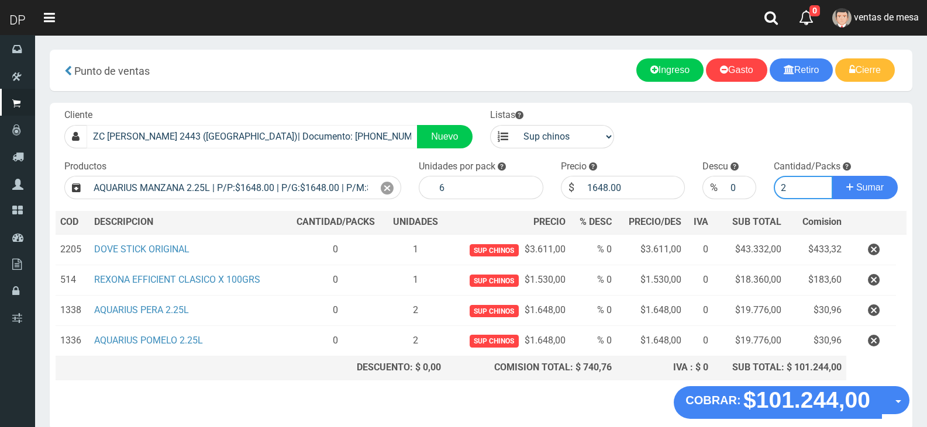
type input "2"
click at [832, 176] on button "Sumar" at bounding box center [864, 187] width 65 height 23
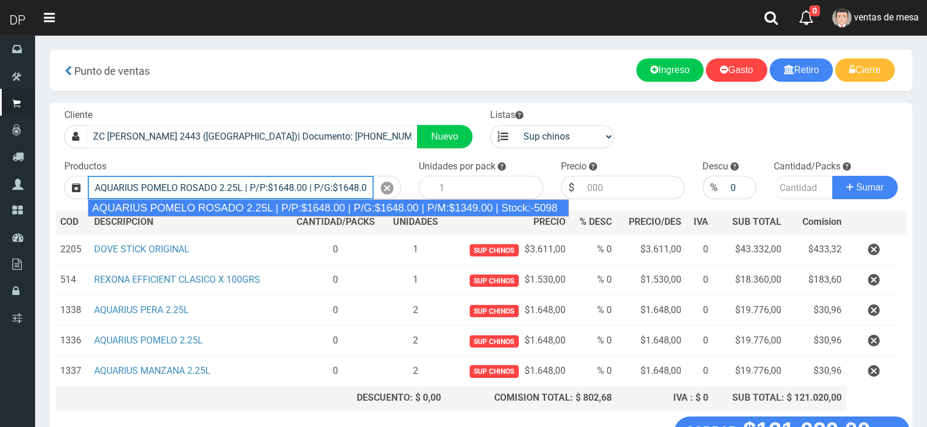
type input "AQUARIUS POMELO ROSADO 2.25L | P/P:$1648.00 | P/G:$1648.00 | P/M:$1349.00 | Sto…"
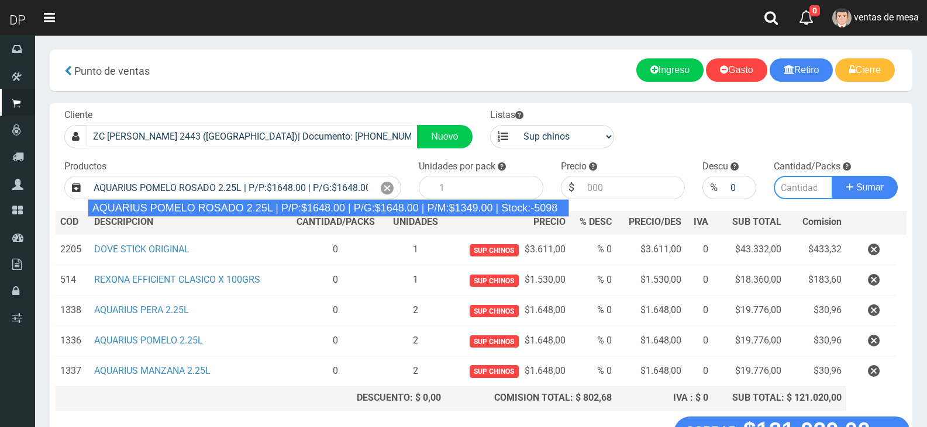
type input "6"
type input "1648.00"
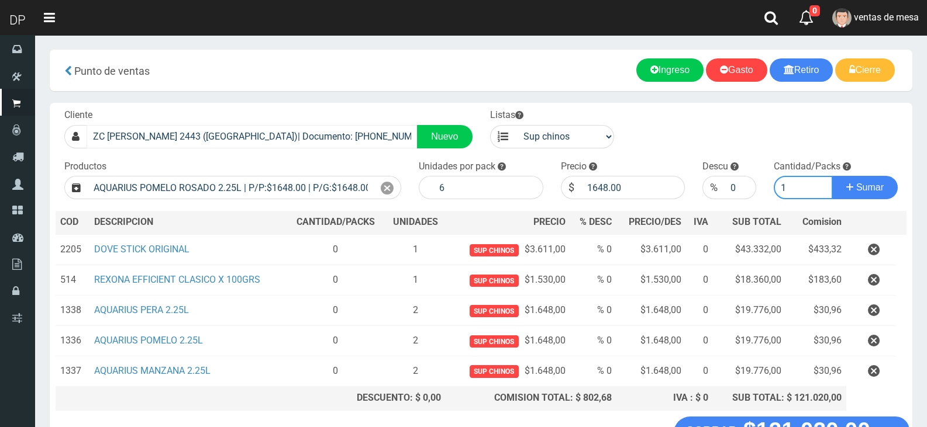
type input "1"
click at [832, 176] on button "Sumar" at bounding box center [864, 187] width 65 height 23
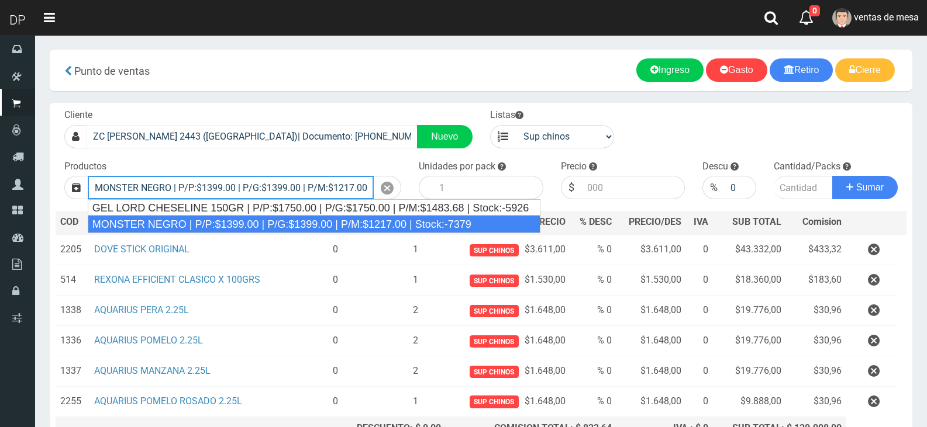
type input "MONSTER NEGRO | P/P:$1399.00 | P/G:$1399.00 | P/M:$1217.00 | Stock:-7379"
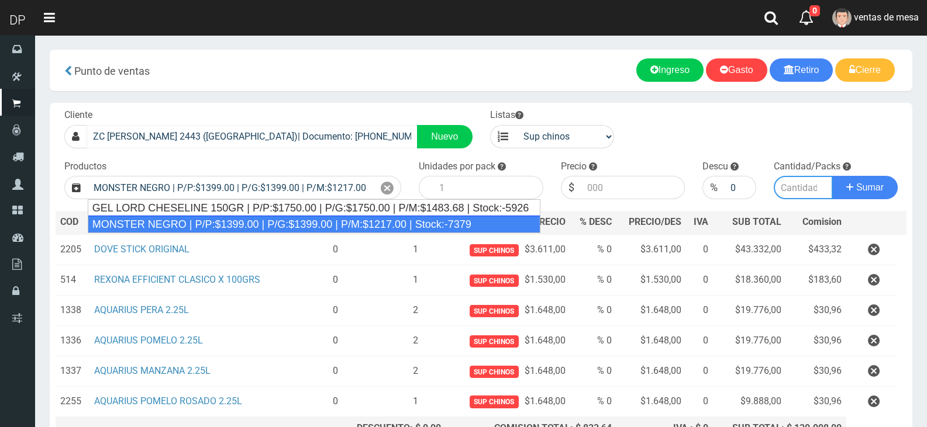
type input "6"
type input "1399.00"
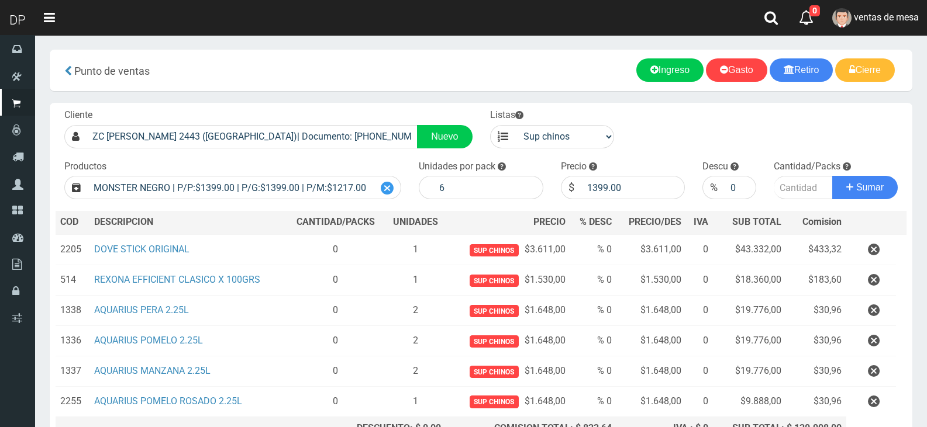
click at [392, 192] on icon at bounding box center [387, 188] width 13 height 17
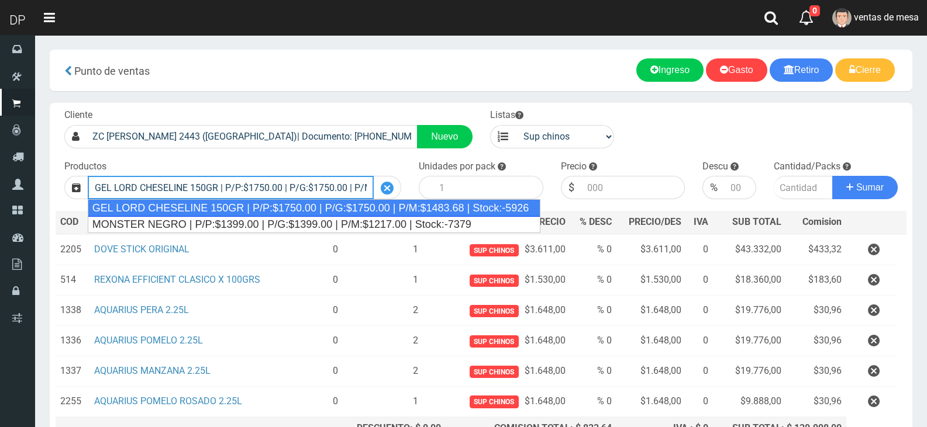
type input "GEL LORD CHESELINE 150GR | P/P:$1750.00 | P/G:$1750.00 | P/M:$1483.68 | Stock:-…"
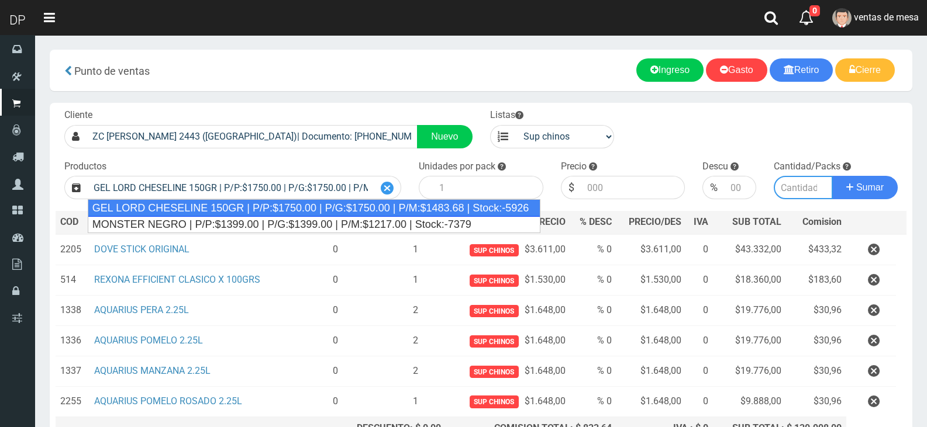
type input "12"
type input "1750.00"
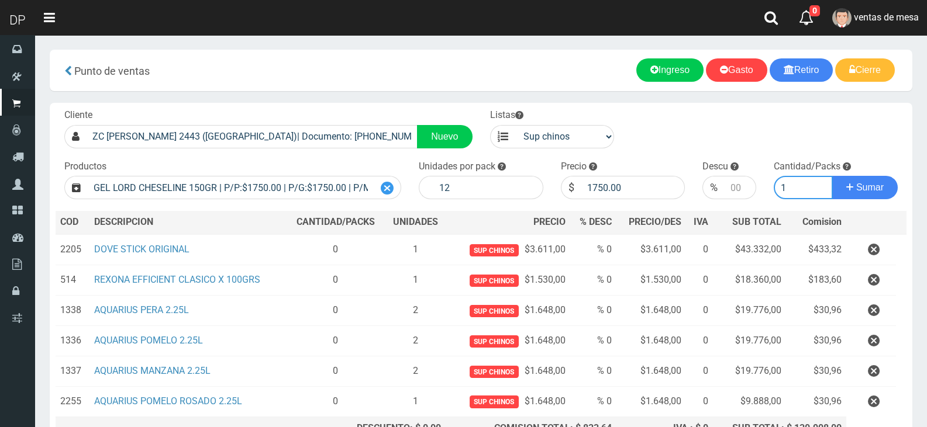
type input "1"
click at [832, 176] on button "Sumar" at bounding box center [864, 187] width 65 height 23
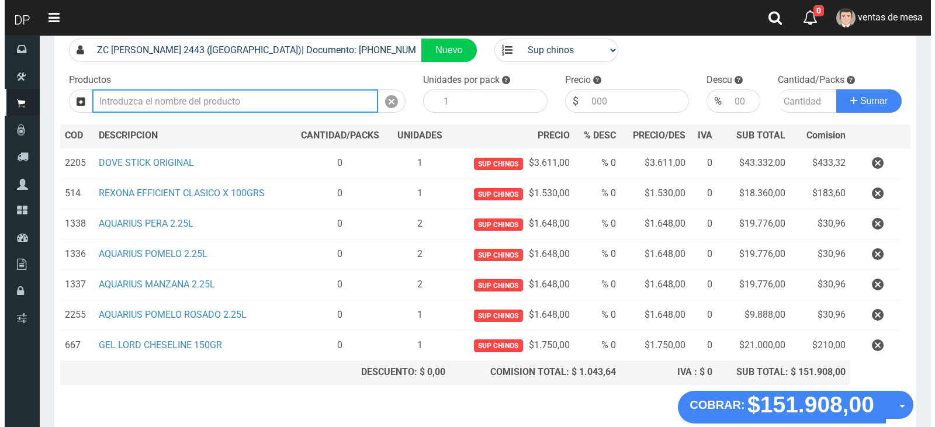
scroll to position [148, 0]
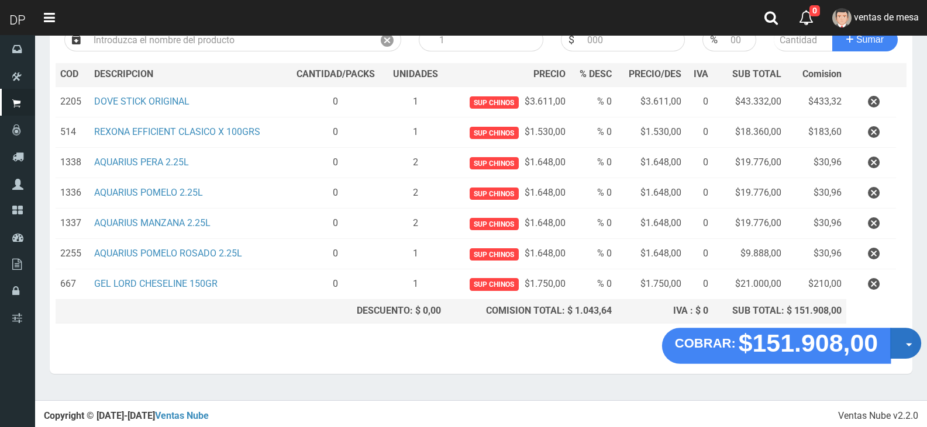
click at [901, 345] on button "Opciones" at bounding box center [905, 343] width 31 height 31
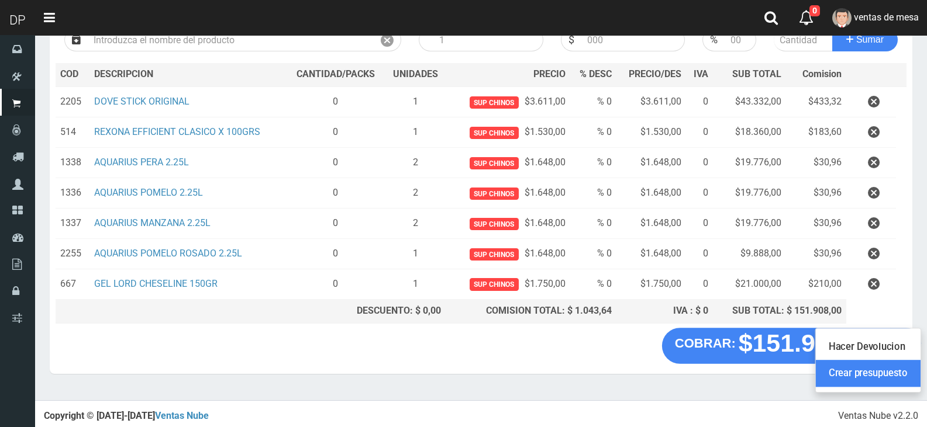
click at [914, 369] on link "Crear presupuesto" at bounding box center [868, 373] width 105 height 27
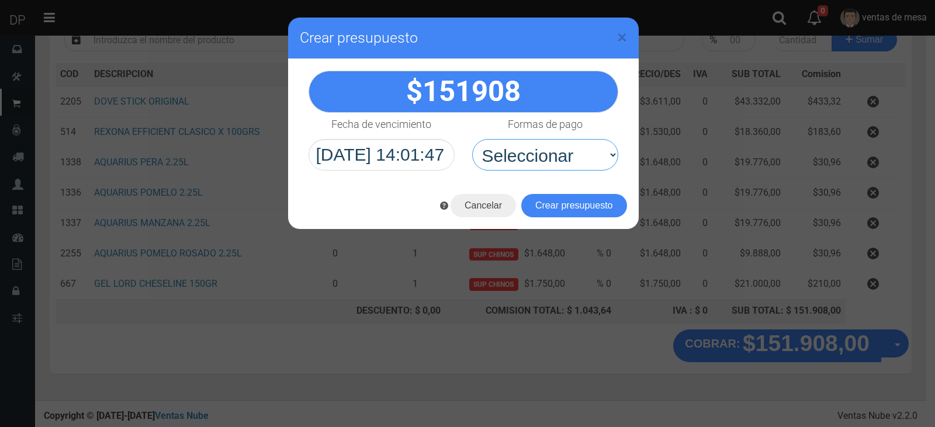
click at [575, 168] on select "Seleccionar Efectivo Tarjeta de Crédito Depósito Débito" at bounding box center [545, 155] width 146 height 32
drag, startPoint x: 578, startPoint y: 160, endPoint x: 578, endPoint y: 168, distance: 8.8
click at [578, 160] on select "Seleccionar Efectivo Tarjeta de Crédito Depósito Débito" at bounding box center [545, 155] width 146 height 32
select select "Efectivo"
click at [472, 139] on select "Seleccionar Efectivo Tarjeta de Crédito Depósito Débito" at bounding box center [545, 155] width 146 height 32
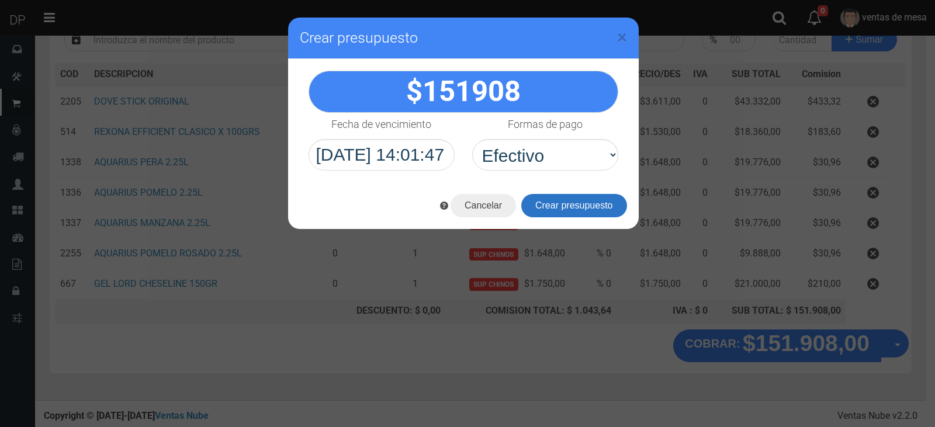
click at [579, 202] on button "Crear presupuesto" at bounding box center [575, 205] width 106 height 23
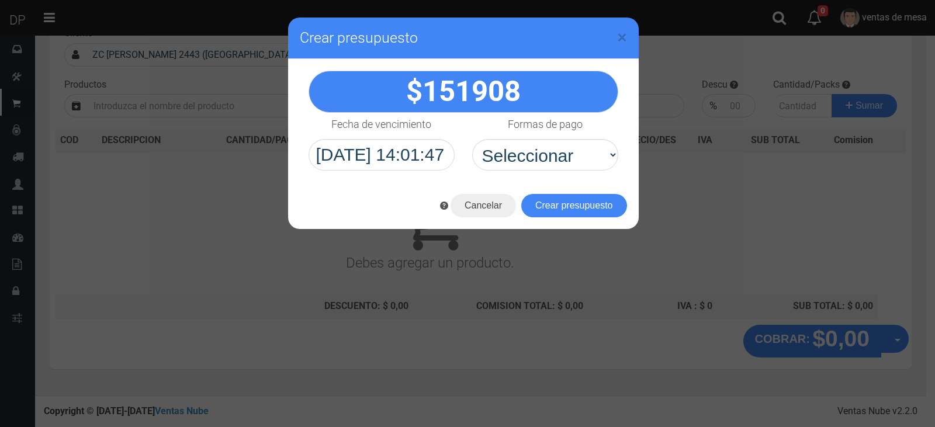
scroll to position [77, 0]
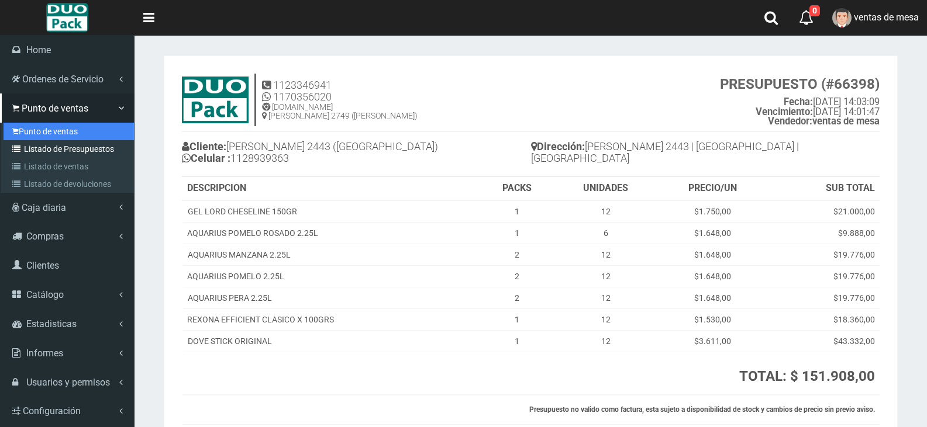
drag, startPoint x: 33, startPoint y: 134, endPoint x: 21, endPoint y: 154, distance: 23.9
click at [34, 134] on link "Punto de ventas" at bounding box center [69, 132] width 130 height 18
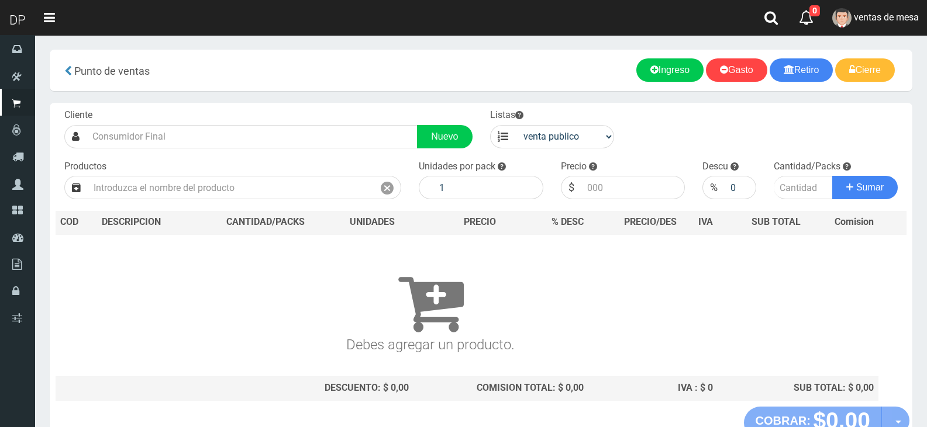
click at [197, 116] on div "Cliente Nuevo" at bounding box center [269, 129] width 426 height 40
drag, startPoint x: 198, startPoint y: 123, endPoint x: 201, endPoint y: 129, distance: 6.5
click at [199, 126] on div "Cliente Nuevo" at bounding box center [269, 129] width 426 height 40
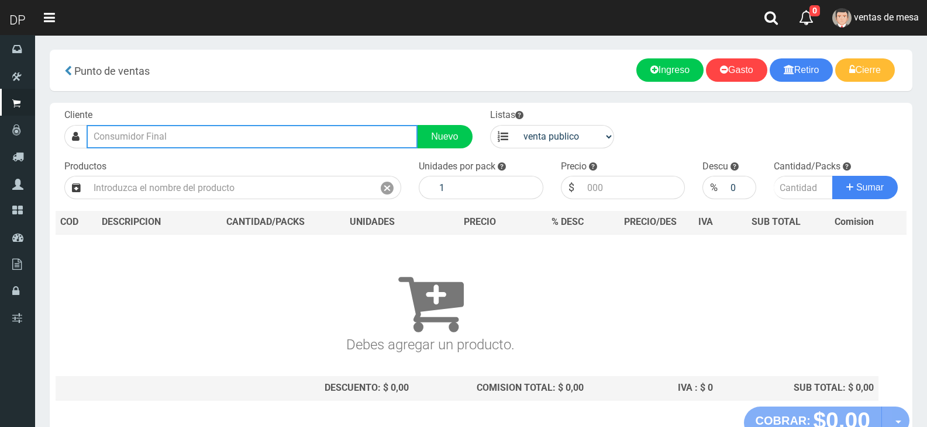
click at [201, 130] on input "text" at bounding box center [252, 136] width 331 height 23
click at [202, 130] on input "text" at bounding box center [252, 136] width 331 height 23
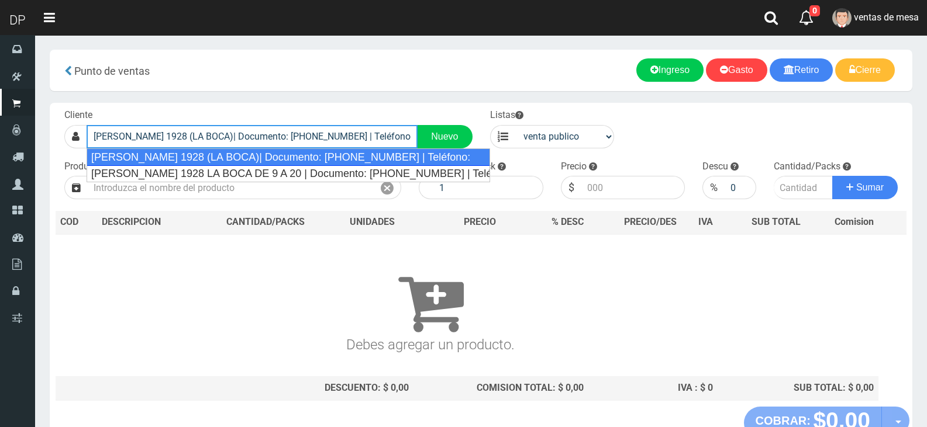
type input "[PERSON_NAME] 1928 (LA BOCA)| Documento: [PHONE_NUMBER] | Teléfono:"
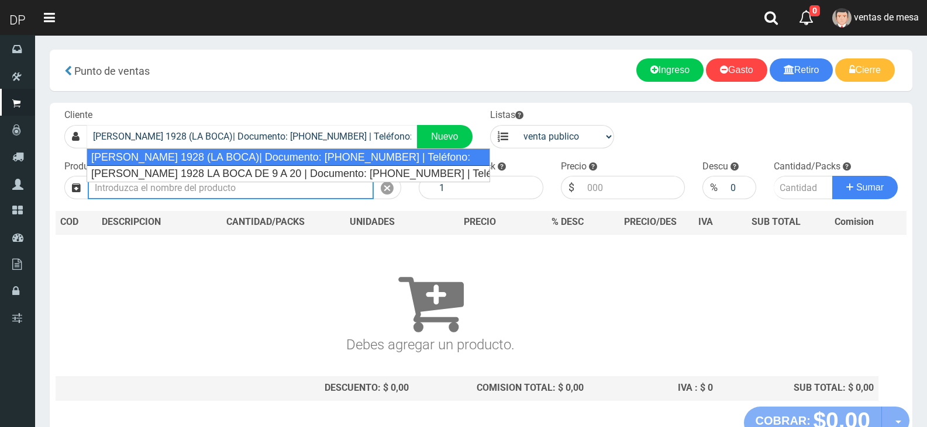
select select "2"
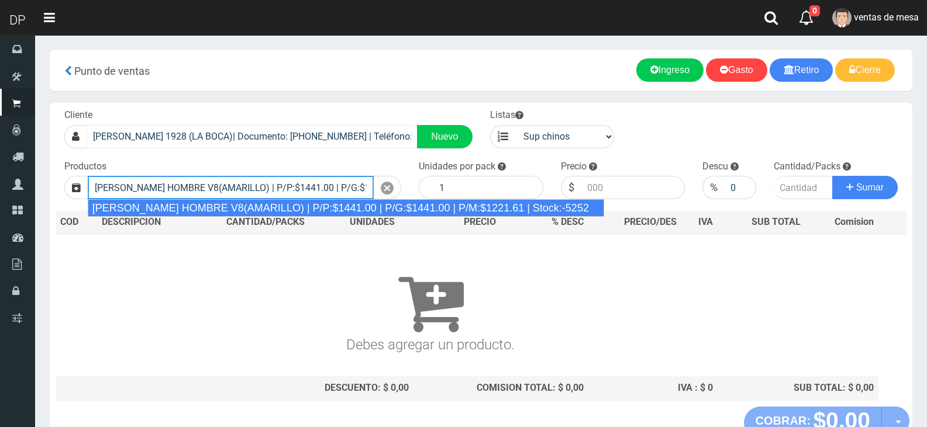
type input "[PERSON_NAME] HOMBRE V8(AMARILLO) | P/P:$1441.00 | P/G:$1441.00 | P/M:$1221.61 …"
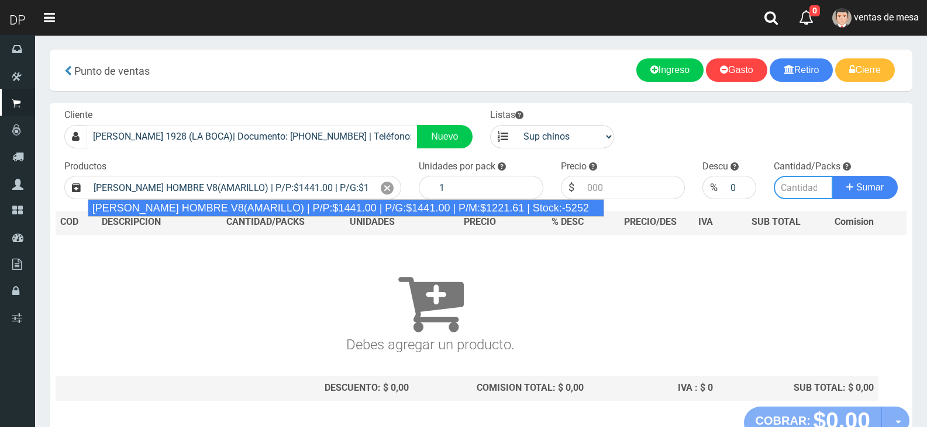
type input "12"
type input "1441.00"
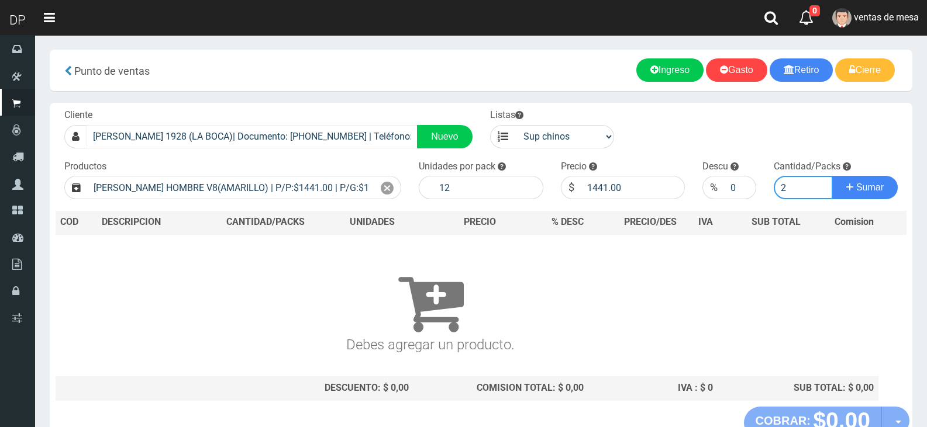
type input "2"
click at [832, 176] on button "Sumar" at bounding box center [864, 187] width 65 height 23
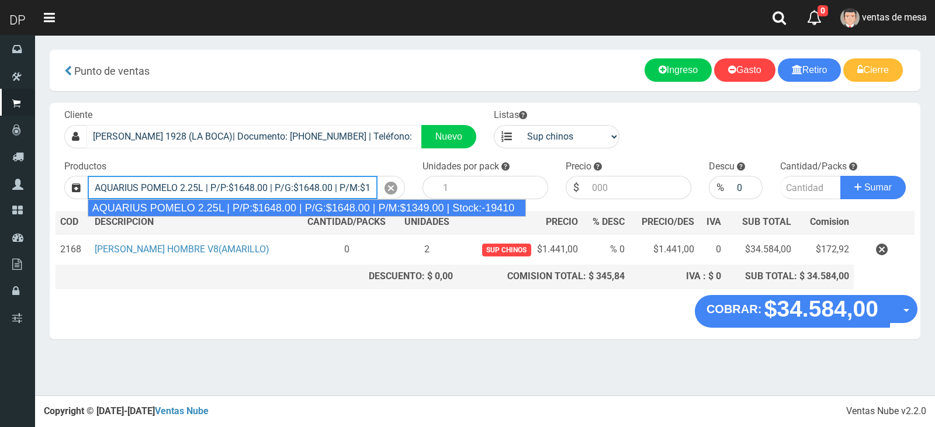
type input "AQUARIUS POMELO 2.25L | P/P:$1648.00 | P/G:$1648.00 | P/M:$1349.00 | Stock:-194…"
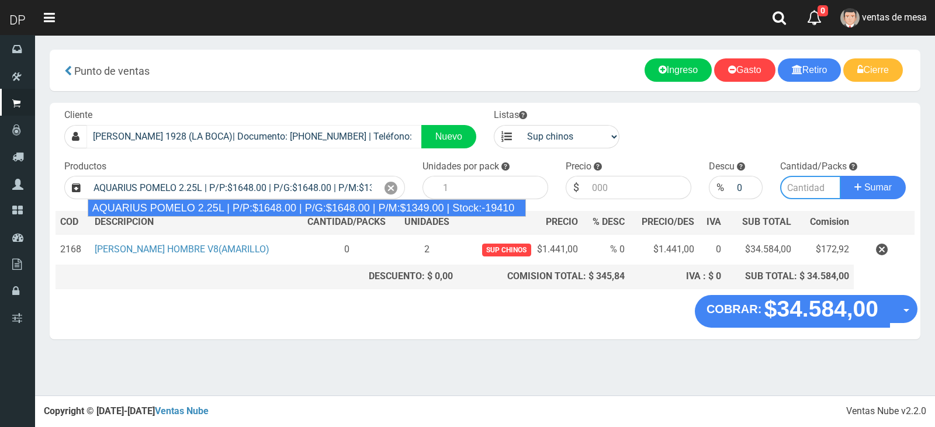
type input "6"
type input "1648.00"
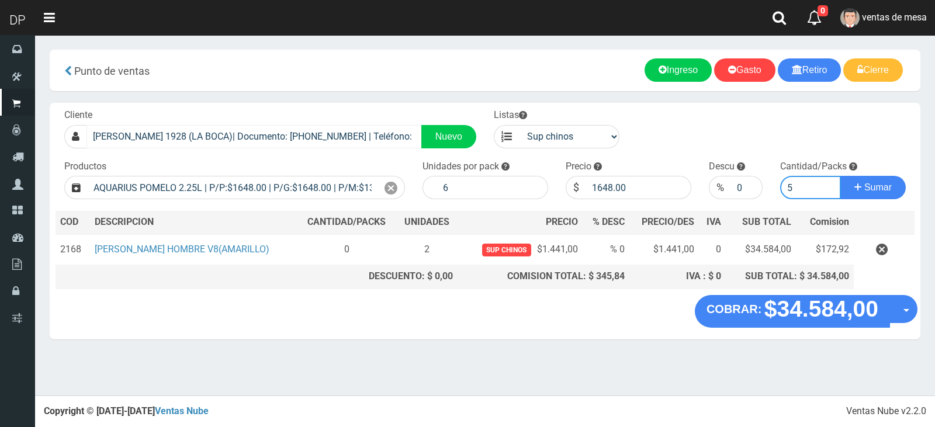
type input "5"
click at [841, 176] on button "Sumar" at bounding box center [873, 187] width 65 height 23
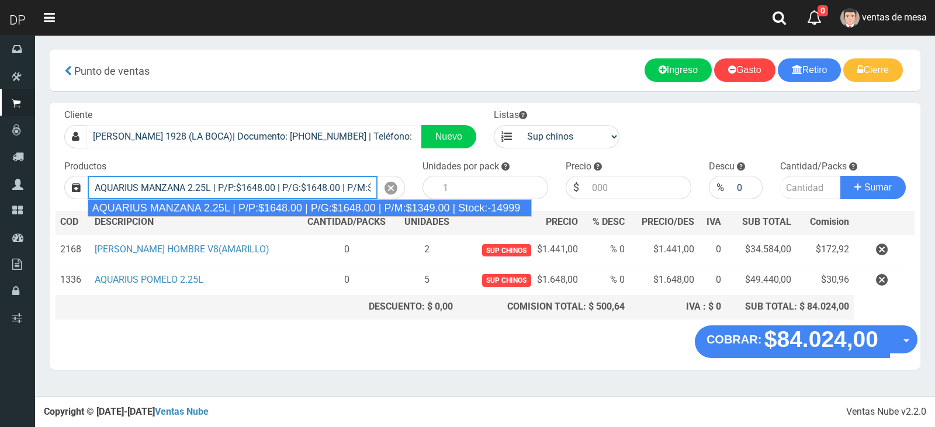
type input "AQUARIUS MANZANA 2.25L | P/P:$1648.00 | P/G:$1648.00 | P/M:$1349.00 | Stock:-14…"
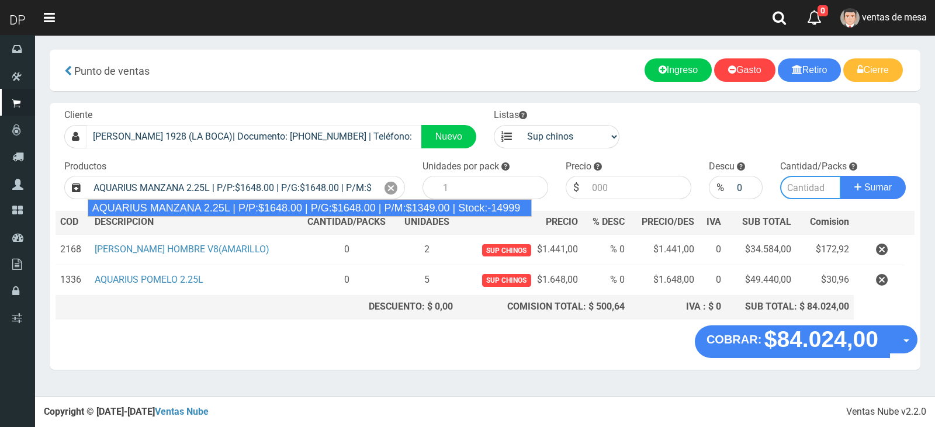
type input "6"
type input "1648.00"
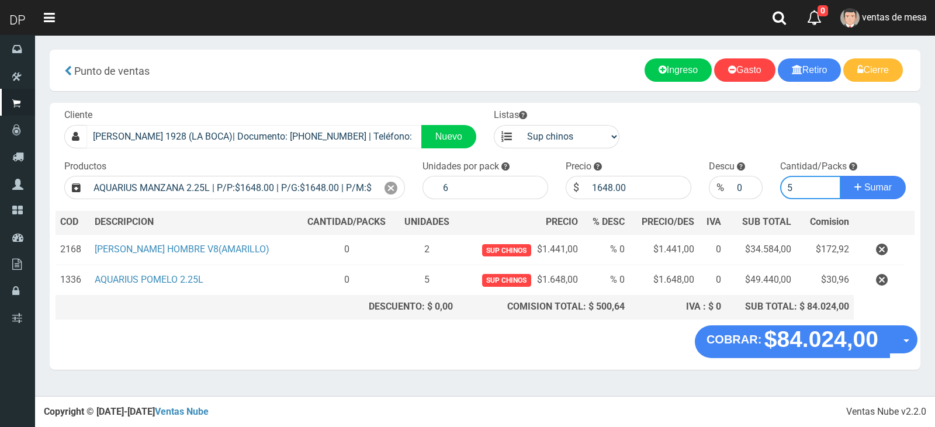
type input "5"
click at [841, 176] on button "Sumar" at bounding box center [873, 187] width 65 height 23
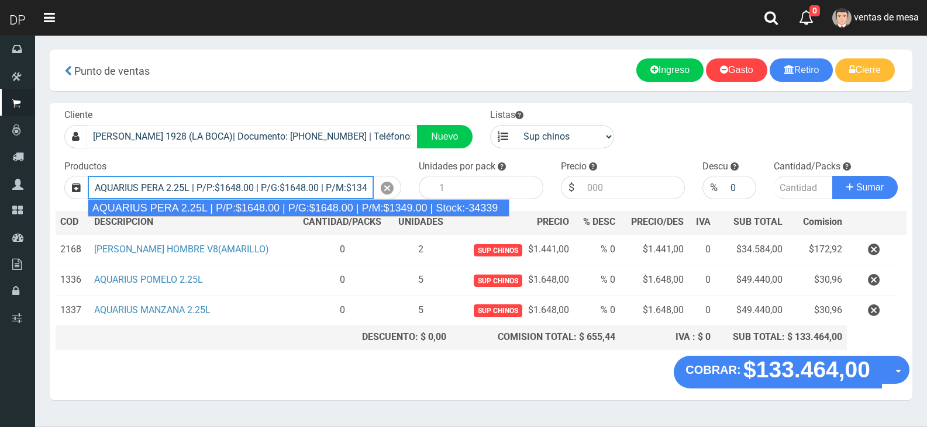
type input "AQUARIUS PERA 2.25L | P/P:$1648.00 | P/G:$1648.00 | P/M:$1349.00 | Stock:-34339"
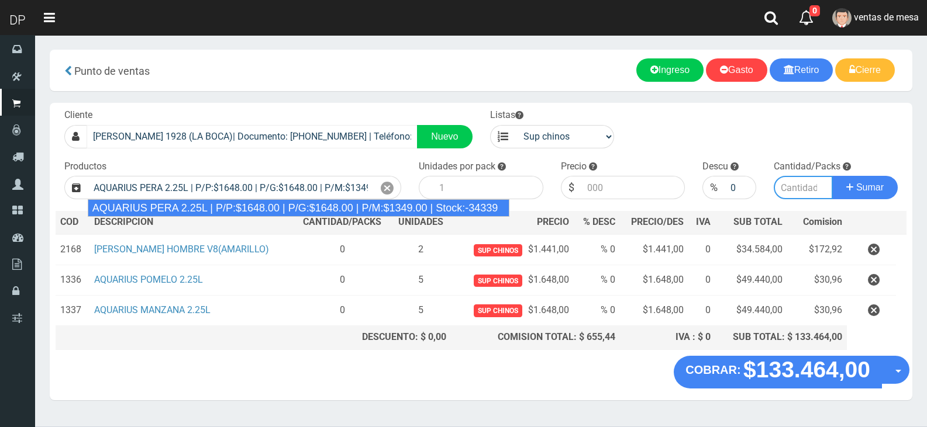
type input "6"
type input "1648.00"
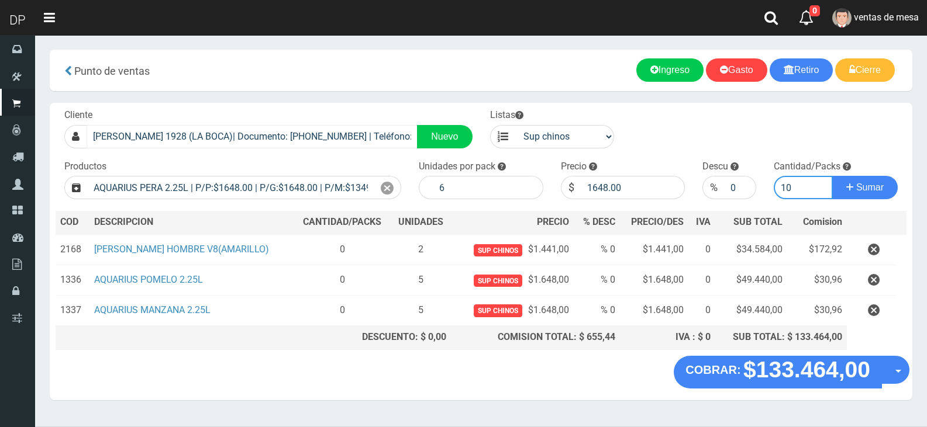
type input "10"
click at [832, 176] on button "Sumar" at bounding box center [864, 187] width 65 height 23
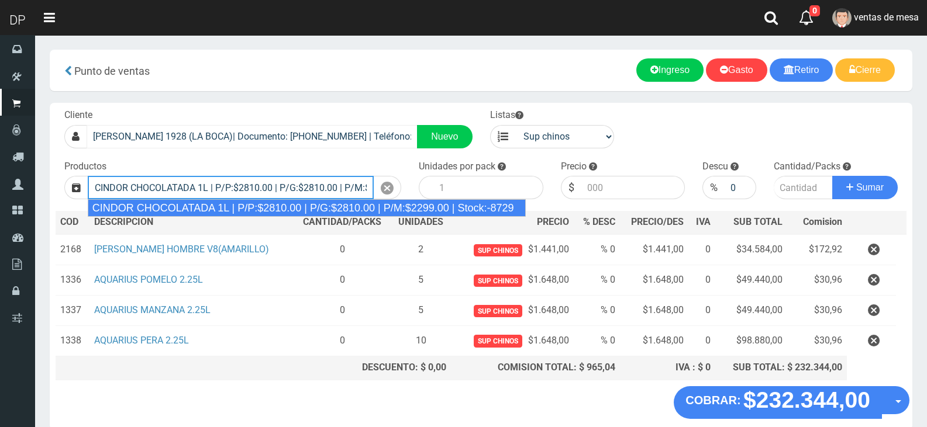
type input "CINDOR CHOCOLATADA 1L | P/P:$2810.00 | P/G:$2810.00 | P/M:$2299.00 | Stock:-8729"
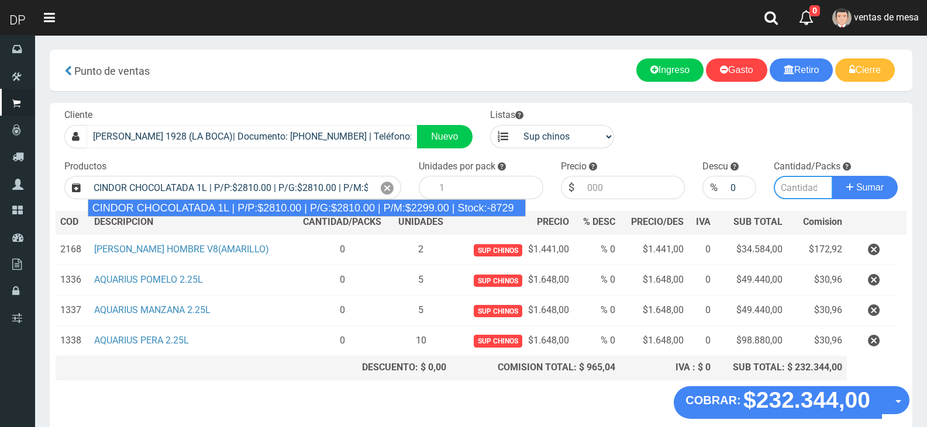
type input "12"
type input "2810.00"
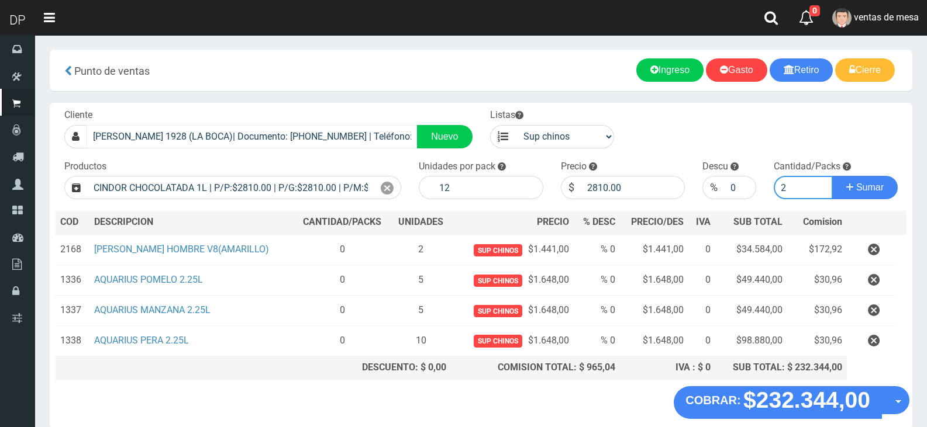
type input "2"
click at [832, 176] on button "Sumar" at bounding box center [864, 187] width 65 height 23
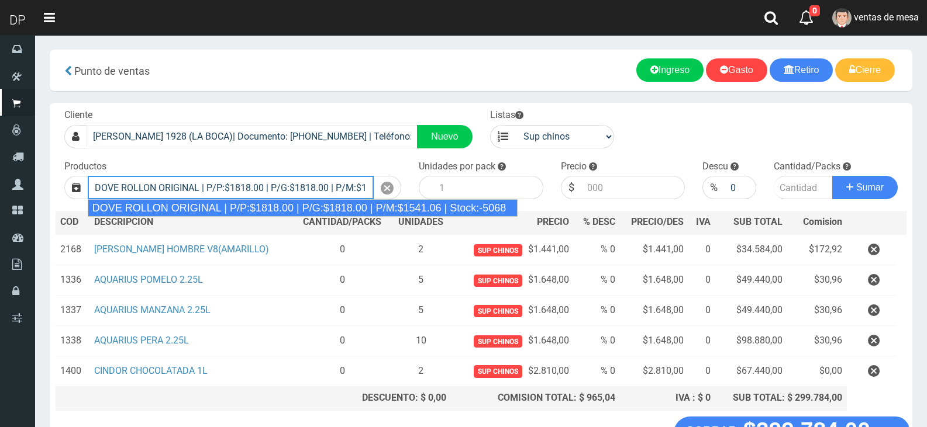
type input "DOVE ROLLON ORIGINAL | P/P:$1818.00 | P/G:$1818.00 | P/M:$1541.06 | Stock:-5068"
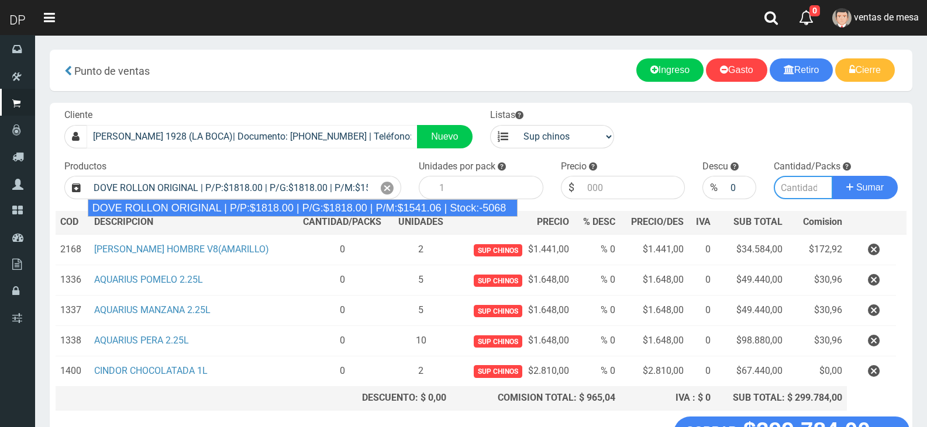
type input "12"
type input "1818.00"
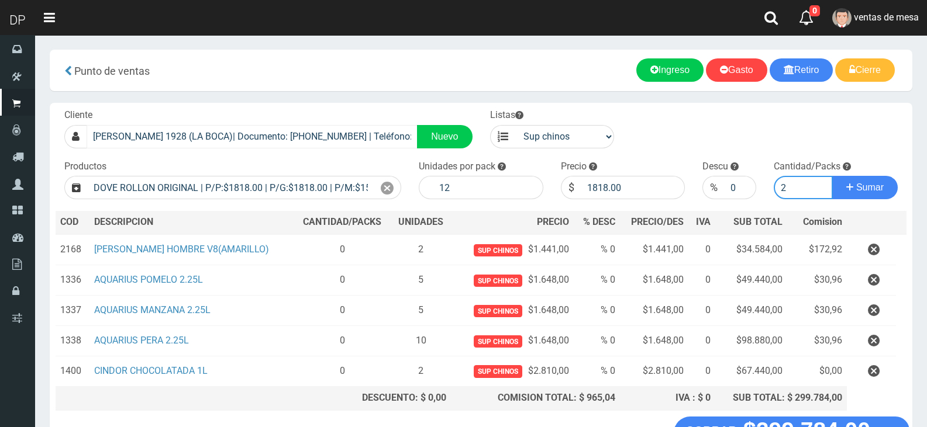
type input "2"
click at [832, 176] on button "Sumar" at bounding box center [864, 187] width 65 height 23
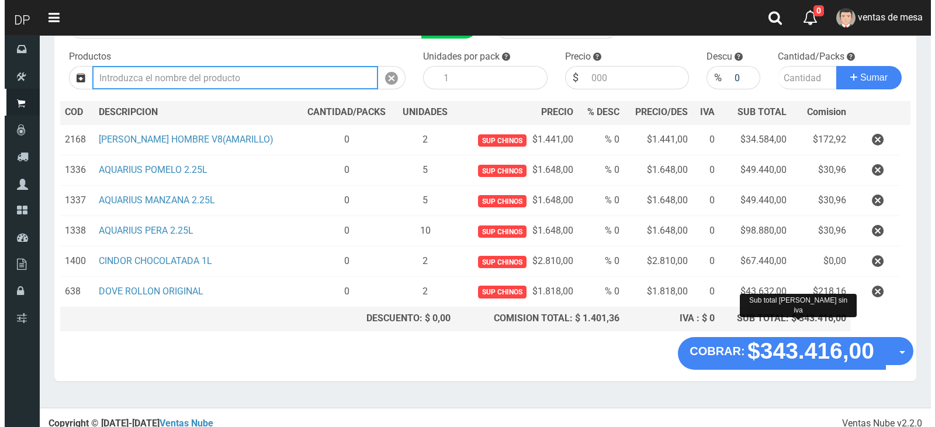
scroll to position [118, 0]
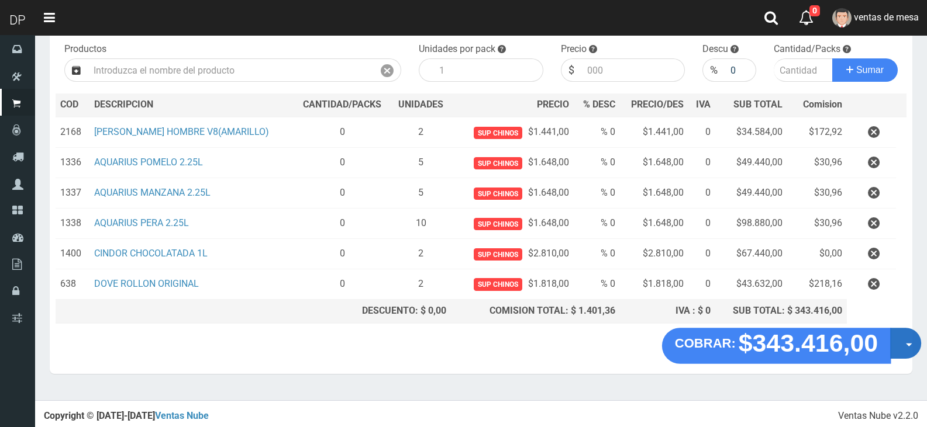
click at [900, 347] on button "Opciones" at bounding box center [905, 343] width 31 height 31
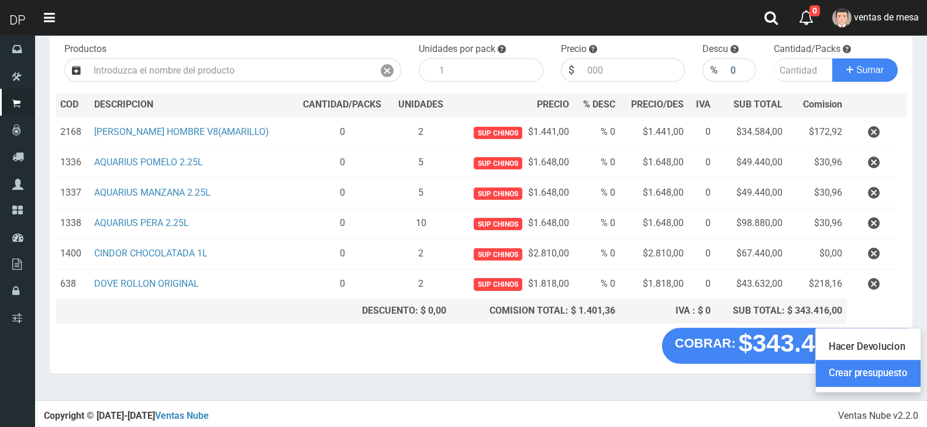
click at [890, 381] on link "Crear presupuesto" at bounding box center [868, 373] width 105 height 27
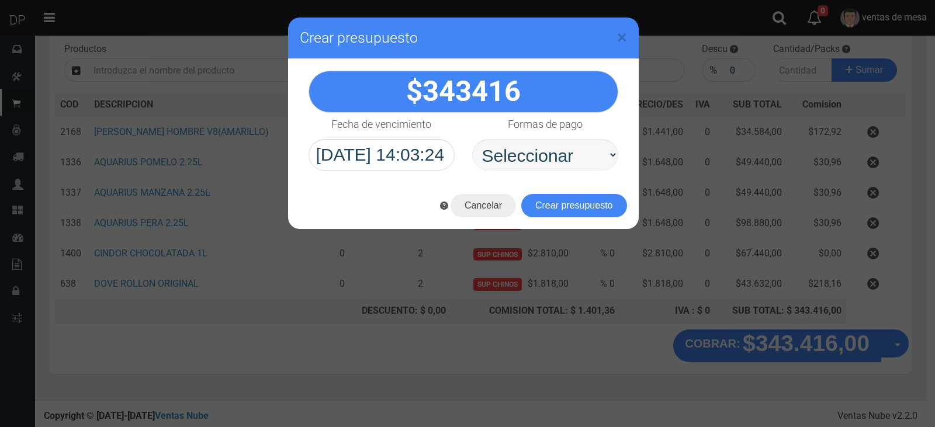
click at [554, 142] on select "Seleccionar Efectivo Tarjeta de Crédito Depósito Débito" at bounding box center [545, 155] width 146 height 32
click at [472, 139] on select "Seleccionar Efectivo Tarjeta de Crédito Depósito Débito" at bounding box center [545, 155] width 146 height 32
click at [561, 164] on select "Seleccionar Efectivo Tarjeta de Crédito Depósito Débito" at bounding box center [545, 155] width 146 height 32
select select "Efectivo"
click at [472, 139] on select "Seleccionar Efectivo Tarjeta de Crédito Depósito Débito" at bounding box center [545, 155] width 146 height 32
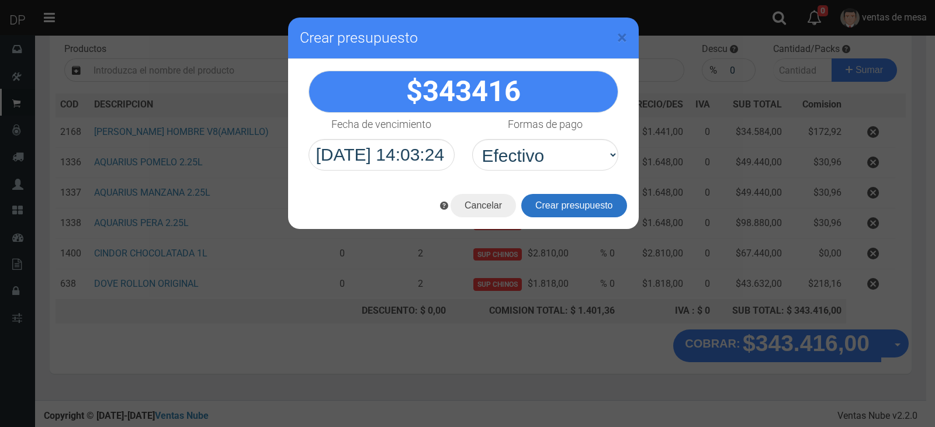
click at [557, 202] on button "Crear presupuesto" at bounding box center [575, 205] width 106 height 23
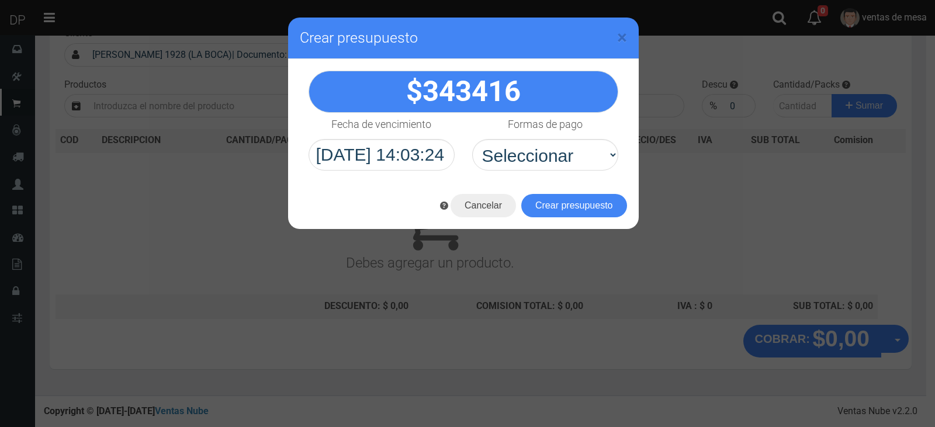
scroll to position [77, 0]
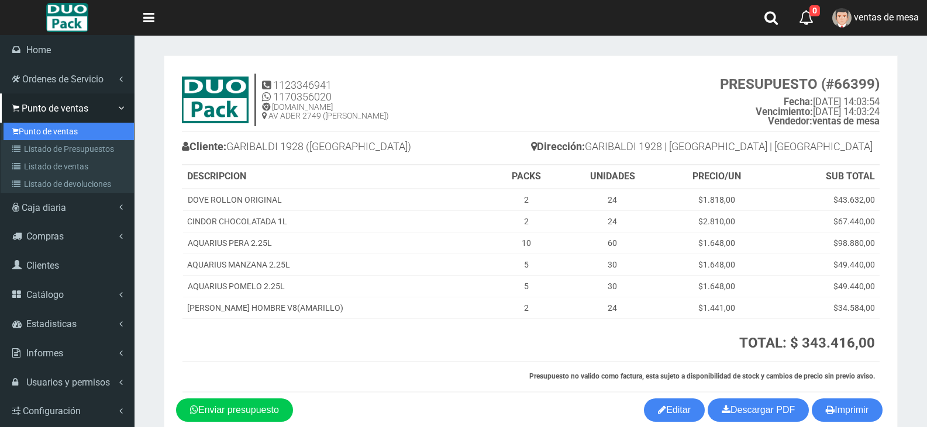
click at [25, 127] on link "Punto de ventas" at bounding box center [69, 132] width 130 height 18
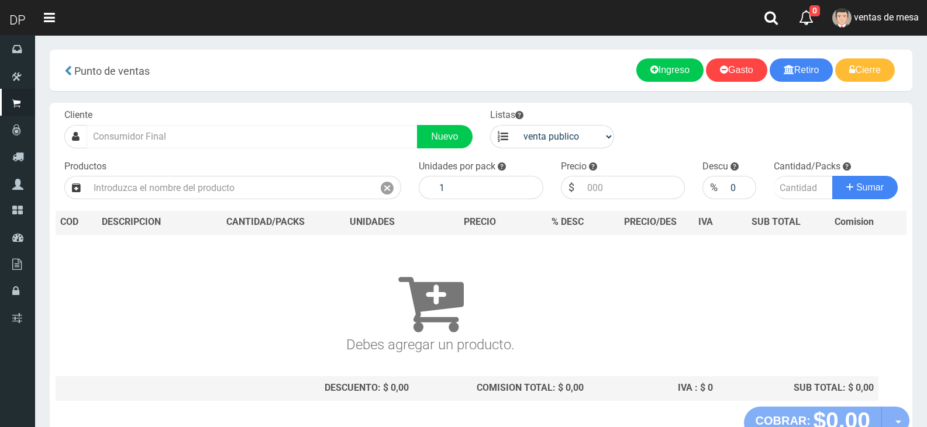
click at [254, 137] on input "text" at bounding box center [252, 136] width 331 height 23
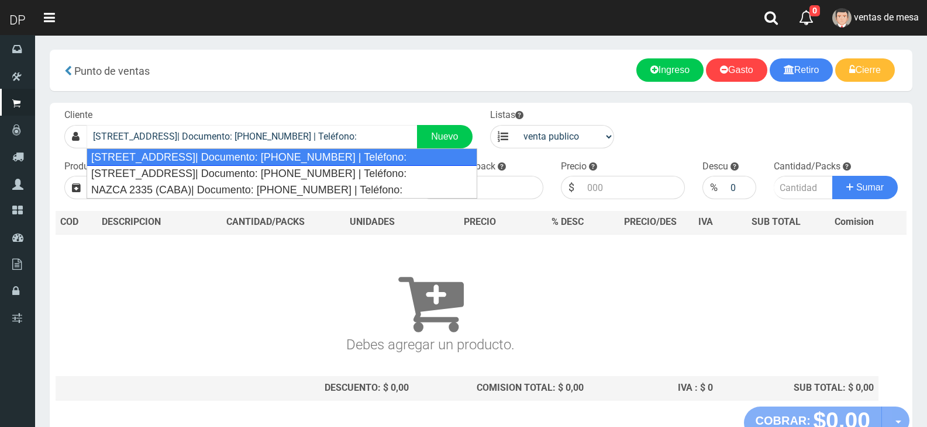
type input "[STREET_ADDRESS]| Documento: [PHONE_NUMBER] | Teléfono:"
select select "2"
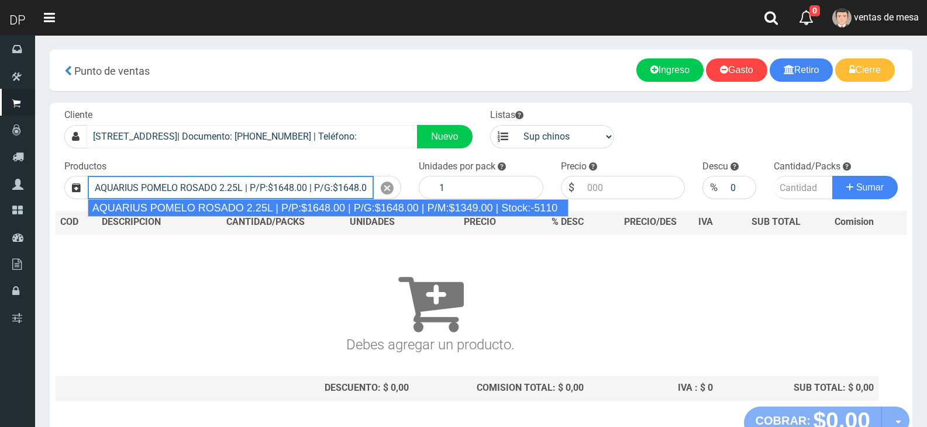
type input "AQUARIUS POMELO ROSADO 2.25L | P/P:$1648.00 | P/G:$1648.00 | P/M:$1349.00 | Sto…"
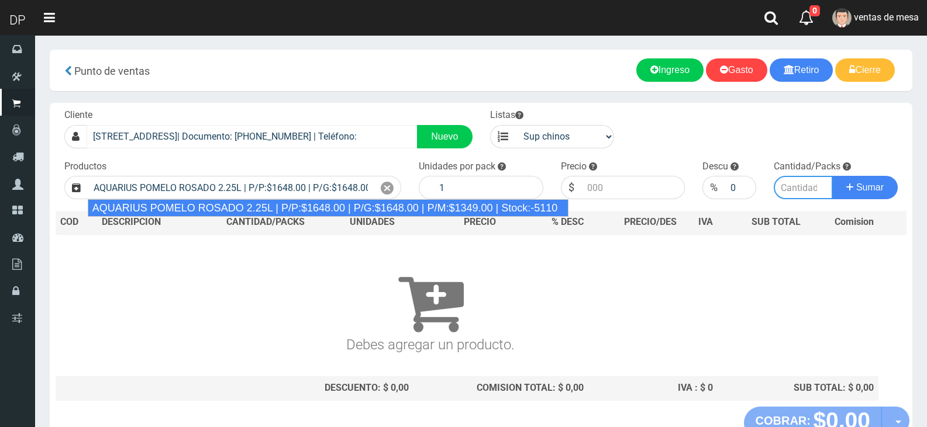
type input "6"
type input "1648.00"
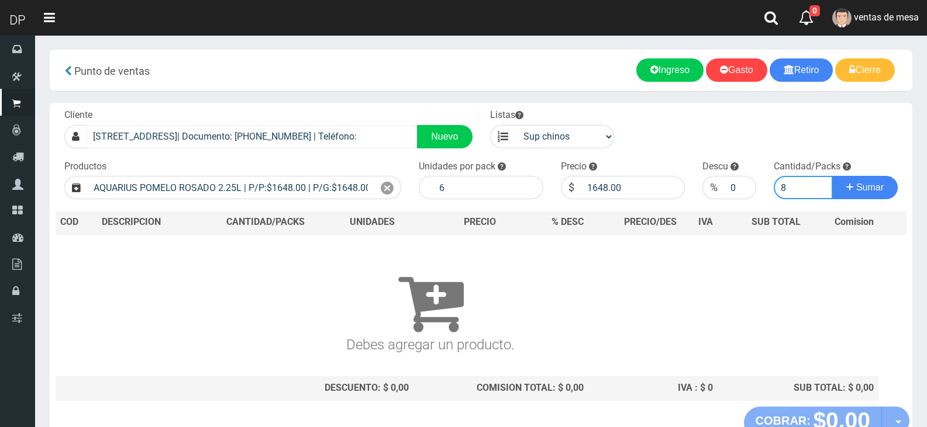
type input "8"
click at [832, 176] on button "Sumar" at bounding box center [864, 187] width 65 height 23
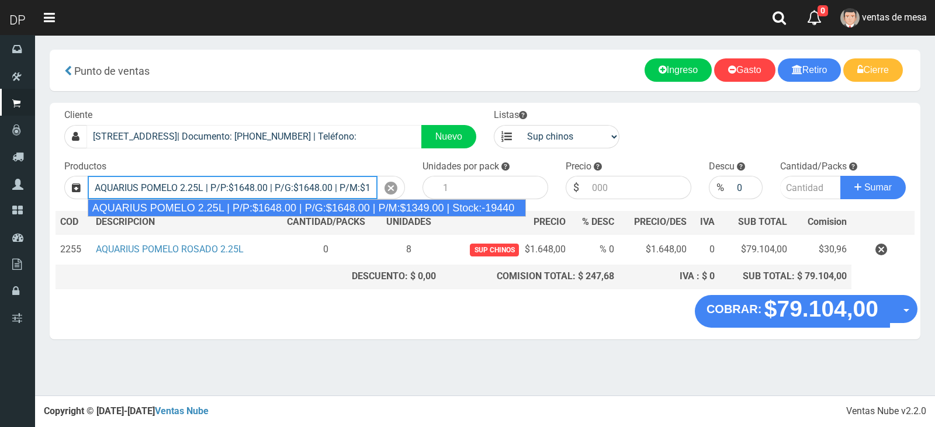
type input "AQUARIUS POMELO 2.25L | P/P:$1648.00 | P/G:$1648.00 | P/M:$1349.00 | Stock:-194…"
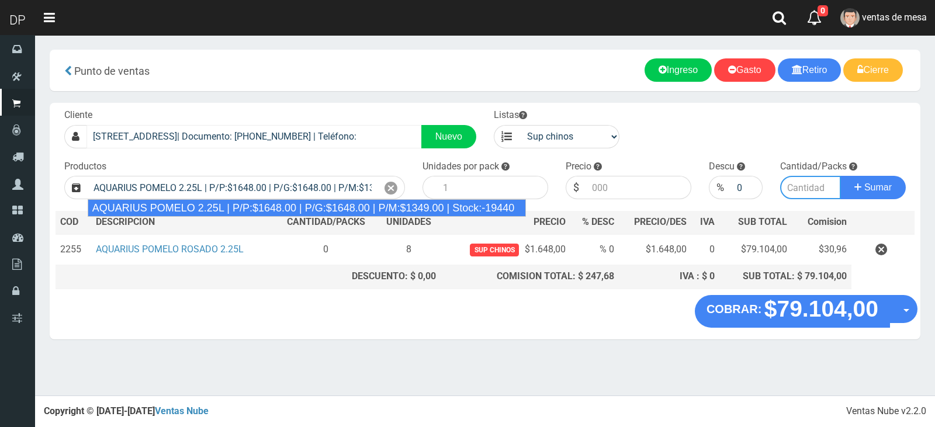
type input "6"
type input "1648.00"
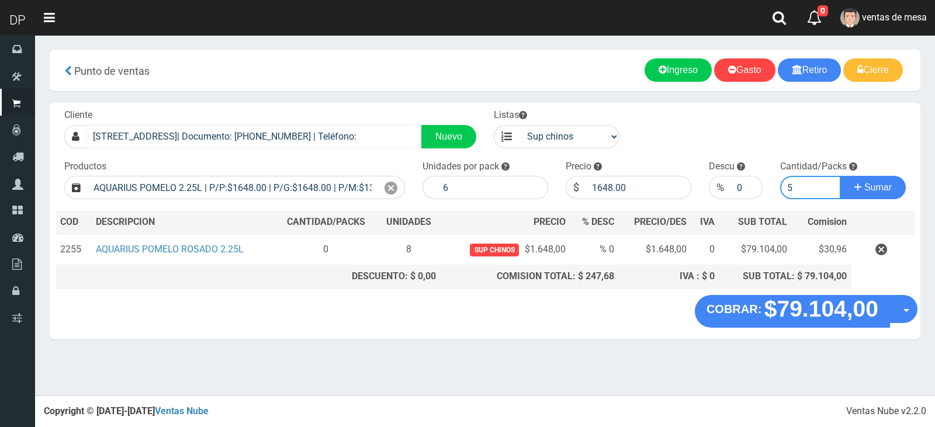
type input "5"
click at [841, 176] on button "Sumar" at bounding box center [873, 187] width 65 height 23
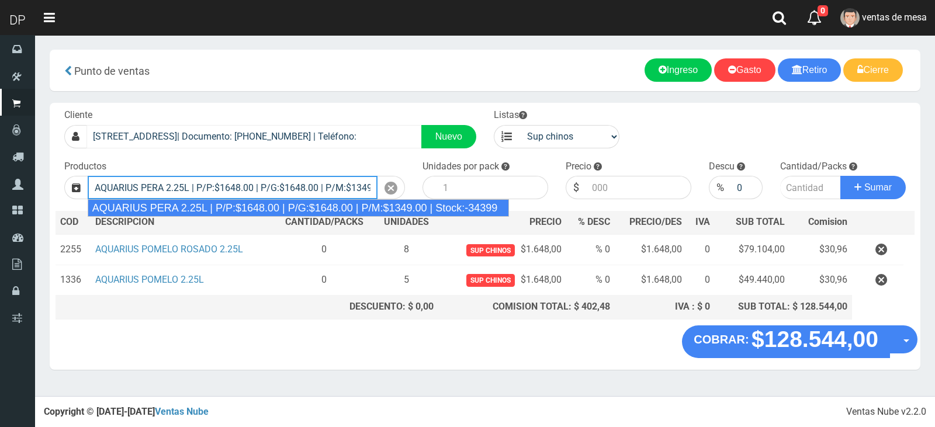
type input "AQUARIUS PERA 2.25L | P/P:$1648.00 | P/G:$1648.00 | P/M:$1349.00 | Stock:-34399"
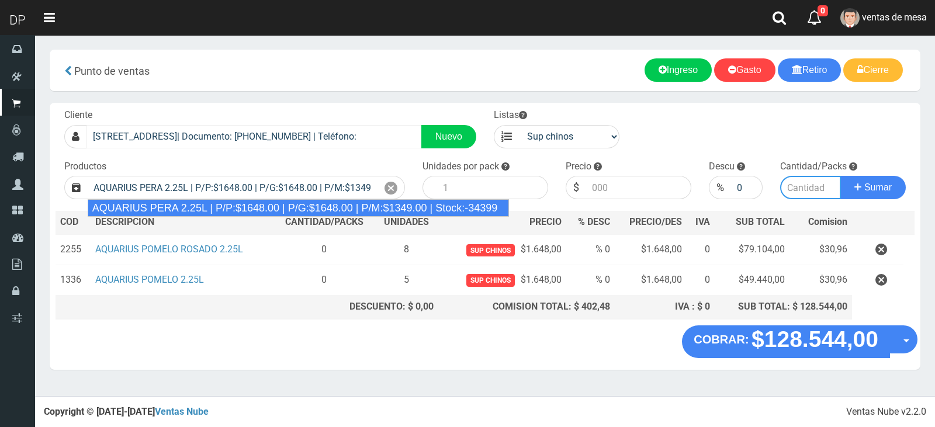
type input "6"
type input "1648.00"
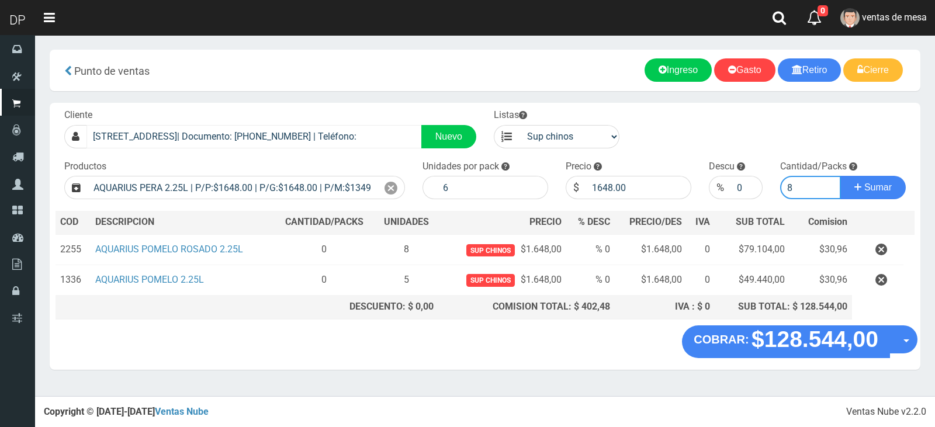
type input "8"
click at [841, 176] on button "Sumar" at bounding box center [873, 187] width 65 height 23
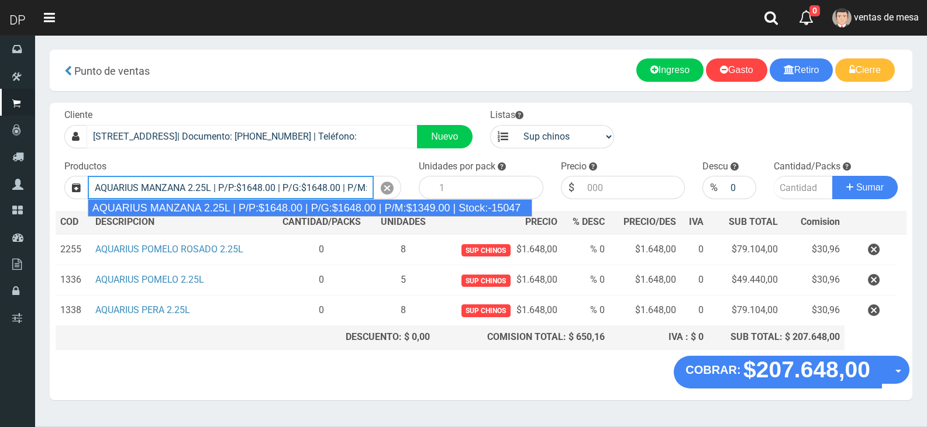
type input "AQUARIUS MANZANA 2.25L | P/P:$1648.00 | P/G:$1648.00 | P/M:$1349.00 | Stock:-15…"
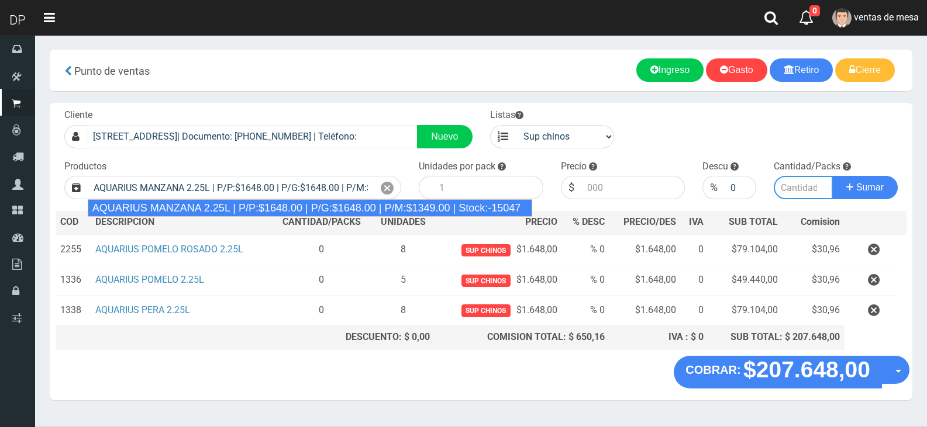
type input "6"
type input "1648.00"
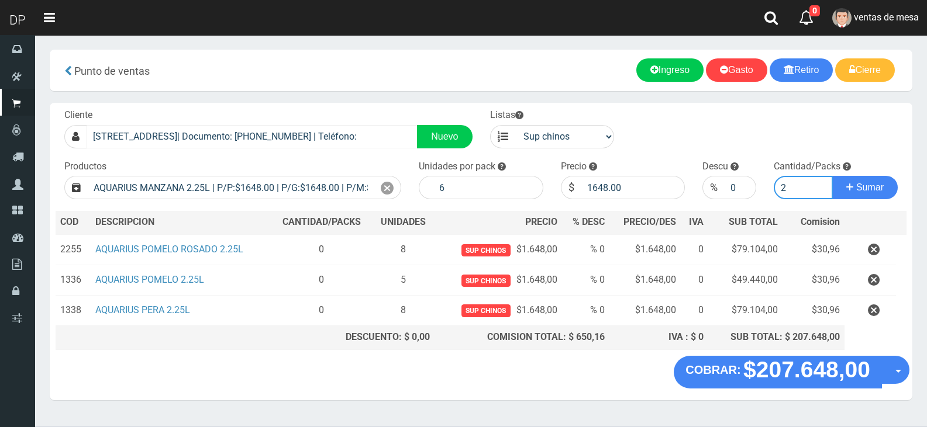
type input "3"
click at [832, 176] on button "Sumar" at bounding box center [864, 187] width 65 height 23
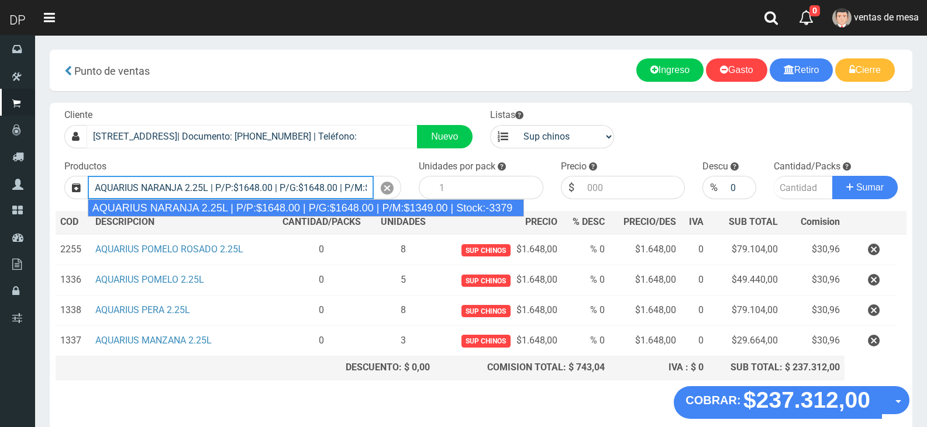
type input "AQUARIUS NARANJA 2.25L | P/P:$1648.00 | P/G:$1648.00 | P/M:$1349.00 | Stock:-33…"
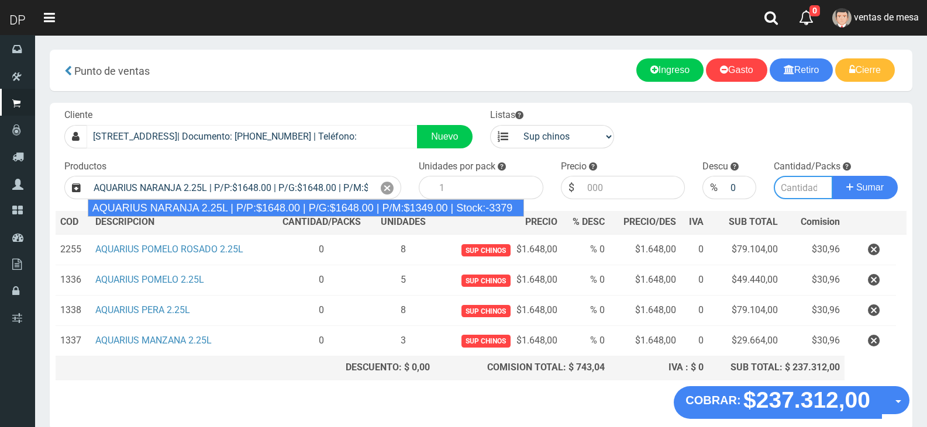
type input "6"
type input "1648.00"
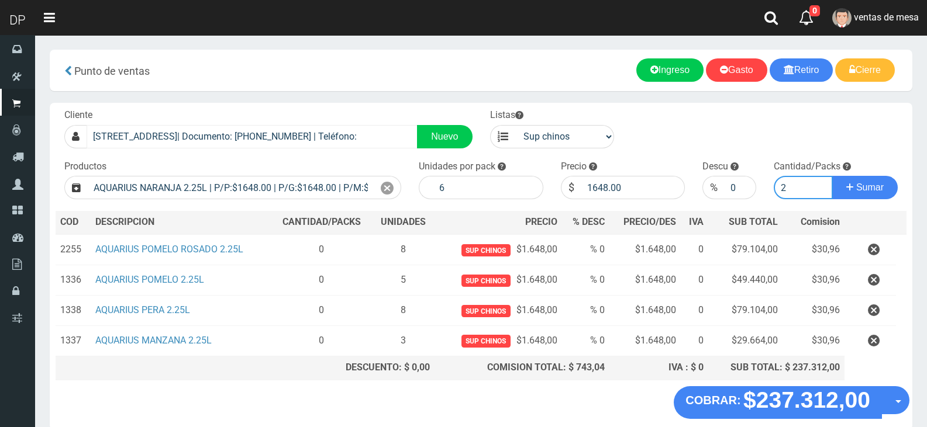
type input "2"
click at [832, 176] on button "Sumar" at bounding box center [864, 187] width 65 height 23
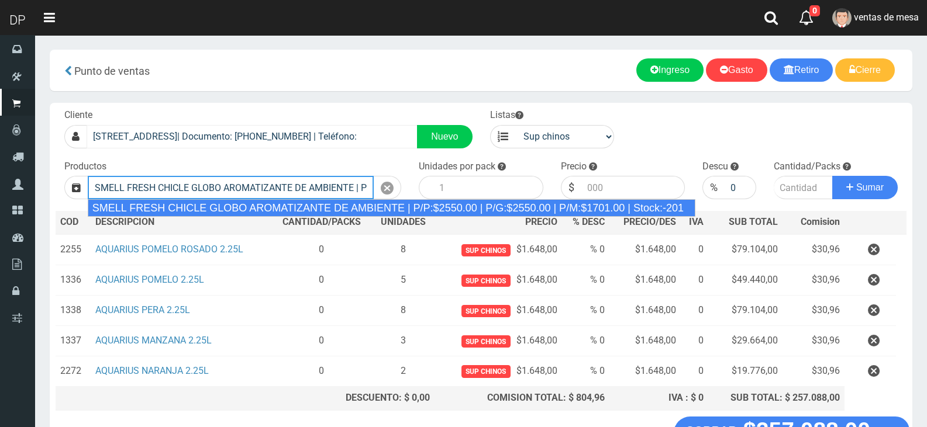
type input "SMELL FRESH CHICLE GLOBO AROMATIZANTE DE AMBIENTE | P/P:$2550.00 | P/G:$2550.00…"
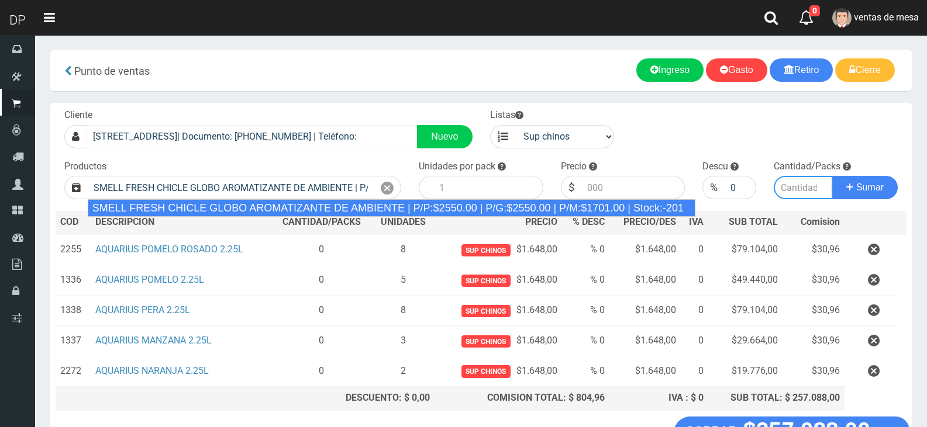
type input "12"
type input "2550.00"
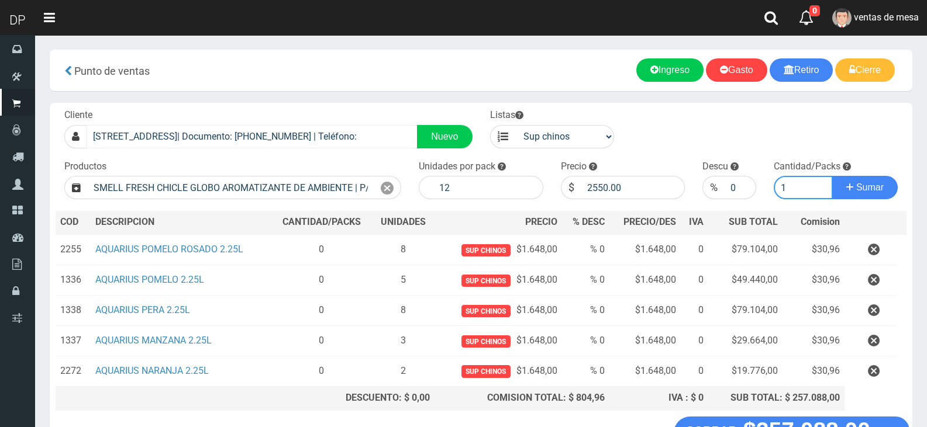
type input "1"
click at [832, 176] on button "Sumar" at bounding box center [864, 187] width 65 height 23
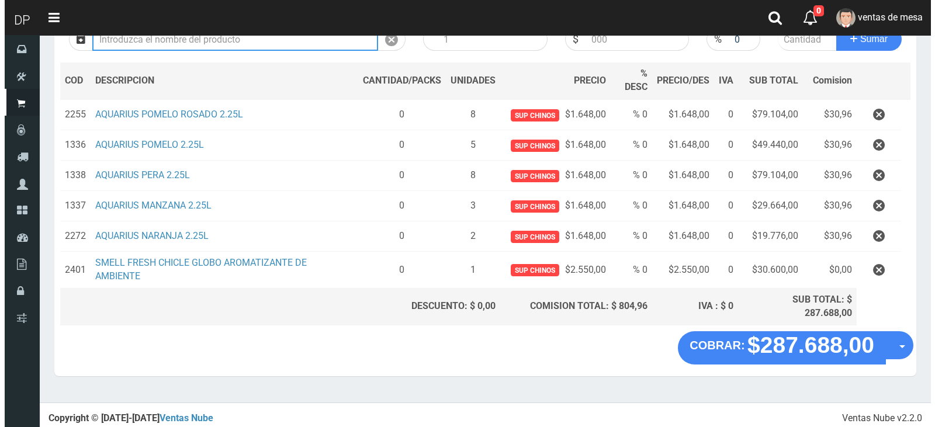
scroll to position [151, 0]
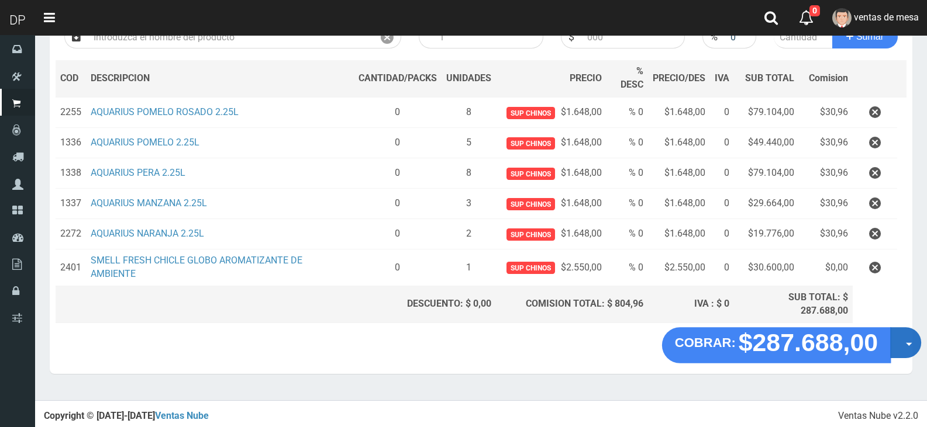
click at [899, 354] on button "Opciones" at bounding box center [905, 343] width 31 height 31
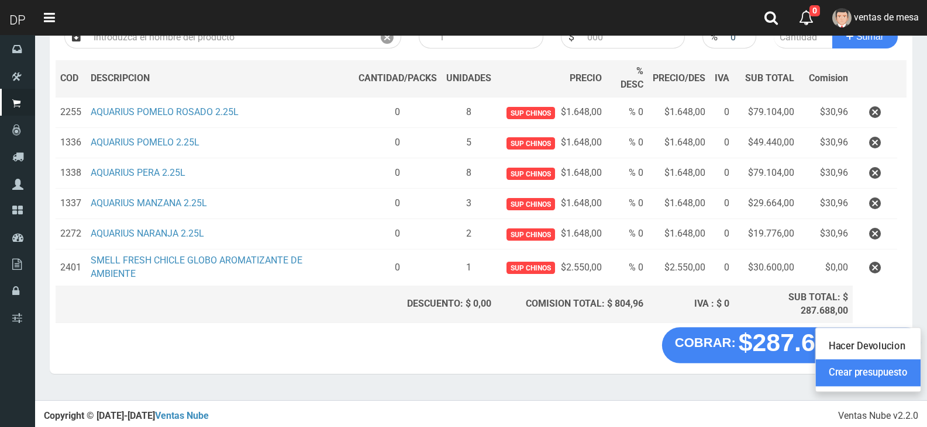
click at [899, 370] on link "Crear presupuesto" at bounding box center [868, 373] width 105 height 27
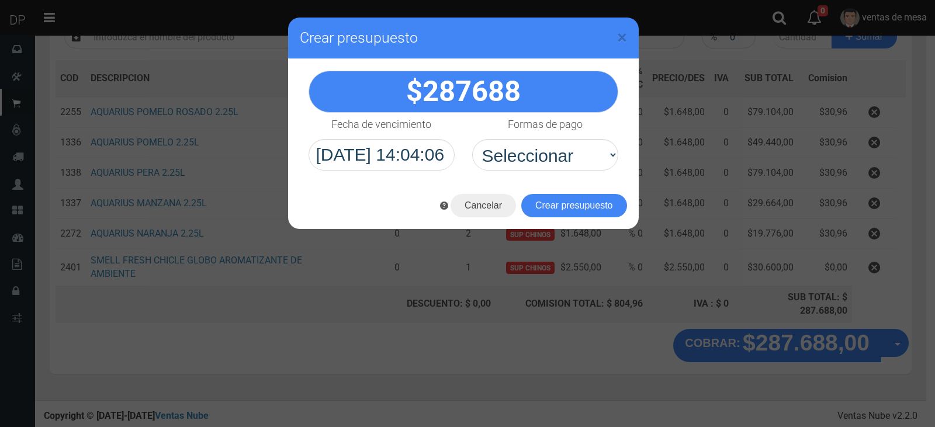
select select "Efectivo"
click at [472, 139] on select "Seleccionar Efectivo Tarjeta de Crédito Depósito Débito" at bounding box center [545, 155] width 146 height 32
click at [589, 196] on button "Crear presupuesto" at bounding box center [575, 205] width 106 height 23
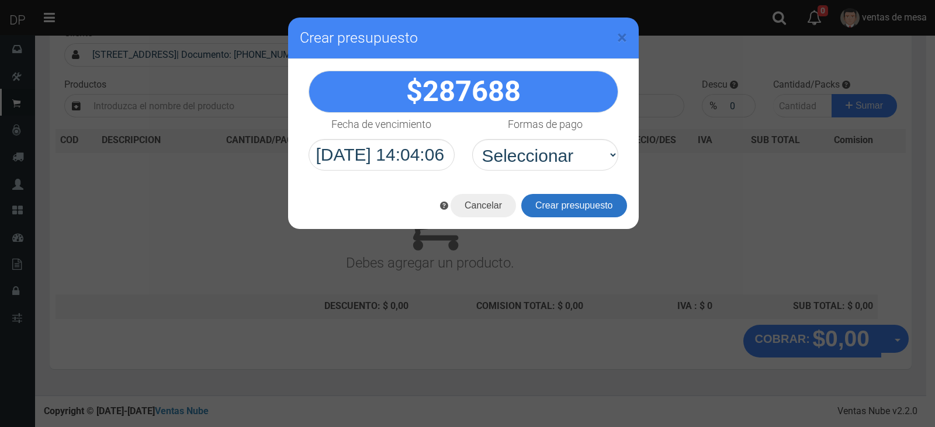
scroll to position [77, 0]
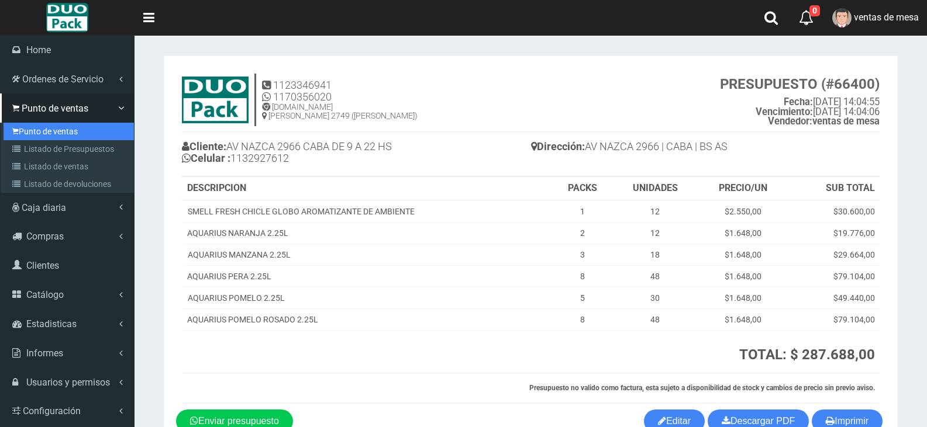
click at [61, 129] on link "Punto de ventas" at bounding box center [69, 132] width 130 height 18
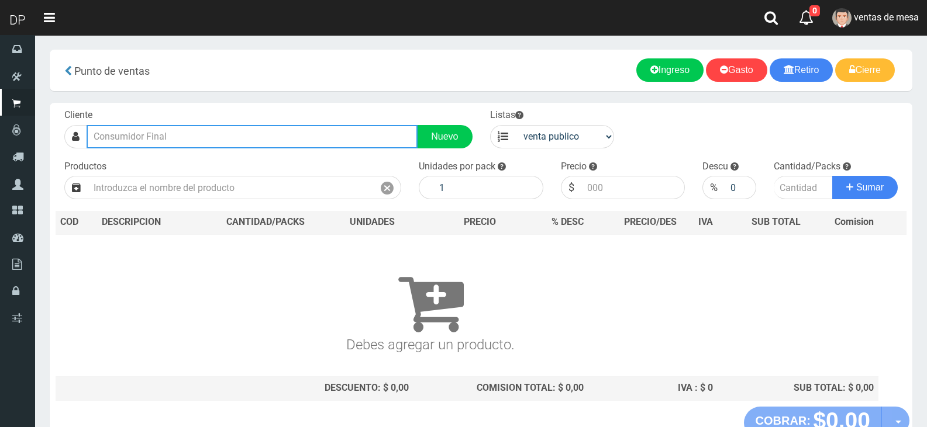
click at [200, 146] on input "text" at bounding box center [252, 136] width 331 height 23
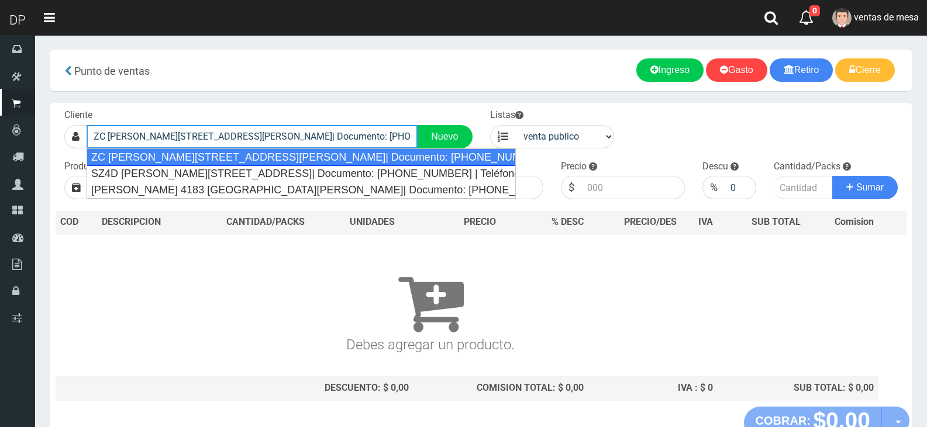
type input "ZC [PERSON_NAME][STREET_ADDRESS][PERSON_NAME]| Documento: [PHONE_NUMBER] | Telé…"
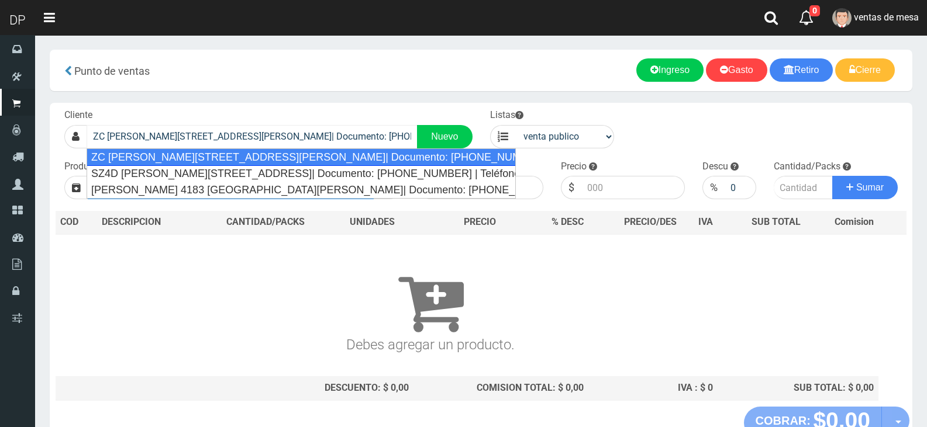
select select "2"
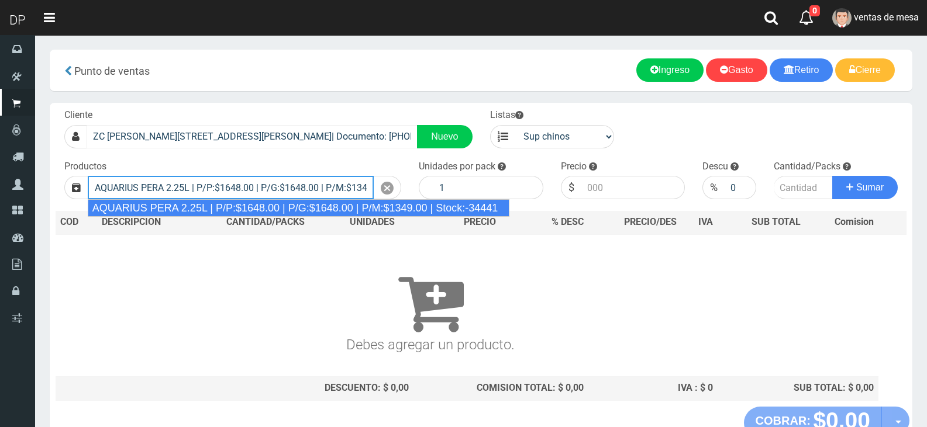
type input "AQUARIUS PERA 2.25L | P/P:$1648.00 | P/G:$1648.00 | P/M:$1349.00 | Stock:-34441"
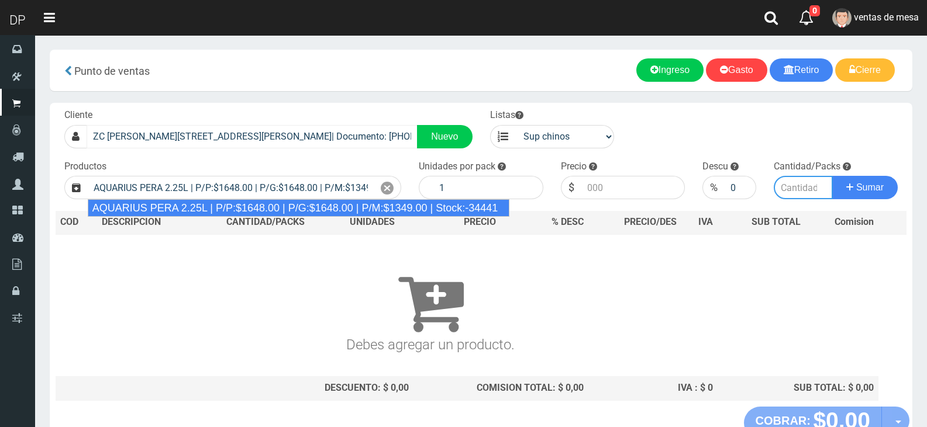
type input "6"
type input "1648.00"
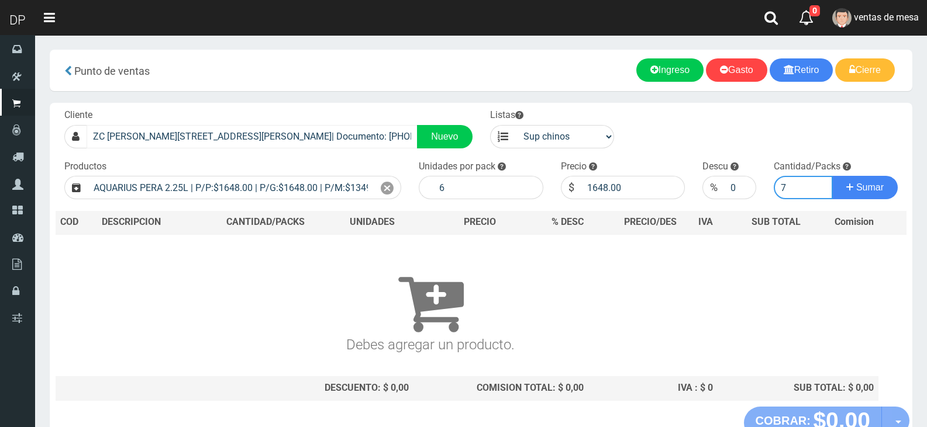
type input "7"
click at [832, 176] on button "Sumar" at bounding box center [864, 187] width 65 height 23
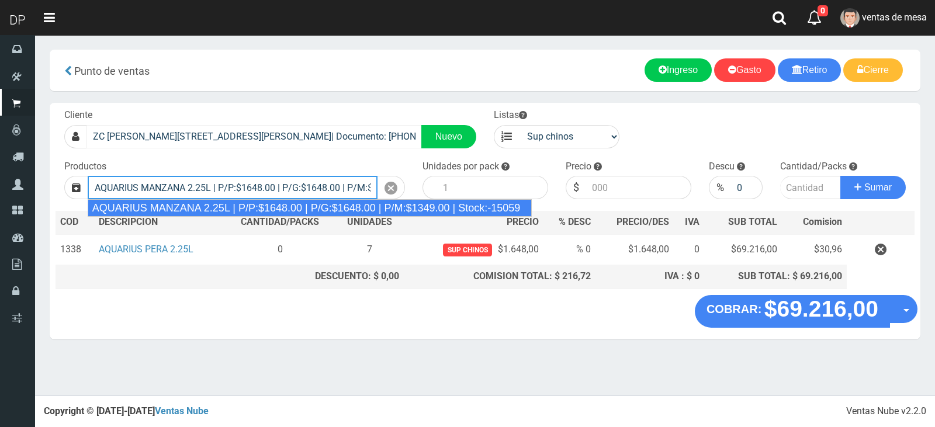
type input "AQUARIUS MANZANA 2.25L | P/P:$1648.00 | P/G:$1648.00 | P/M:$1349.00 | Stock:-15…"
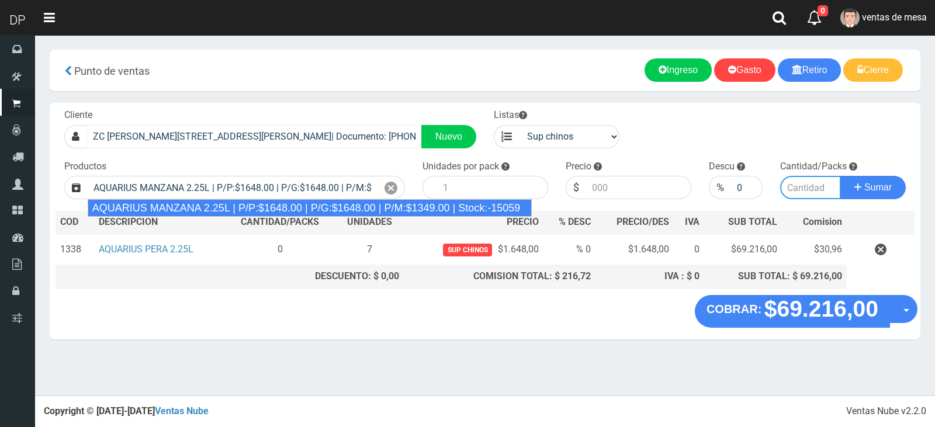
type input "6"
type input "1648.00"
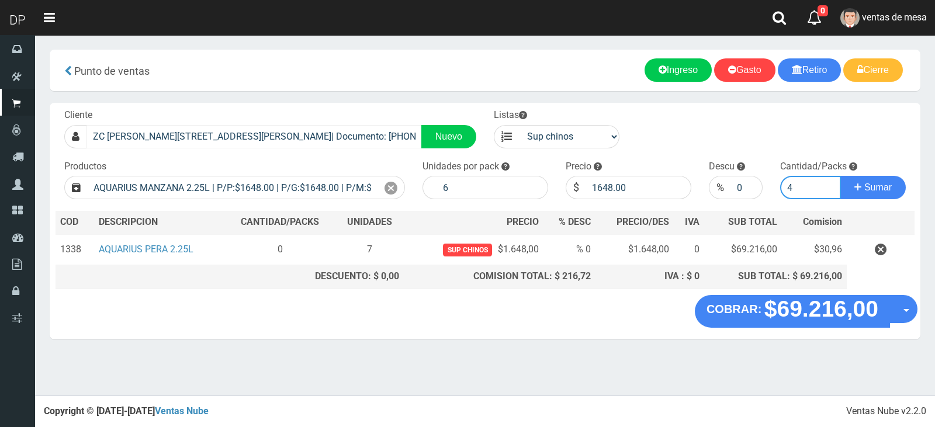
type input "4"
click at [841, 176] on button "Sumar" at bounding box center [873, 187] width 65 height 23
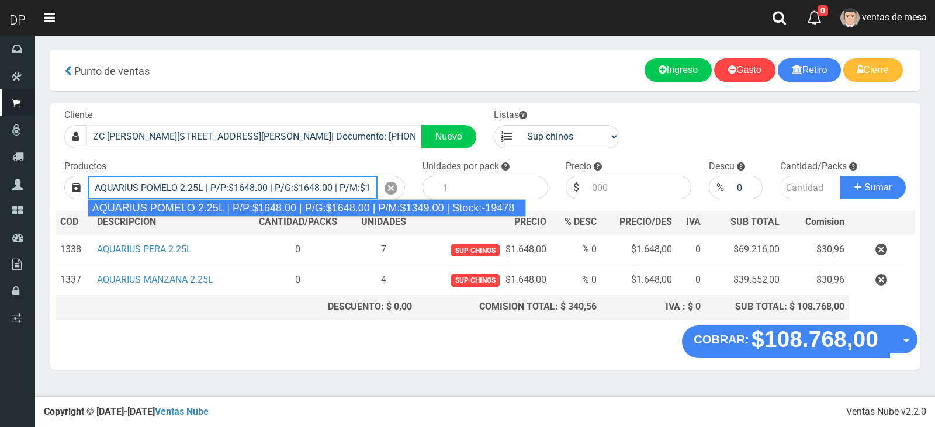
type input "AQUARIUS POMELO 2.25L | P/P:$1648.00 | P/G:$1648.00 | P/M:$1349.00 | Stock:-194…"
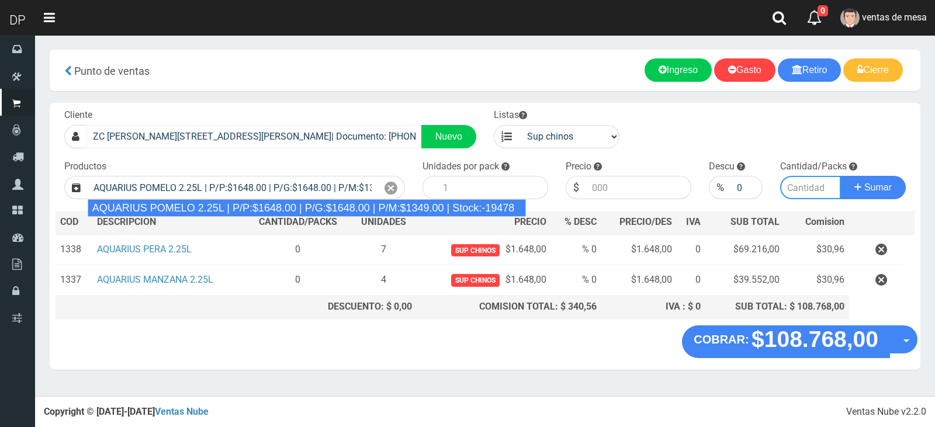
type input "6"
type input "1648.00"
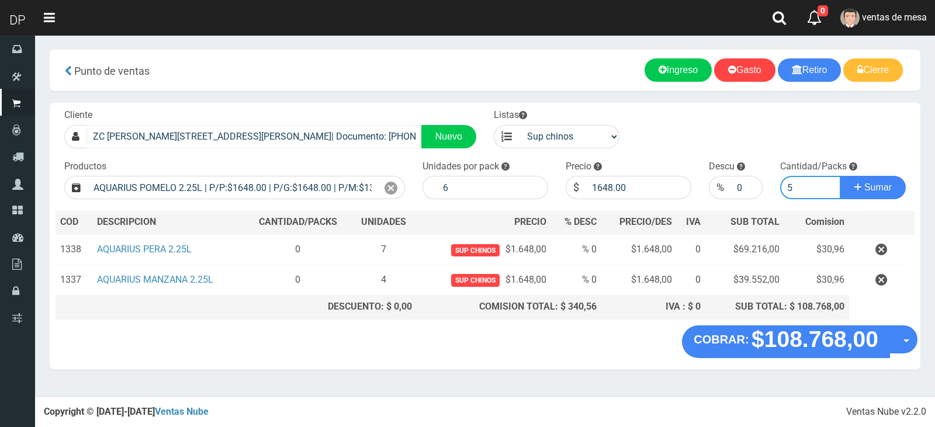
type input "6"
click at [841, 176] on button "Sumar" at bounding box center [873, 187] width 65 height 23
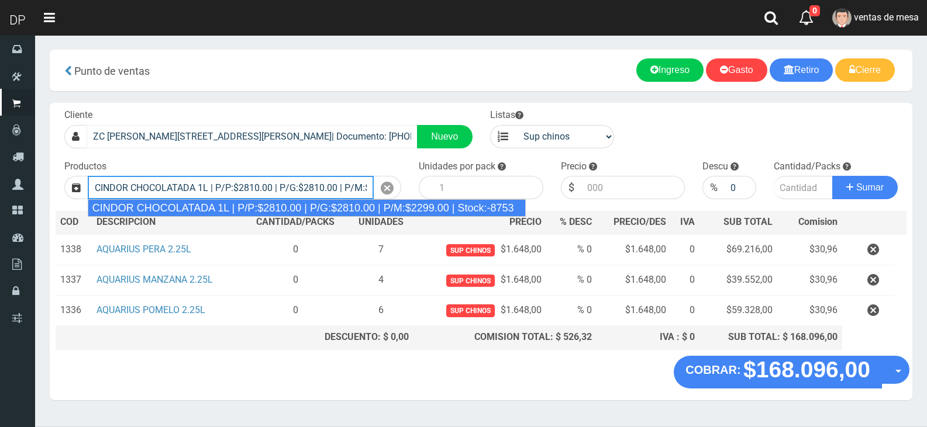
type input "CINDOR CHOCOLATADA 1L | P/P:$2810.00 | P/G:$2810.00 | P/M:$2299.00 | Stock:-8753"
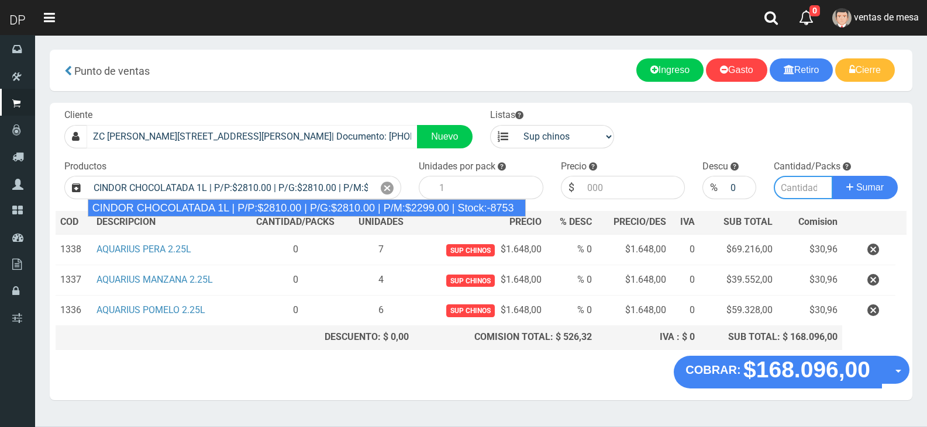
type input "12"
type input "2810.00"
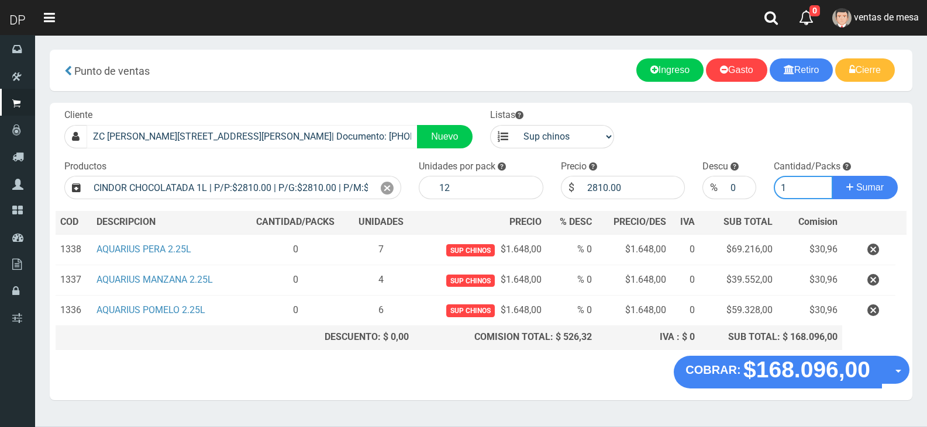
type input "1"
click at [832, 176] on button "Sumar" at bounding box center [864, 187] width 65 height 23
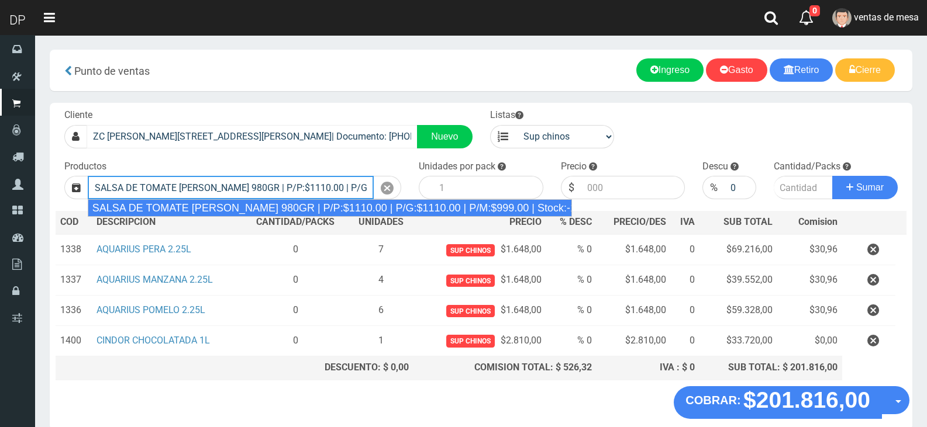
type input "SALSA DE TOMATE [PERSON_NAME] 980GR | P/P:$1110.00 | P/G:$1110.00 | P/M:$999.00…"
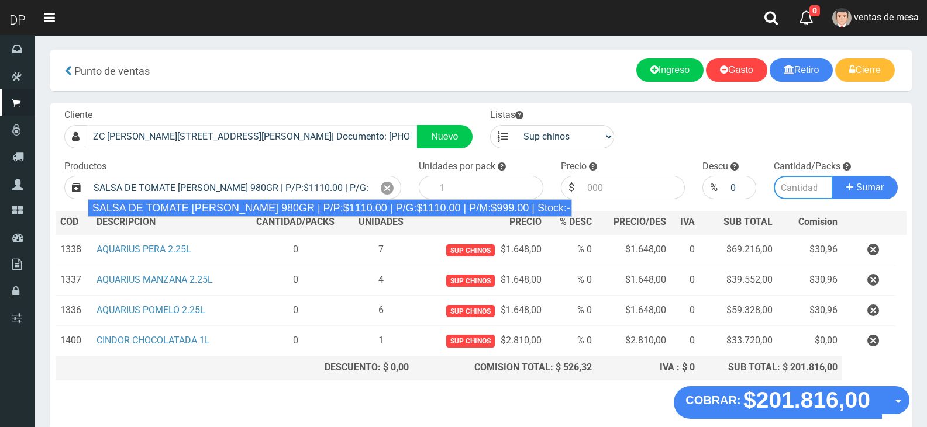
type input "8"
type input "1110.00"
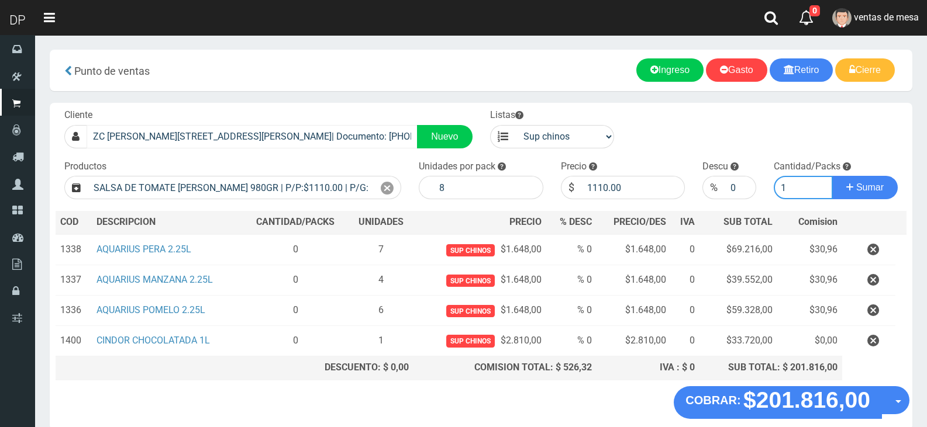
type input "1"
click at [832, 176] on button "Sumar" at bounding box center [864, 187] width 65 height 23
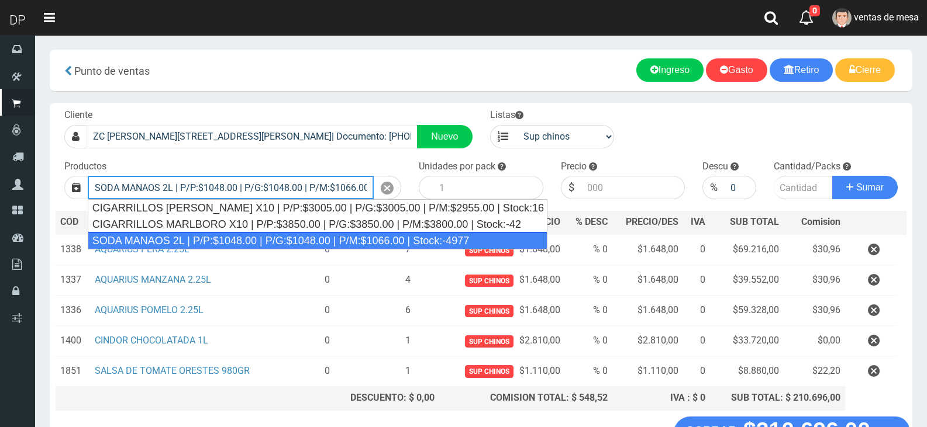
type input "SODA MANAOS 2L | P/P:$1048.00 | P/G:$1048.00 | P/M:$1066.00 | Stock:-4977"
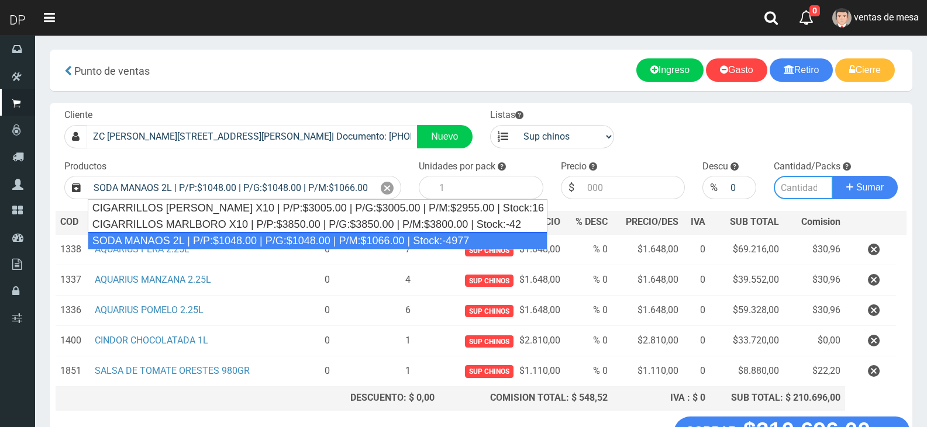
type input "6"
type input "1048.00"
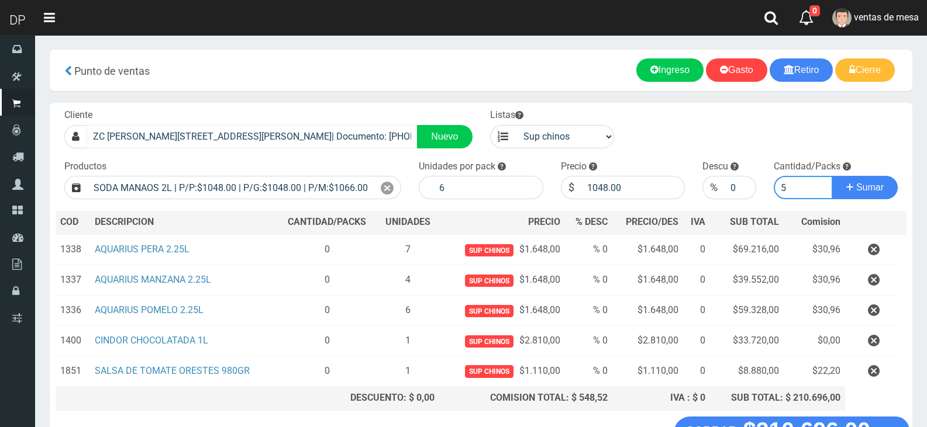
type input "5"
click at [832, 176] on button "Sumar" at bounding box center [864, 187] width 65 height 23
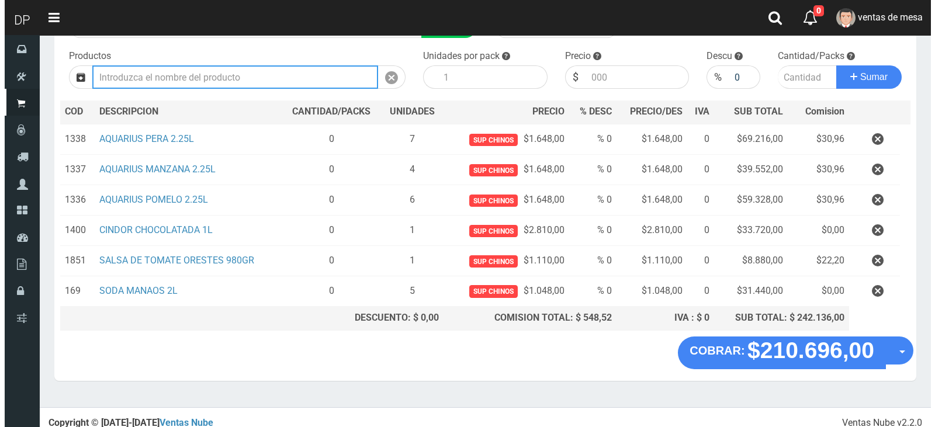
scroll to position [118, 0]
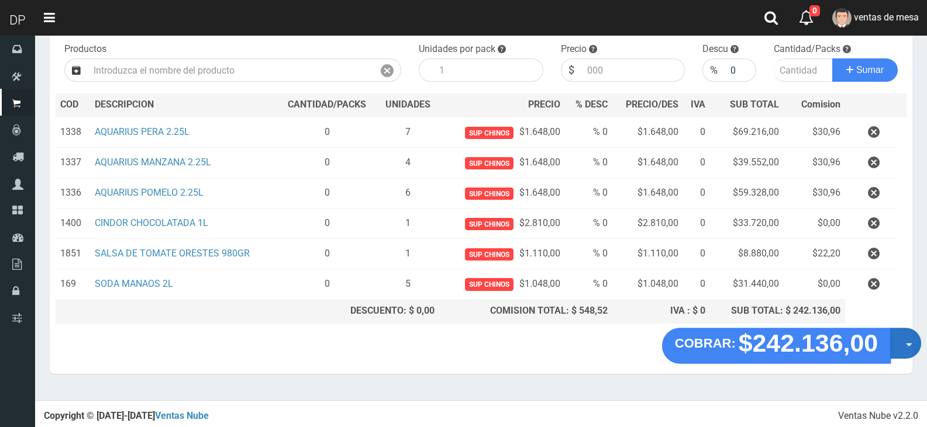
drag, startPoint x: 906, startPoint y: 337, endPoint x: 912, endPoint y: 375, distance: 39.0
click at [906, 337] on button "Opciones" at bounding box center [905, 343] width 31 height 31
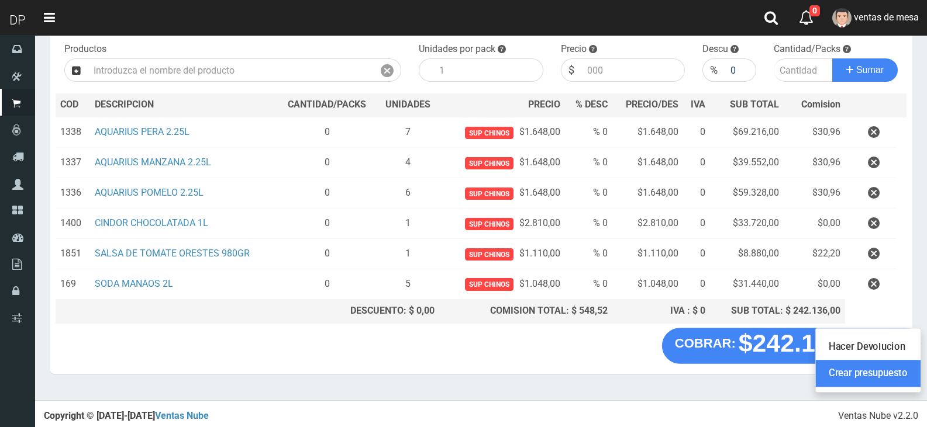
click at [913, 376] on link "Crear presupuesto" at bounding box center [868, 373] width 105 height 27
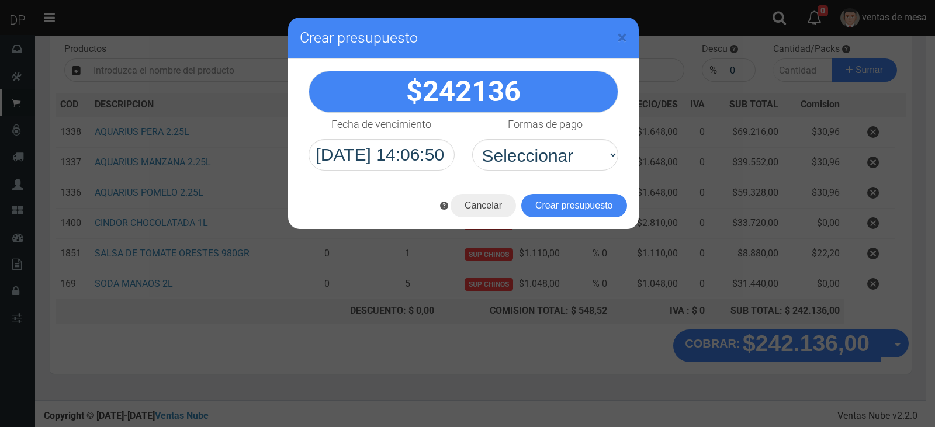
select select "Efectivo"
click at [472, 139] on select "Seleccionar Efectivo Tarjeta de Crédito Depósito Débito" at bounding box center [545, 155] width 146 height 32
click at [572, 203] on button "Crear presupuesto" at bounding box center [575, 205] width 106 height 23
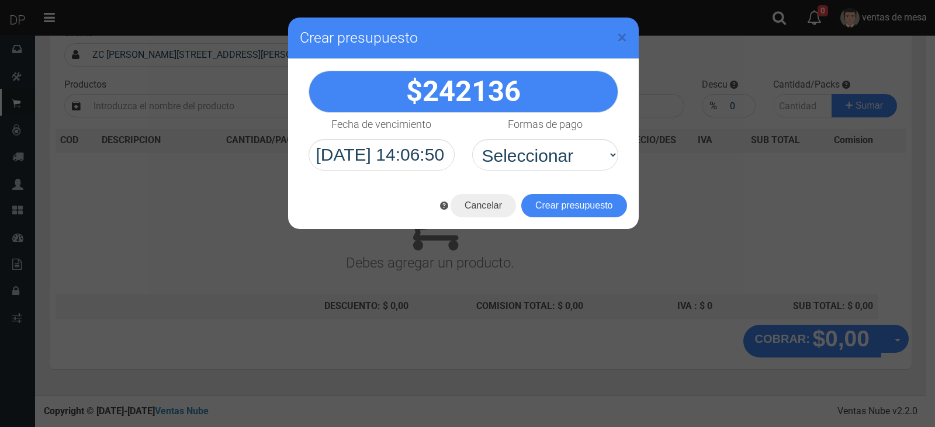
scroll to position [77, 0]
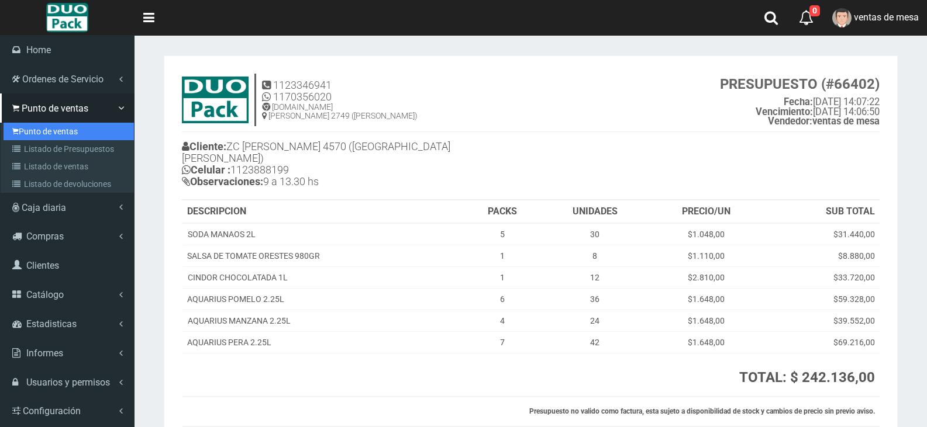
click at [58, 134] on link "Punto de ventas" at bounding box center [69, 132] width 130 height 18
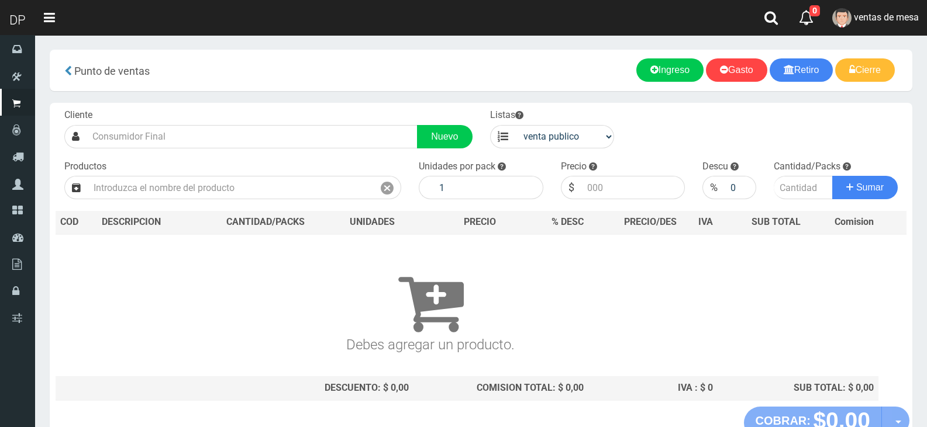
click at [272, 134] on input "text" at bounding box center [252, 136] width 331 height 23
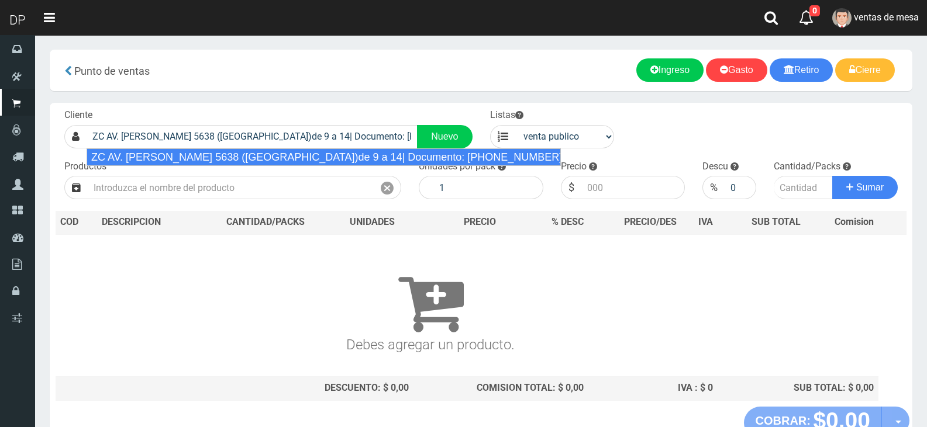
type input "ZC AV. [PERSON_NAME] 5638 ([GEOGRAPHIC_DATA])de 9 a 14| Documento: [PHONE_NUMBE…"
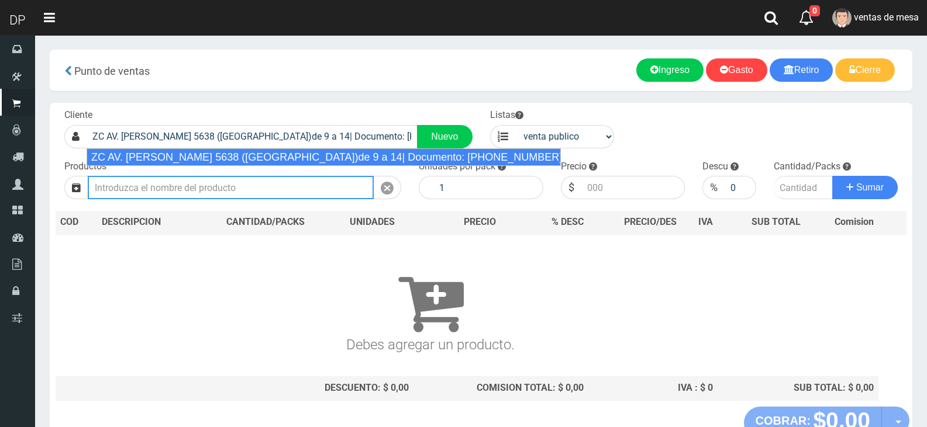
select select "2"
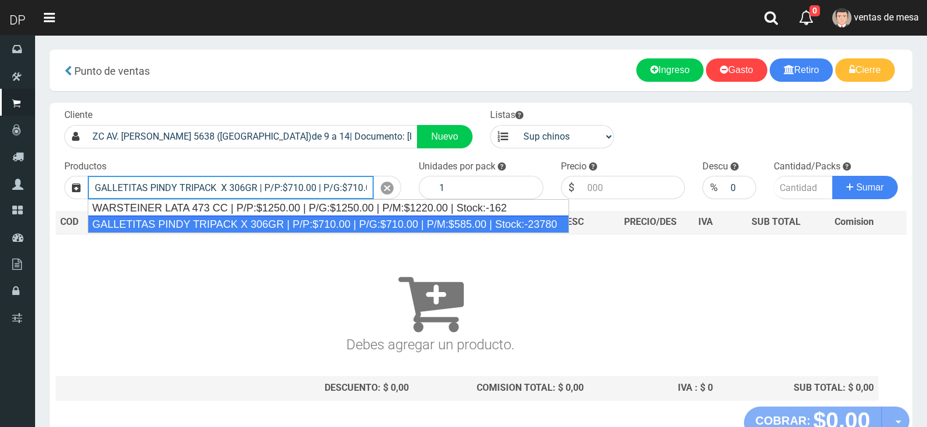
type input "GALLETITAS PINDY TRIPACK X 306GR | P/P:$710.00 | P/G:$710.00 | P/M:$585.00 | St…"
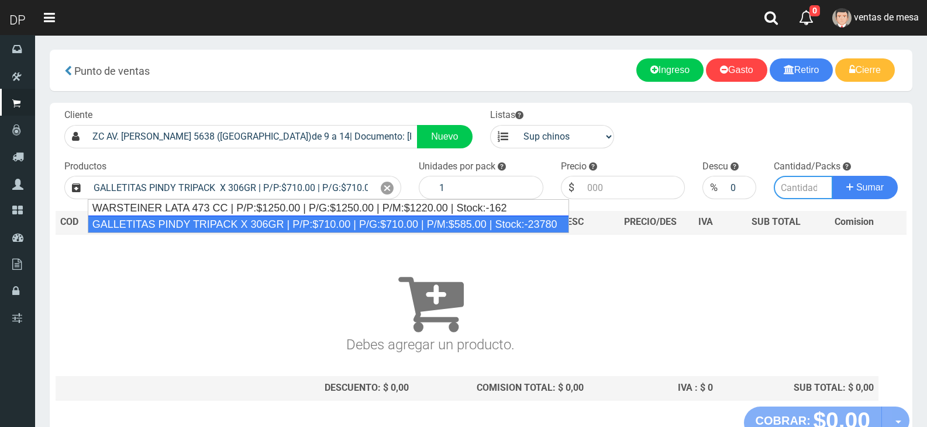
type input "12"
type input "710.00"
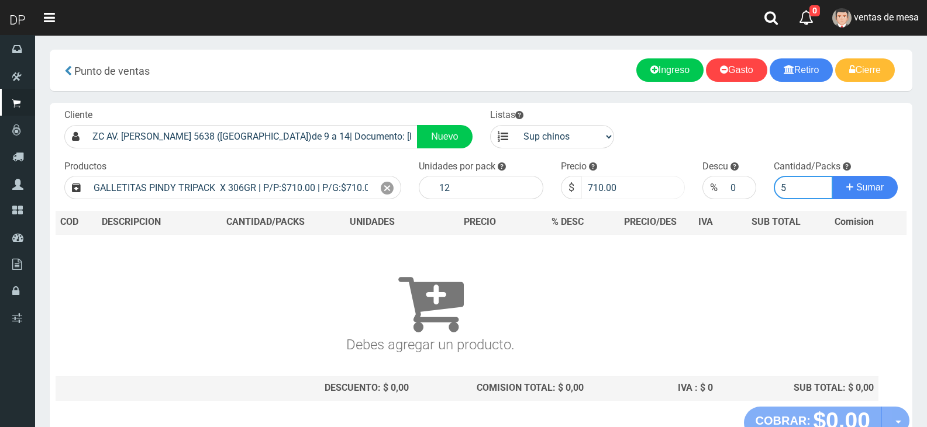
type input "5"
click at [607, 180] on input "710.00" at bounding box center [633, 187] width 104 height 23
type input "685"
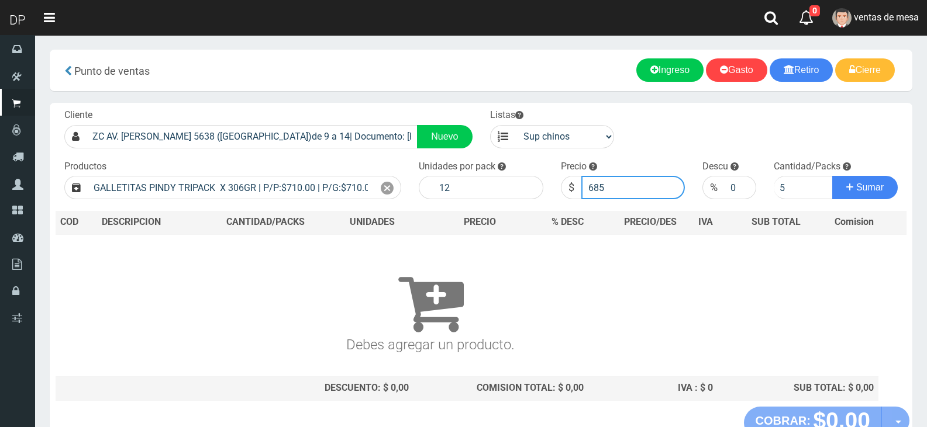
click at [832, 176] on button "Sumar" at bounding box center [864, 187] width 65 height 23
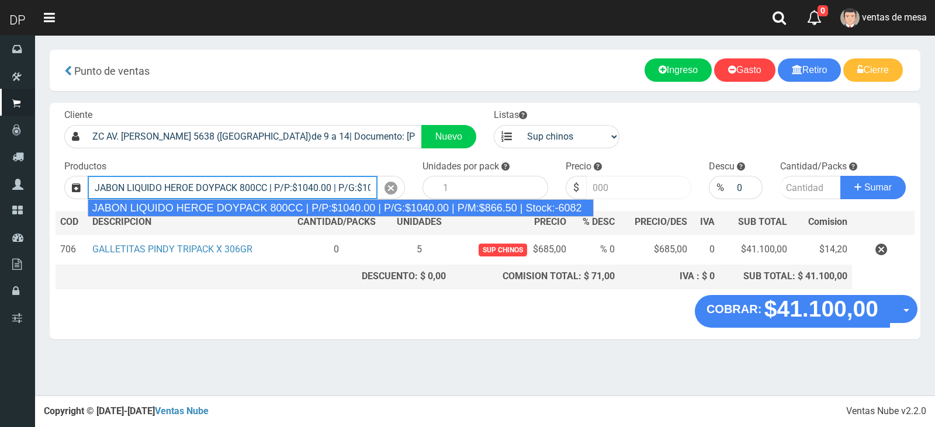
type input "JABON LIQUIDO HEROE DOYPACK 800CC | P/P:$1040.00 | P/G:$1040.00 | P/M:$866.50 |…"
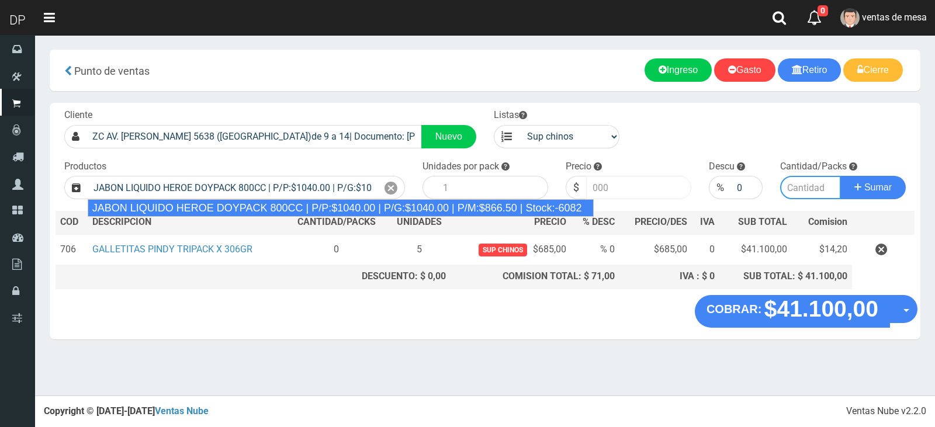
type input "12"
type input "1040.00"
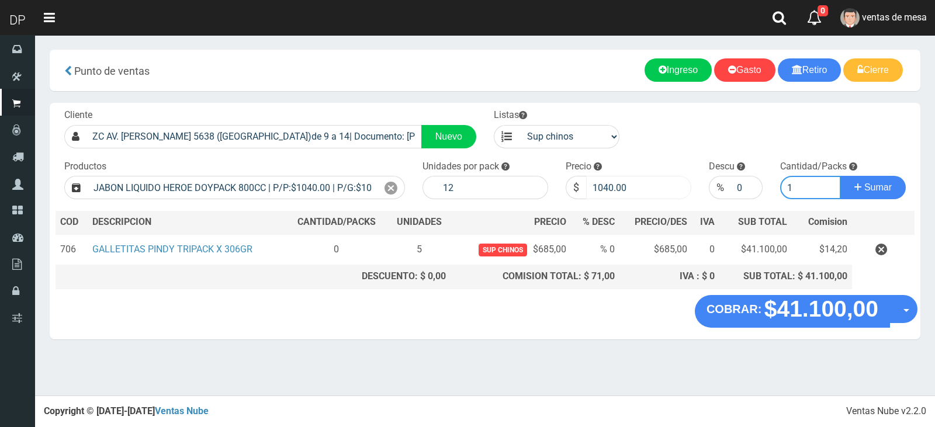
type input "1"
click at [841, 176] on button "Sumar" at bounding box center [873, 187] width 65 height 23
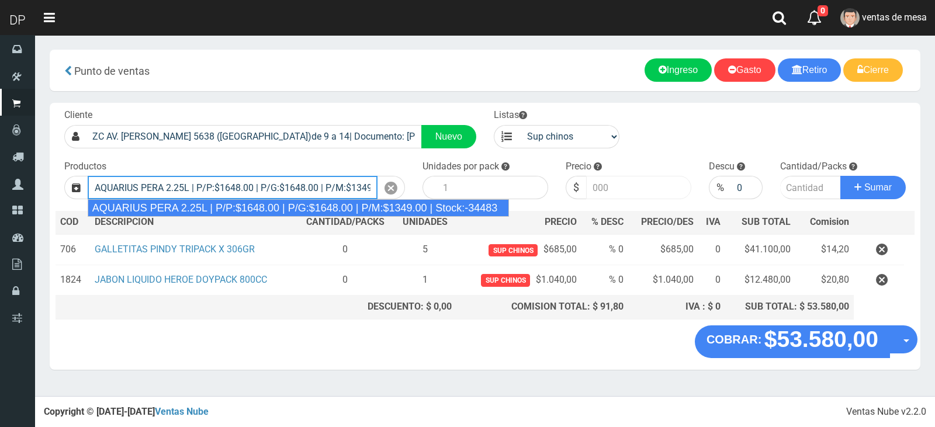
type input "AQUARIUS PERA 2.25L | P/P:$1648.00 | P/G:$1648.00 | P/M:$1349.00 | Stock:-34483"
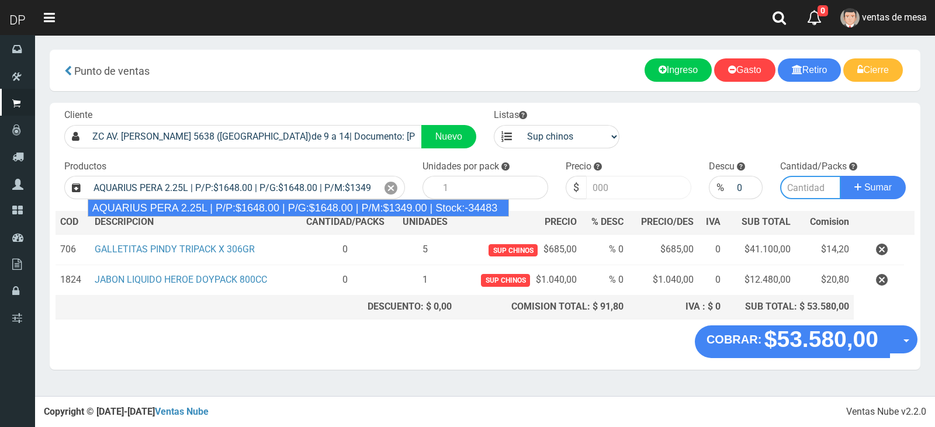
type input "6"
type input "1648.00"
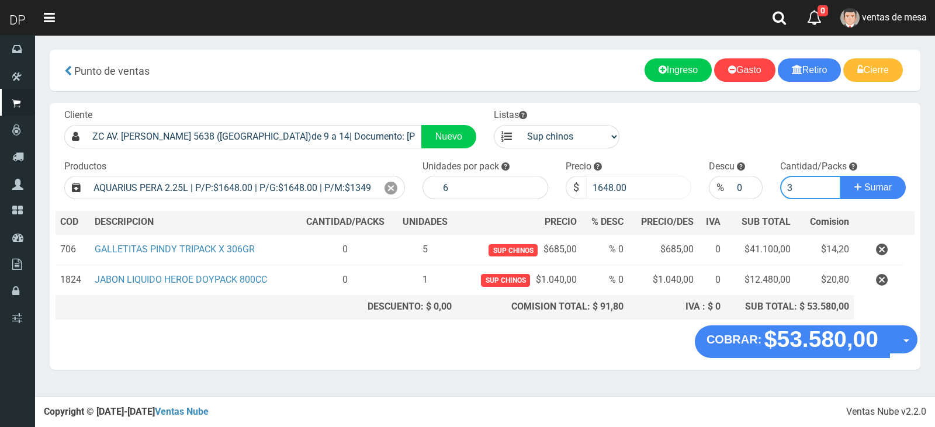
type input "3"
click at [841, 176] on button "Sumar" at bounding box center [873, 187] width 65 height 23
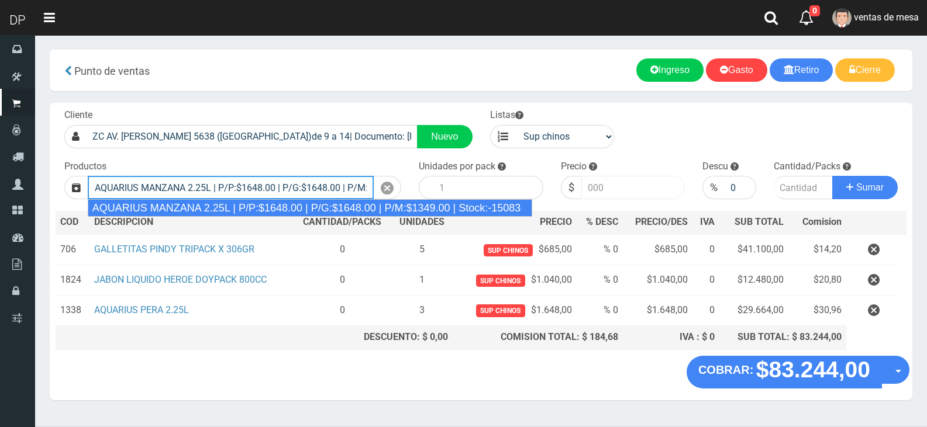
type input "AQUARIUS MANZANA 2.25L | P/P:$1648.00 | P/G:$1648.00 | P/M:$1349.00 | Stock:-15…"
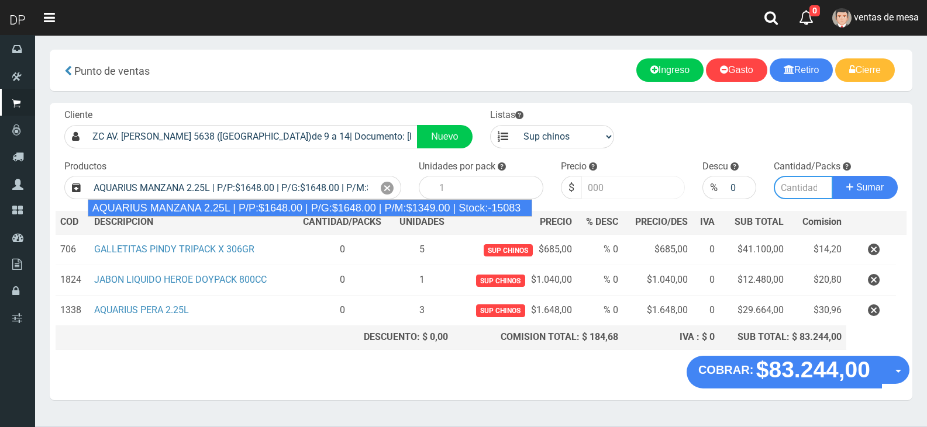
type input "6"
type input "1648.00"
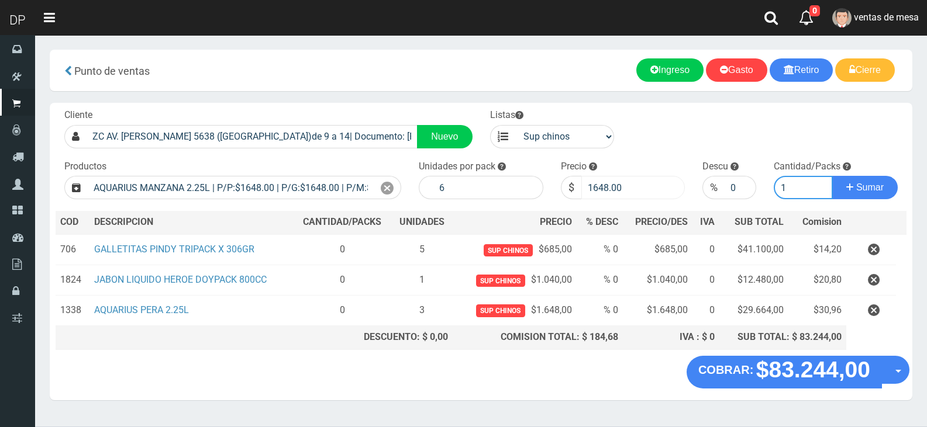
type input "1"
click at [832, 176] on button "Sumar" at bounding box center [864, 187] width 65 height 23
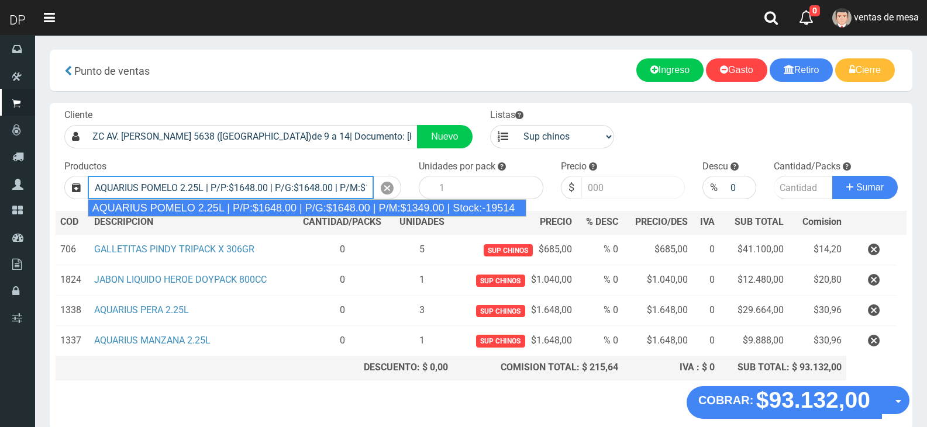
type input "AQUARIUS POMELO 2.25L | P/P:$1648.00 | P/G:$1648.00 | P/M:$1349.00 | Stock:-195…"
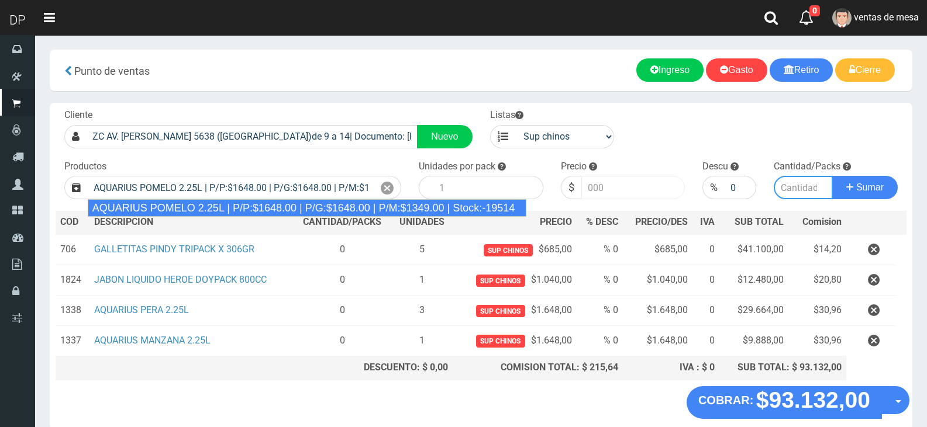
type input "6"
type input "1648.00"
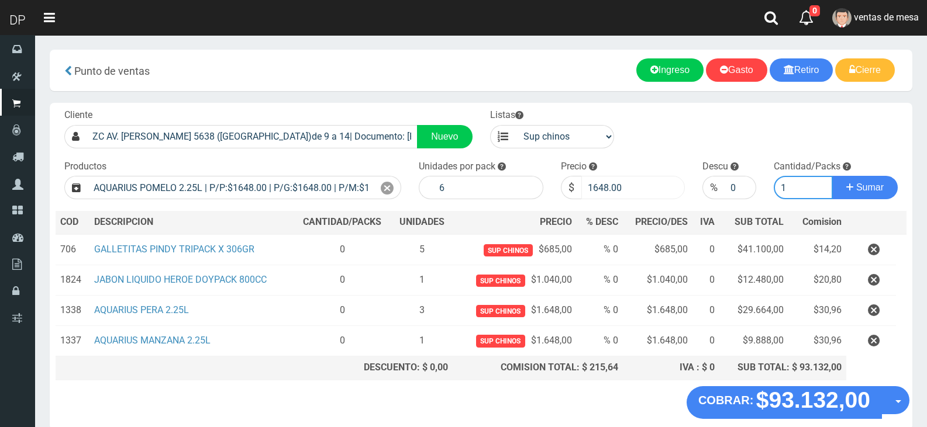
type input "1"
click at [832, 176] on button "Sumar" at bounding box center [864, 187] width 65 height 23
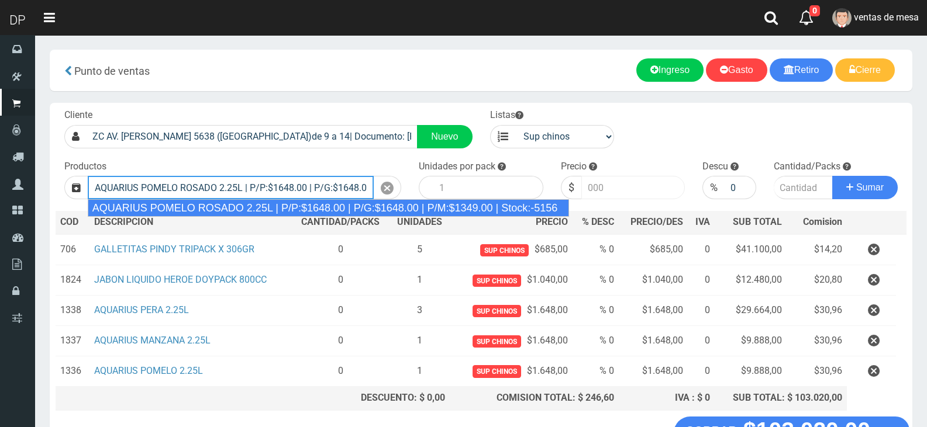
type input "AQUARIUS POMELO ROSADO 2.25L | P/P:$1648.00 | P/G:$1648.00 | P/M:$1349.00 | Sto…"
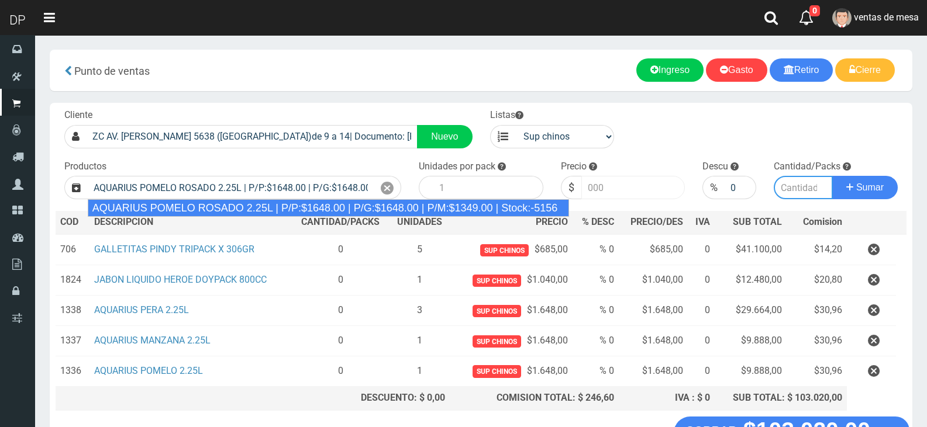
type input "6"
type input "1648.00"
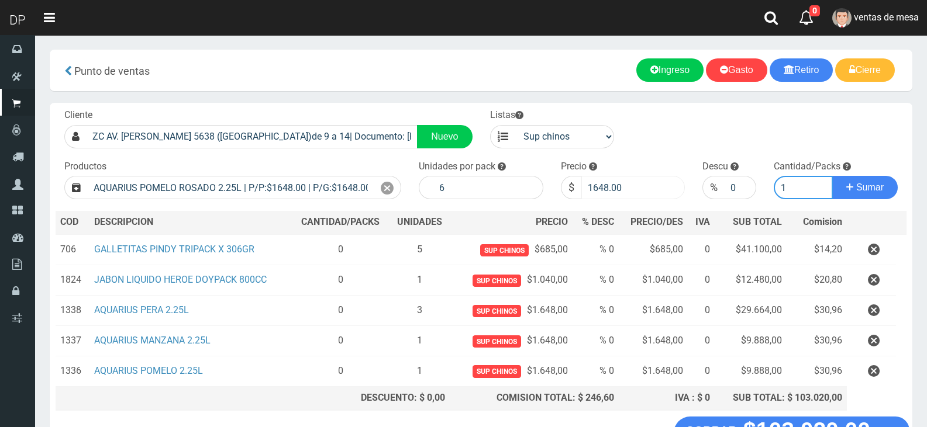
type input "1"
click at [832, 176] on button "Sumar" at bounding box center [864, 187] width 65 height 23
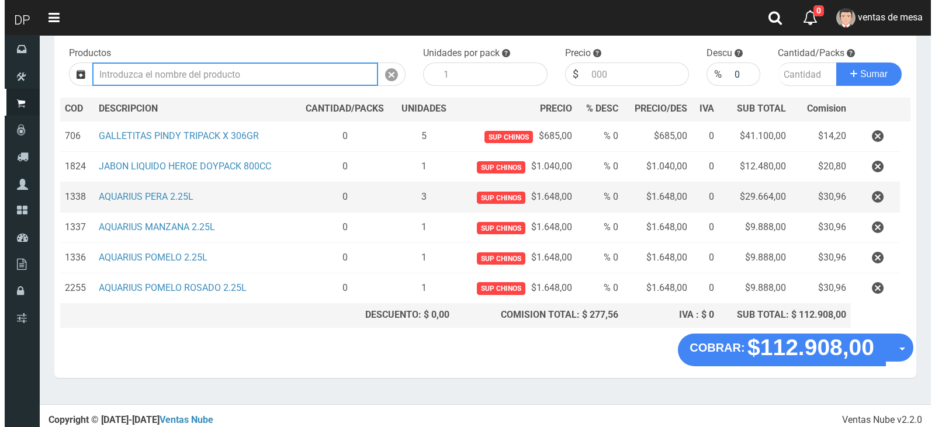
scroll to position [118, 0]
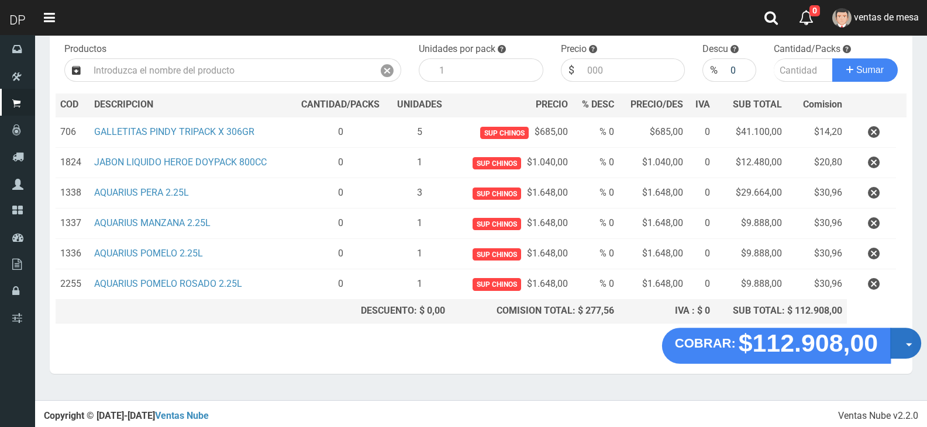
click at [902, 340] on button "Opciones" at bounding box center [905, 343] width 31 height 31
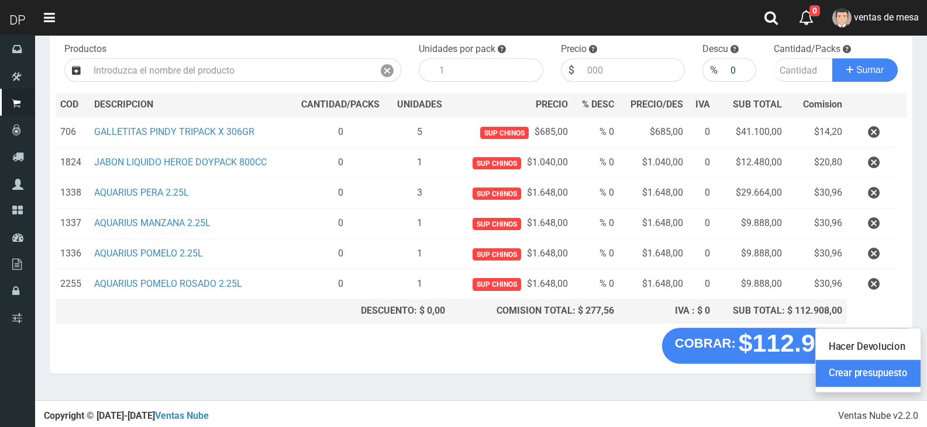
click at [902, 371] on link "Crear presupuesto" at bounding box center [868, 373] width 105 height 27
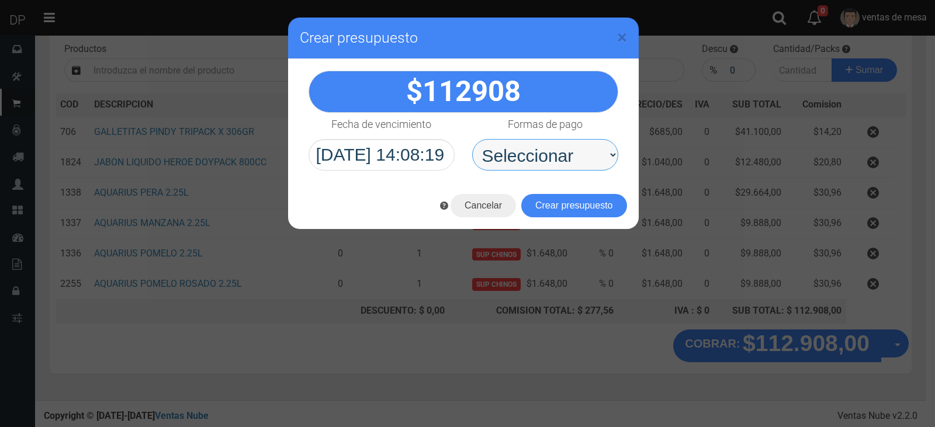
click at [593, 158] on select "Seleccionar Efectivo Tarjeta de Crédito Depósito Débito" at bounding box center [545, 155] width 146 height 32
select select "Efectivo"
click at [472, 139] on select "Seleccionar Efectivo Tarjeta de Crédito Depósito Débito" at bounding box center [545, 155] width 146 height 32
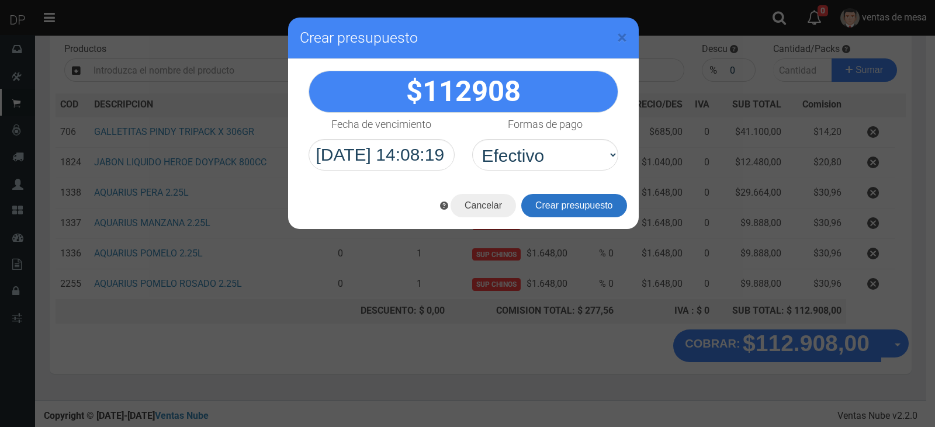
click at [594, 215] on button "Crear presupuesto" at bounding box center [575, 205] width 106 height 23
